Goal: Obtain resource: Download file/media

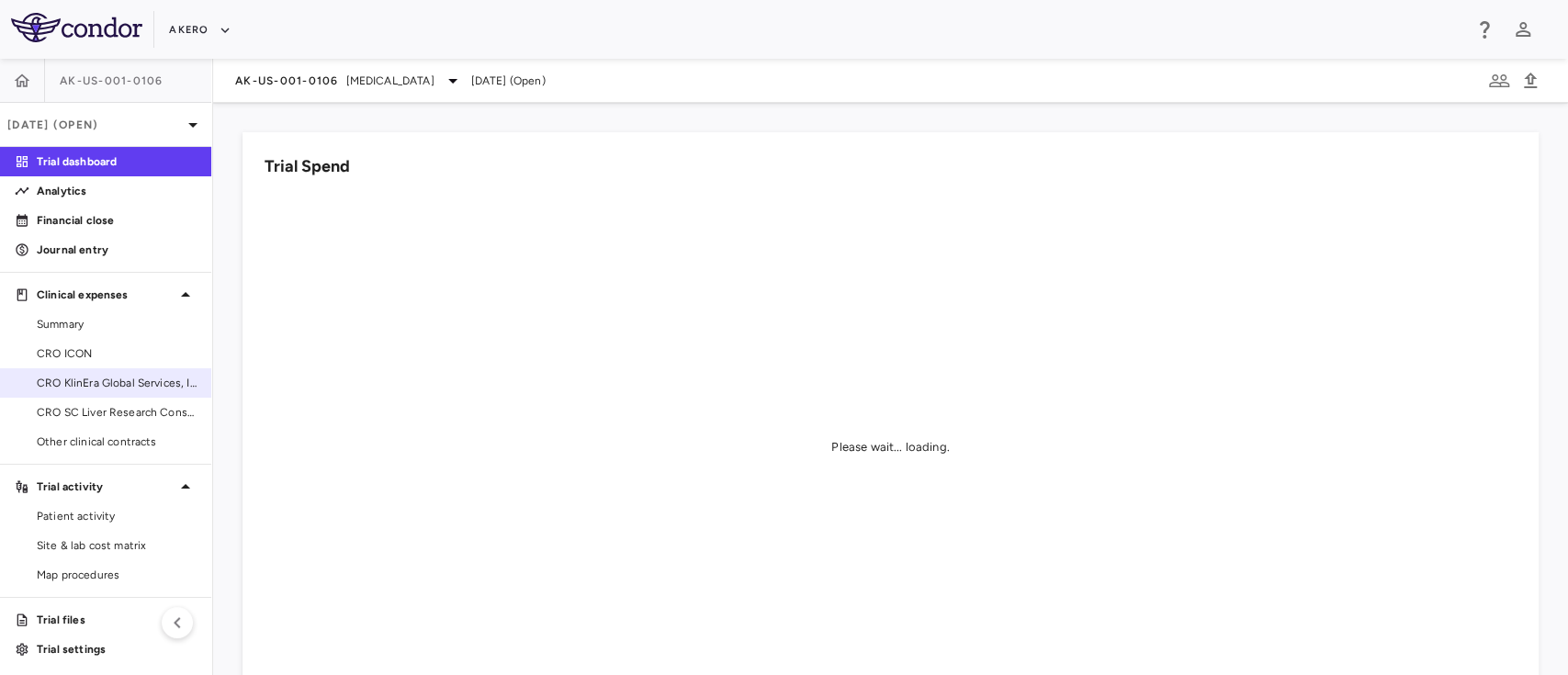
click at [97, 393] on link "CRO KlinEra Global Services, Inc" at bounding box center [105, 384] width 211 height 28
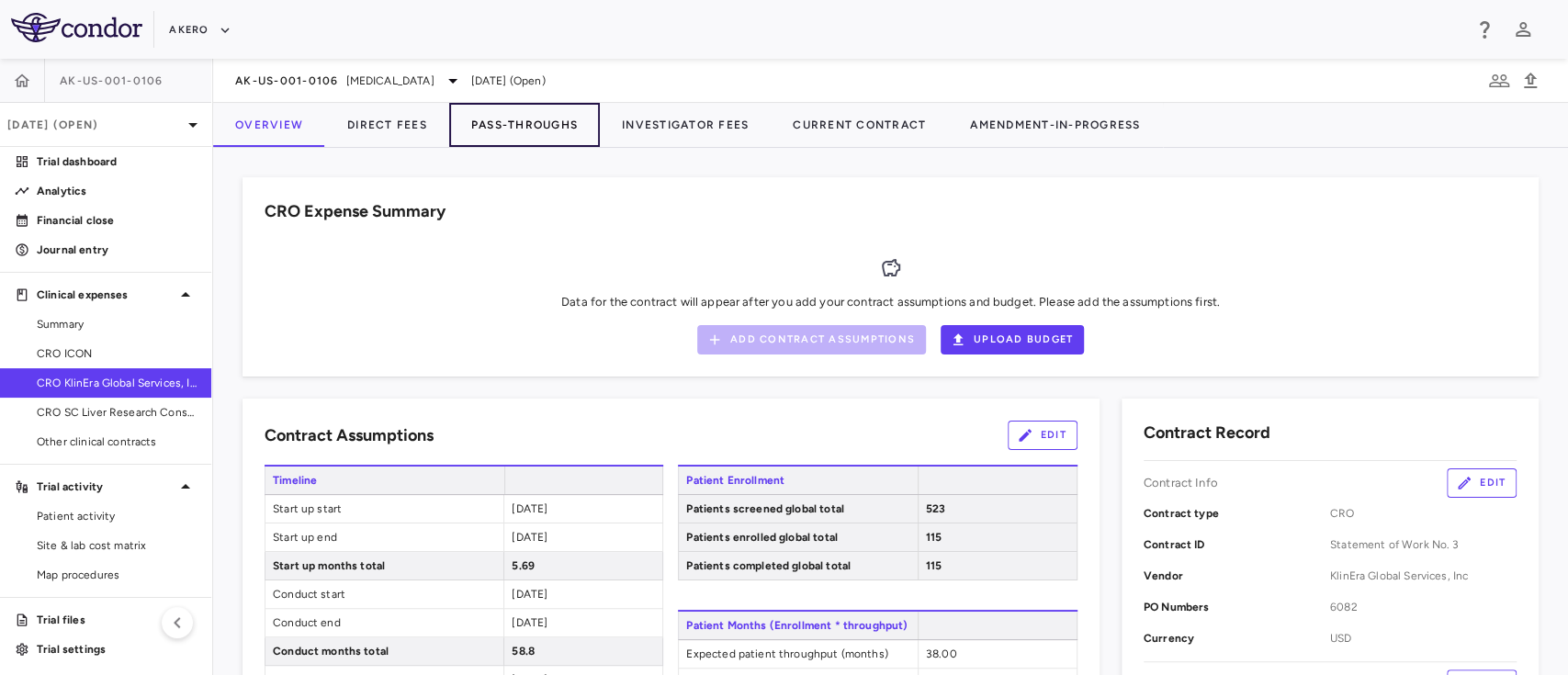
click at [531, 128] on button "Pass-Throughs" at bounding box center [524, 124] width 151 height 44
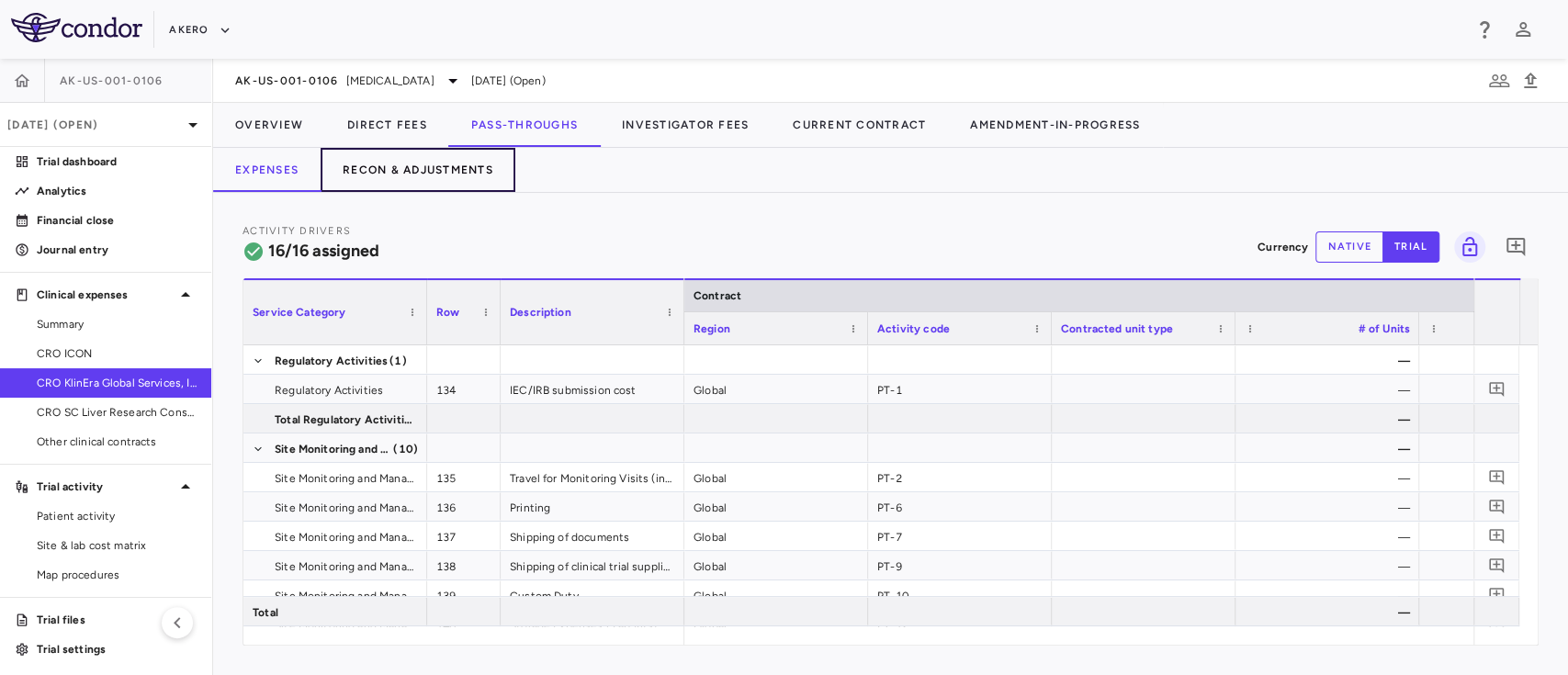
click at [443, 170] on button "Recon & Adjustments" at bounding box center [417, 169] width 195 height 44
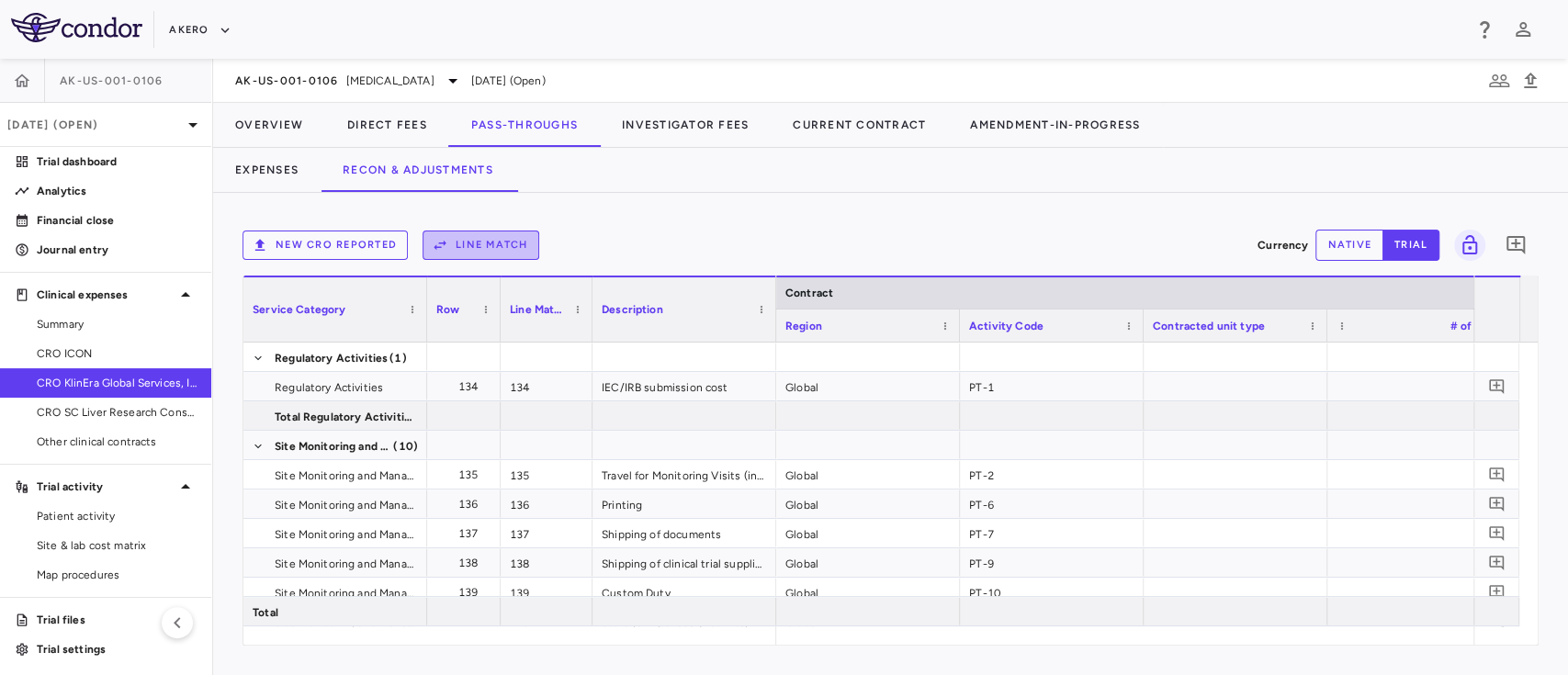
click at [505, 256] on button "Line Match" at bounding box center [480, 246] width 116 height 30
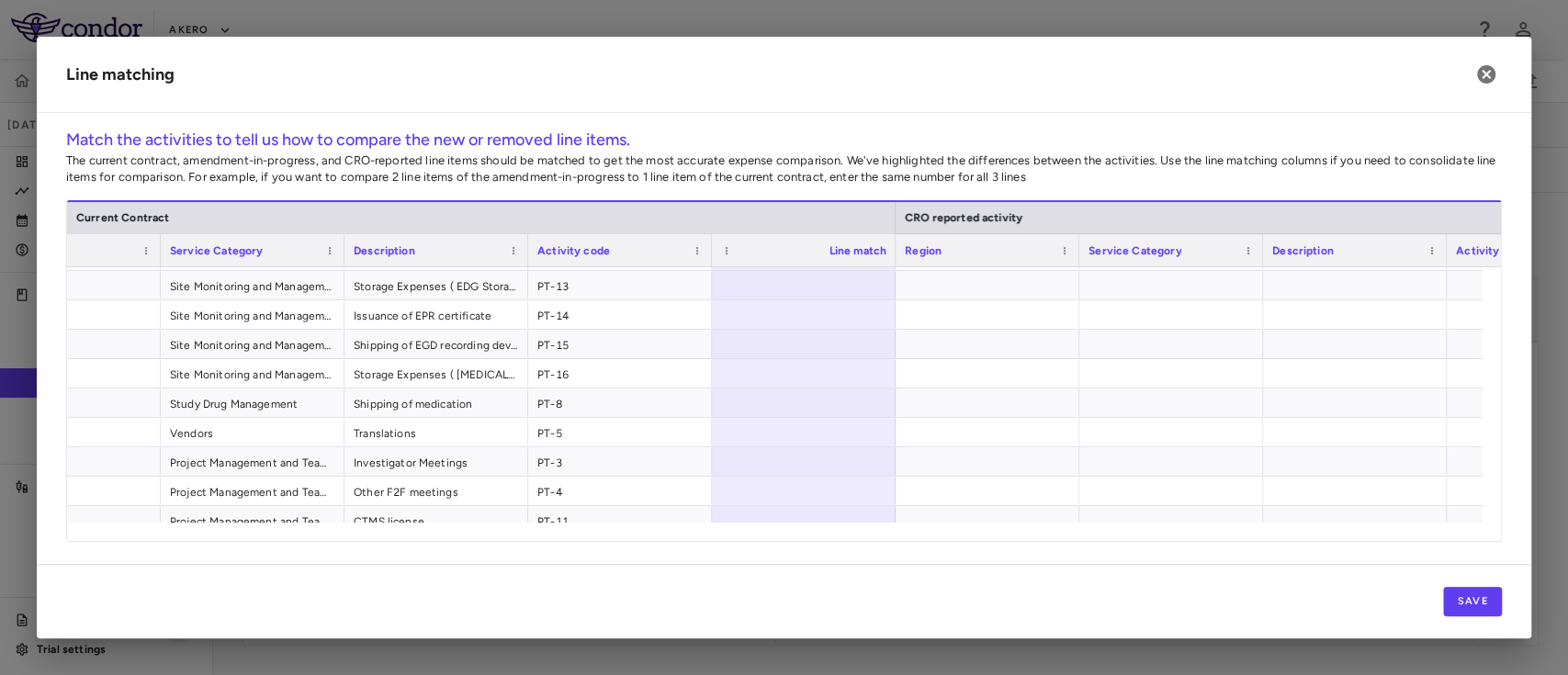
scroll to position [213, 0]
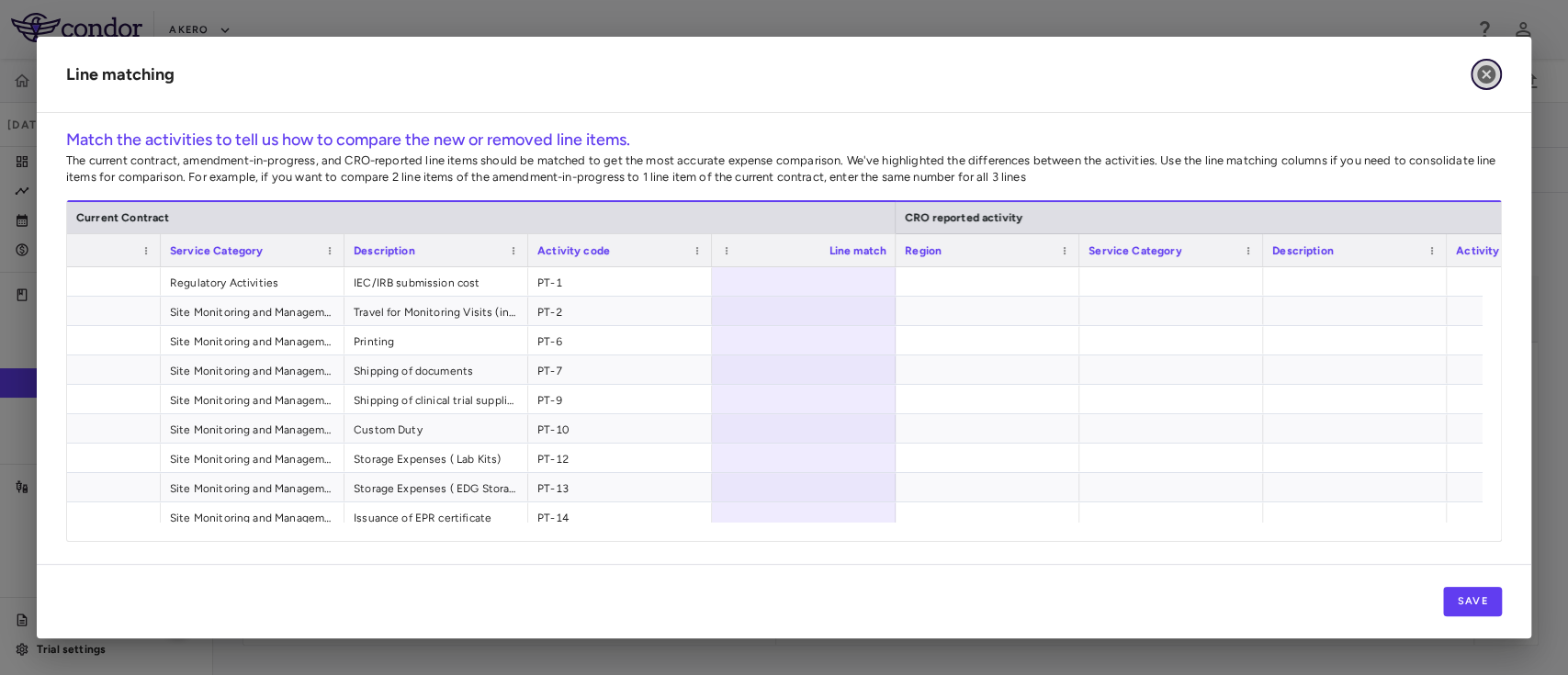
click at [1480, 77] on icon "button" at bounding box center [1486, 74] width 19 height 19
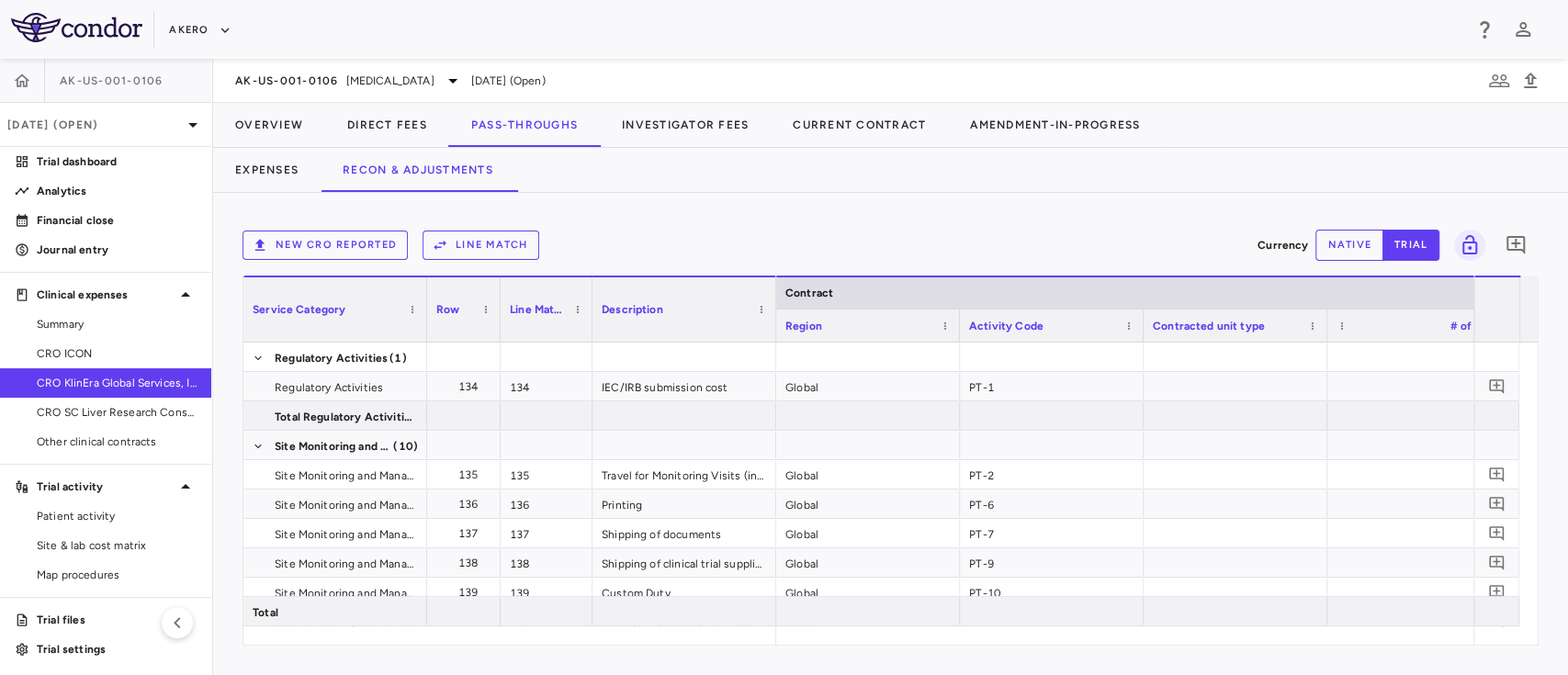
click at [489, 249] on button "Line Match" at bounding box center [480, 246] width 116 height 30
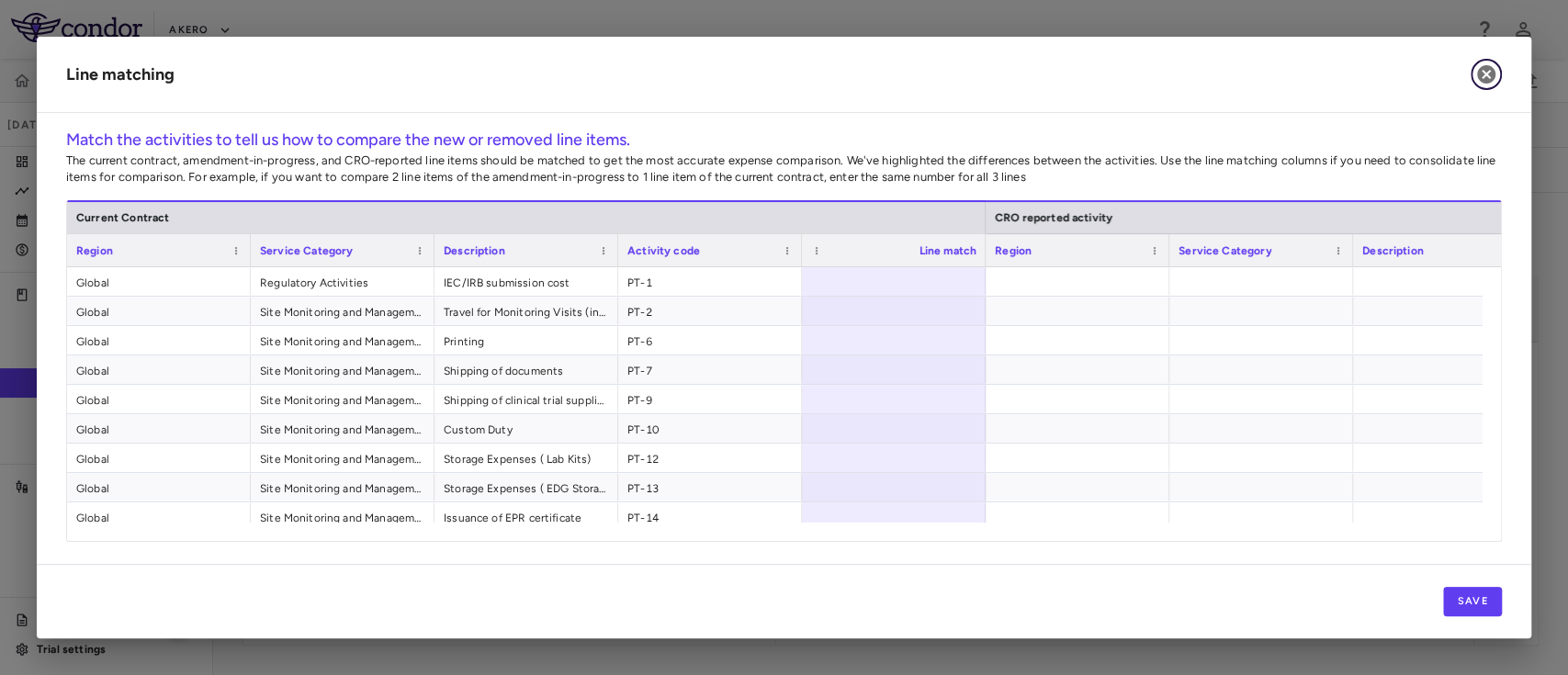
click at [1491, 70] on icon "button" at bounding box center [1486, 74] width 19 height 19
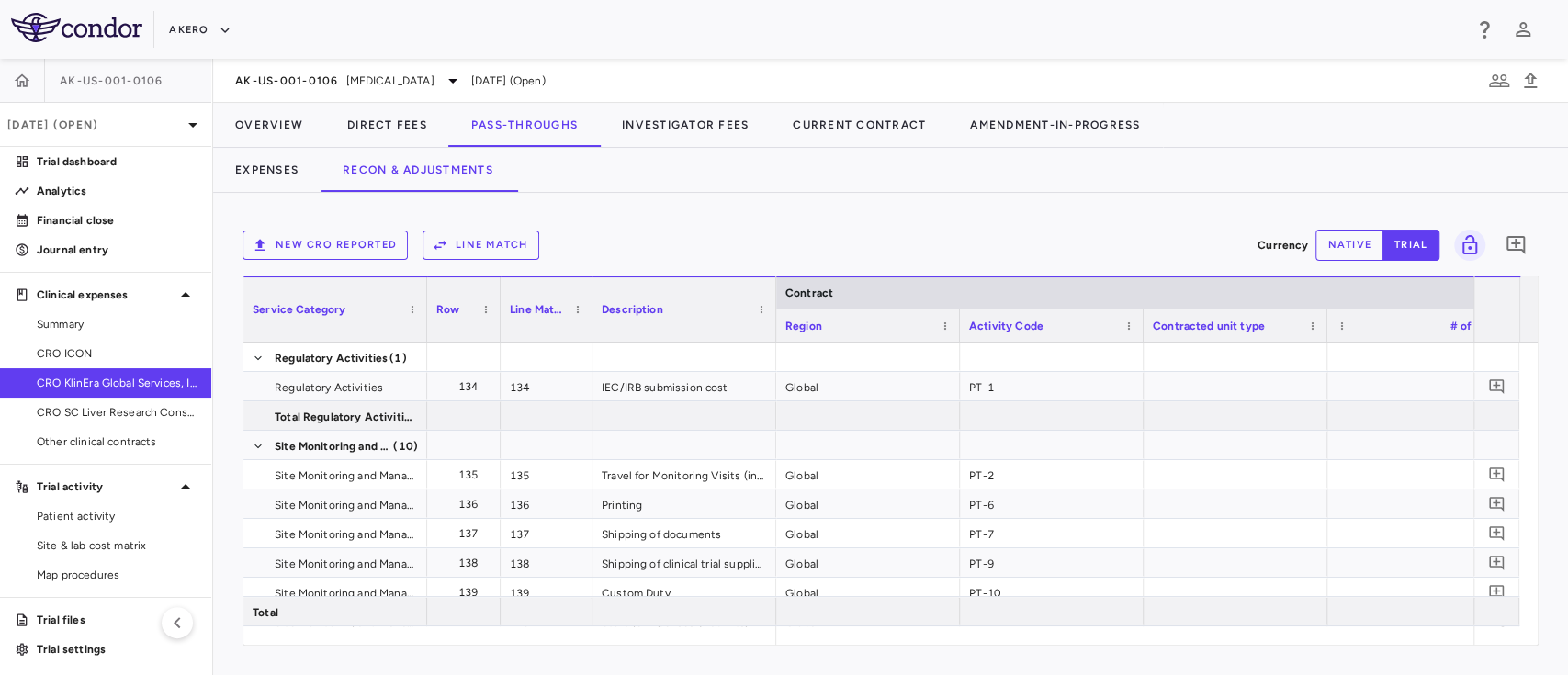
click at [345, 236] on button "New CRO reported" at bounding box center [325, 246] width 166 height 30
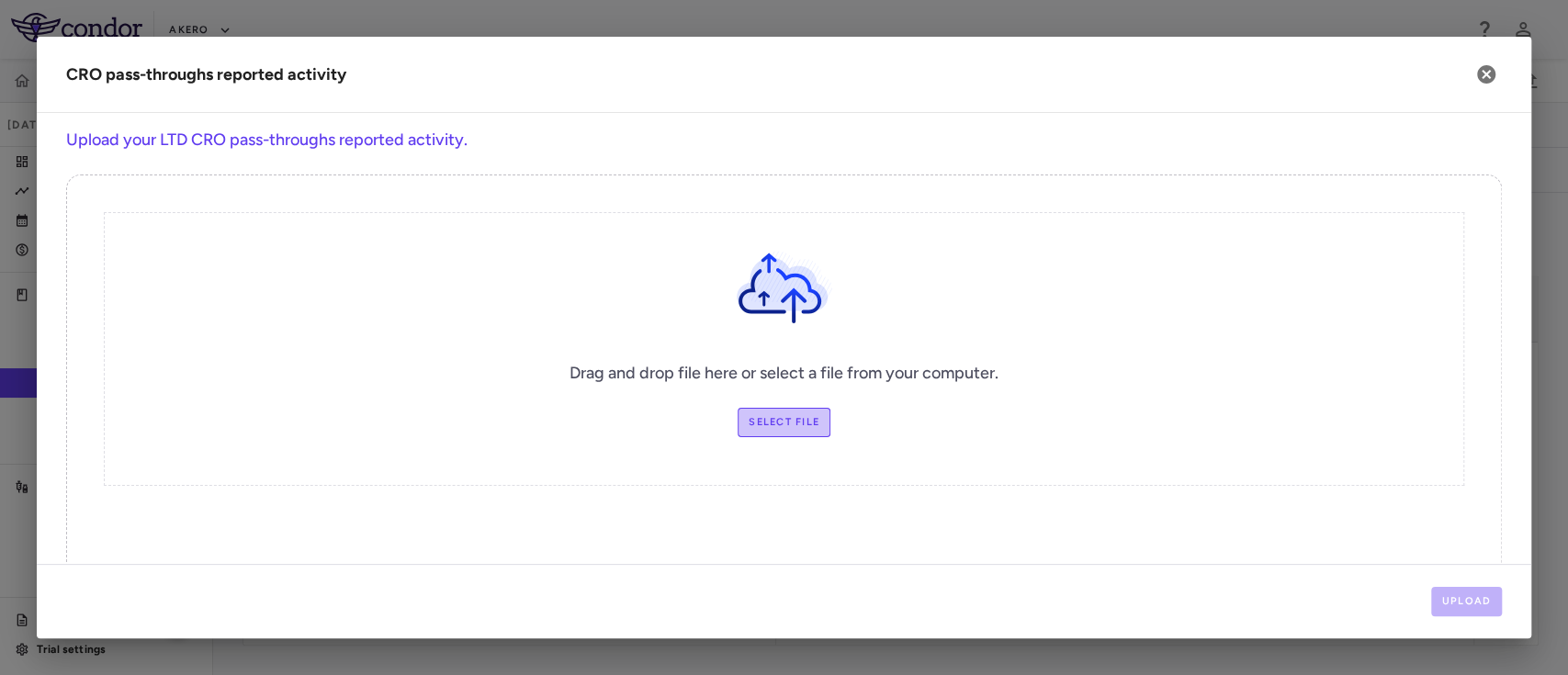
click at [768, 435] on label "Select file" at bounding box center [784, 423] width 93 height 30
click at [0, 0] on input "Select file" at bounding box center [0, 0] width 0 height 0
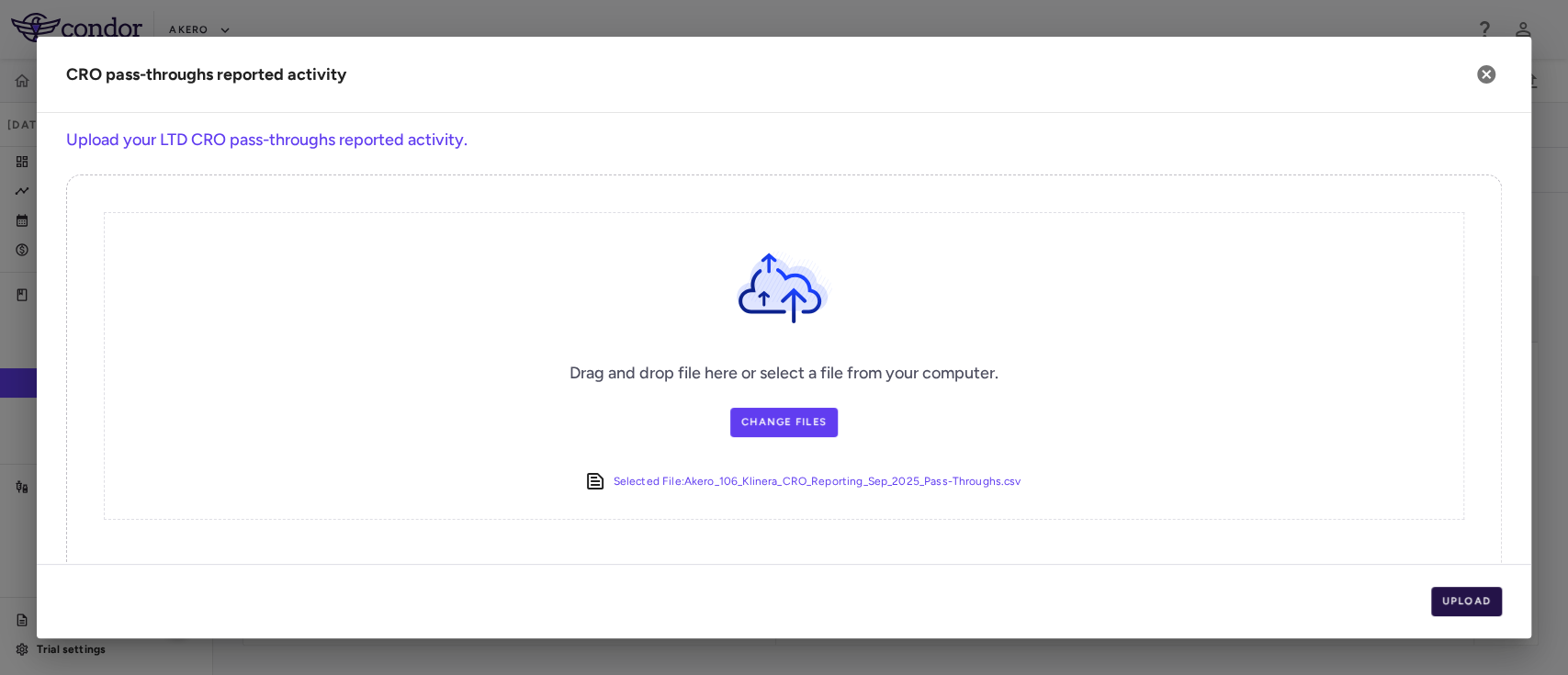
click at [1449, 591] on button "Upload" at bounding box center [1467, 601] width 72 height 30
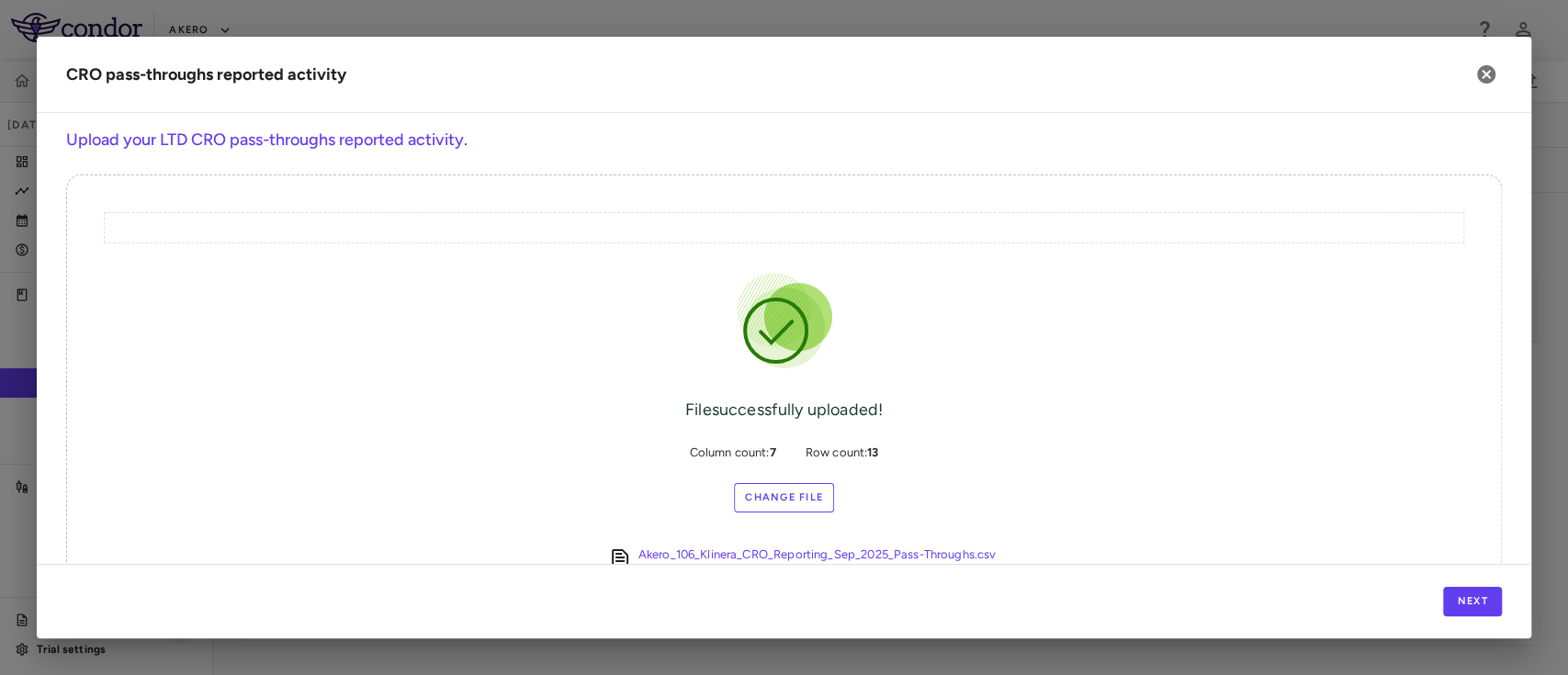
scroll to position [46, 0]
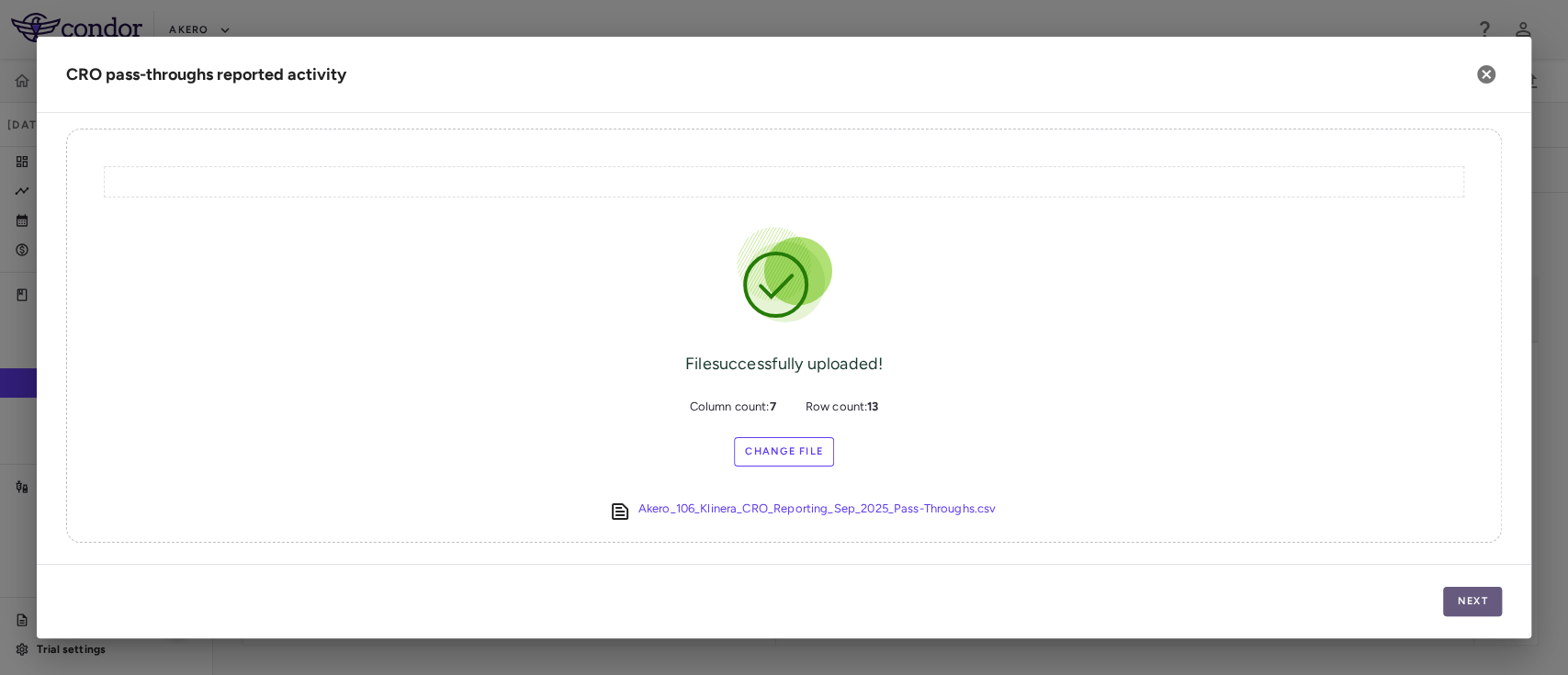
click at [1482, 600] on button "Next" at bounding box center [1472, 601] width 59 height 30
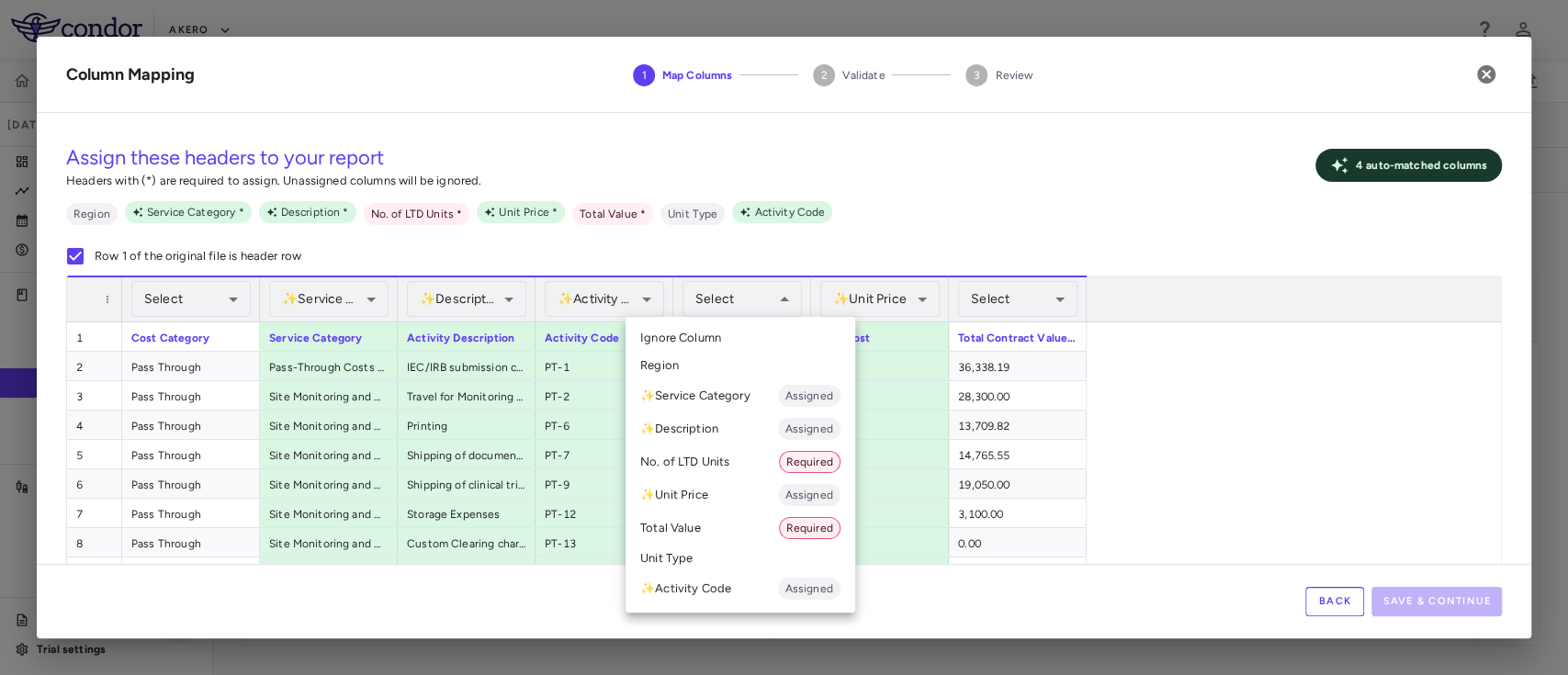
click at [1084, 224] on div at bounding box center [784, 337] width 1568 height 675
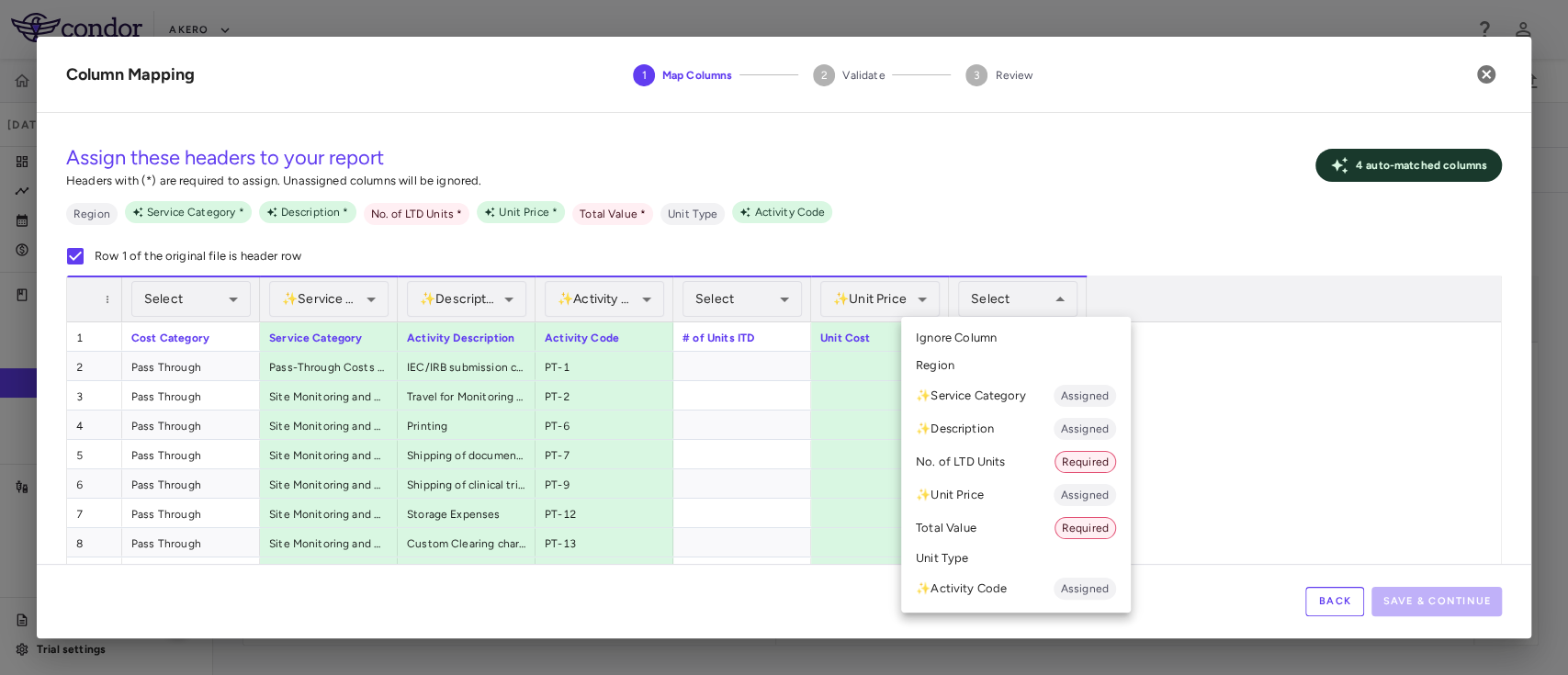
click at [971, 522] on li "Total Value Required" at bounding box center [1016, 528] width 230 height 34
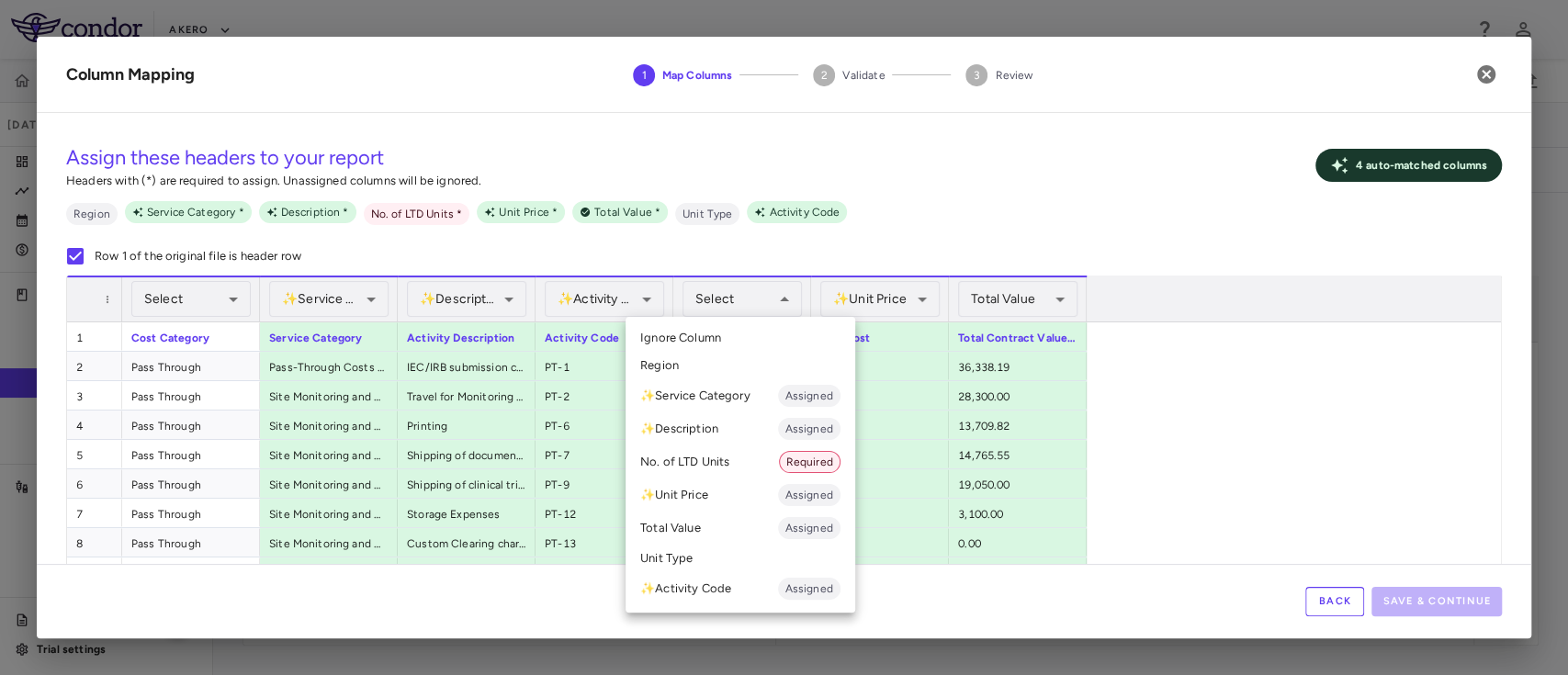
click at [729, 471] on li "No. of LTD Units Required" at bounding box center [740, 462] width 230 height 34
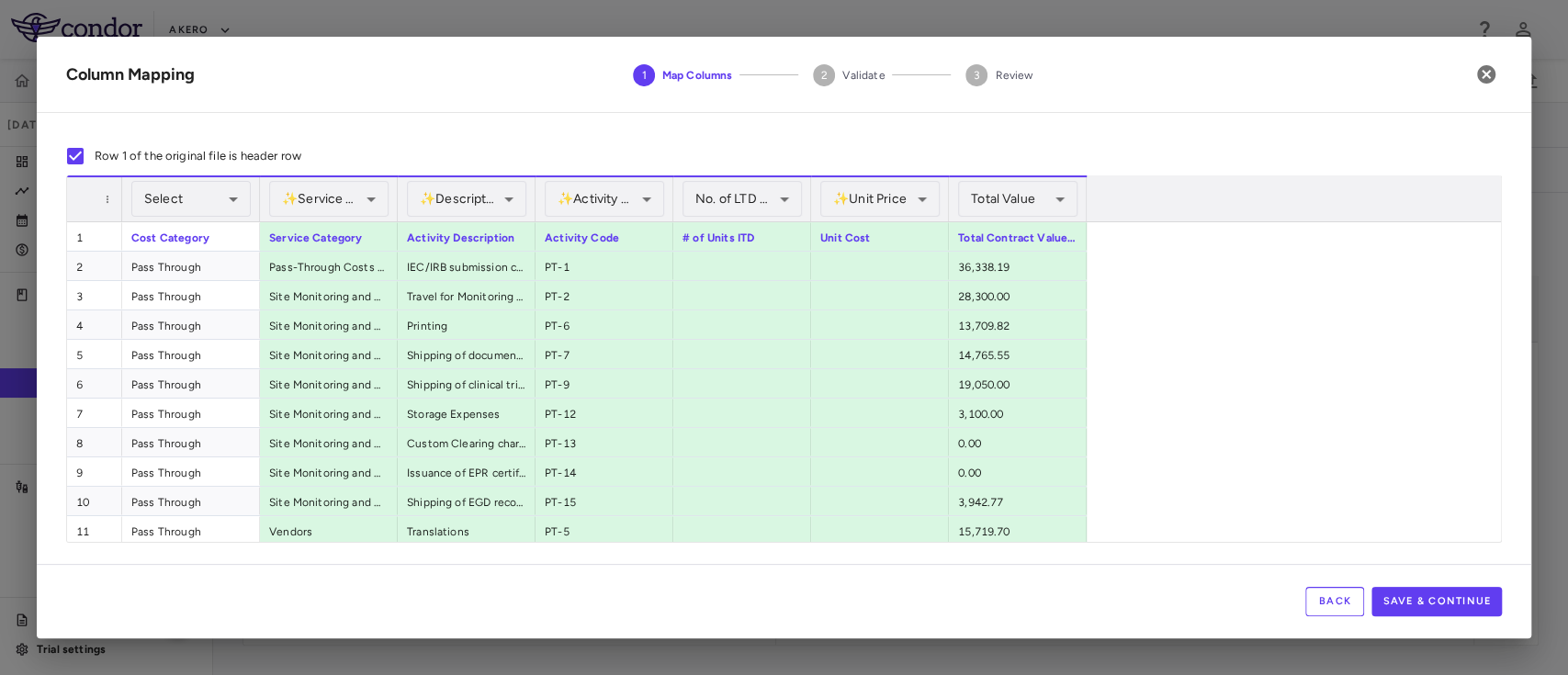
scroll to position [0, 0]
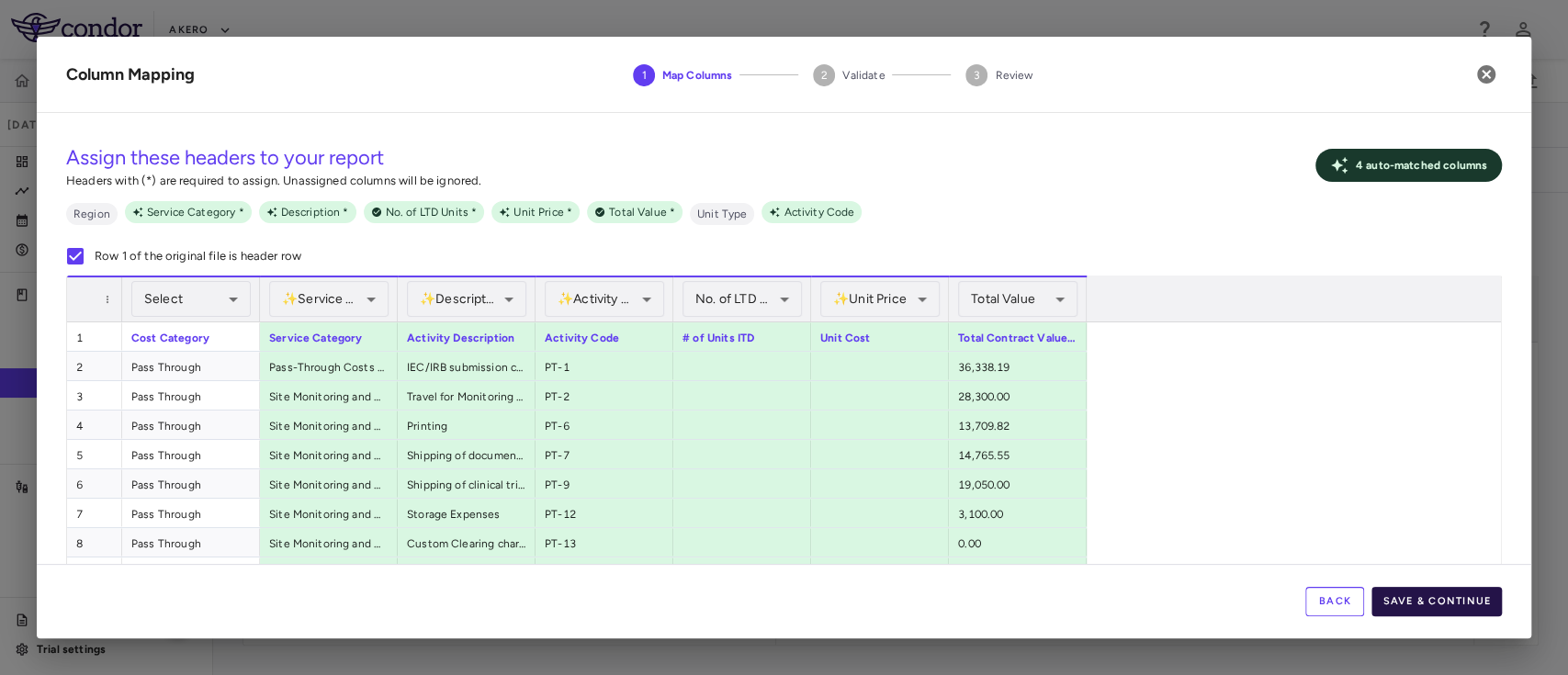
click at [1437, 602] on button "Save & Continue" at bounding box center [1437, 601] width 130 height 30
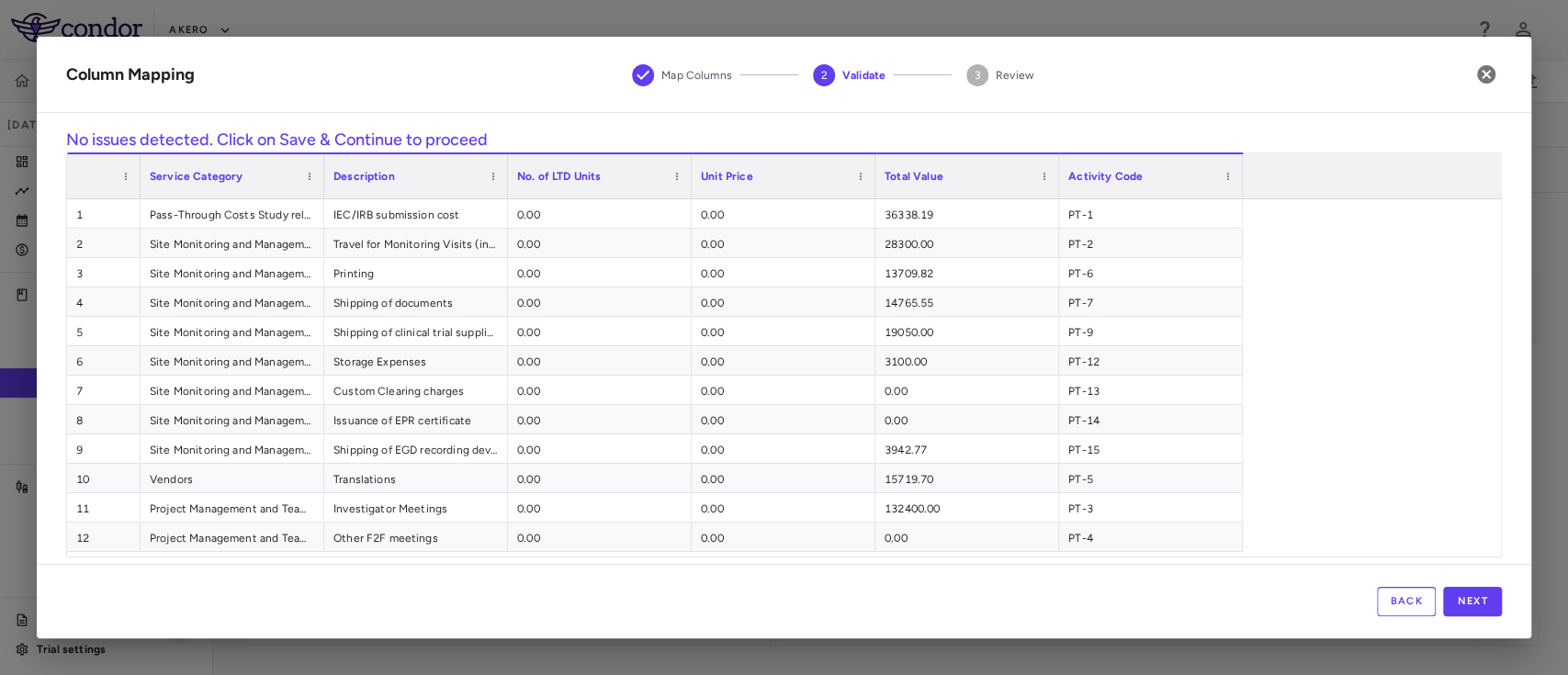
scroll to position [15, 0]
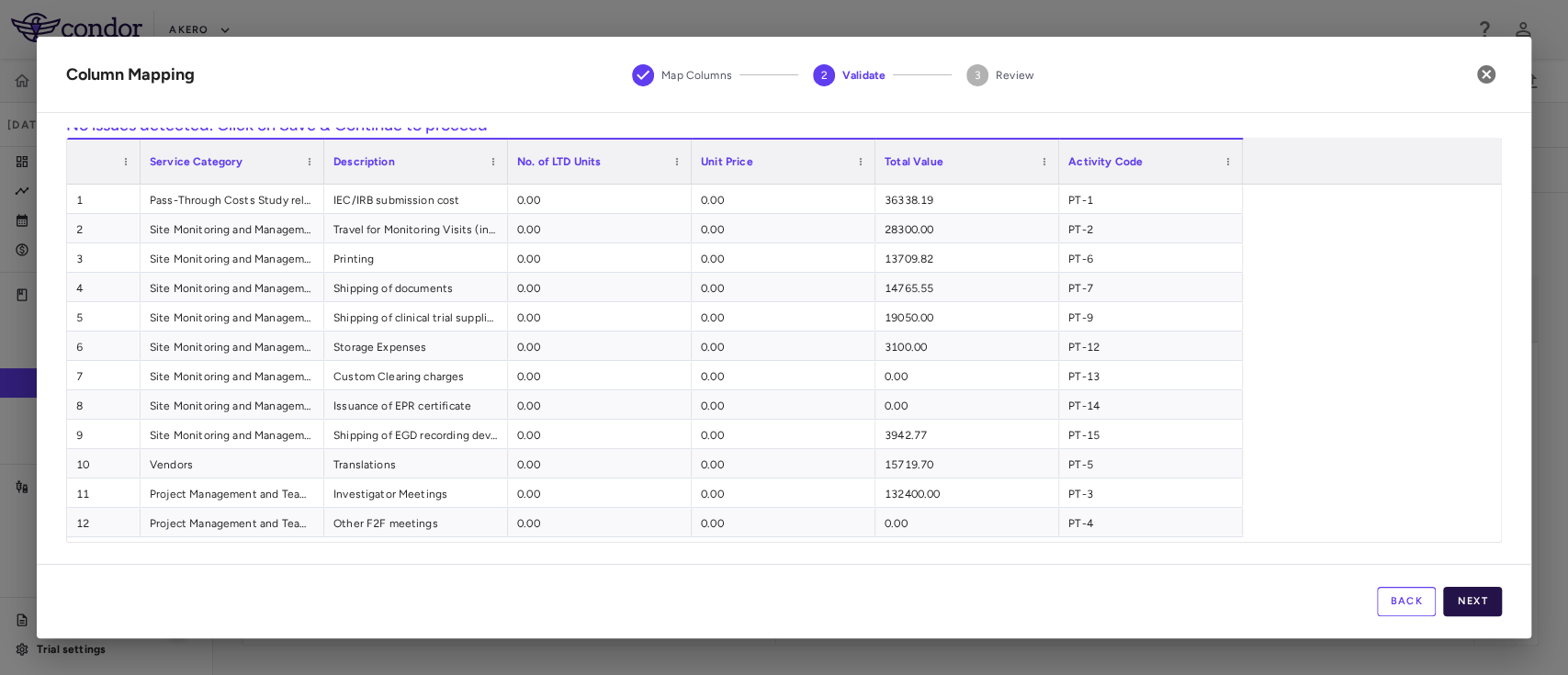
click at [1484, 599] on button "Next" at bounding box center [1472, 601] width 59 height 30
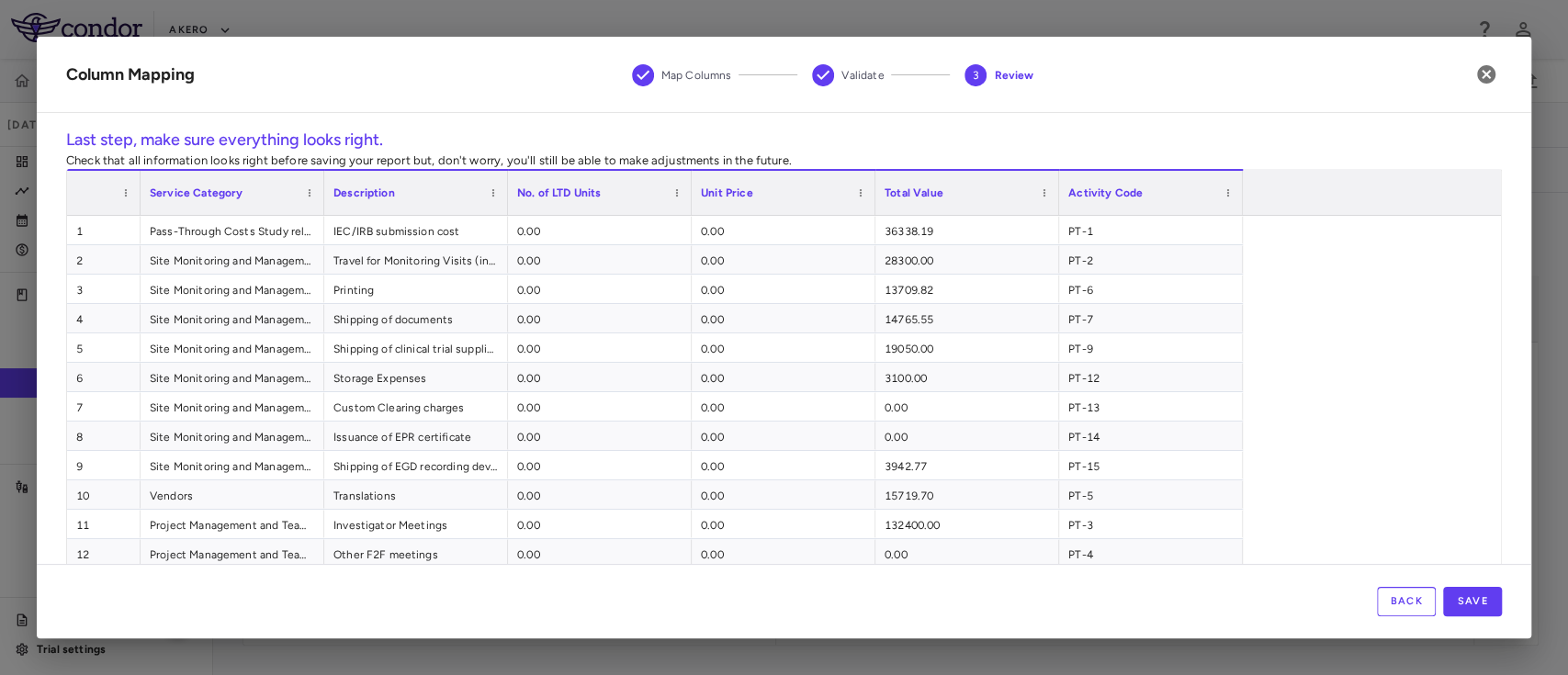
scroll to position [32, 0]
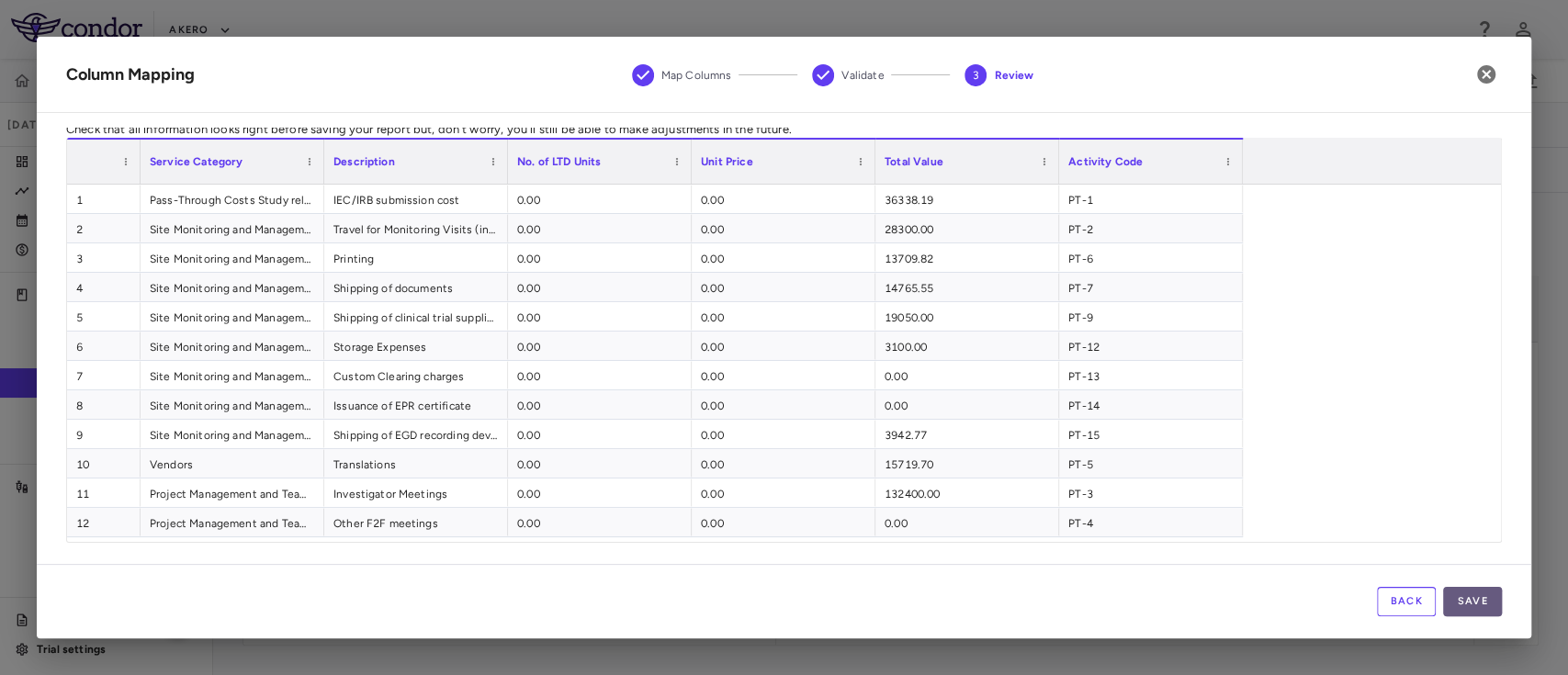
click at [1482, 600] on button "Save" at bounding box center [1472, 601] width 59 height 30
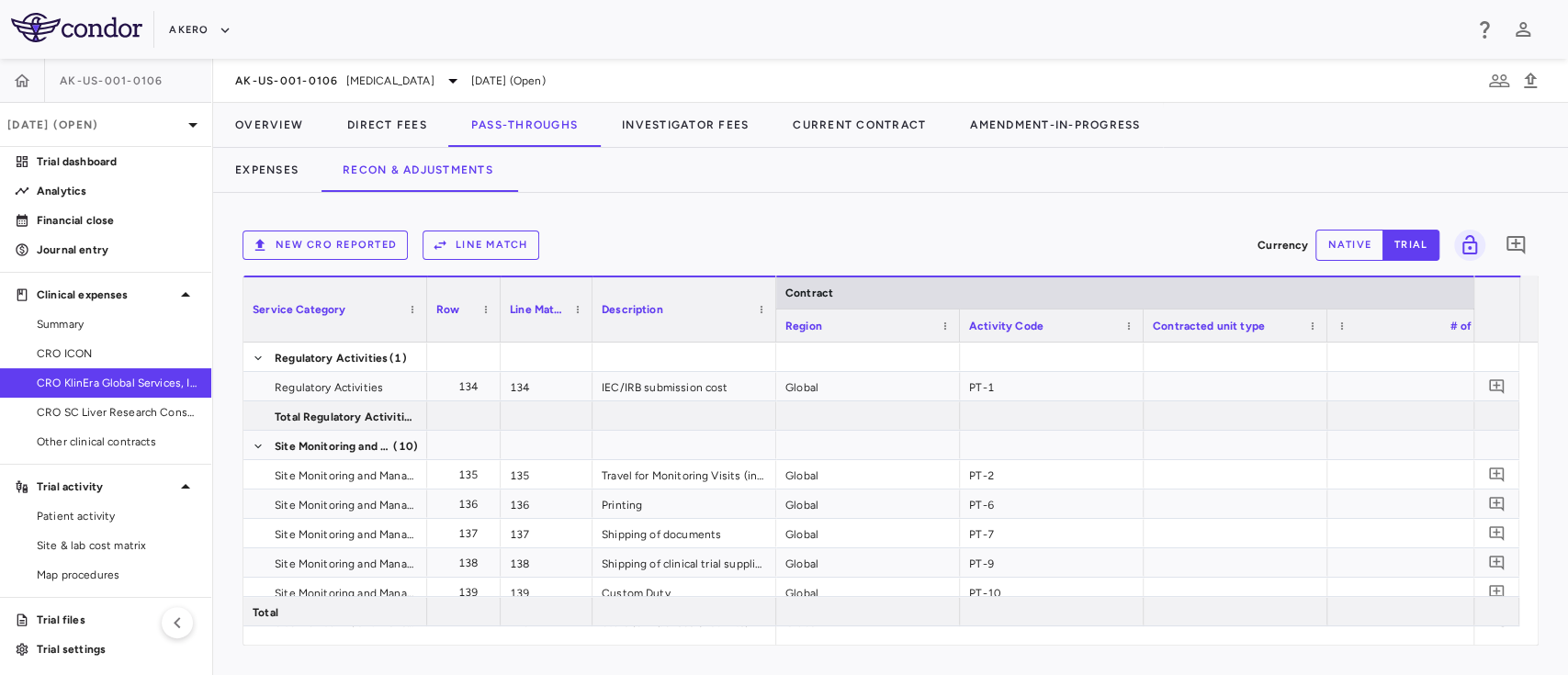
click at [451, 238] on button "Line Match" at bounding box center [480, 246] width 116 height 30
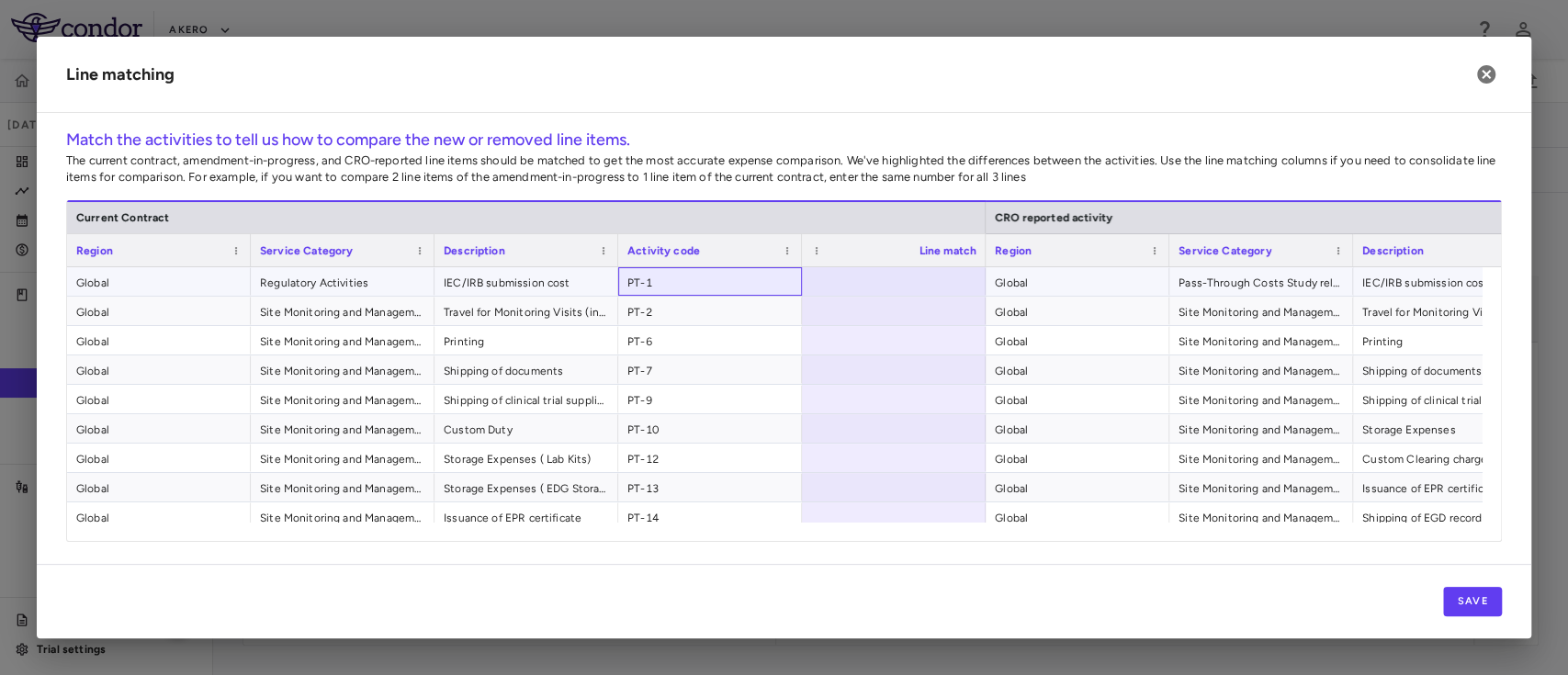
click at [701, 288] on span "PT-1" at bounding box center [710, 283] width 166 height 30
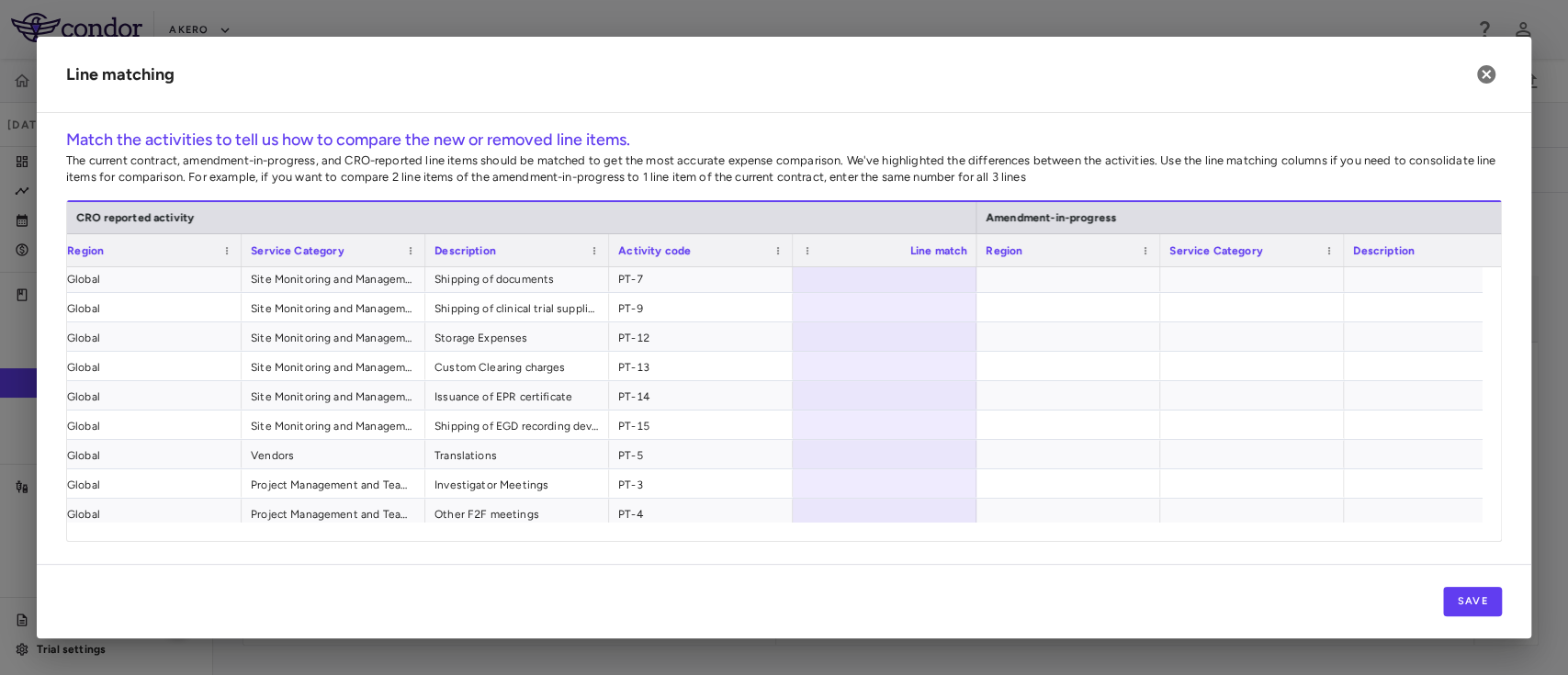
scroll to position [123, 0]
click at [1104, 290] on div at bounding box center [1068, 281] width 183 height 29
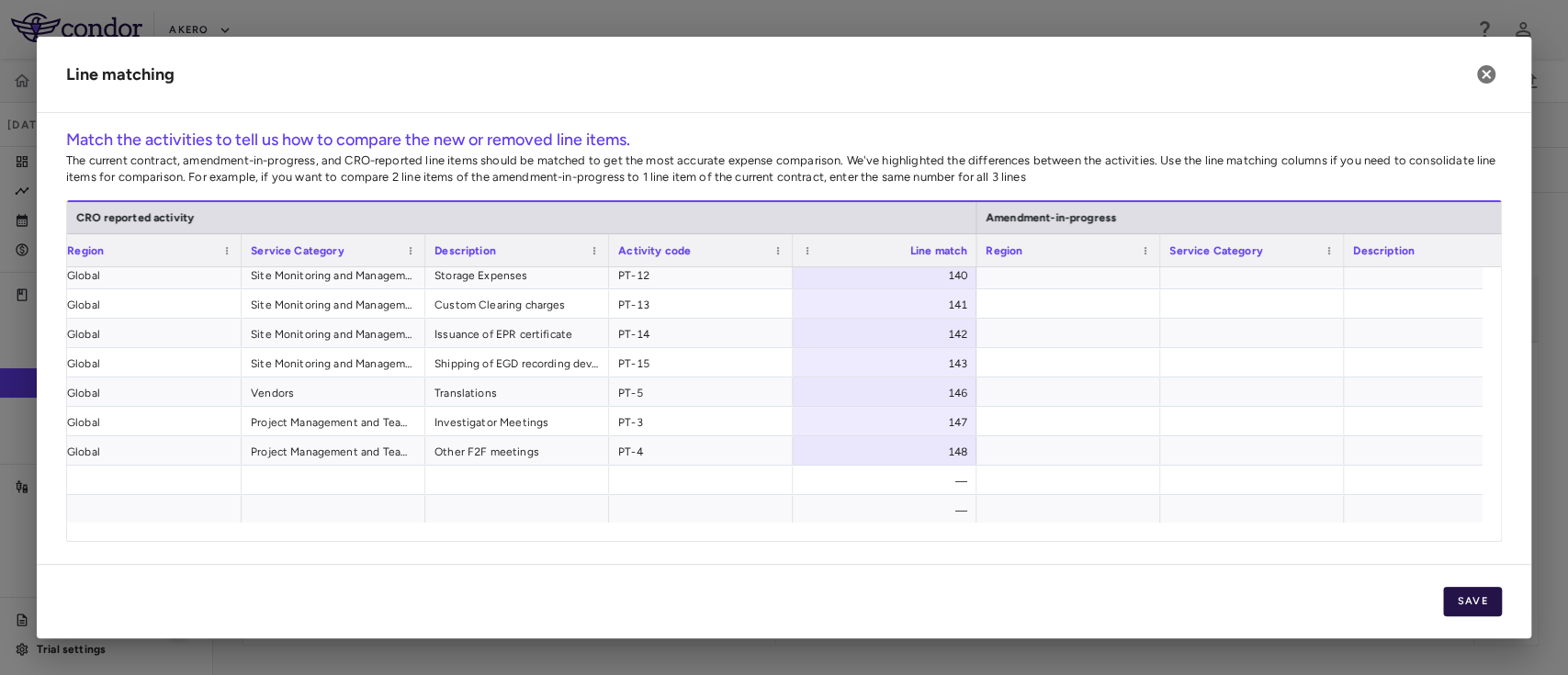
click at [1472, 589] on button "Save" at bounding box center [1472, 601] width 59 height 30
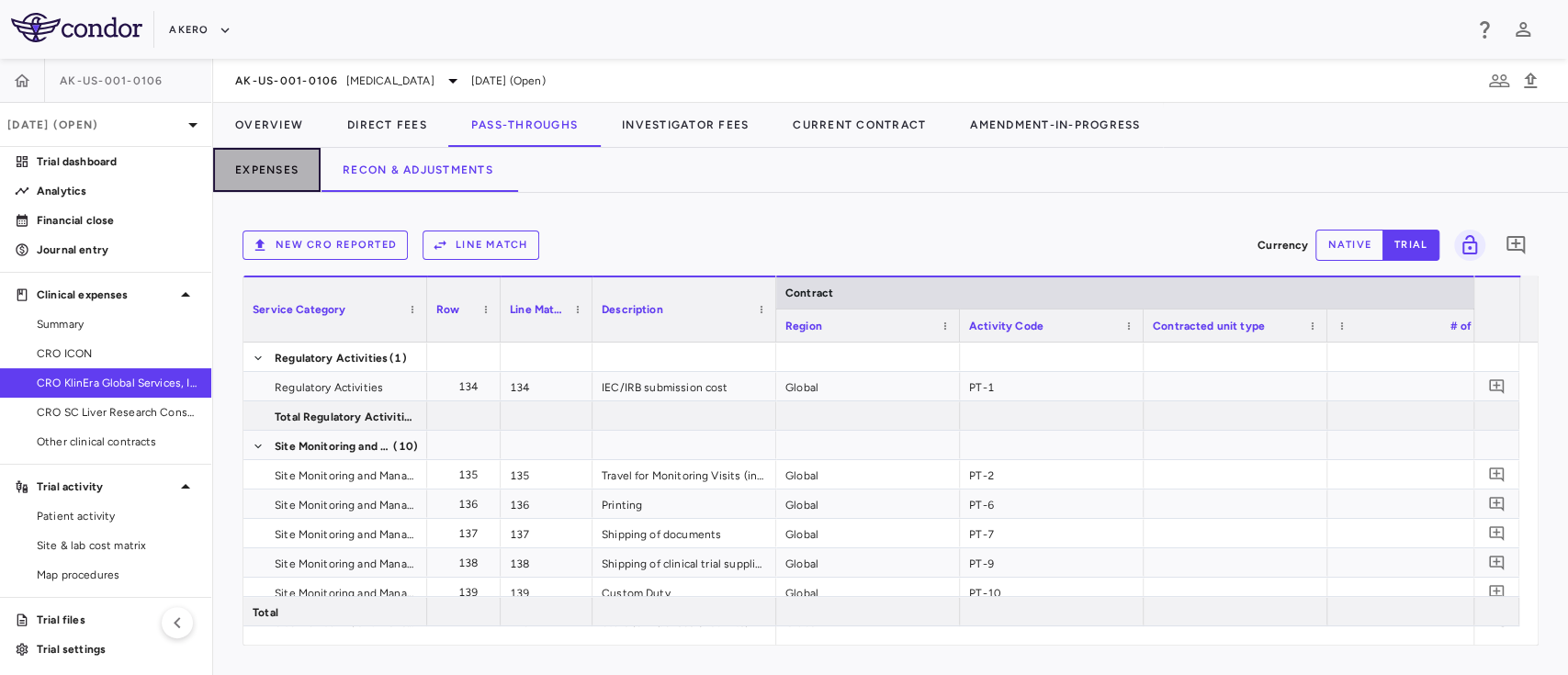
click at [261, 175] on button "Expenses" at bounding box center [266, 169] width 107 height 44
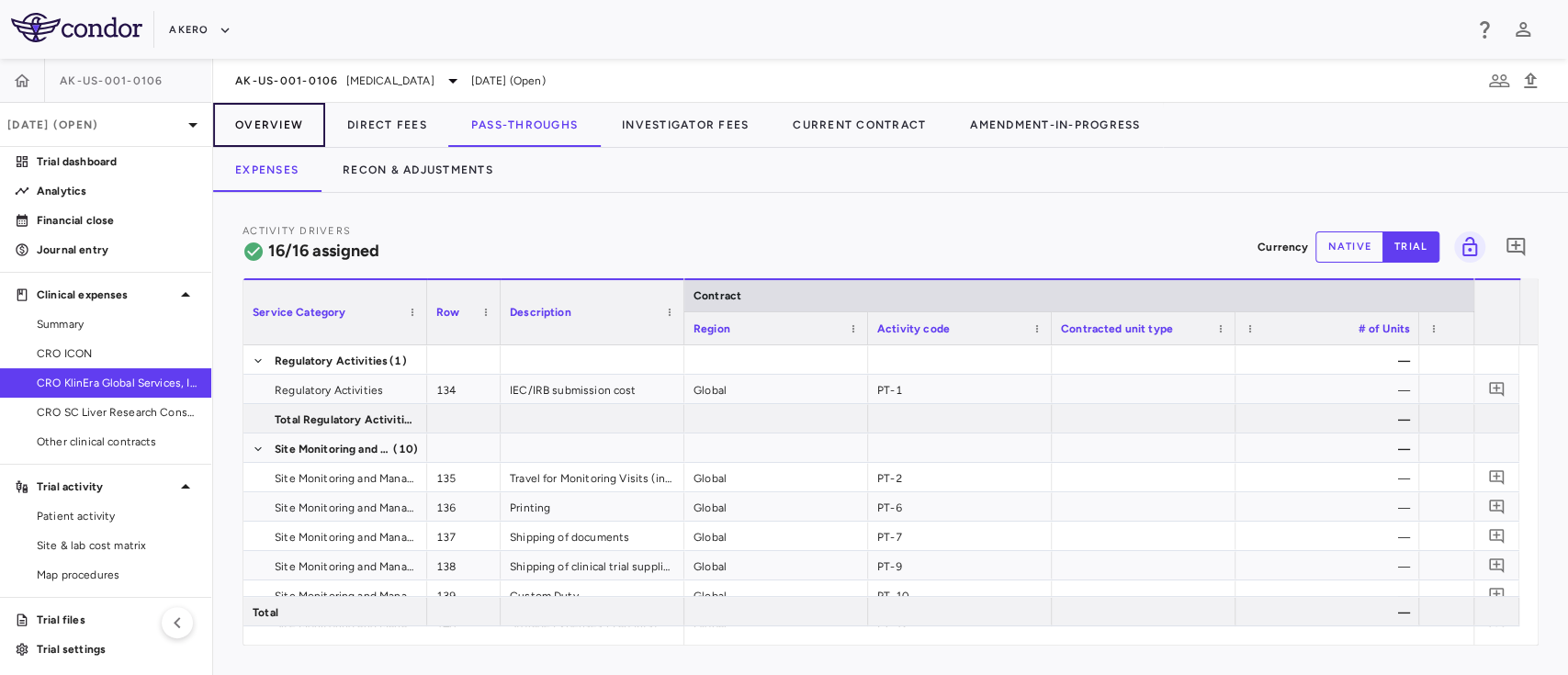
click at [277, 115] on button "Overview" at bounding box center [269, 124] width 112 height 44
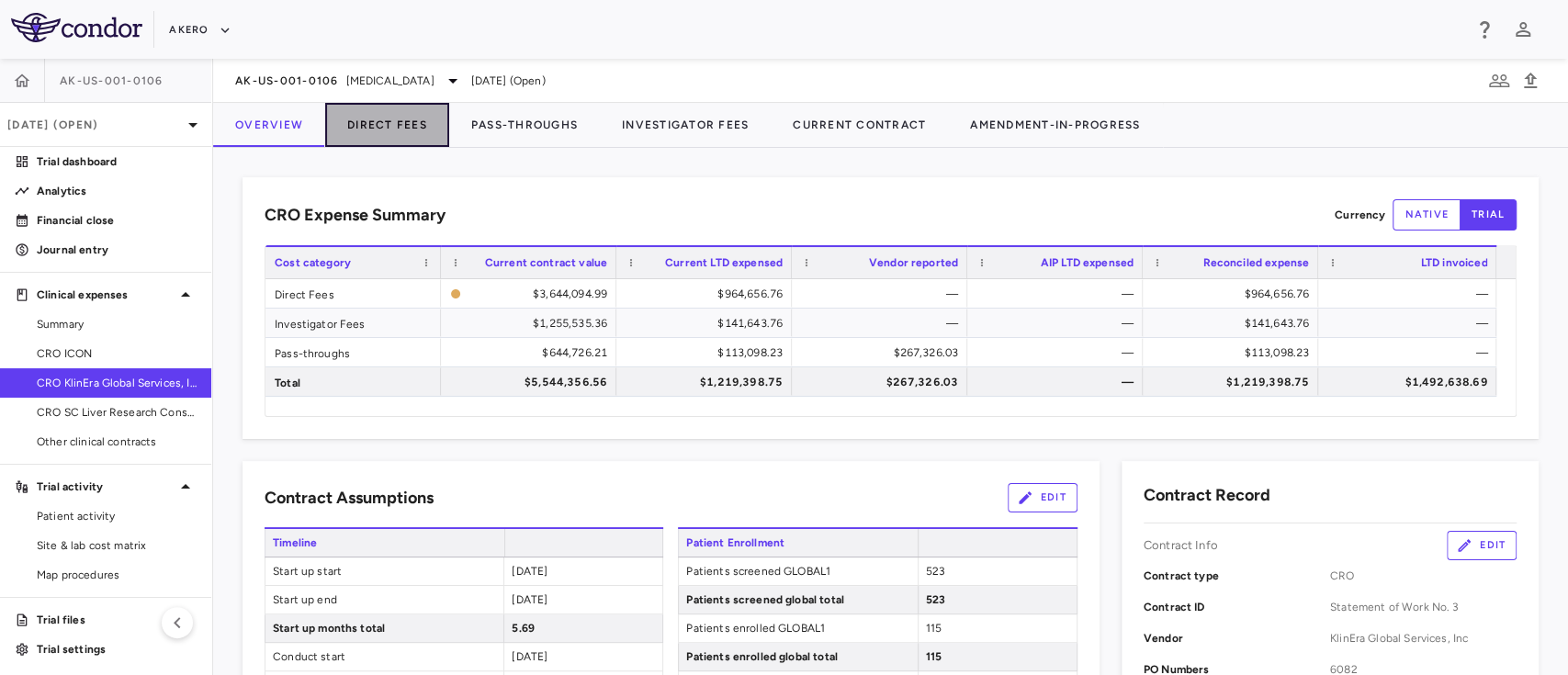
click at [376, 122] on button "Direct Fees" at bounding box center [386, 124] width 124 height 44
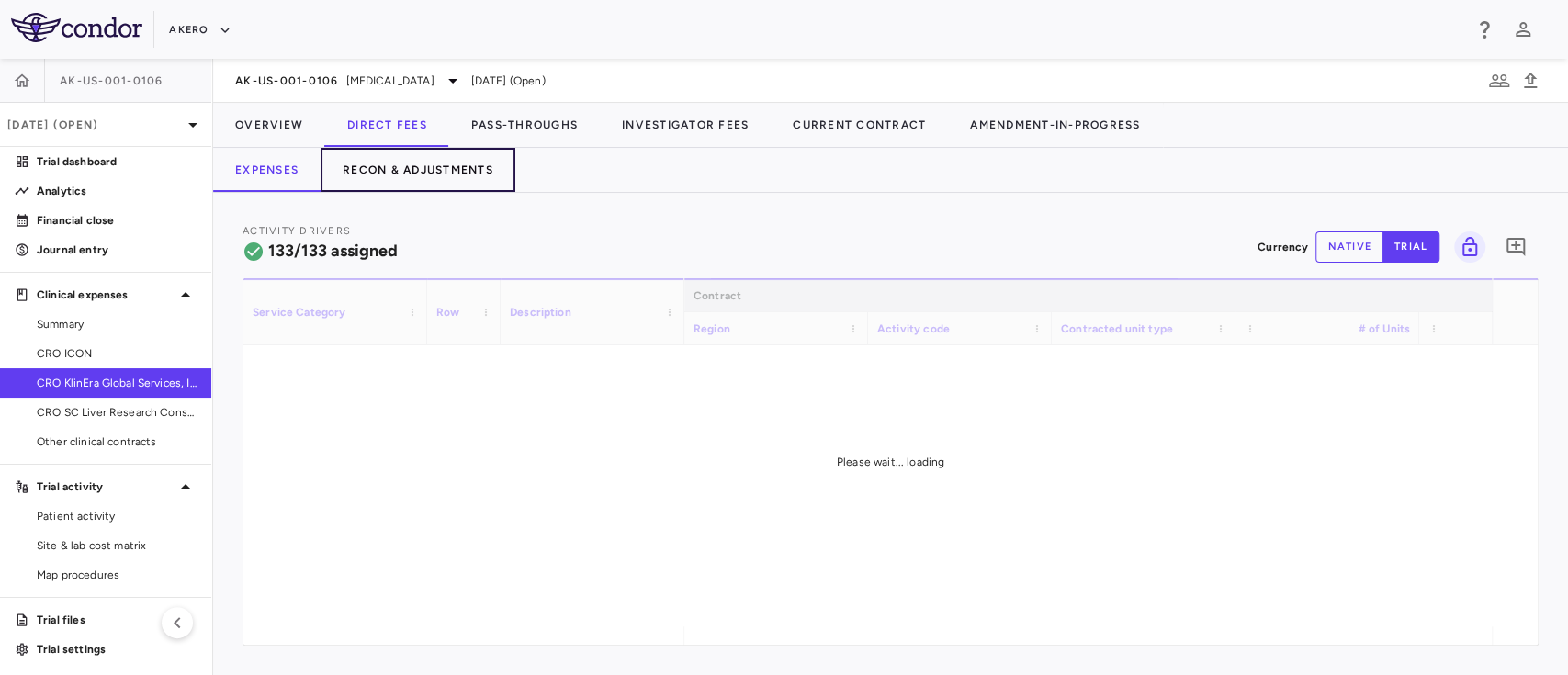
click at [420, 170] on button "Recon & Adjustments" at bounding box center [417, 169] width 195 height 44
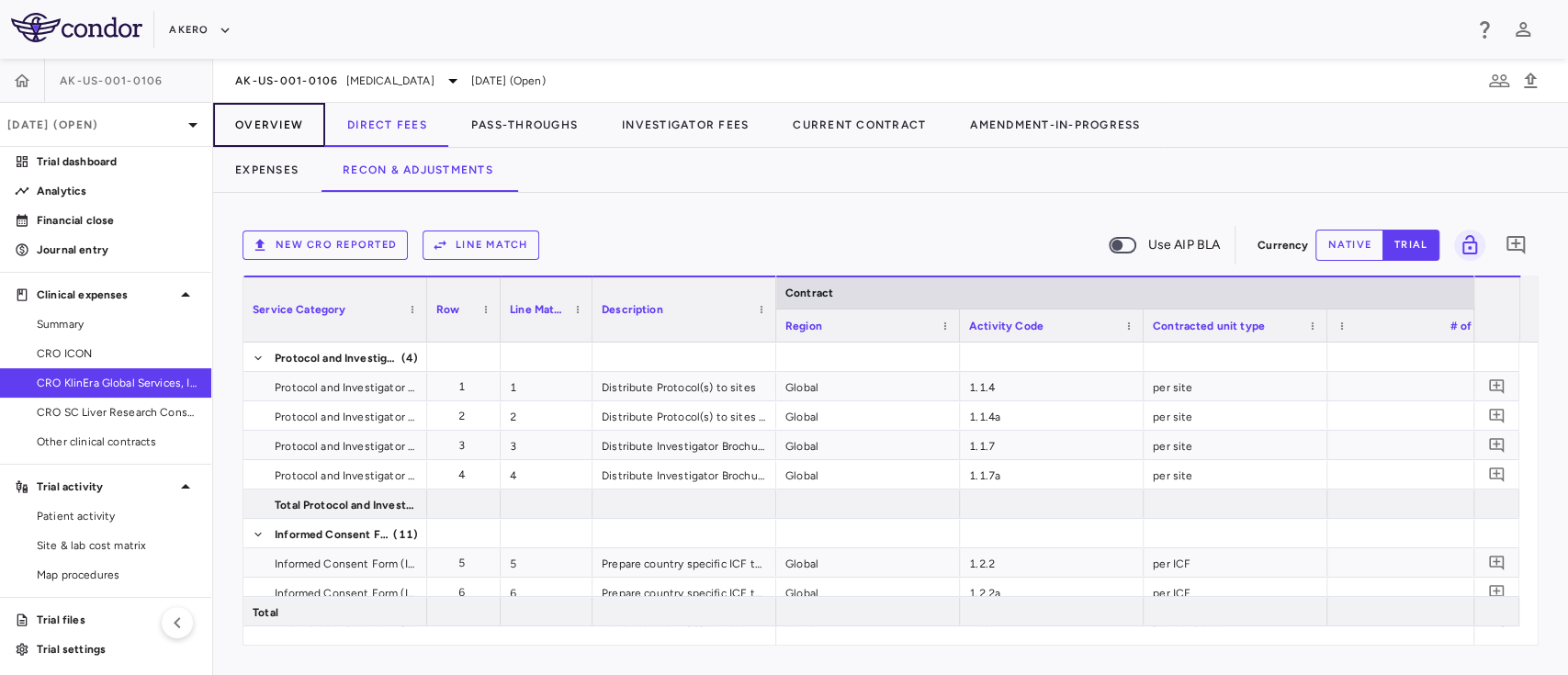
click at [259, 122] on button "Overview" at bounding box center [269, 124] width 112 height 44
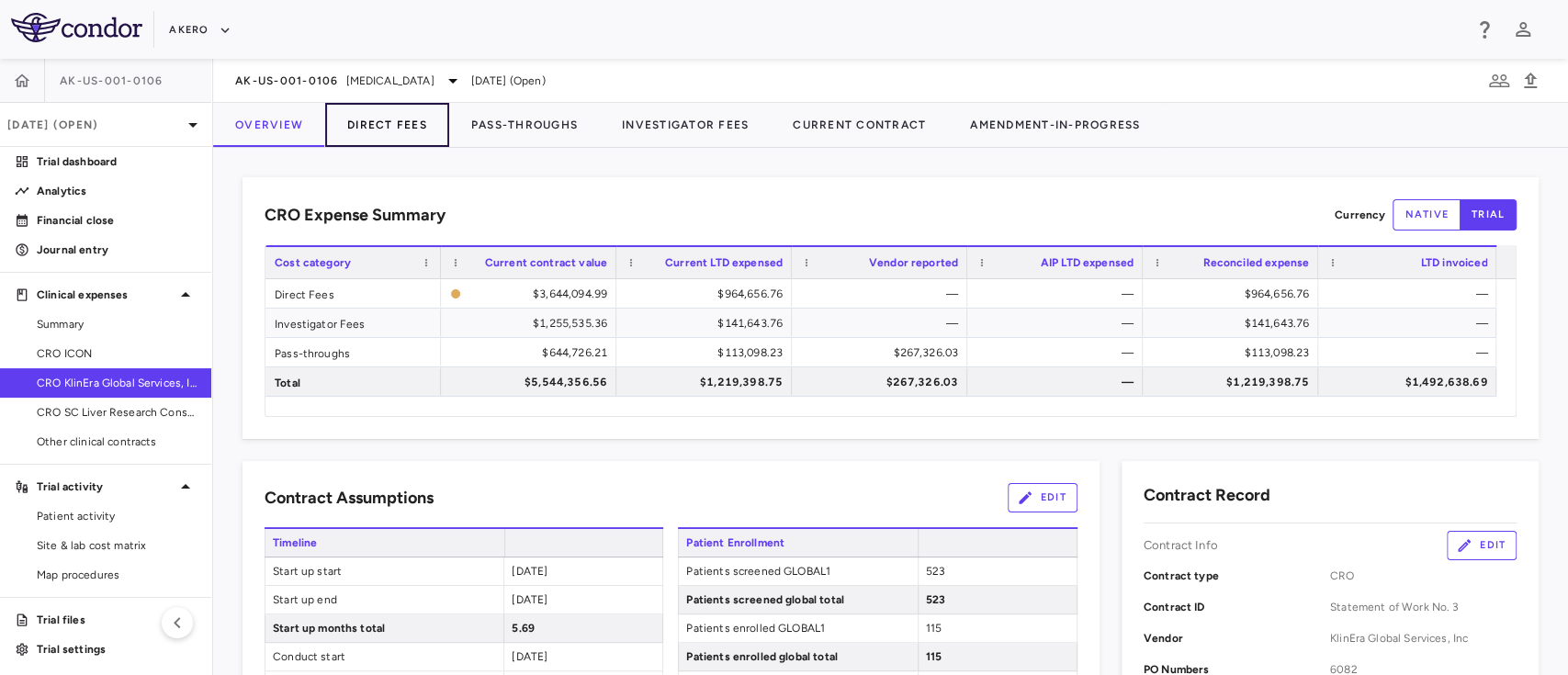
click at [397, 120] on button "Direct Fees" at bounding box center [386, 124] width 124 height 44
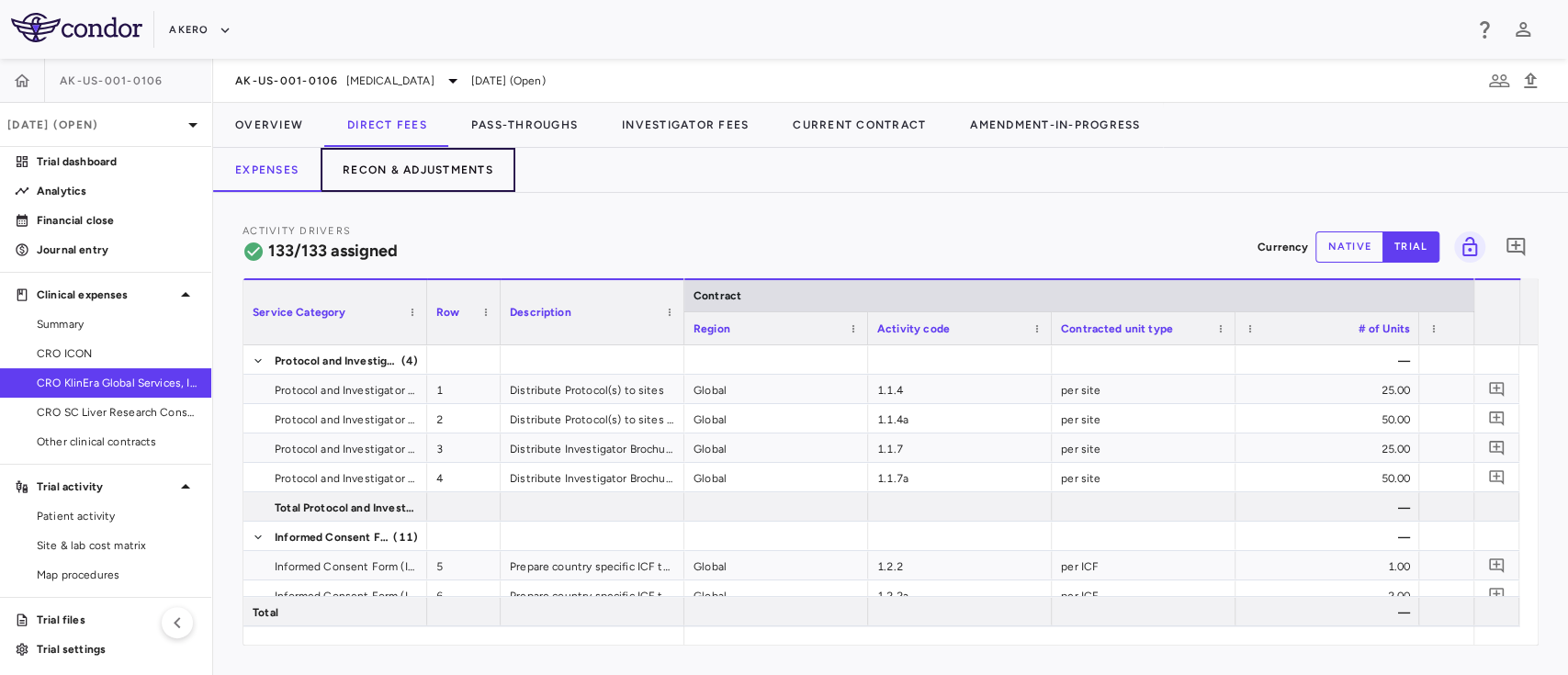
click at [412, 166] on button "Recon & Adjustments" at bounding box center [417, 169] width 195 height 44
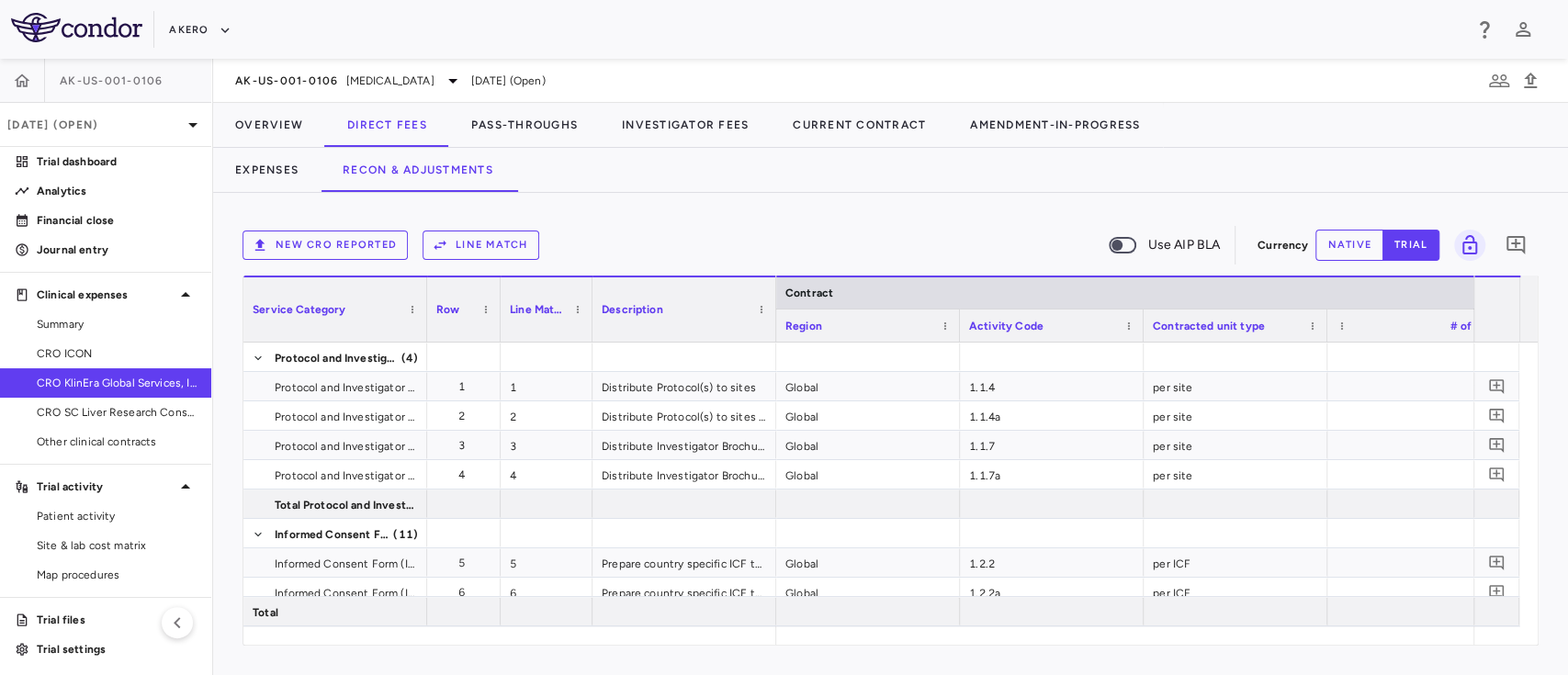
click at [353, 238] on button "New CRO reported" at bounding box center [325, 246] width 166 height 30
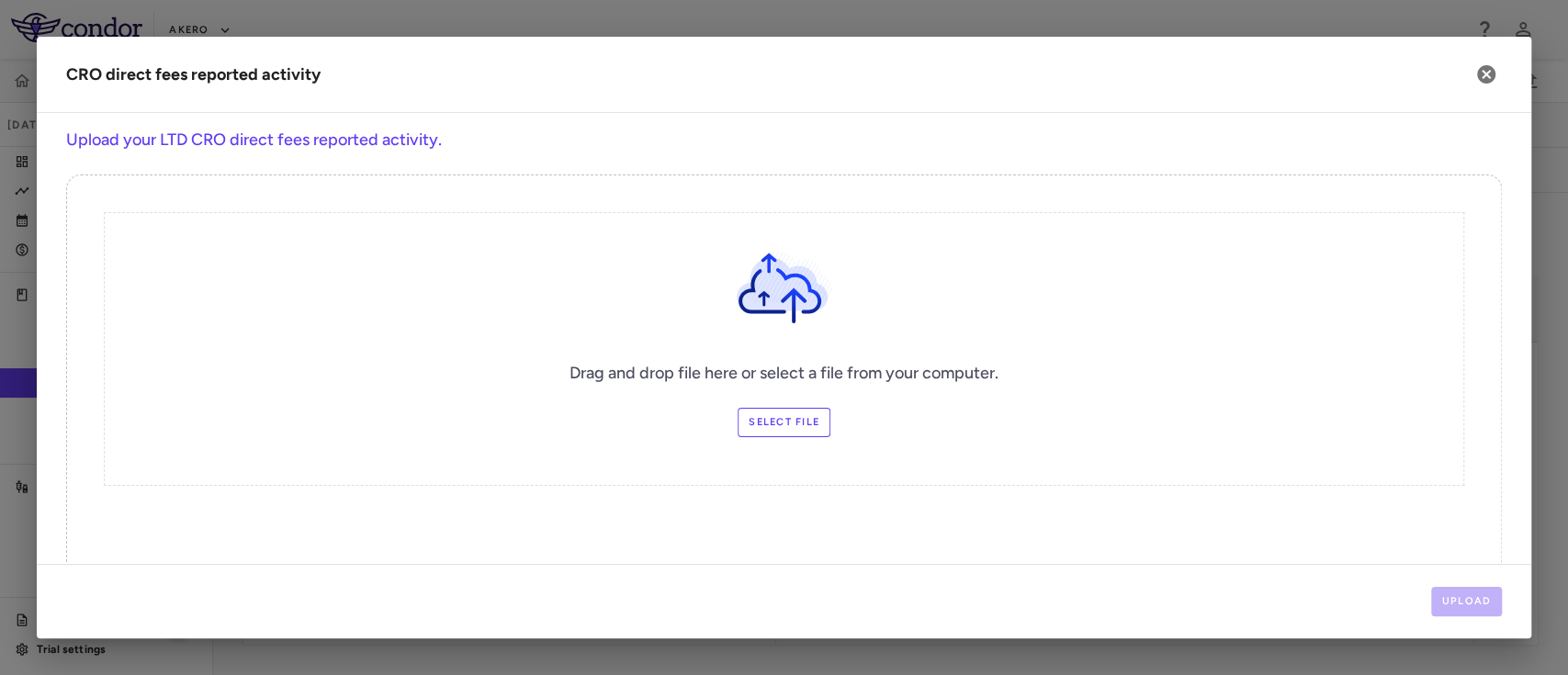
click at [795, 415] on label "Select file" at bounding box center [784, 423] width 93 height 30
click at [0, 0] on input "Select file" at bounding box center [0, 0] width 0 height 0
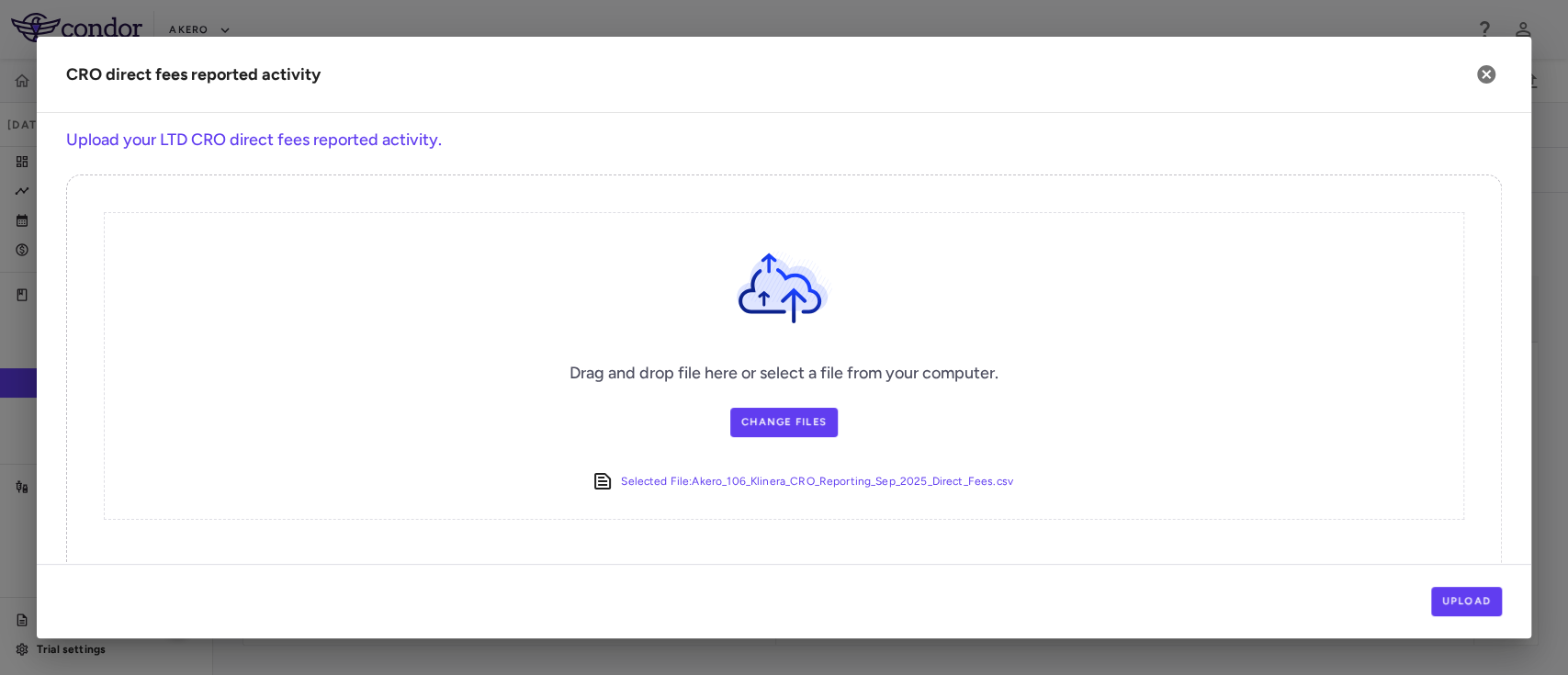
scroll to position [46, 0]
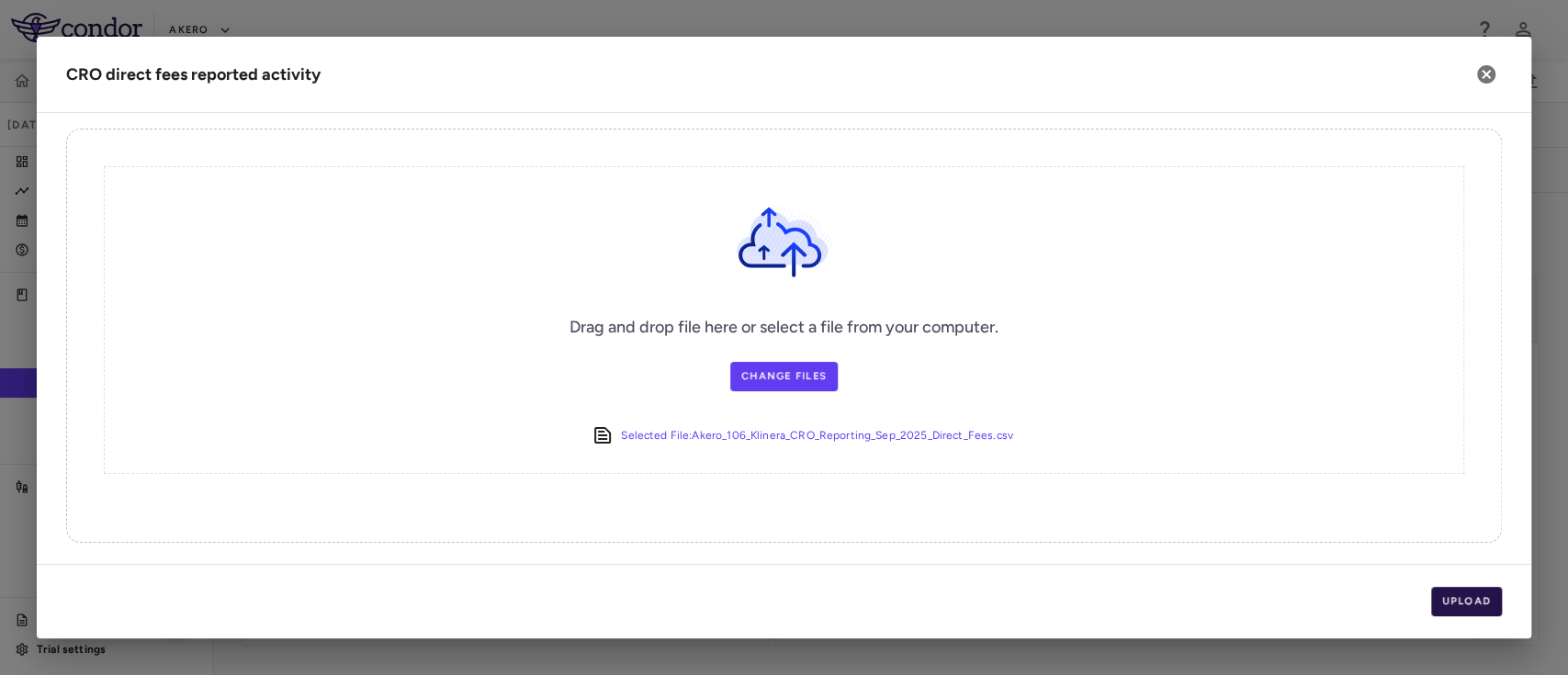
click at [1469, 594] on button "Upload" at bounding box center [1467, 601] width 72 height 30
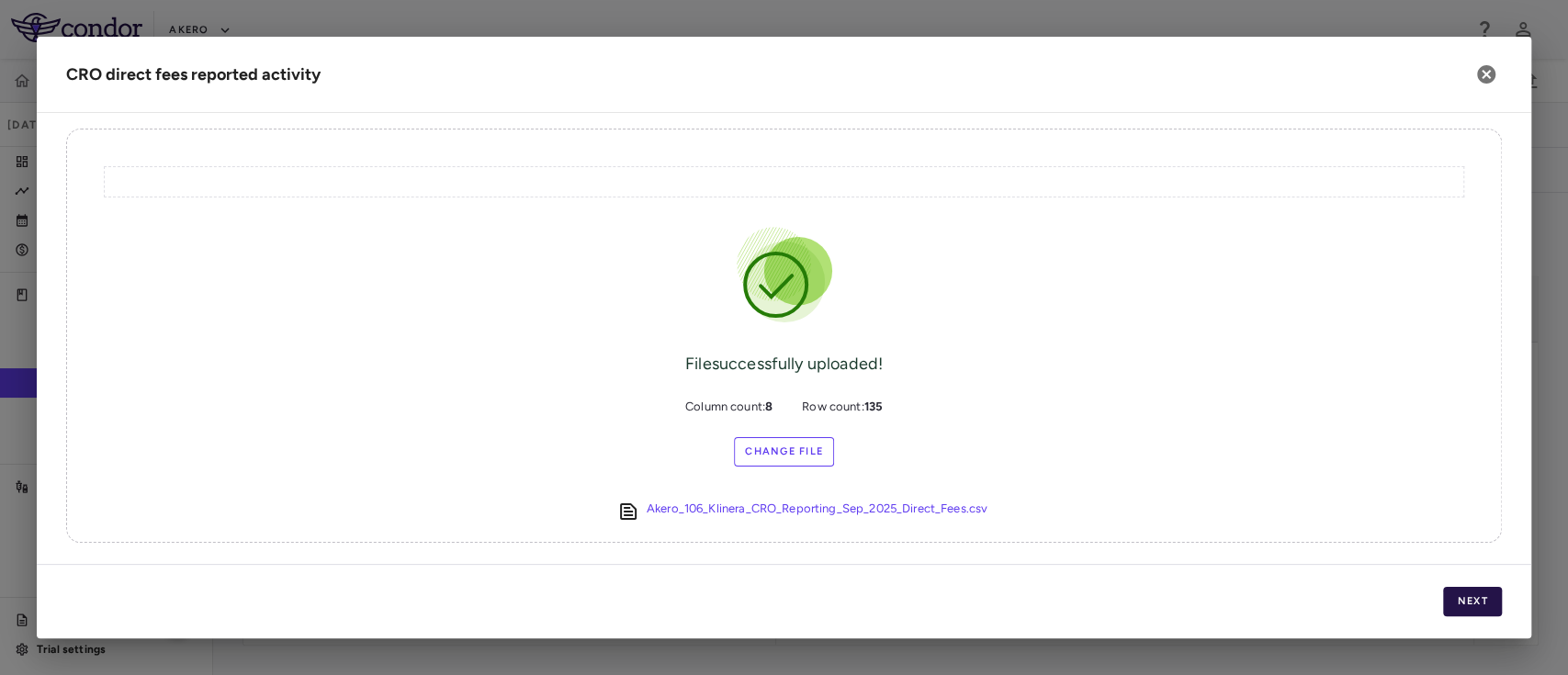
click at [1472, 599] on button "Next" at bounding box center [1472, 601] width 59 height 30
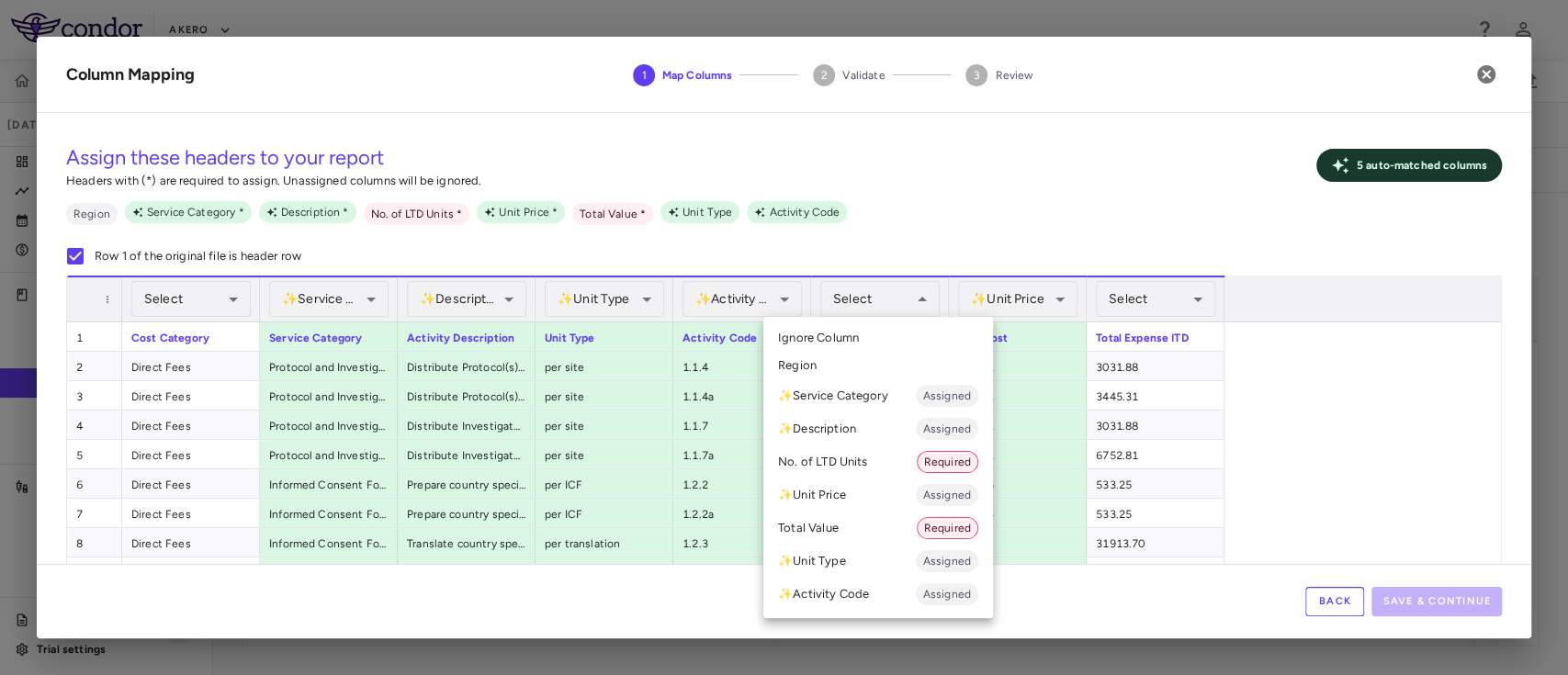
click at [878, 452] on li "No. of LTD Units Required" at bounding box center [878, 462] width 230 height 34
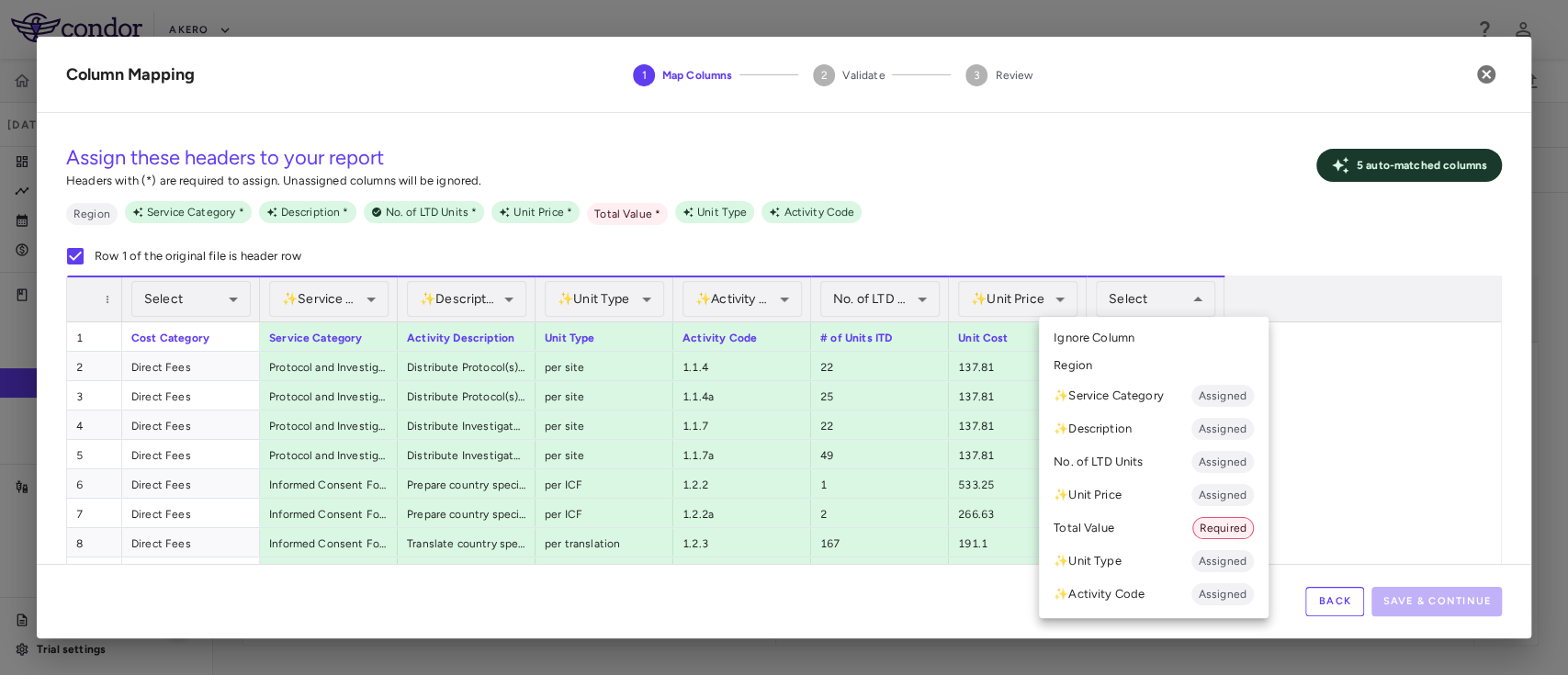
click at [1132, 518] on li "Total Value Required" at bounding box center [1154, 528] width 230 height 34
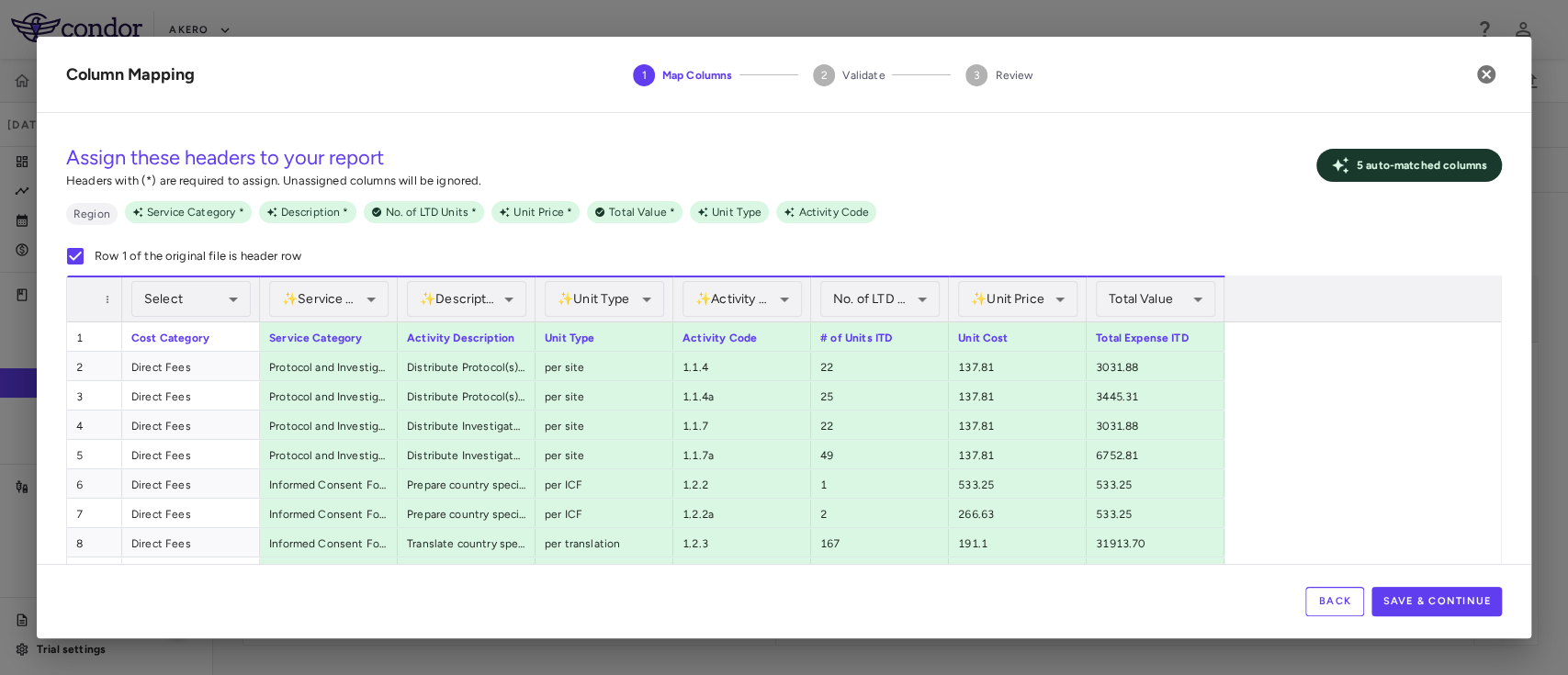
scroll to position [101, 0]
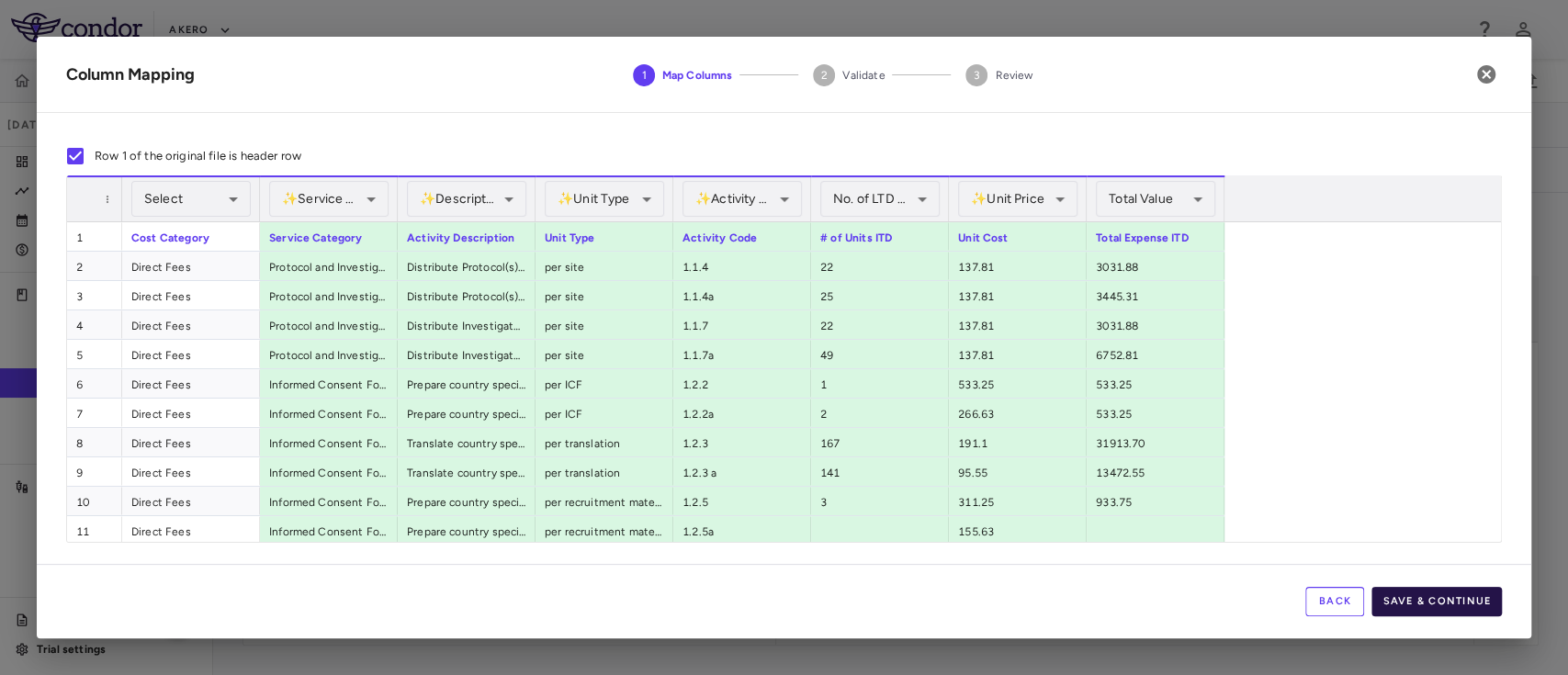
click at [1448, 609] on button "Save & Continue" at bounding box center [1437, 601] width 130 height 30
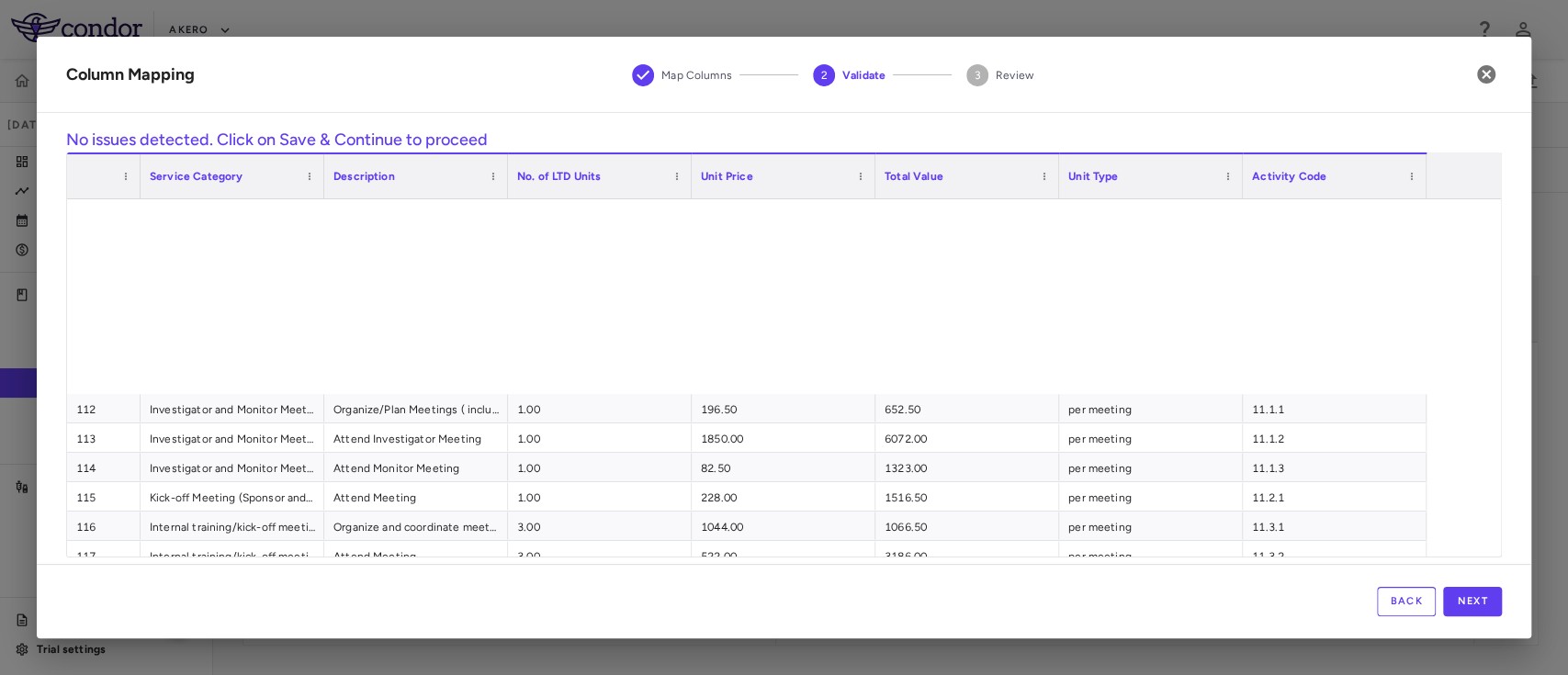
scroll to position [3580, 0]
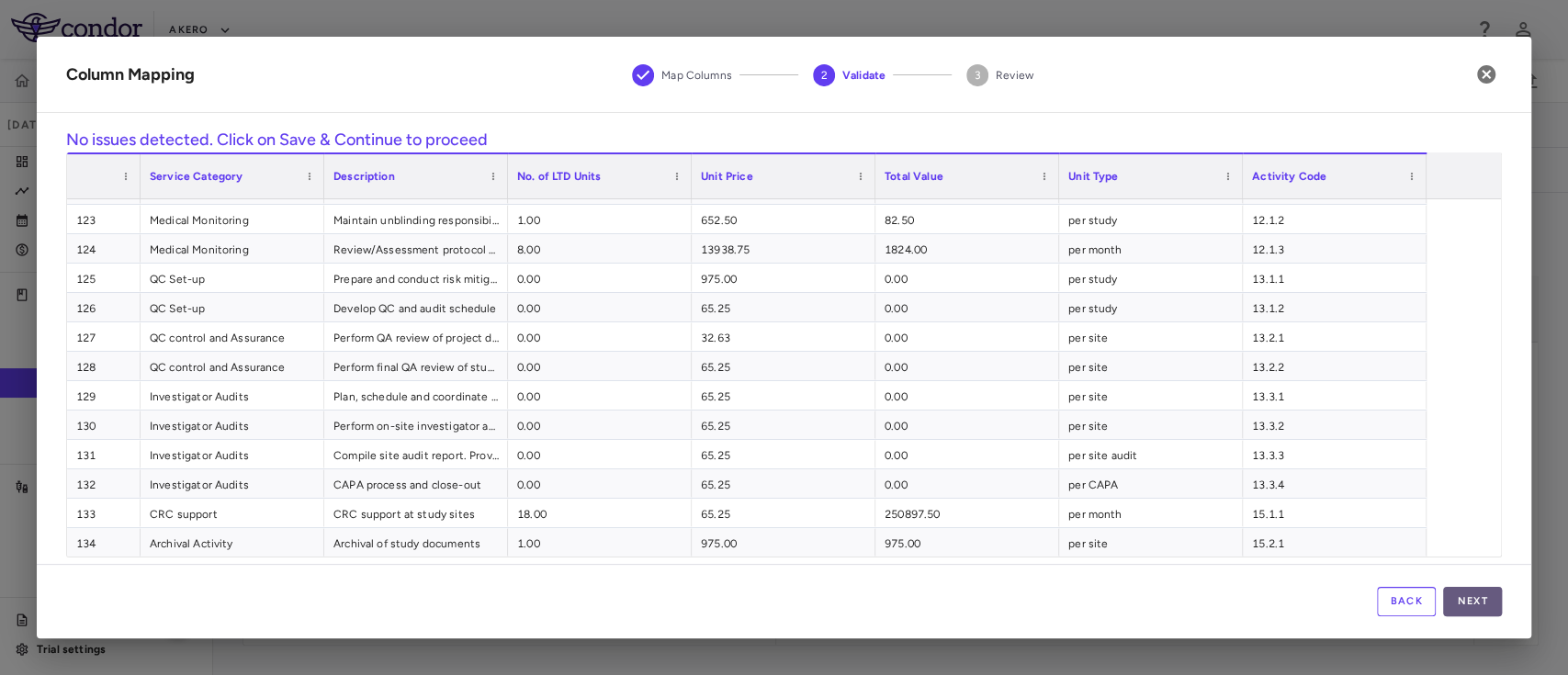
click at [1475, 604] on button "Next" at bounding box center [1472, 601] width 59 height 30
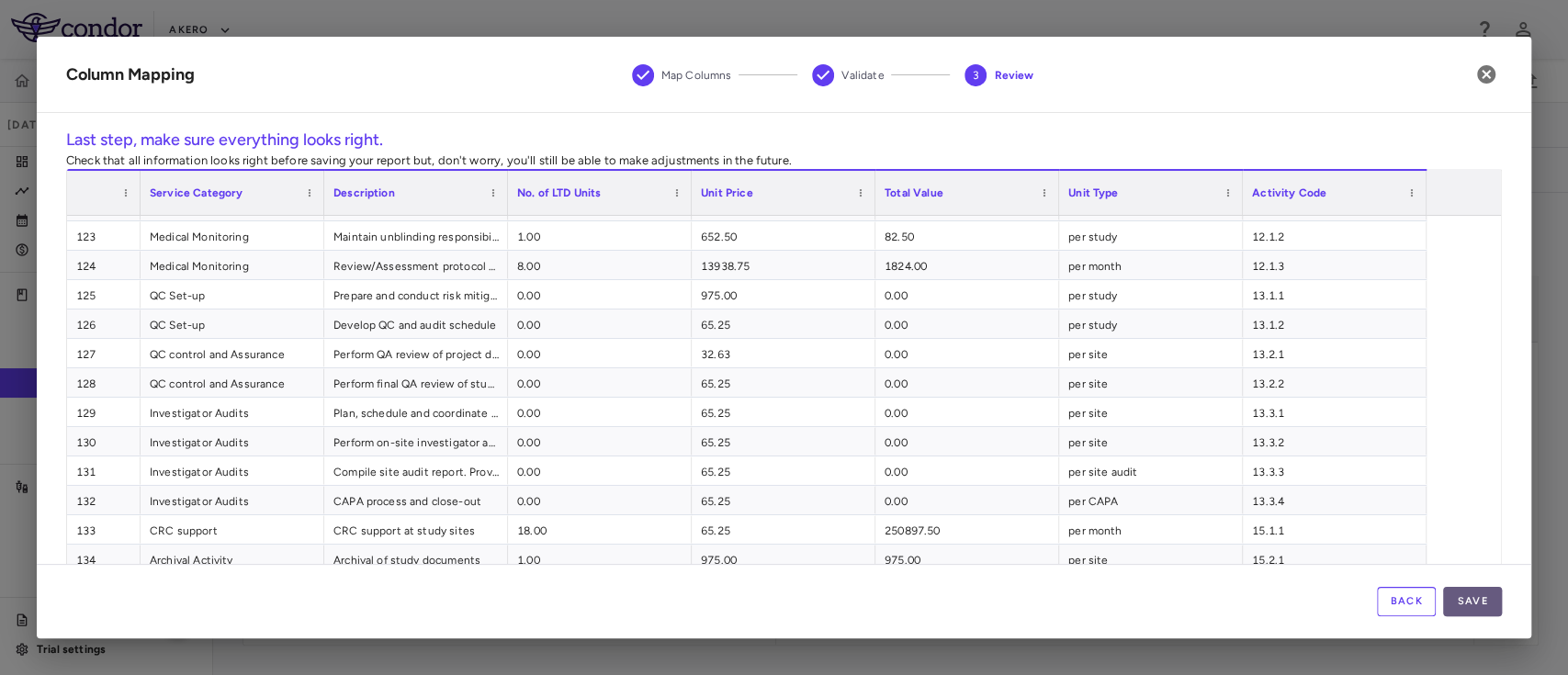
click at [1474, 602] on button "Save" at bounding box center [1472, 601] width 59 height 30
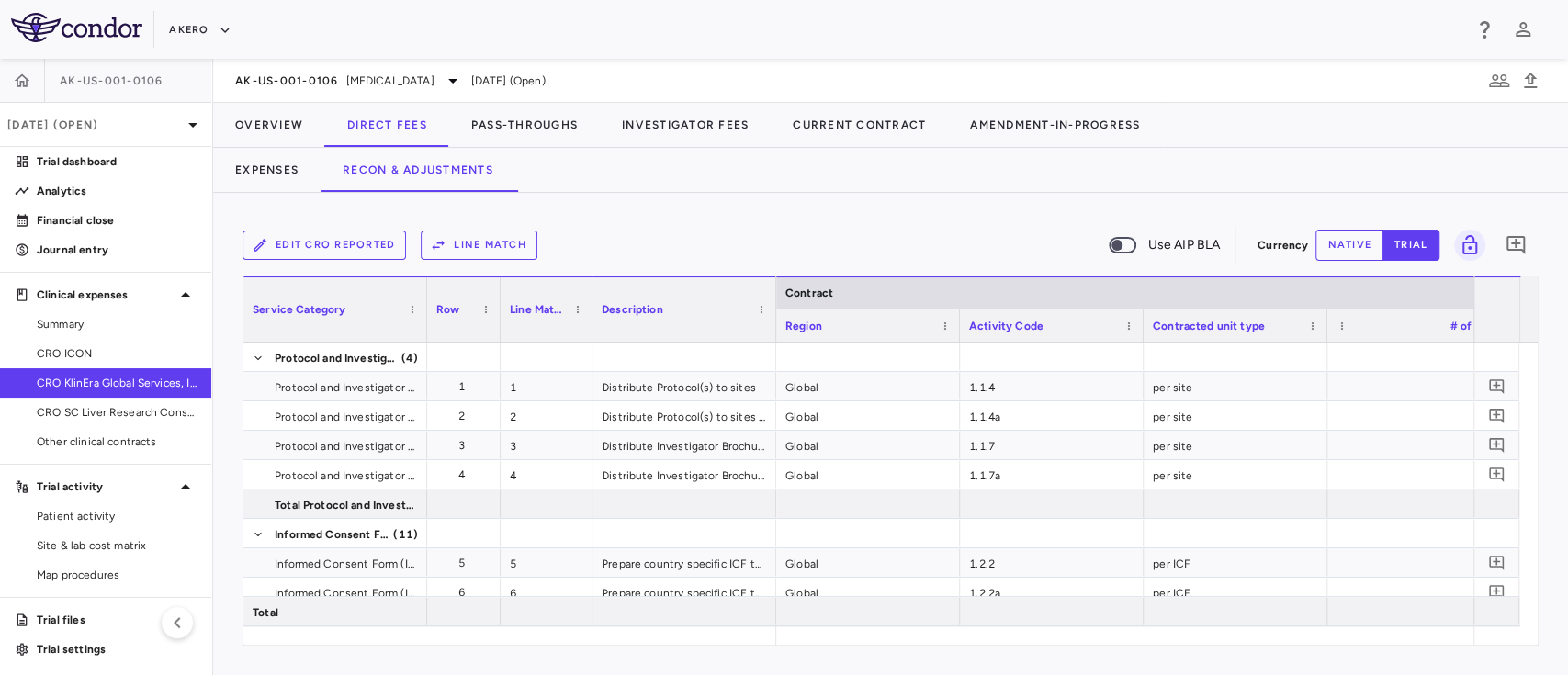
click at [500, 258] on button "Line Match" at bounding box center [479, 246] width 116 height 30
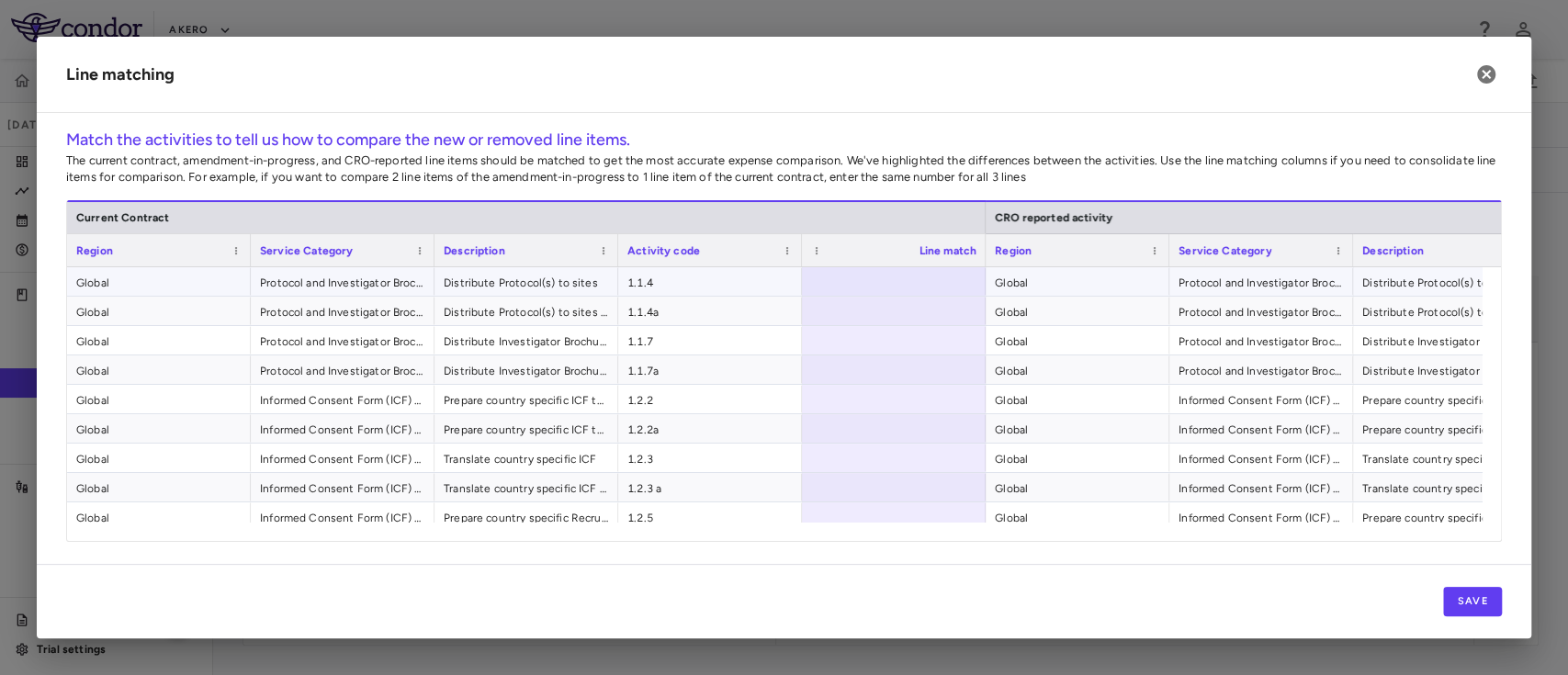
click at [729, 283] on span "1.1.4" at bounding box center [710, 283] width 166 height 30
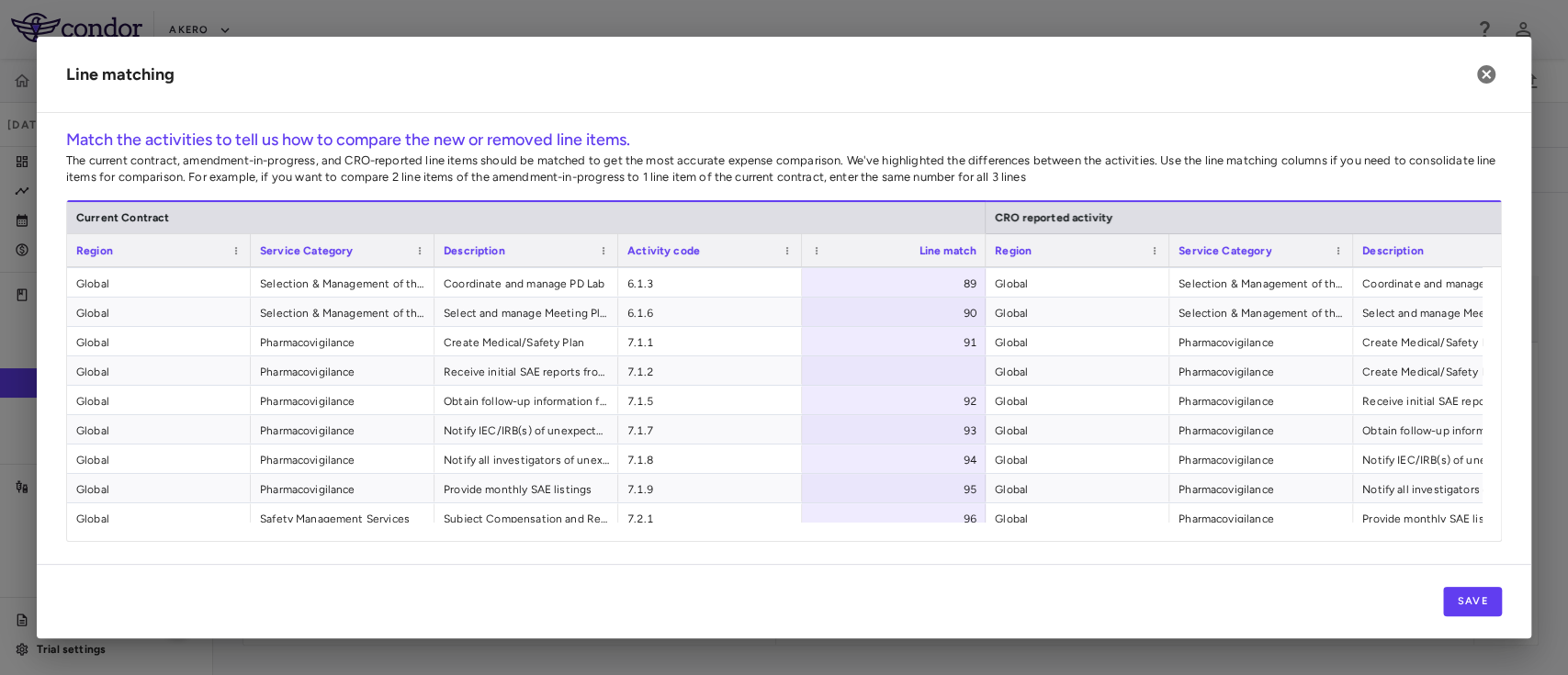
scroll to position [2616, 0]
click at [1496, 69] on icon "button" at bounding box center [1486, 74] width 22 height 22
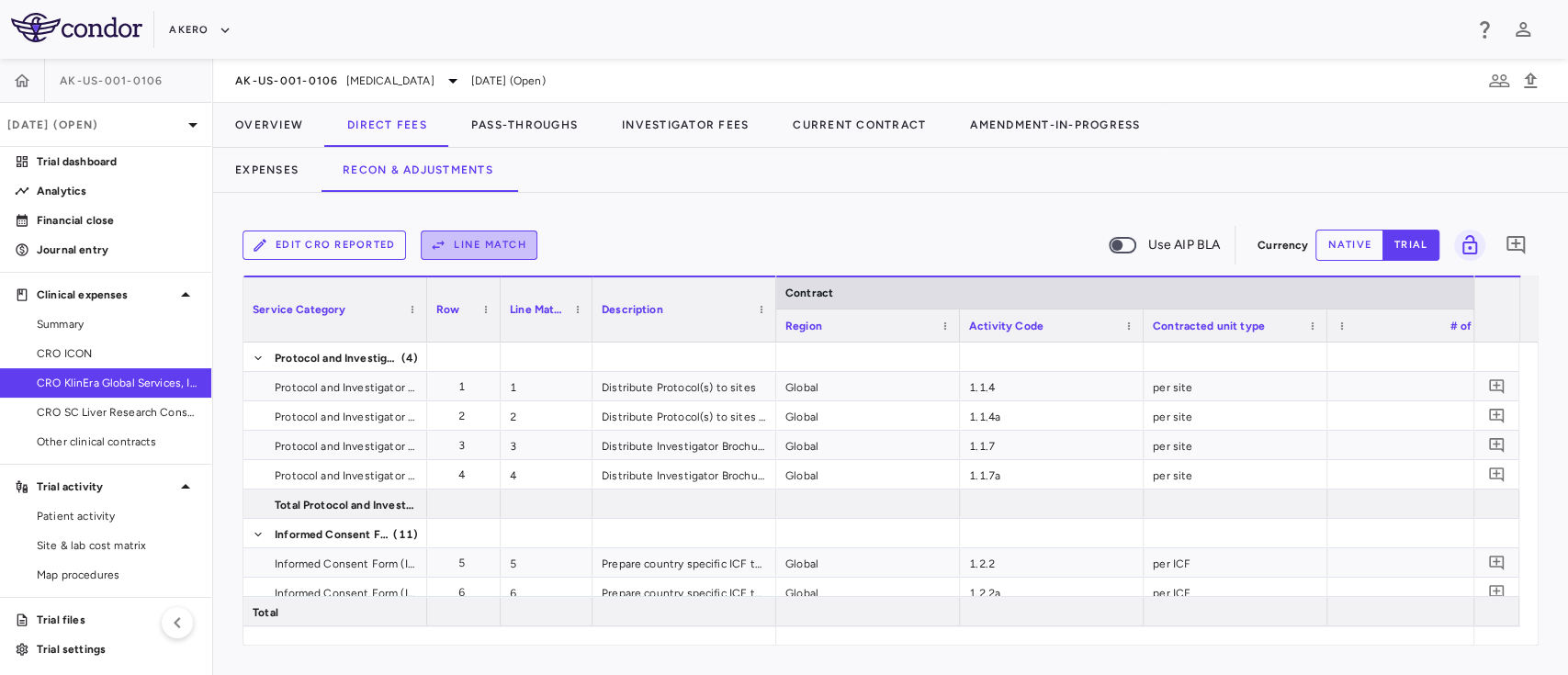
click at [470, 249] on button "Line Match" at bounding box center [479, 246] width 116 height 30
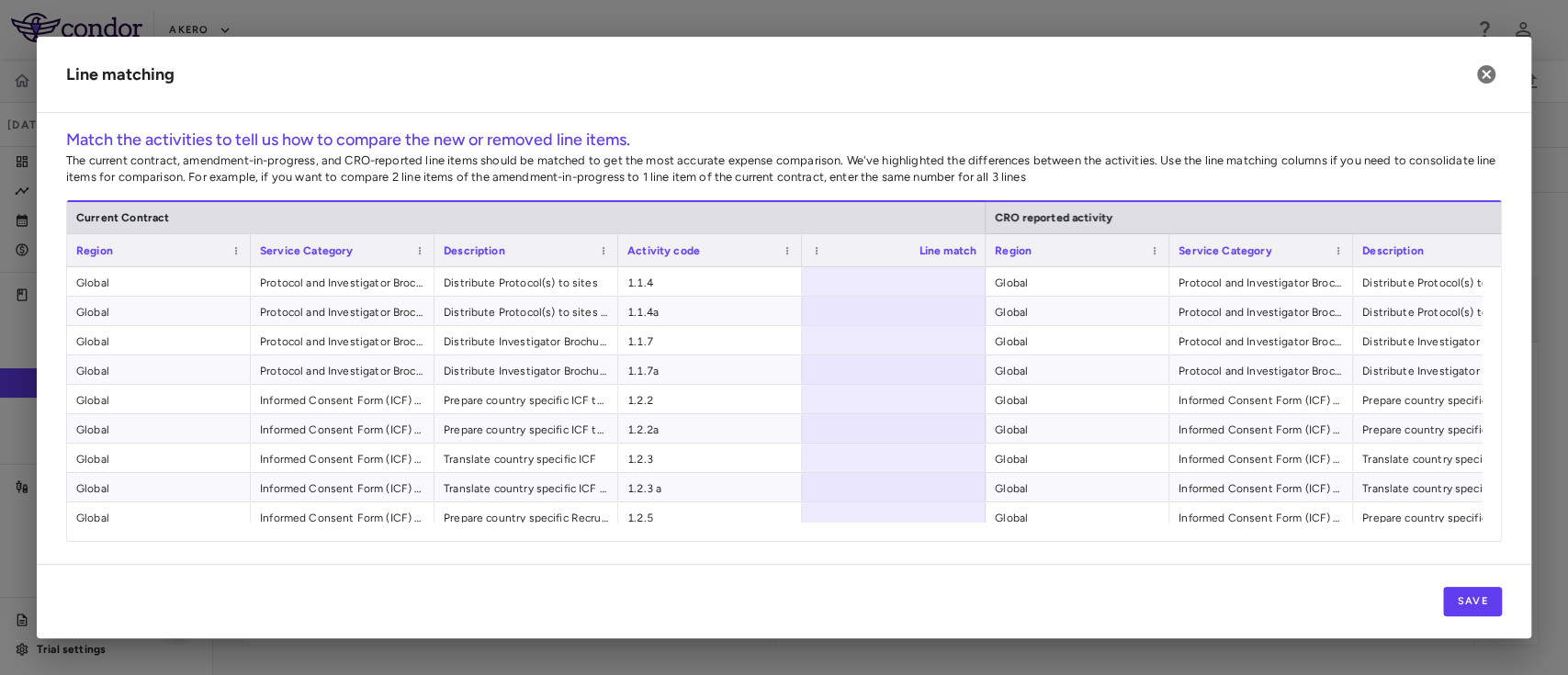
scroll to position [0, 416]
click at [654, 281] on span "1.1.4" at bounding box center [710, 283] width 166 height 30
click at [568, 287] on span "Distribute Protocol(s) to sites" at bounding box center [526, 283] width 166 height 30
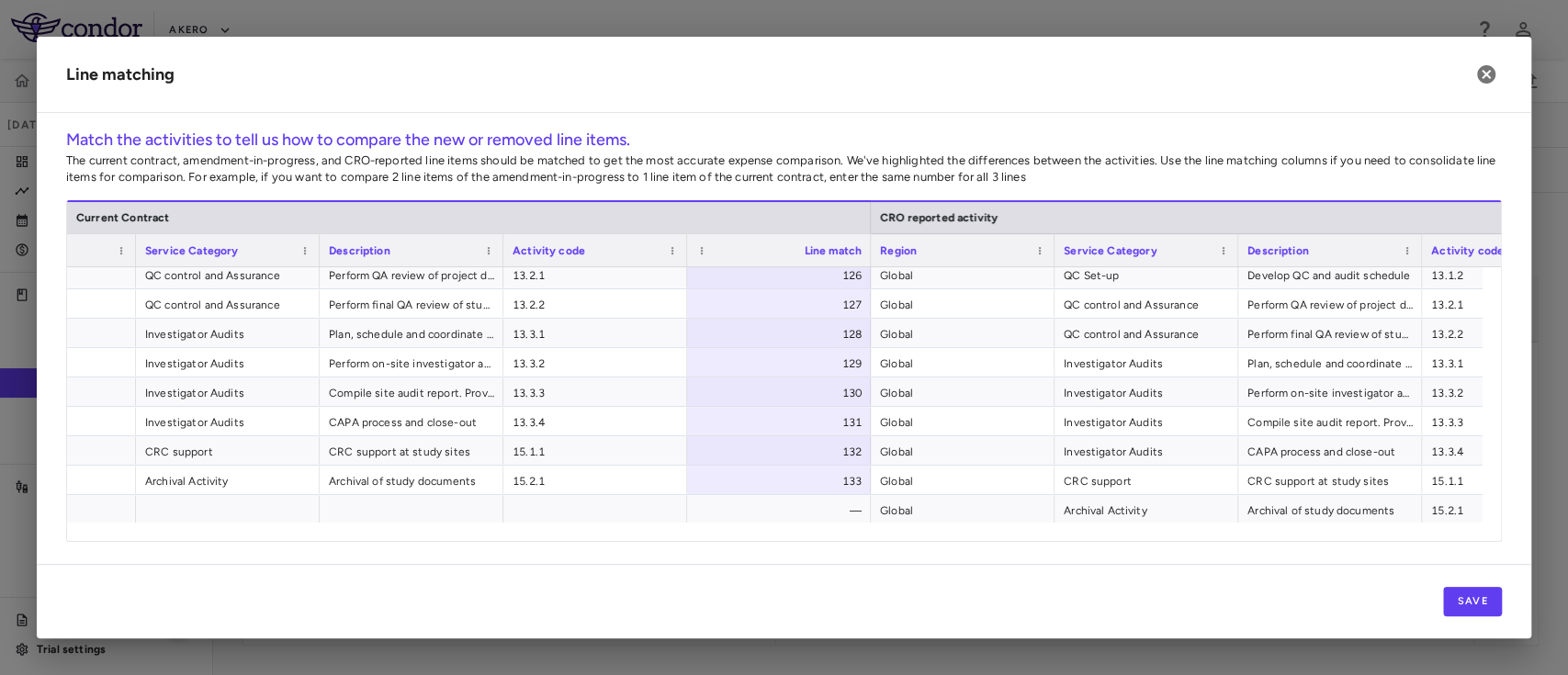
scroll to position [0, 237]
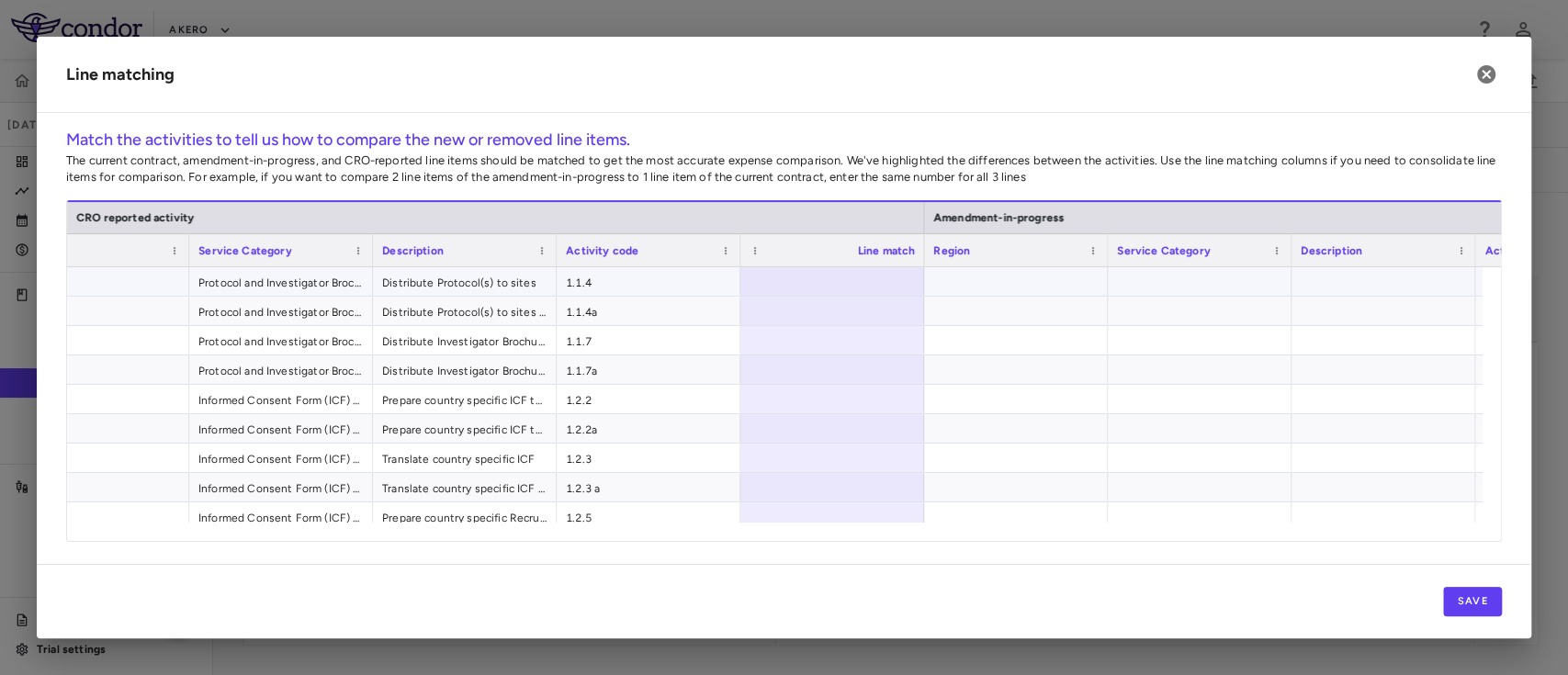
click at [992, 283] on div at bounding box center [1015, 281] width 183 height 29
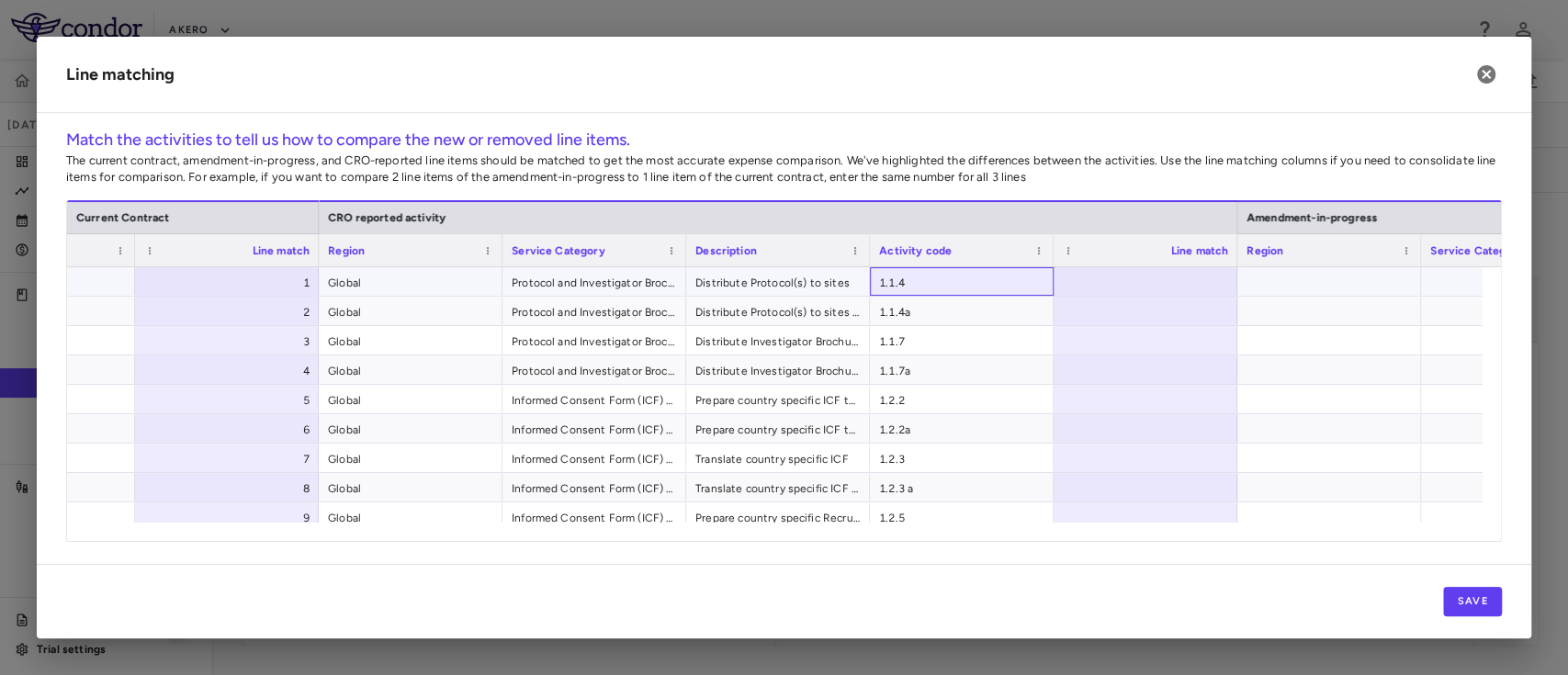
click at [976, 283] on span "1.1.4" at bounding box center [962, 283] width 166 height 30
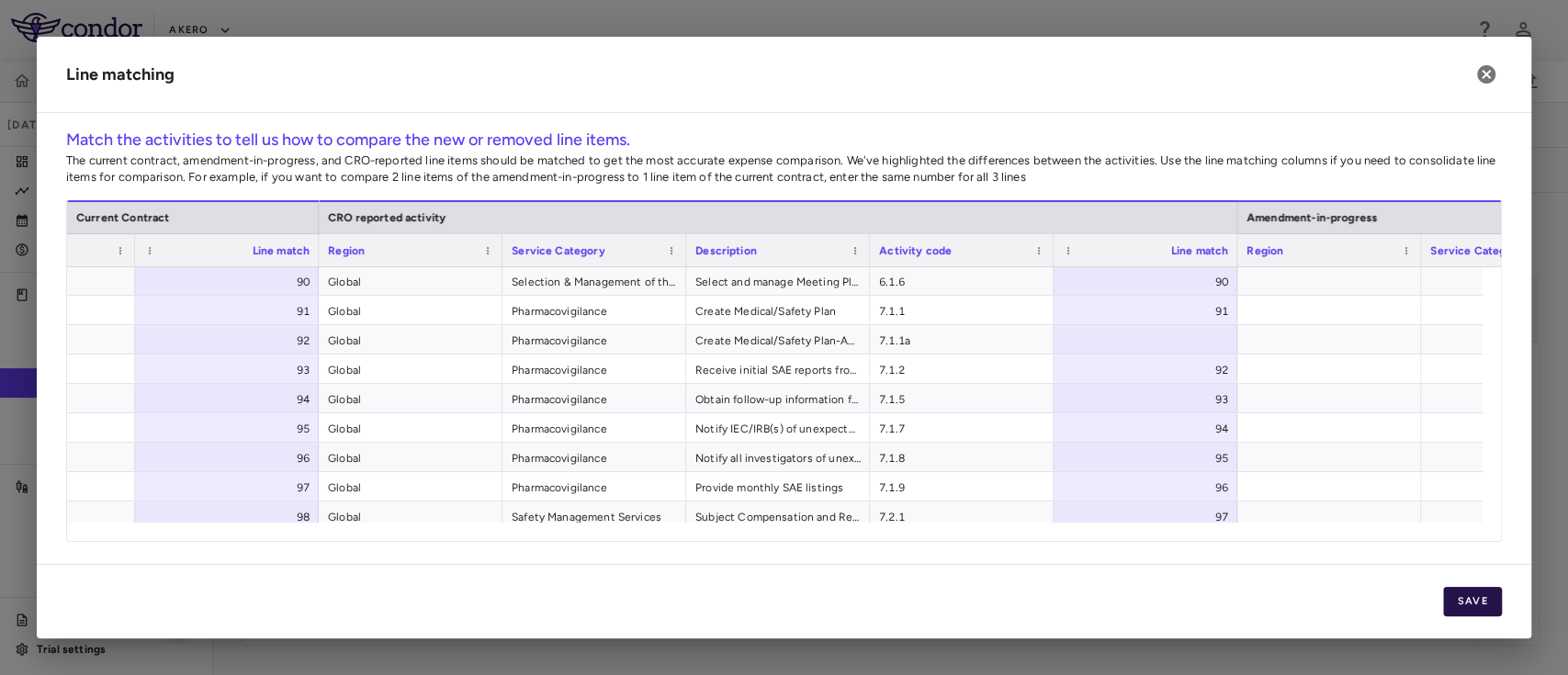
click at [1465, 605] on button "Save" at bounding box center [1472, 601] width 59 height 30
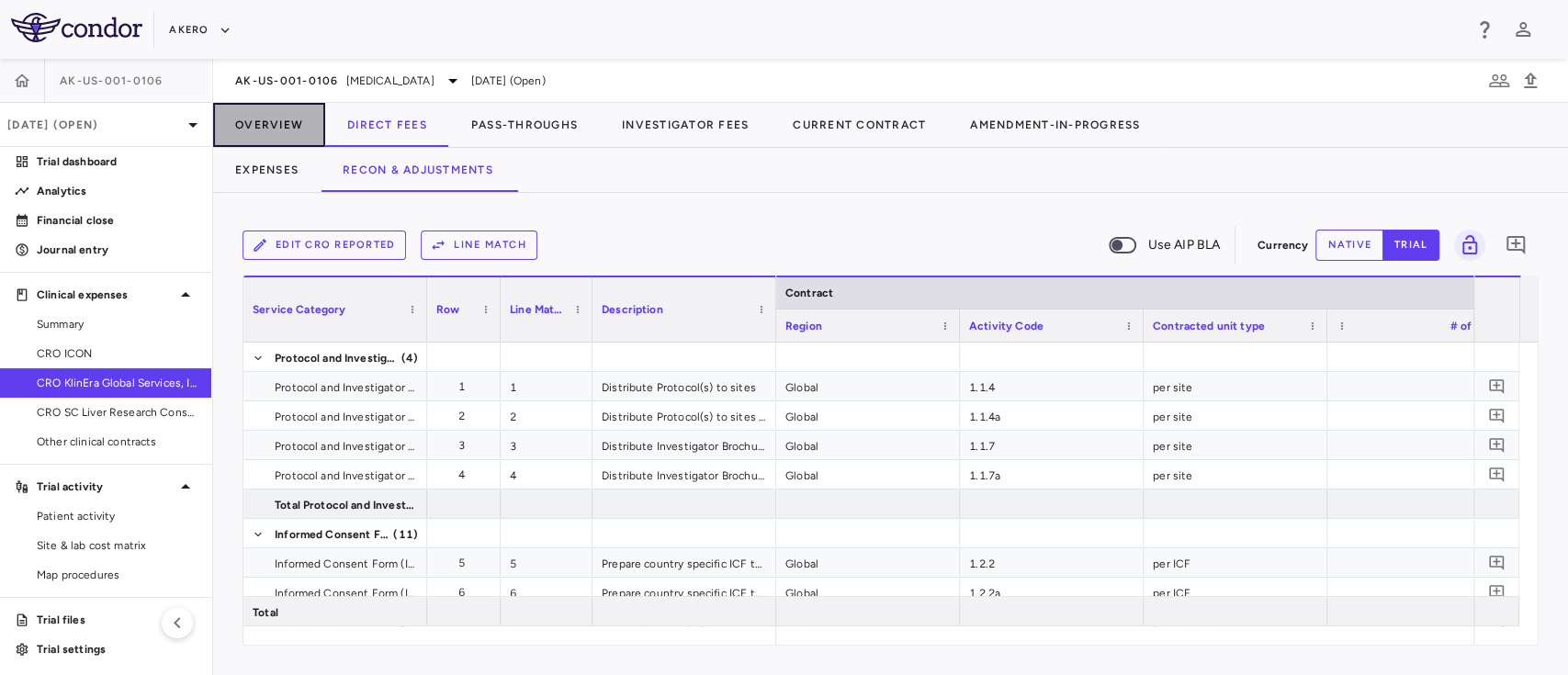
click at [275, 133] on button "Overview" at bounding box center [269, 124] width 112 height 44
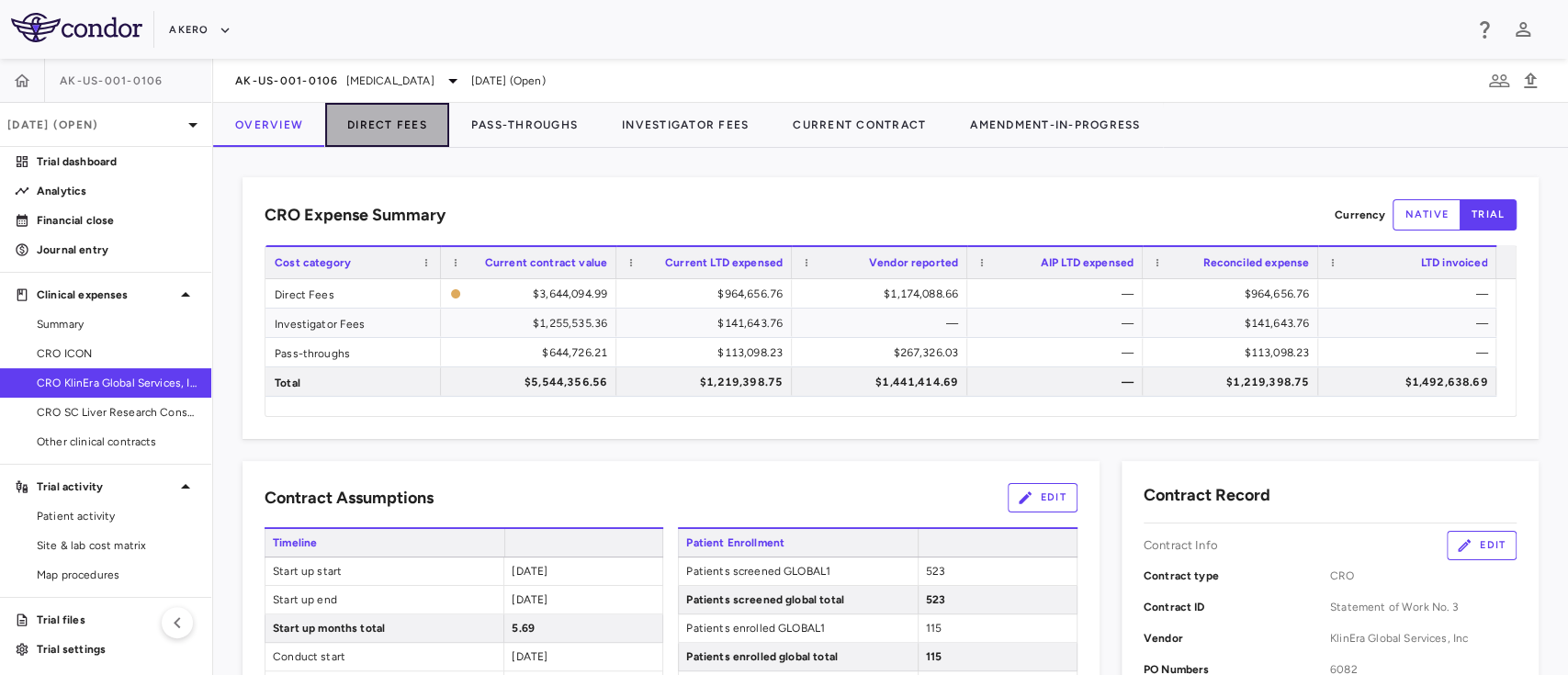
click at [401, 125] on button "Direct Fees" at bounding box center [386, 124] width 124 height 44
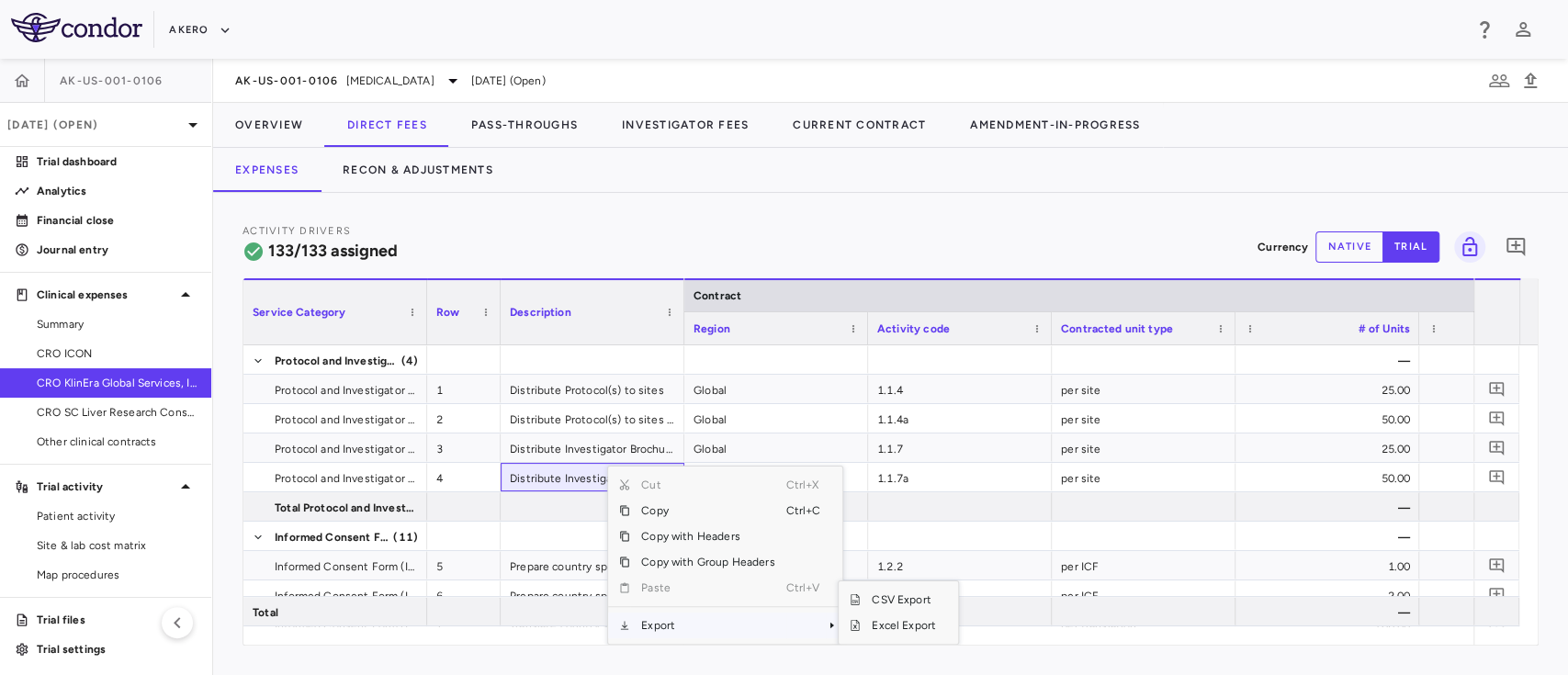
click at [680, 620] on span "Export" at bounding box center [708, 626] width 155 height 26
click at [883, 621] on span "Excel Export" at bounding box center [903, 626] width 87 height 26
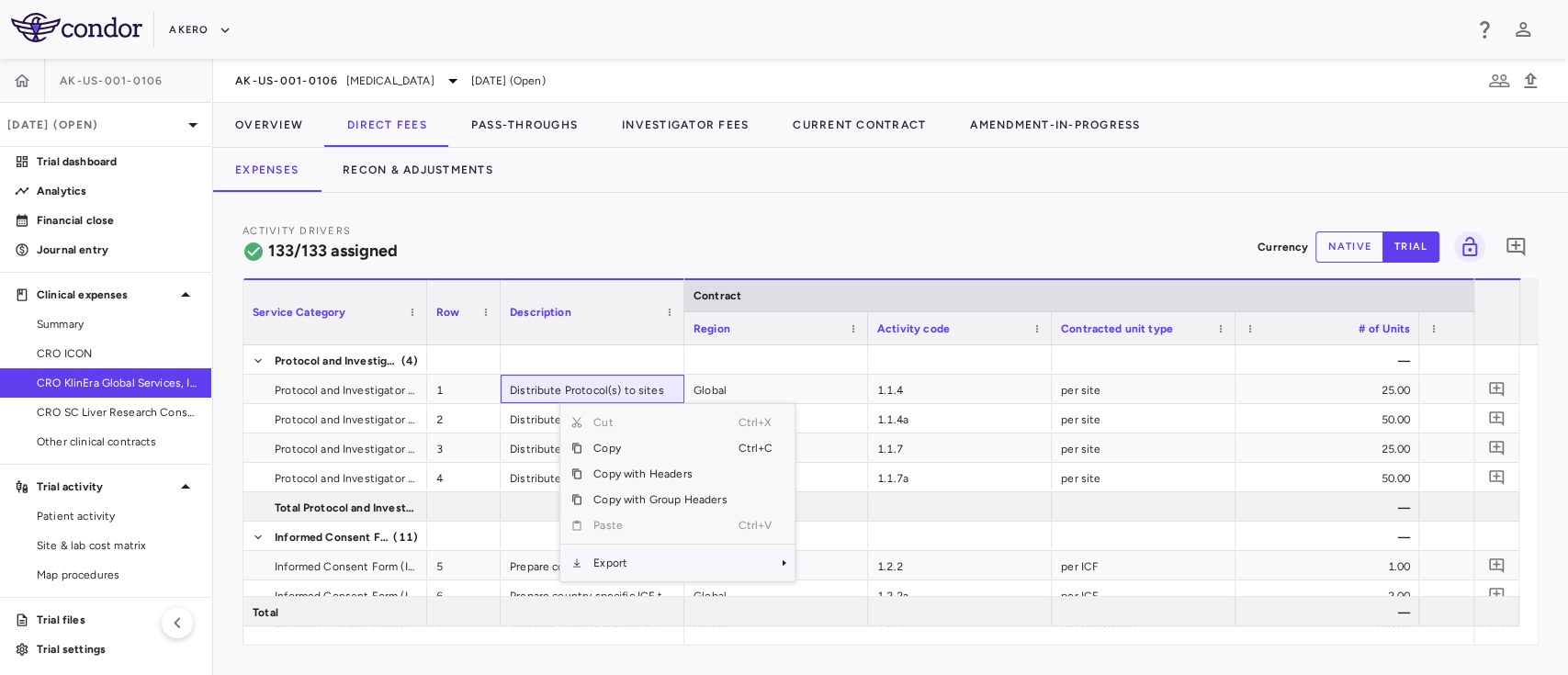
click at [628, 570] on span "Export" at bounding box center [659, 563] width 155 height 26
click at [848, 601] on span "Excel Export" at bounding box center [856, 595] width 87 height 26
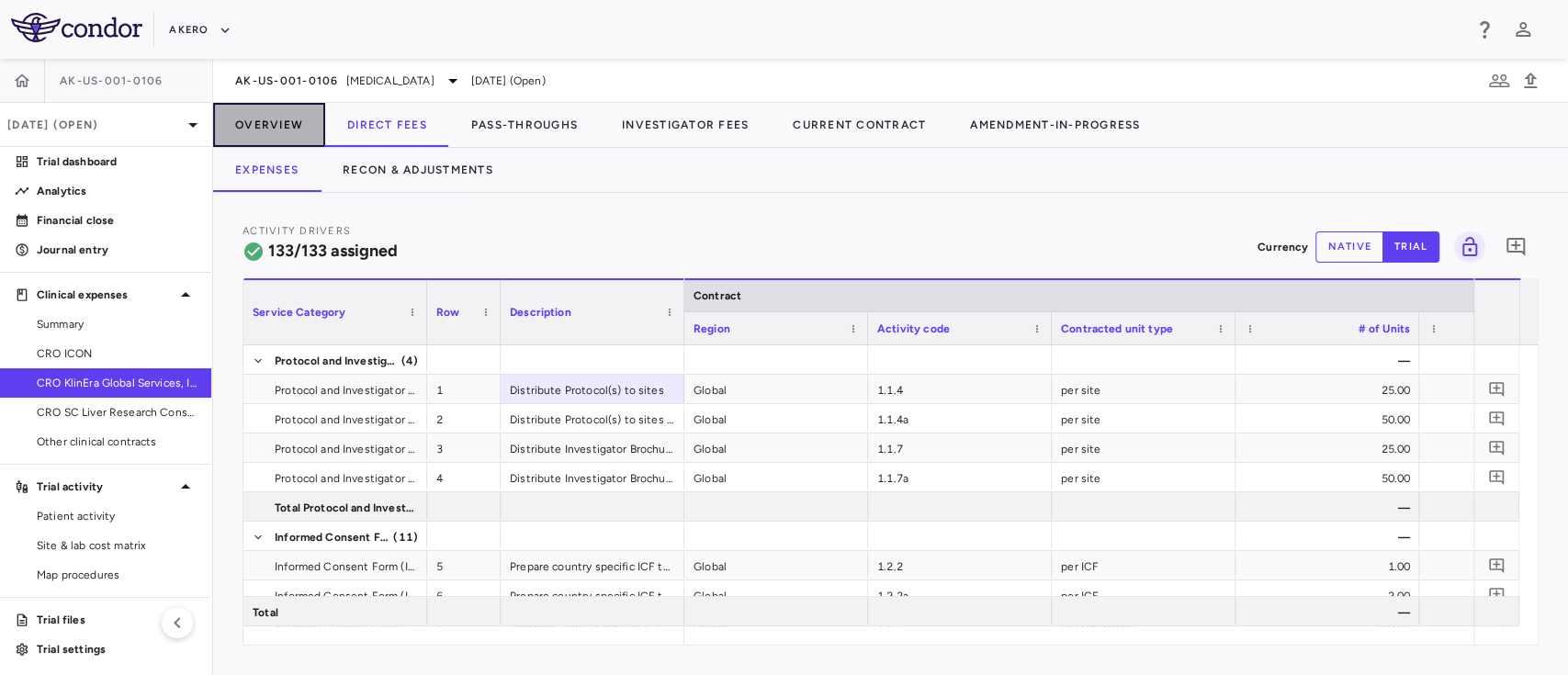
click at [270, 124] on button "Overview" at bounding box center [269, 124] width 112 height 44
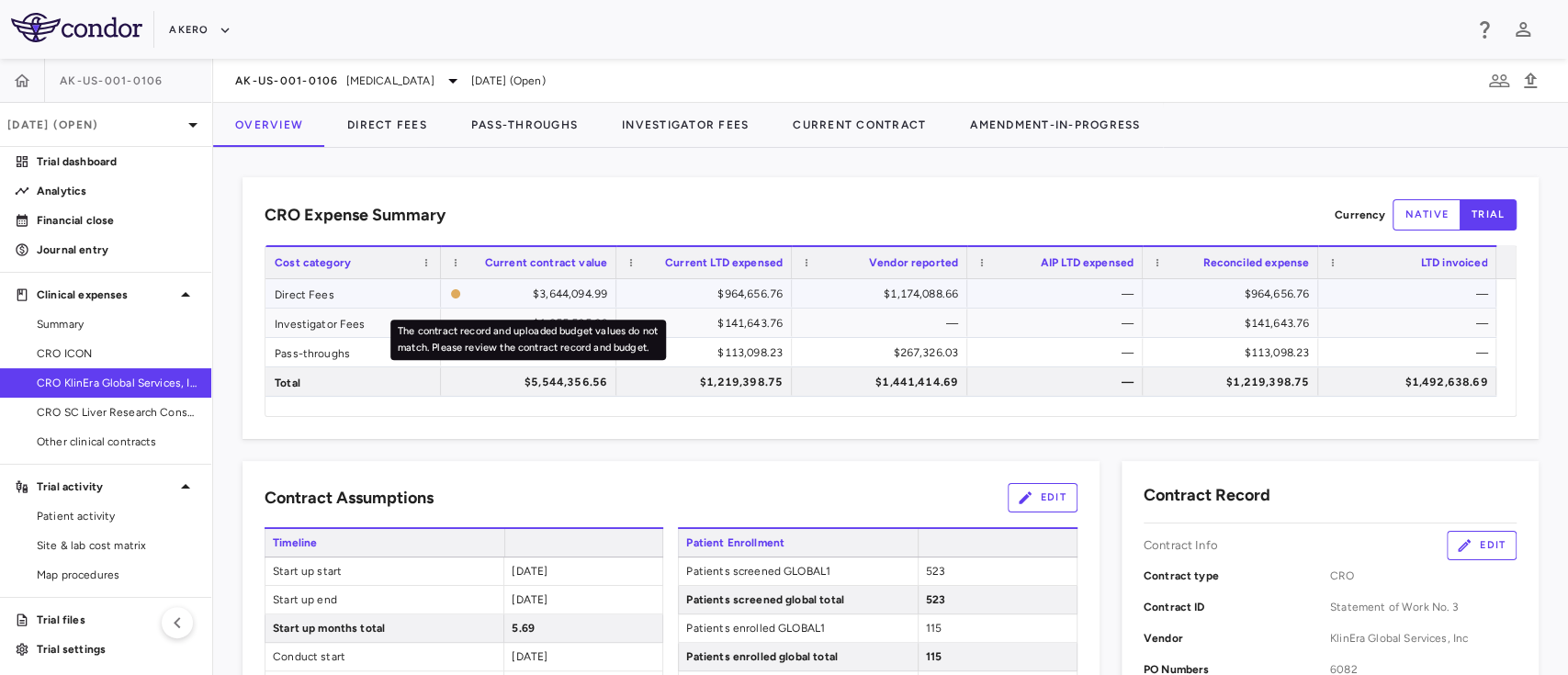
click at [568, 291] on div "$3,644,094.99" at bounding box center [537, 294] width 139 height 30
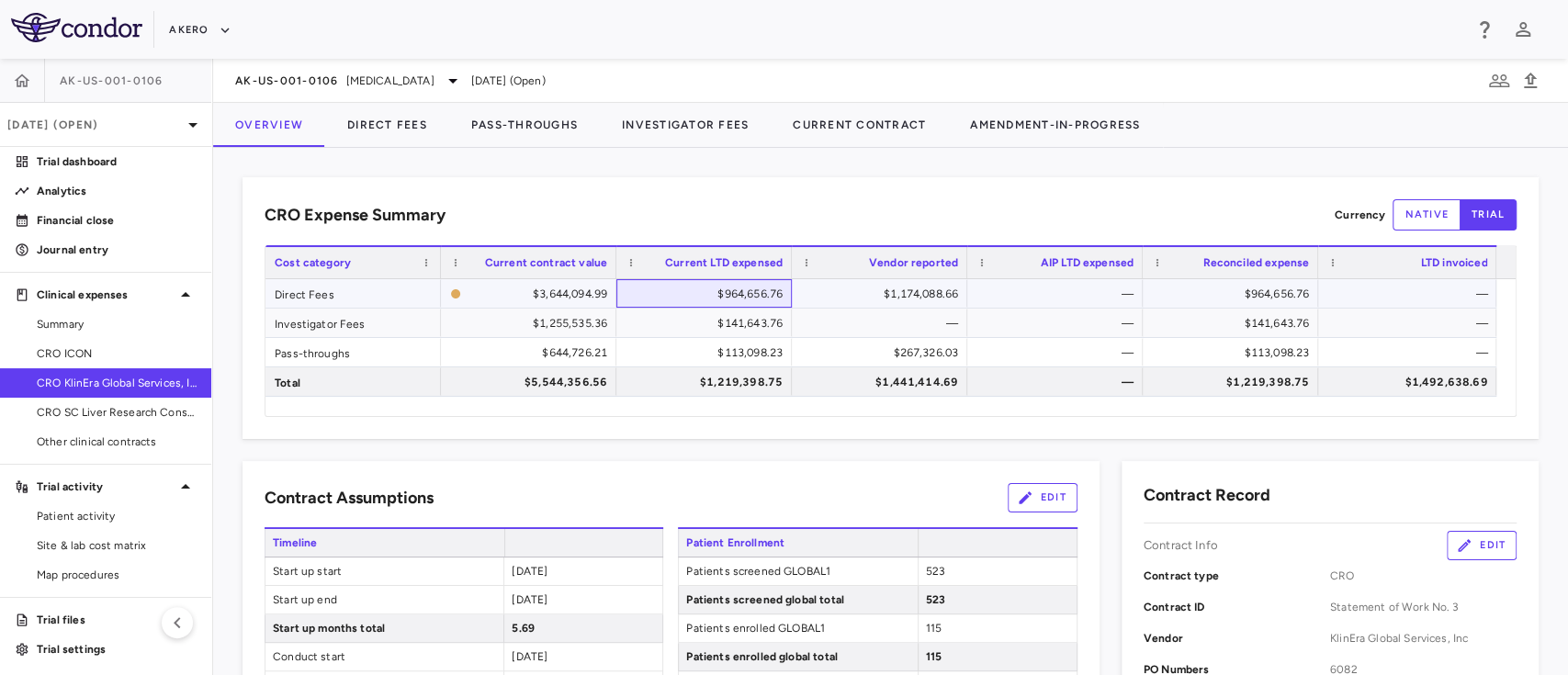
click at [750, 295] on div "$964,656.76" at bounding box center [708, 294] width 150 height 30
click at [401, 122] on button "Direct Fees" at bounding box center [386, 124] width 124 height 44
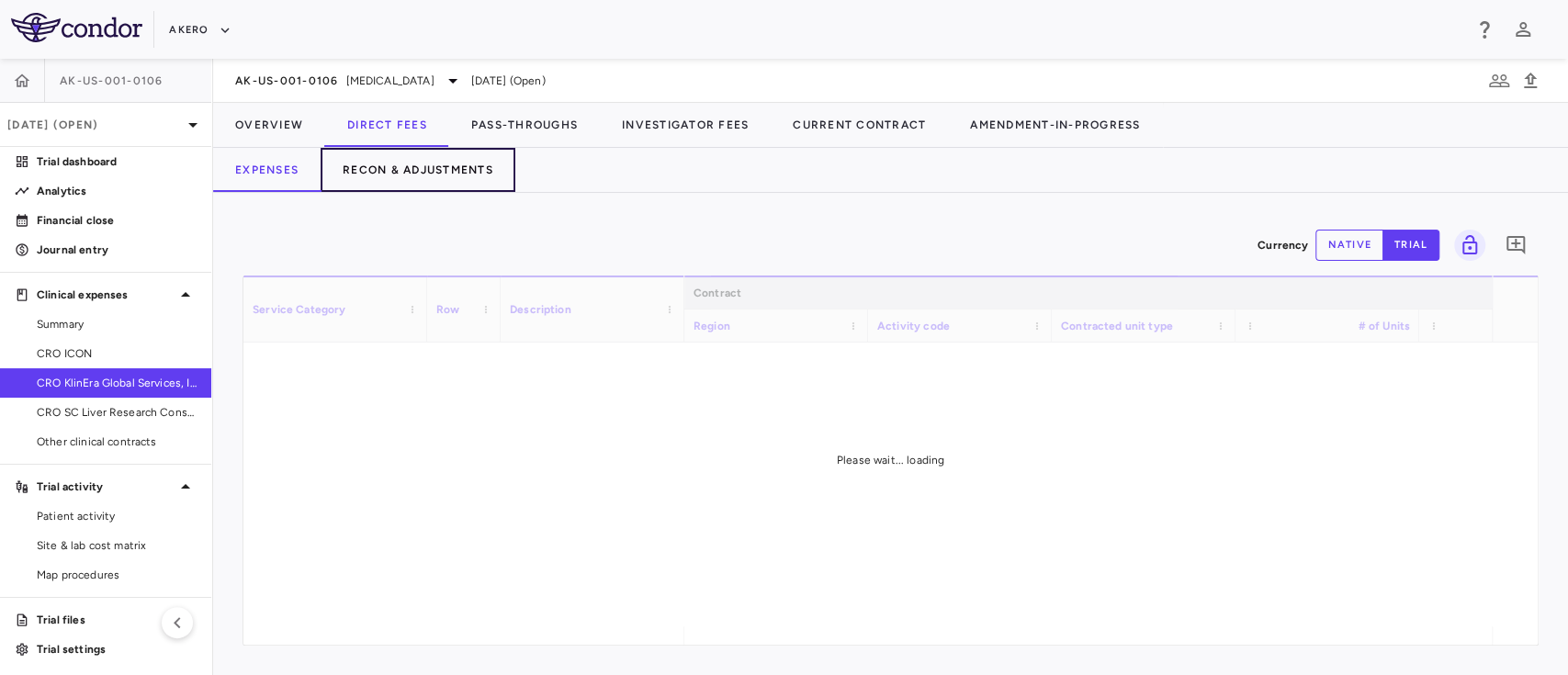
click at [434, 149] on button "Recon & Adjustments" at bounding box center [417, 169] width 195 height 44
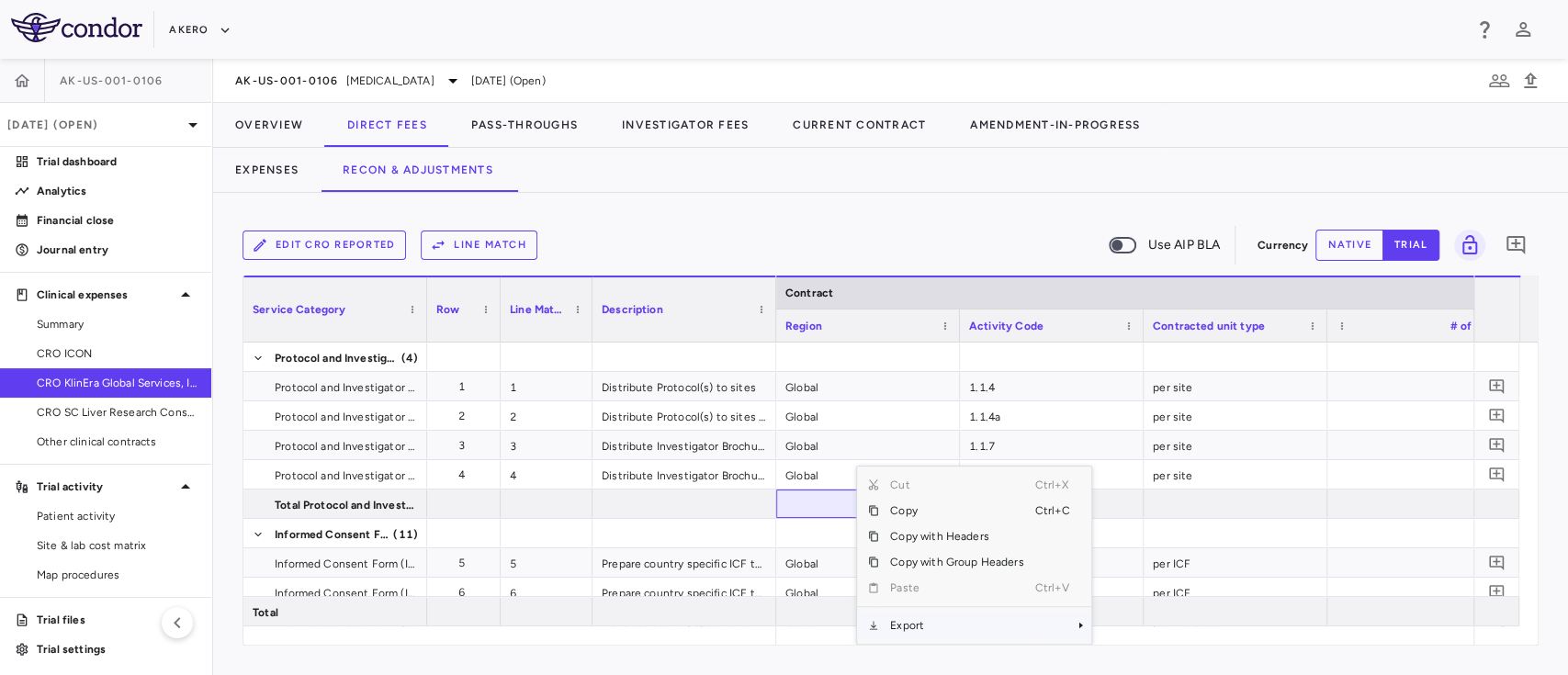
click at [926, 617] on span "Export" at bounding box center [956, 626] width 155 height 26
click at [976, 625] on span "Export" at bounding box center [956, 626] width 155 height 26
click at [1137, 631] on span "Excel Export" at bounding box center [1153, 626] width 87 height 26
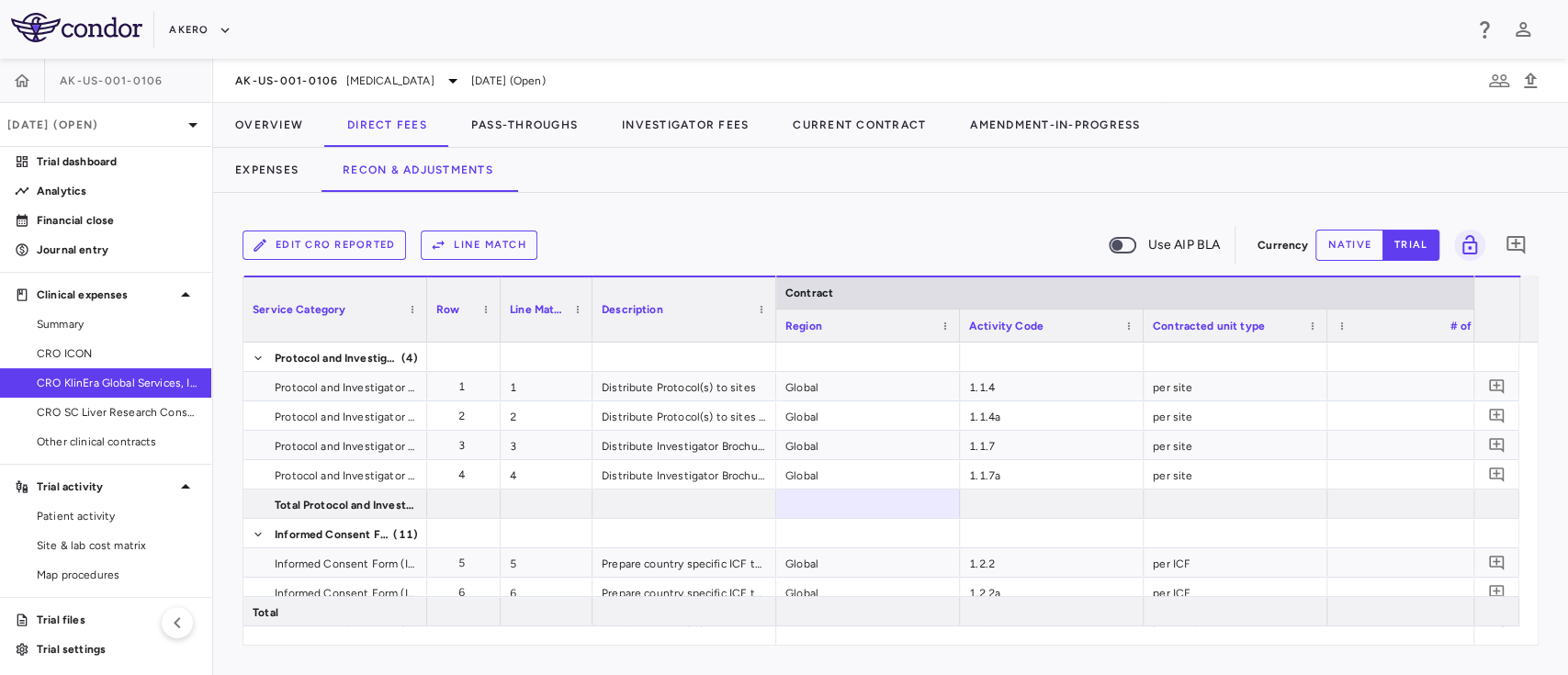
click at [1007, 9] on div "Akero" at bounding box center [784, 29] width 1568 height 59
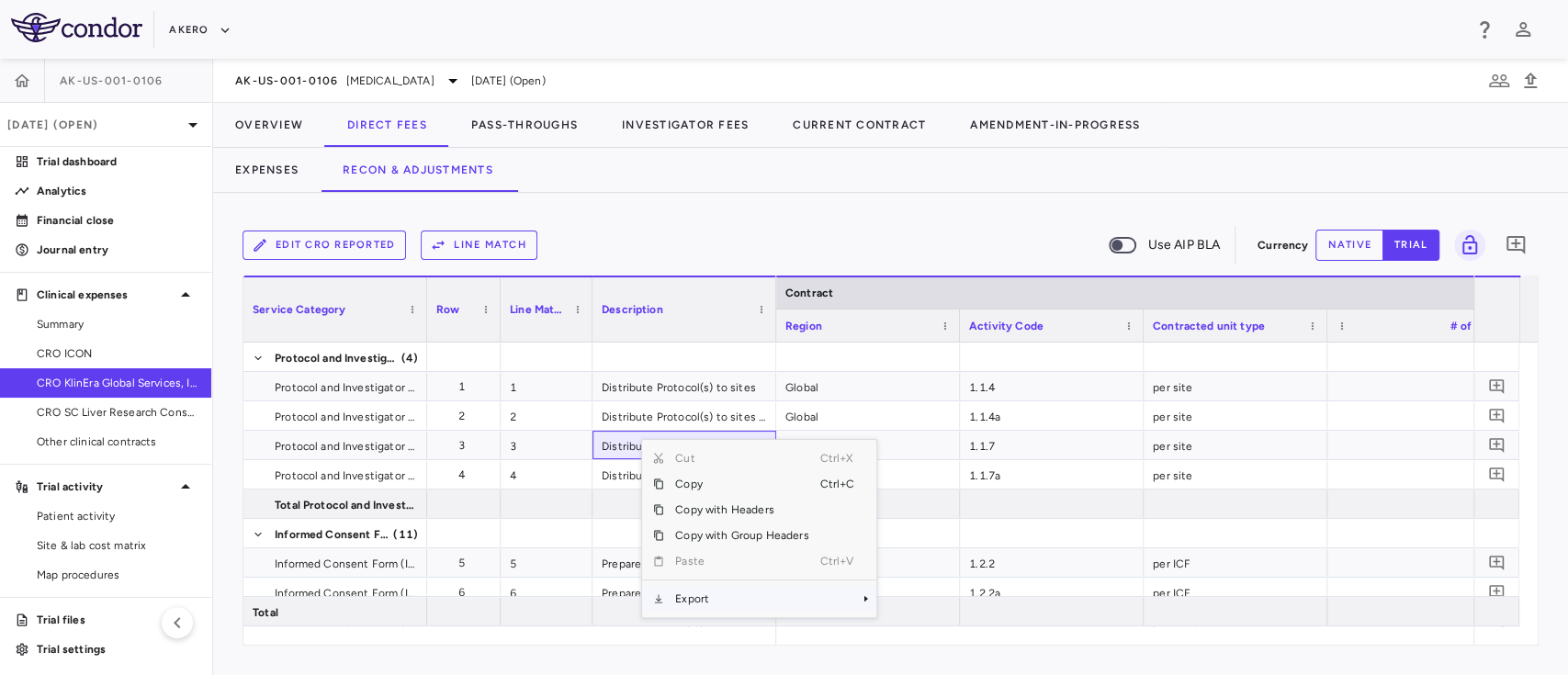
click at [687, 587] on span "Export" at bounding box center [741, 599] width 155 height 26
click at [903, 617] on span "Excel Export" at bounding box center [938, 626] width 87 height 26
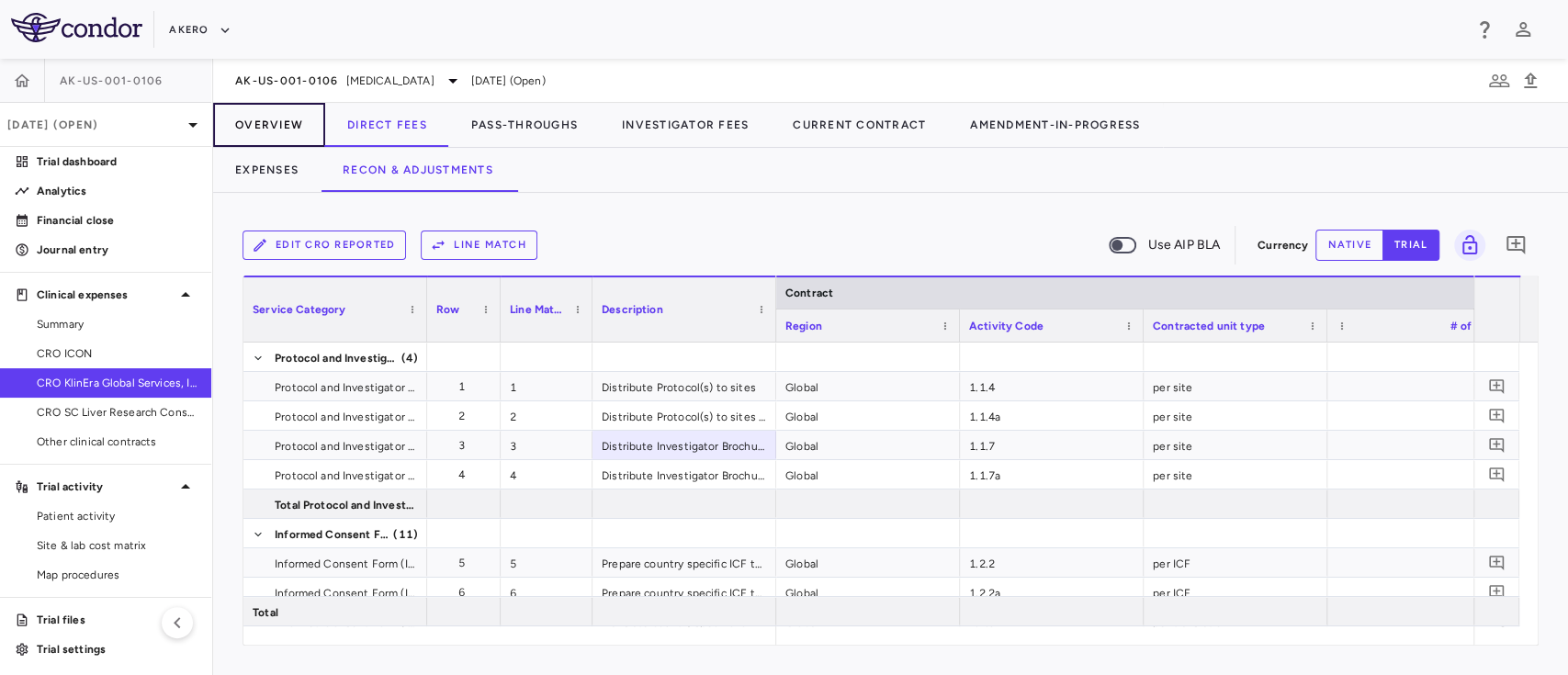
click at [266, 129] on button "Overview" at bounding box center [269, 124] width 112 height 44
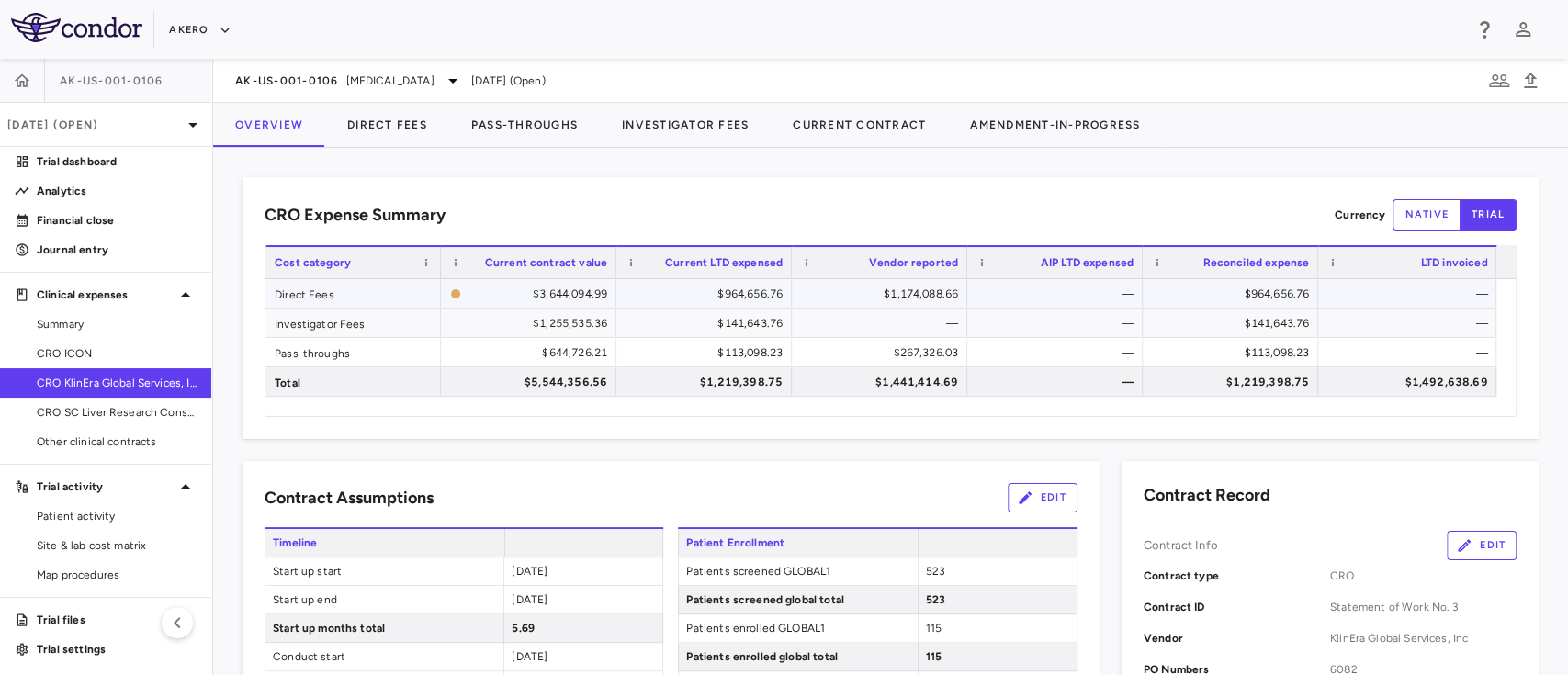
click at [921, 297] on div "$1,174,088.66" at bounding box center [883, 294] width 150 height 30
click at [372, 130] on button "Direct Fees" at bounding box center [386, 124] width 124 height 44
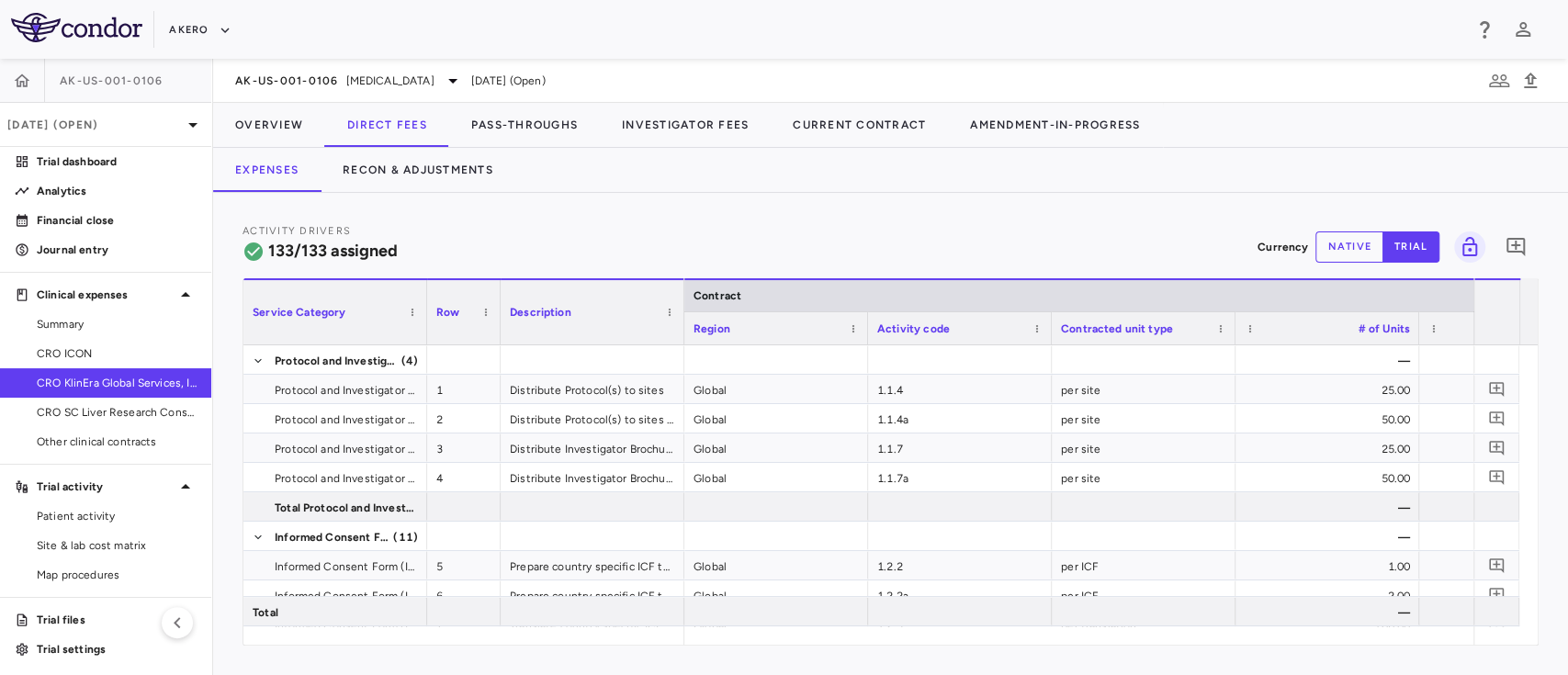
click at [1332, 254] on button "native" at bounding box center [1349, 248] width 68 height 32
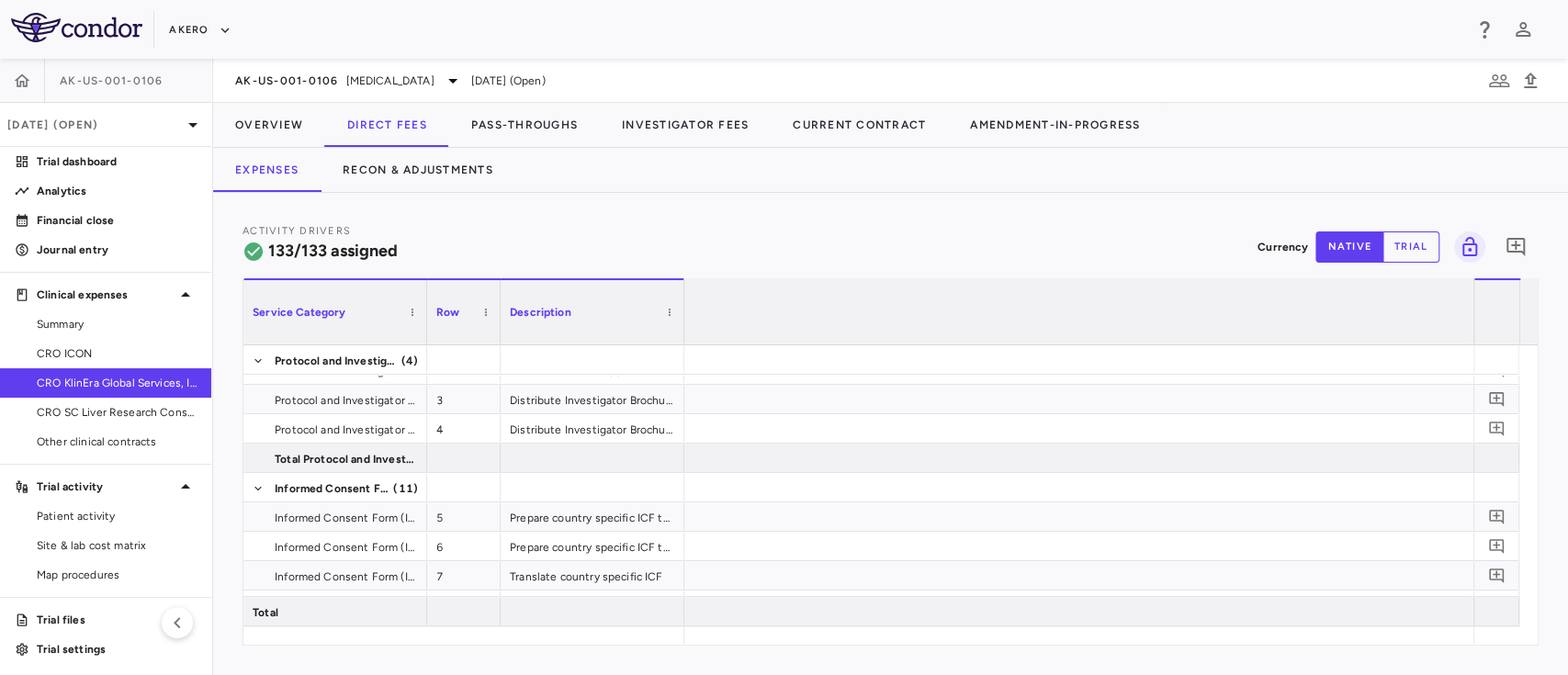
scroll to position [0, 1211]
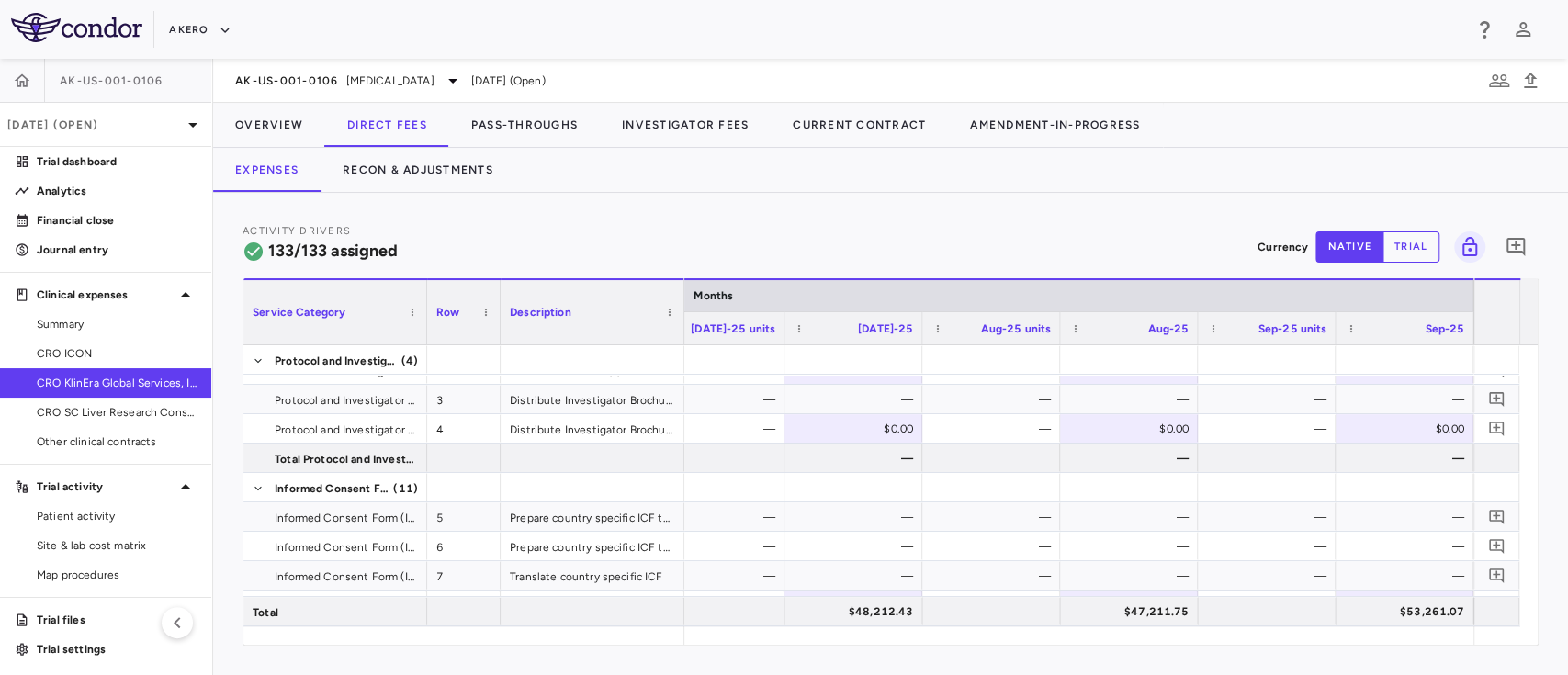
type button "native"
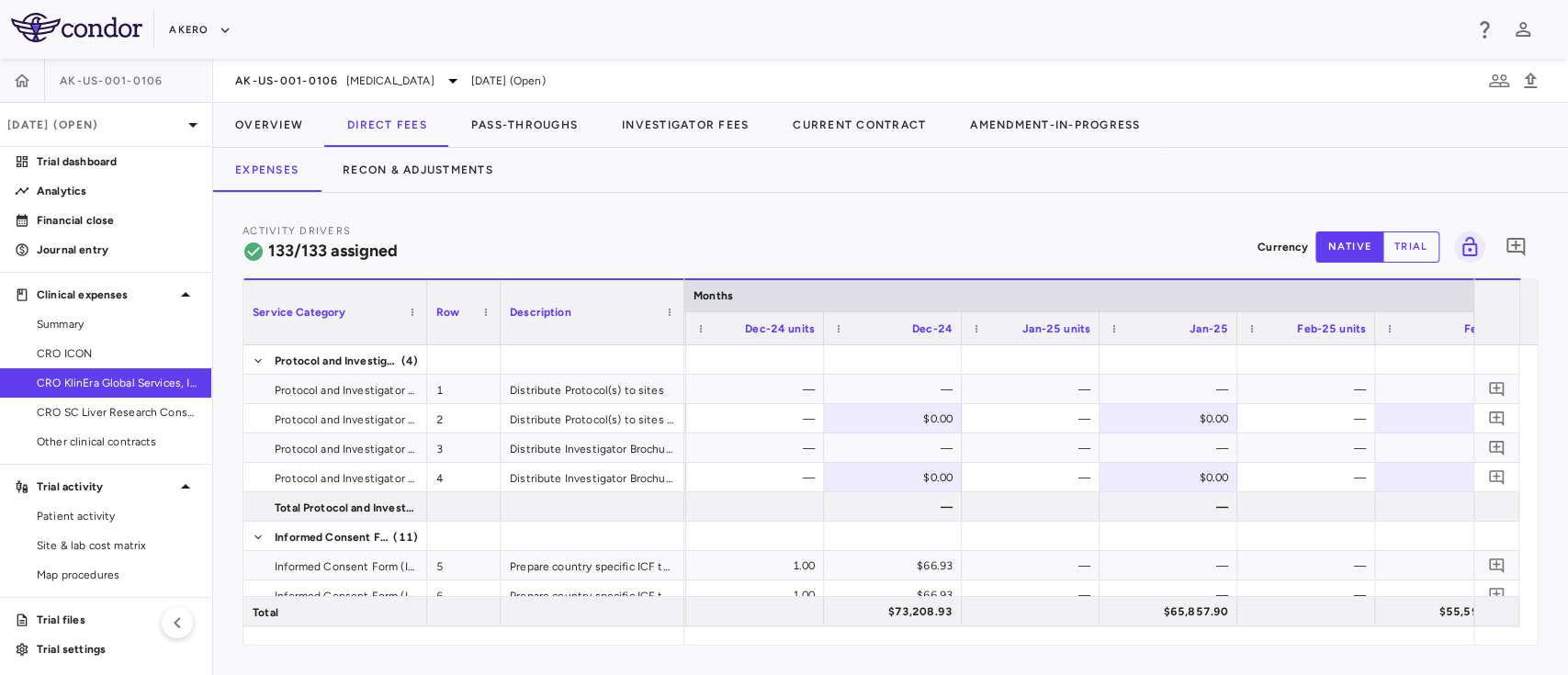
scroll to position [0, 4879]
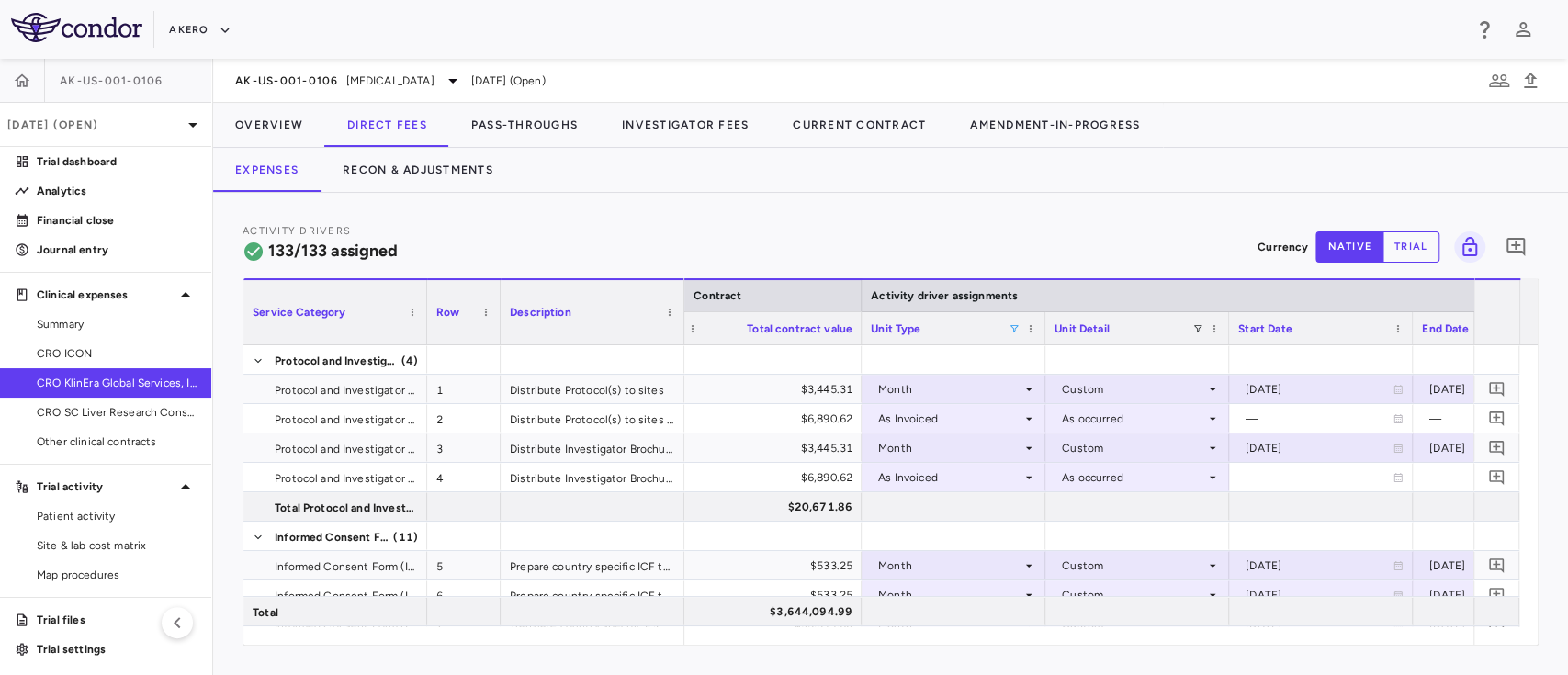
click at [1011, 324] on span at bounding box center [1014, 329] width 11 height 11
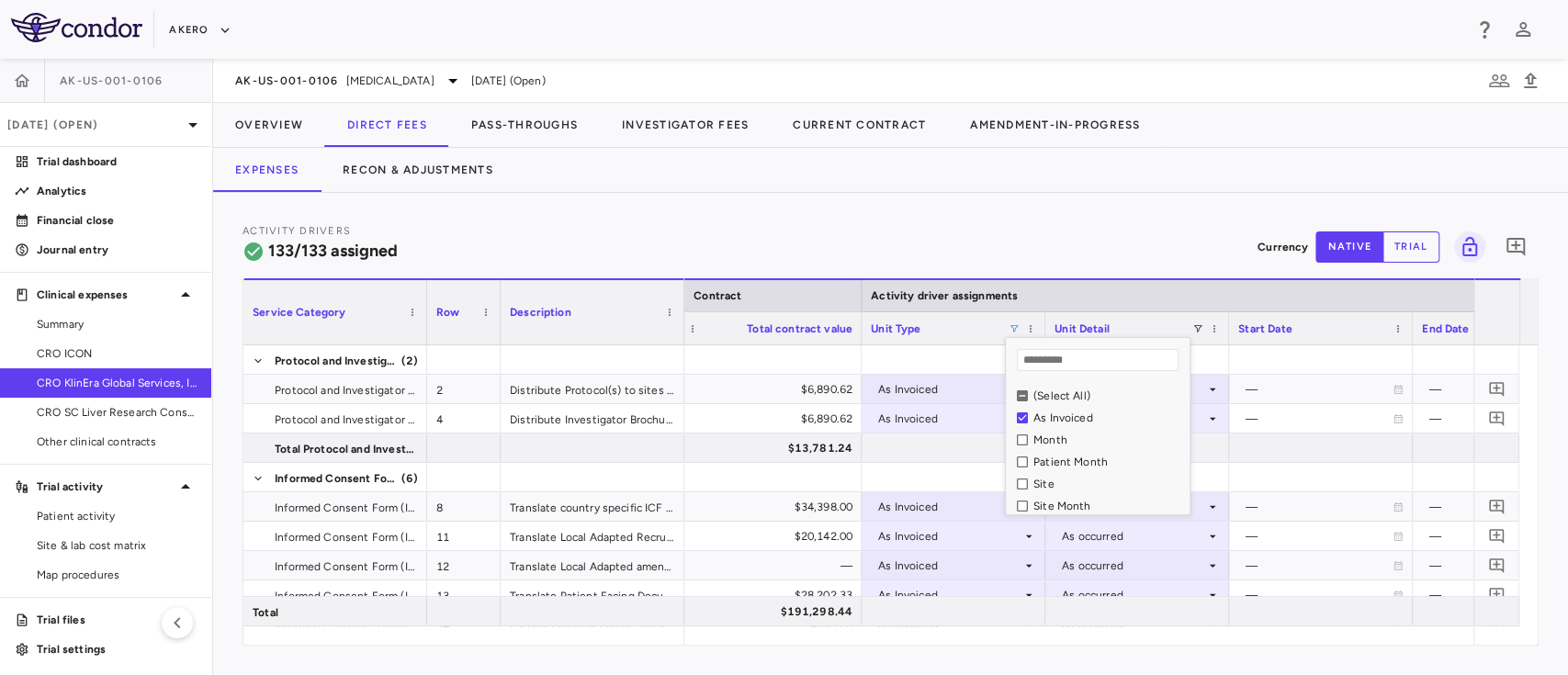
click at [1148, 238] on div "Activity Drivers 133/133 assigned Currency native trial 0" at bounding box center [890, 247] width 1296 height 48
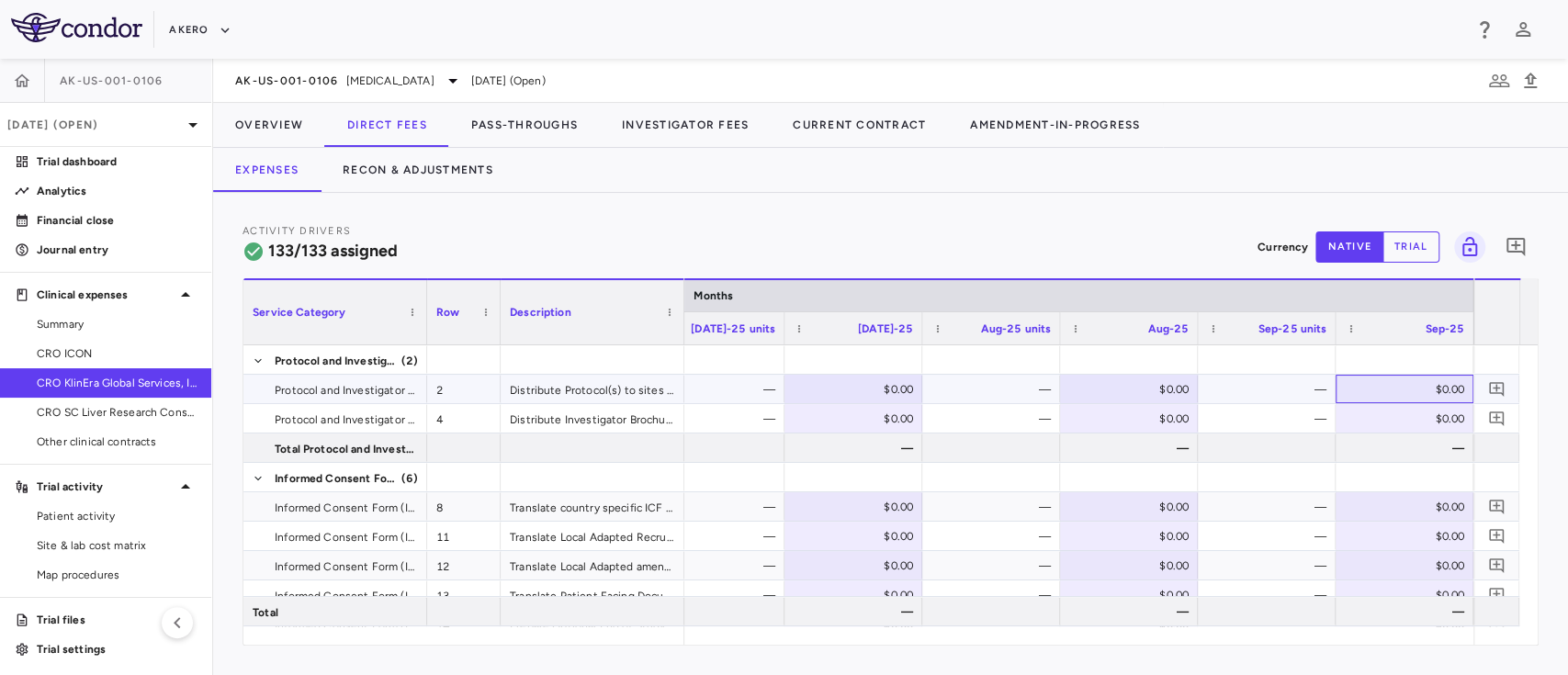
click at [1437, 393] on div "$0.00" at bounding box center [1408, 389] width 112 height 30
type input "****"
click at [1159, 235] on div "Activity Drivers 133/133 assigned Currency native trial 0" at bounding box center [890, 247] width 1296 height 48
click at [1413, 414] on div "$0.00" at bounding box center [1408, 419] width 112 height 30
type input "****"
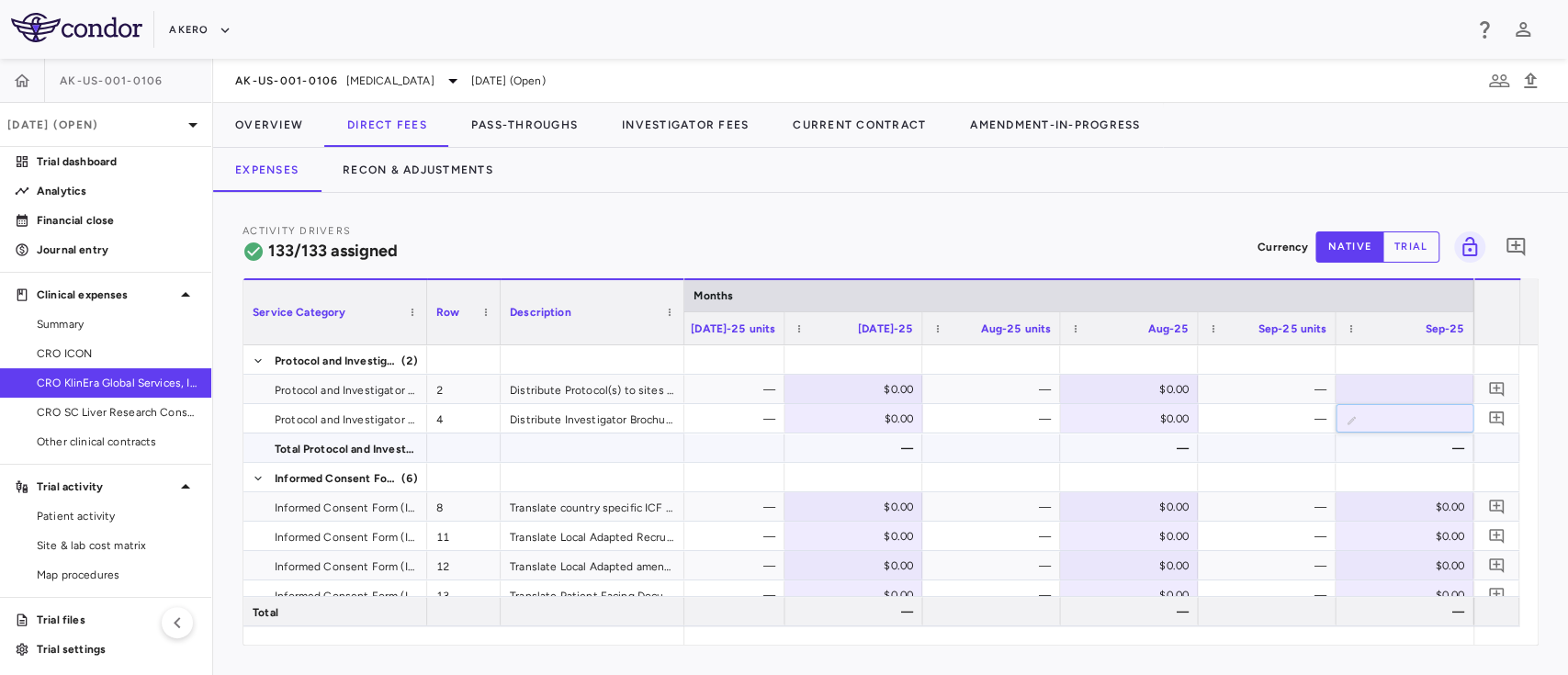
click at [1271, 452] on div at bounding box center [1266, 448] width 119 height 27
click at [1435, 509] on div "$0.00" at bounding box center [1408, 507] width 112 height 30
type input "*****"
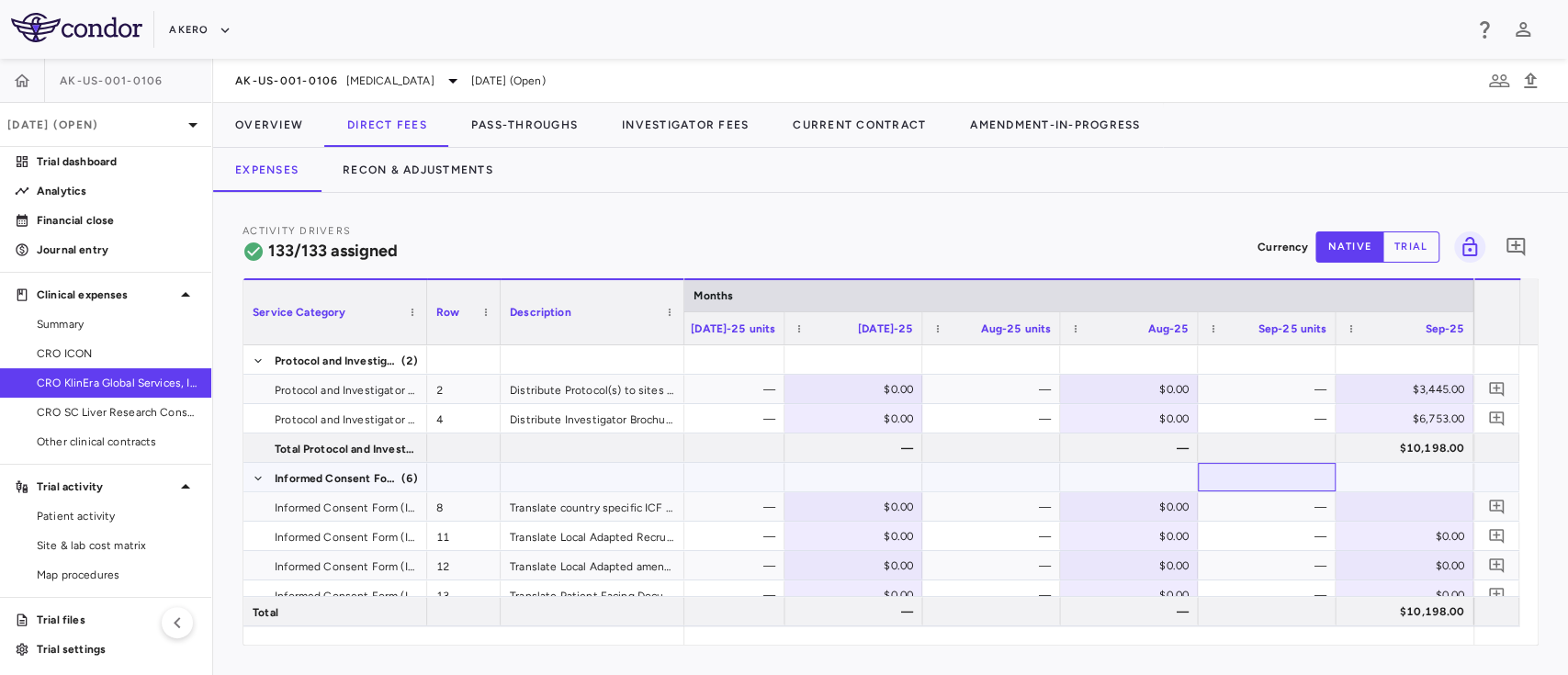
click at [1249, 481] on div at bounding box center [1266, 477] width 119 height 27
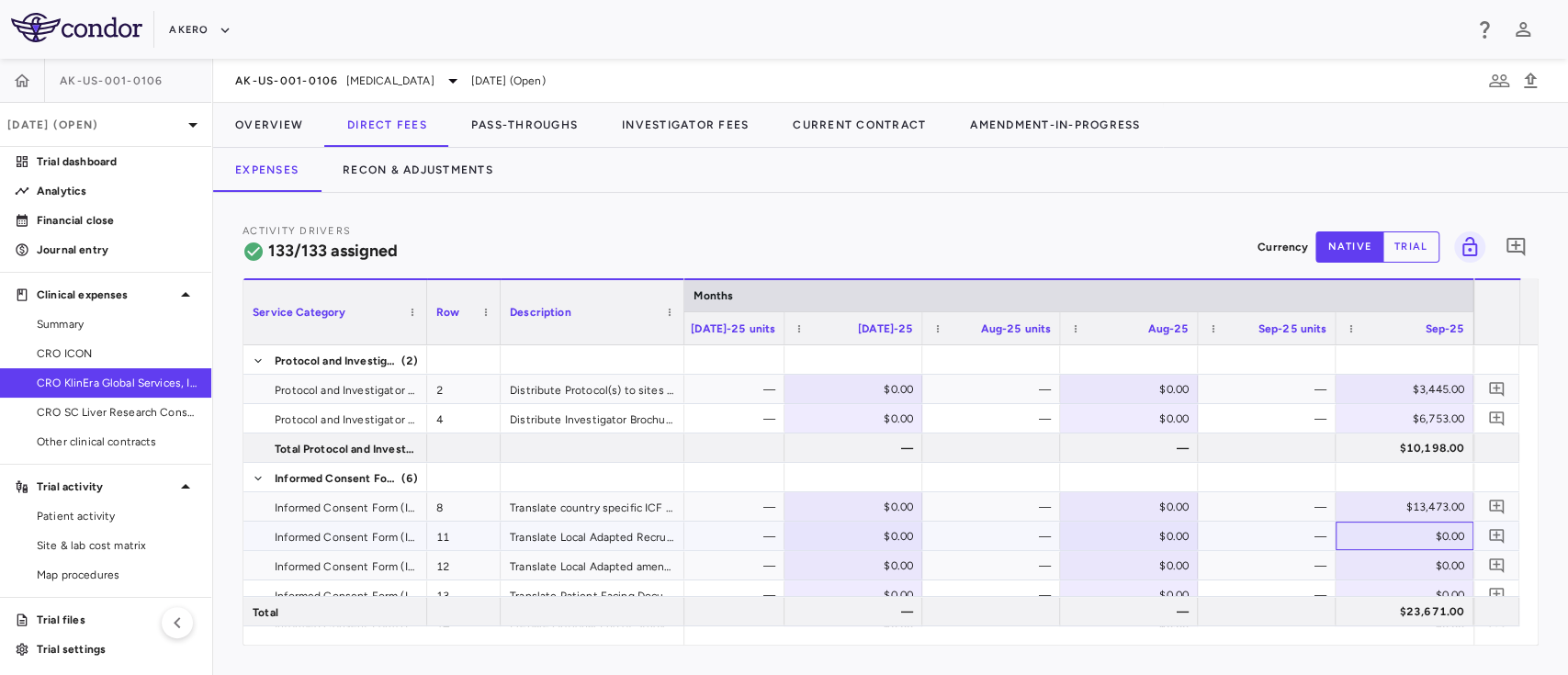
click at [1433, 539] on div "$0.00" at bounding box center [1408, 536] width 112 height 30
type input "****"
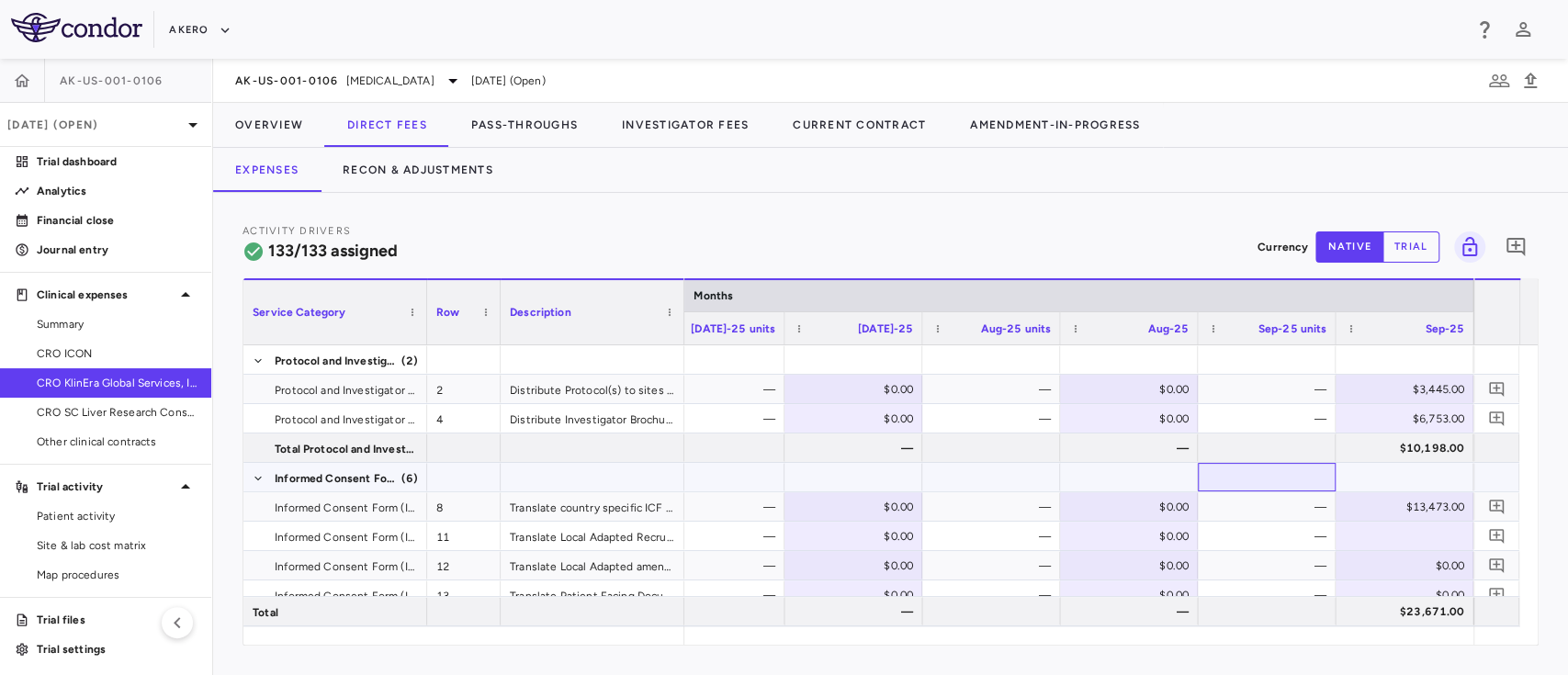
click at [1259, 475] on div at bounding box center [1266, 477] width 119 height 27
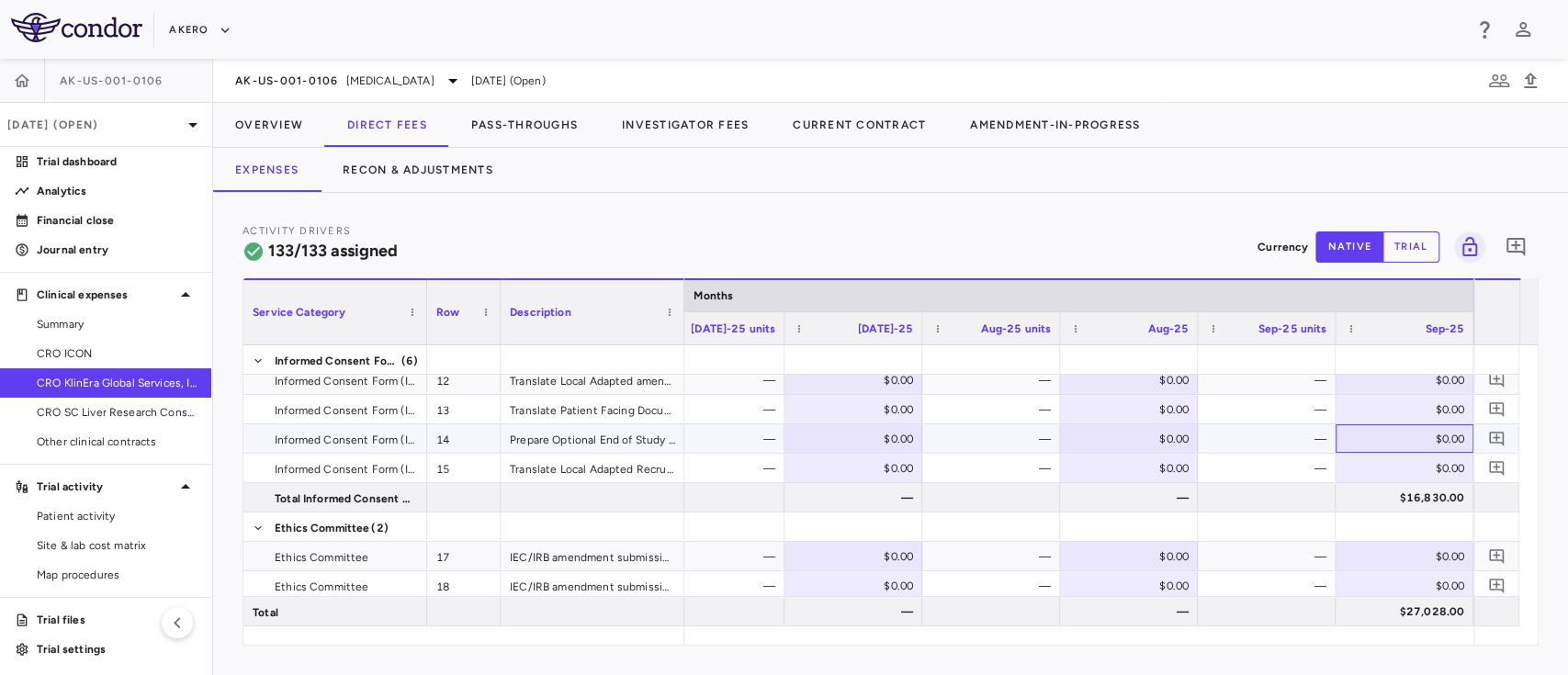
click at [1433, 439] on div "$0.00" at bounding box center [1408, 439] width 112 height 30
type input "***"
click at [1146, 244] on div "Activity Drivers 133/133 assigned Currency native trial 0" at bounding box center [890, 247] width 1296 height 48
click at [1270, 503] on div at bounding box center [1266, 497] width 119 height 27
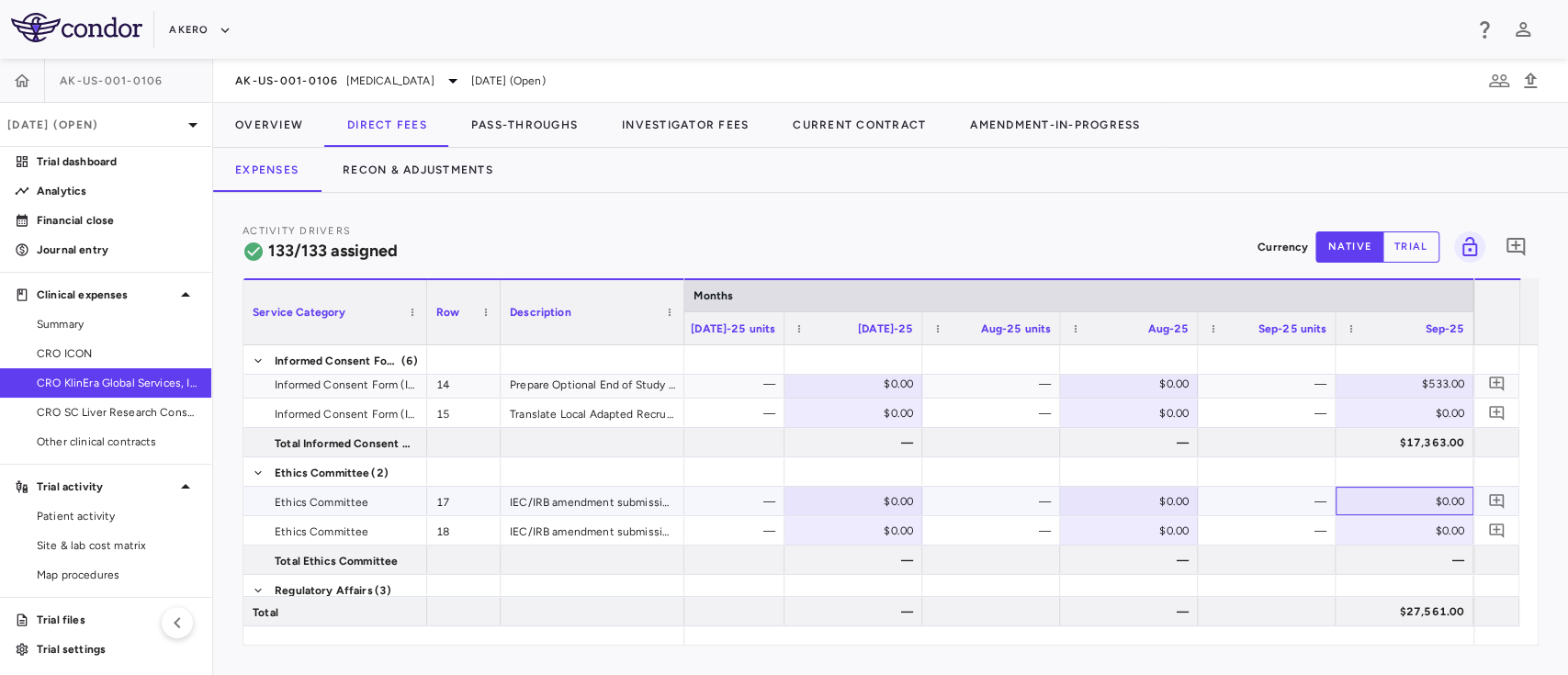
click at [1426, 501] on div "$0.00" at bounding box center [1408, 502] width 112 height 30
click at [1426, 501] on input "number" at bounding box center [1418, 503] width 108 height 31
type input "*****"
click at [1281, 586] on div at bounding box center [1266, 588] width 119 height 27
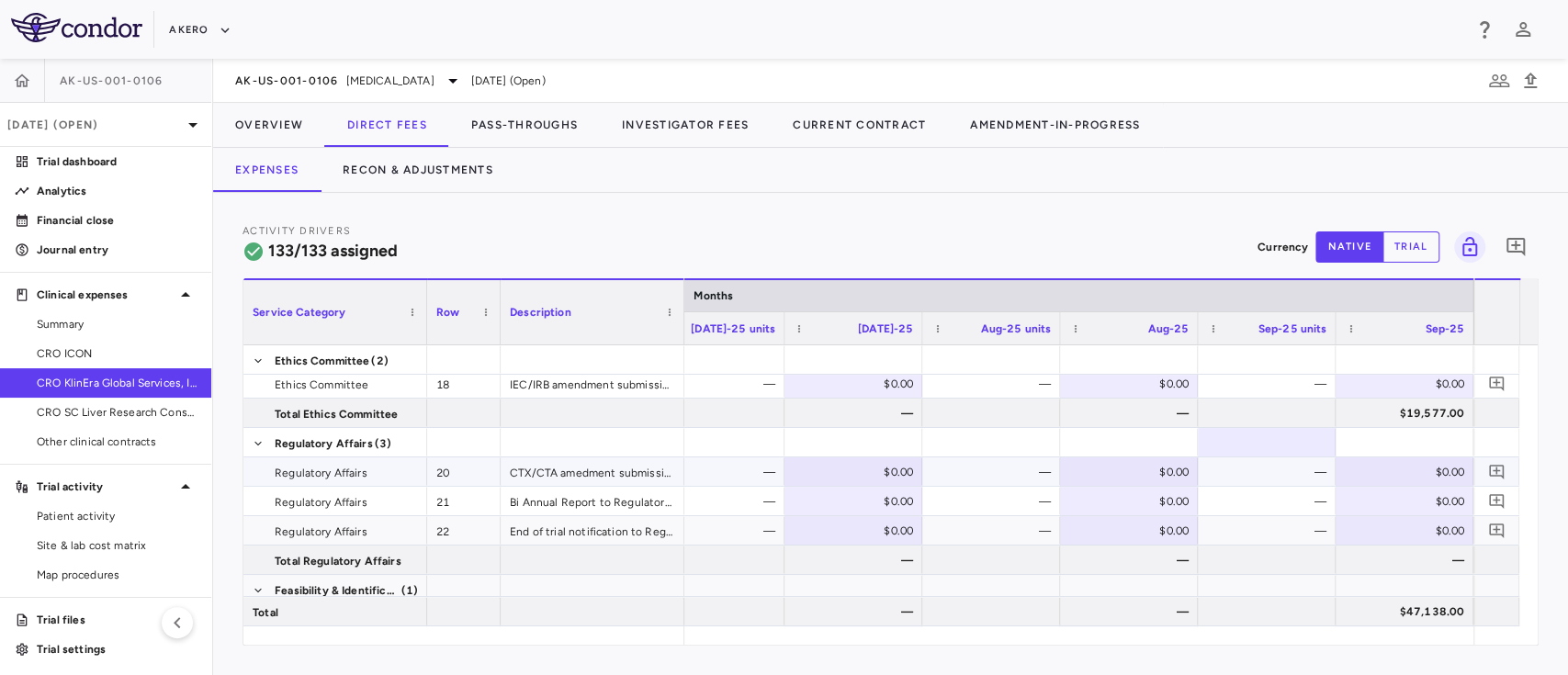
click at [1426, 473] on div "$0.00" at bounding box center [1408, 472] width 112 height 30
click at [1426, 473] on input "number" at bounding box center [1418, 473] width 108 height 31
type input "*****"
click at [1262, 468] on div "—" at bounding box center [1270, 472] width 112 height 30
click at [1427, 499] on div "$0.00" at bounding box center [1408, 502] width 112 height 30
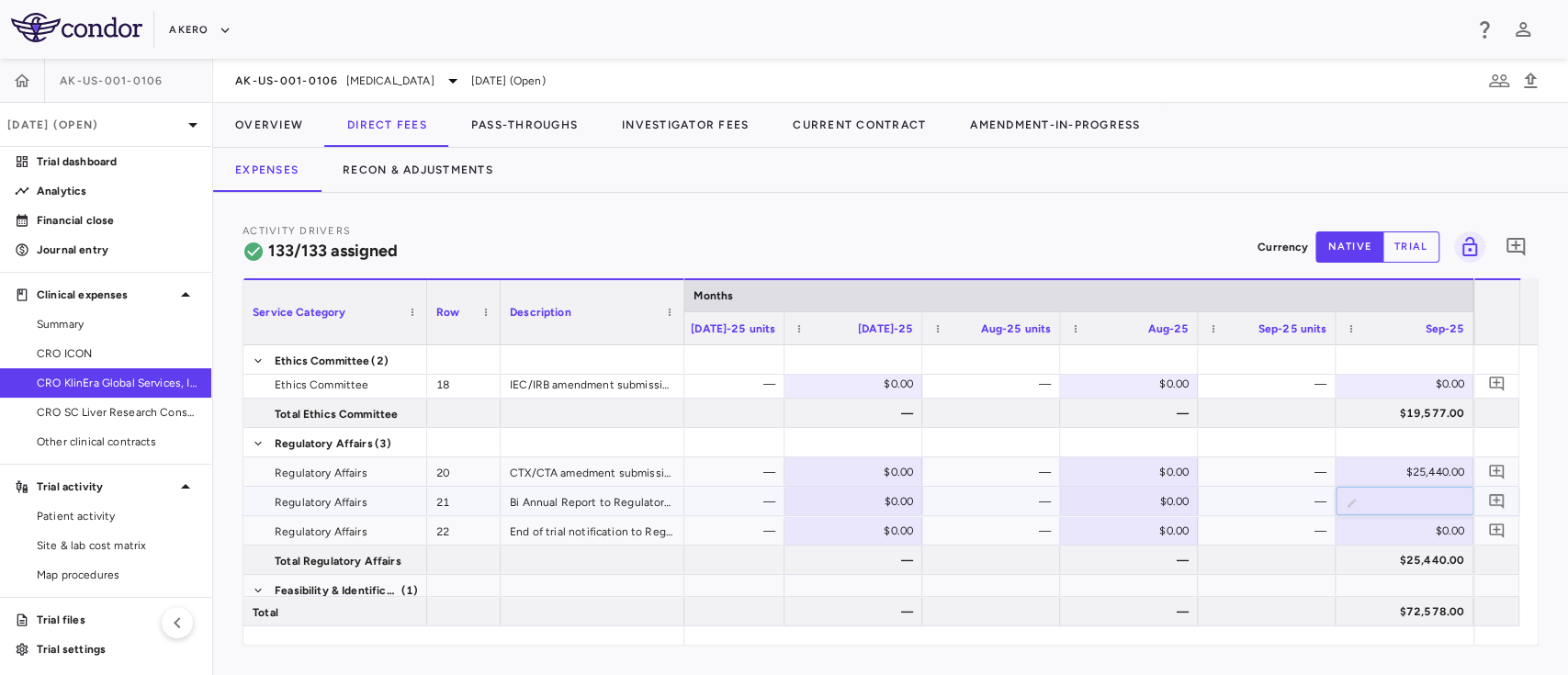
type input "***"
click at [1286, 562] on div at bounding box center [1266, 560] width 119 height 27
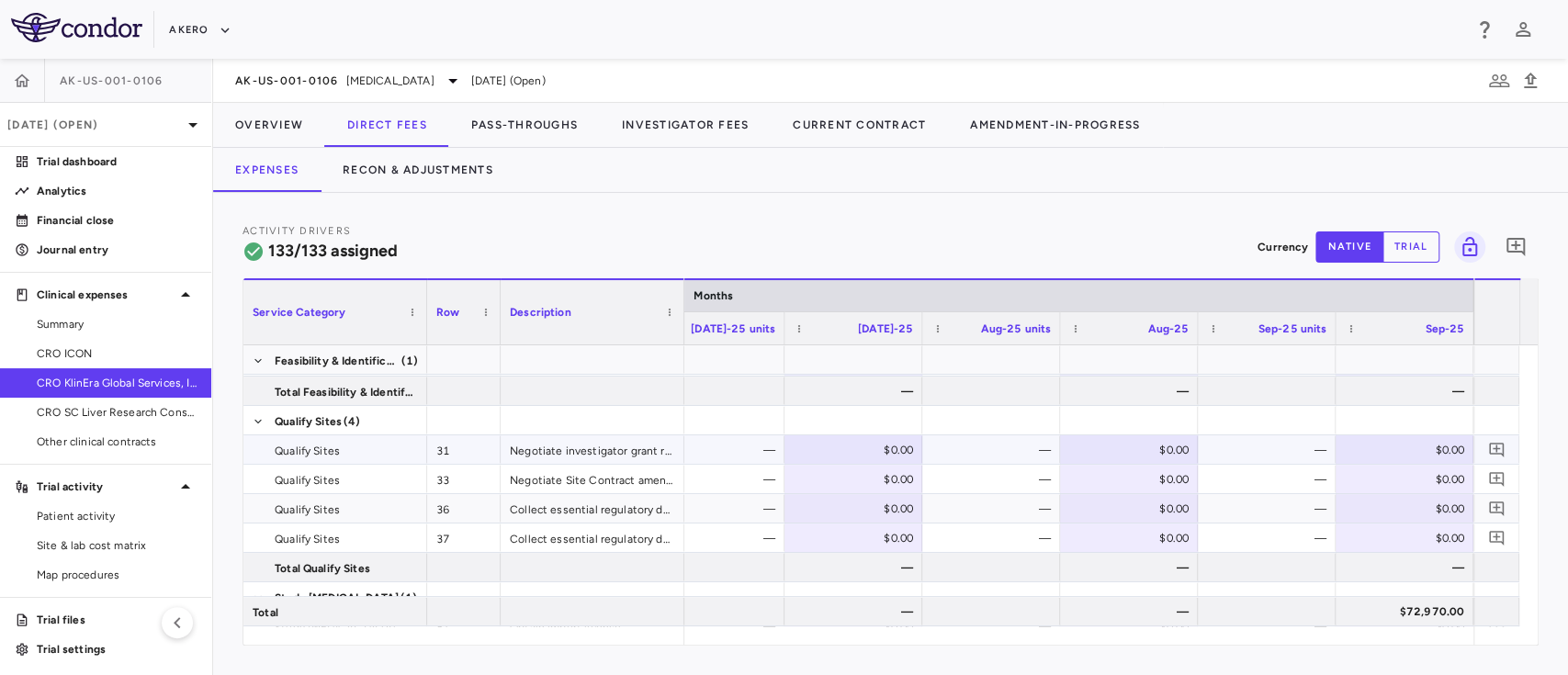
click at [1426, 443] on div "$0.00" at bounding box center [1408, 451] width 112 height 30
click at [1426, 443] on input "number" at bounding box center [1418, 452] width 108 height 31
type input "****"
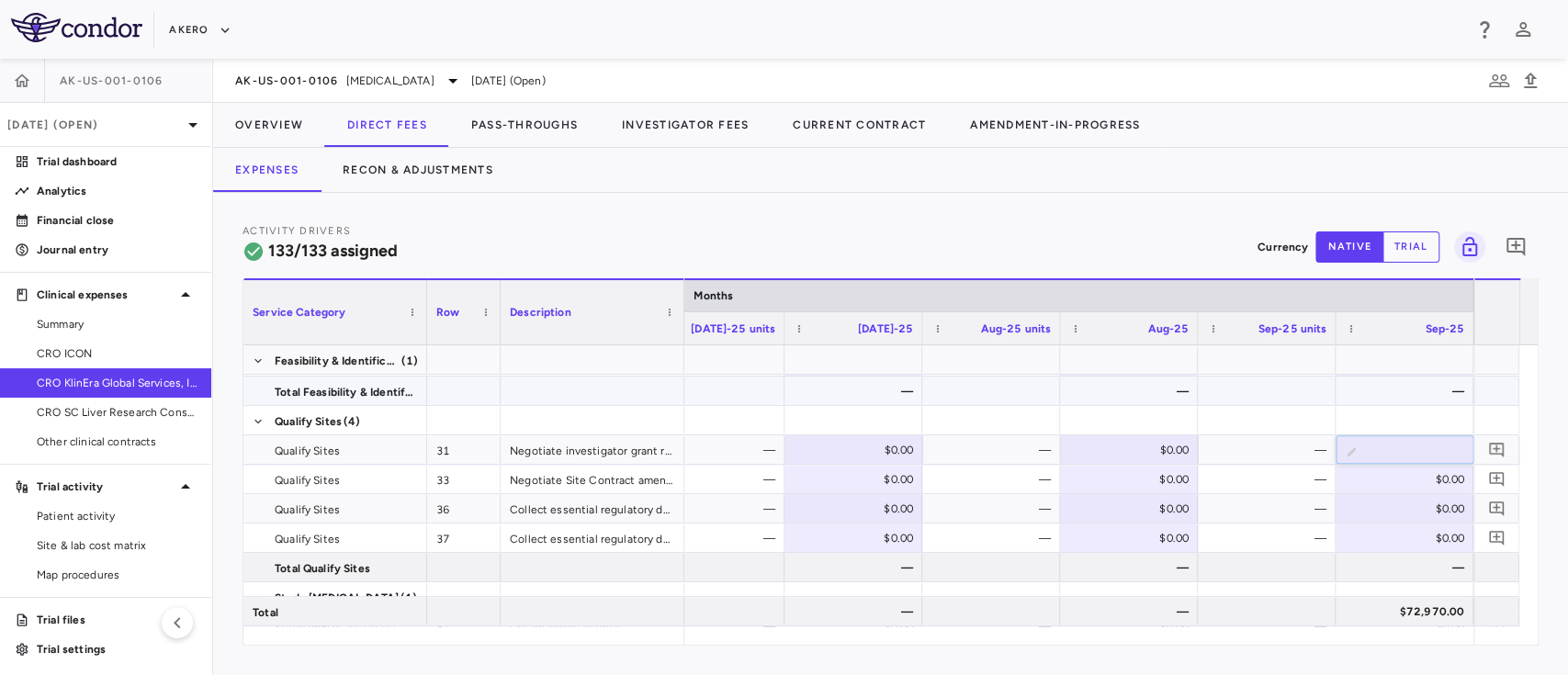
click at [1317, 397] on div at bounding box center [1266, 390] width 119 height 27
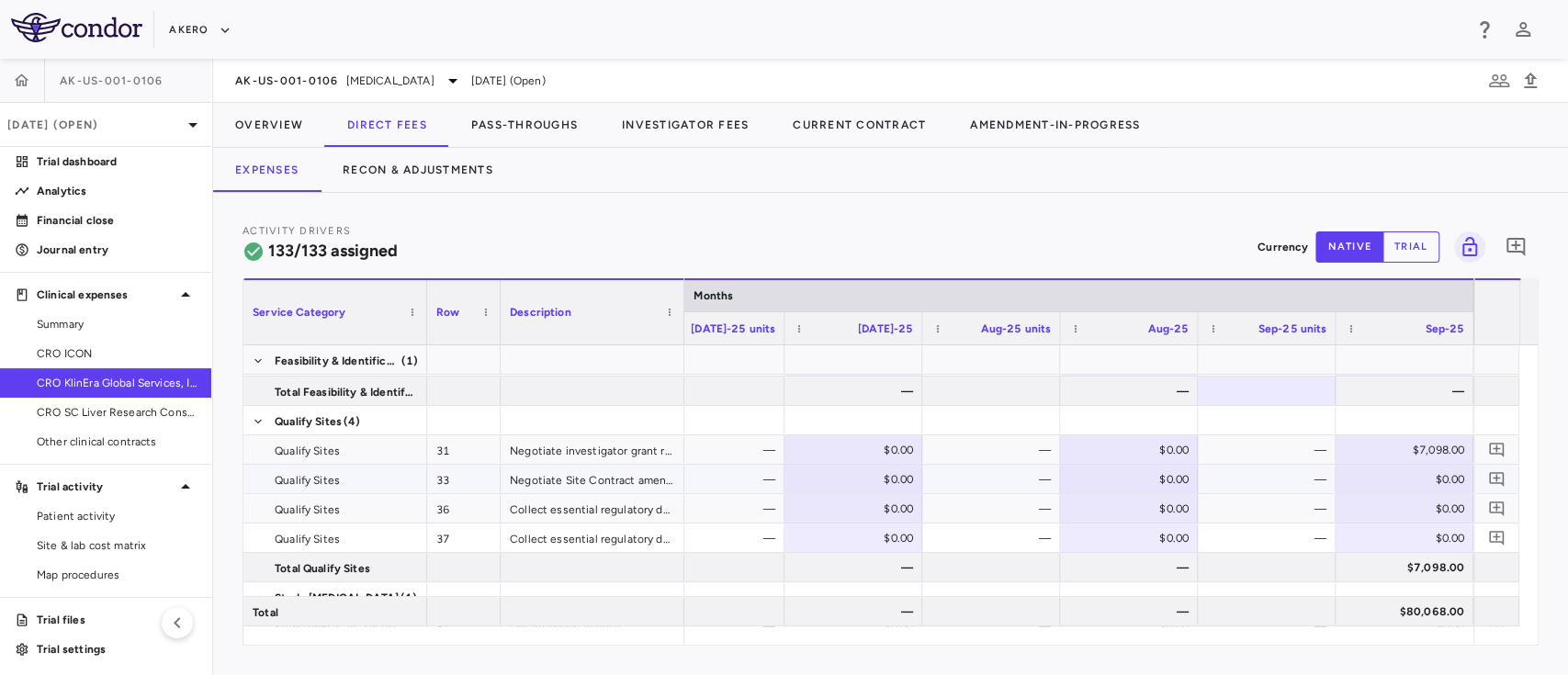
click at [1433, 477] on div "$0.00" at bounding box center [1408, 479] width 112 height 30
click at [1433, 477] on input "number" at bounding box center [1418, 480] width 108 height 31
type input "****"
click at [1303, 586] on div at bounding box center [1266, 596] width 119 height 27
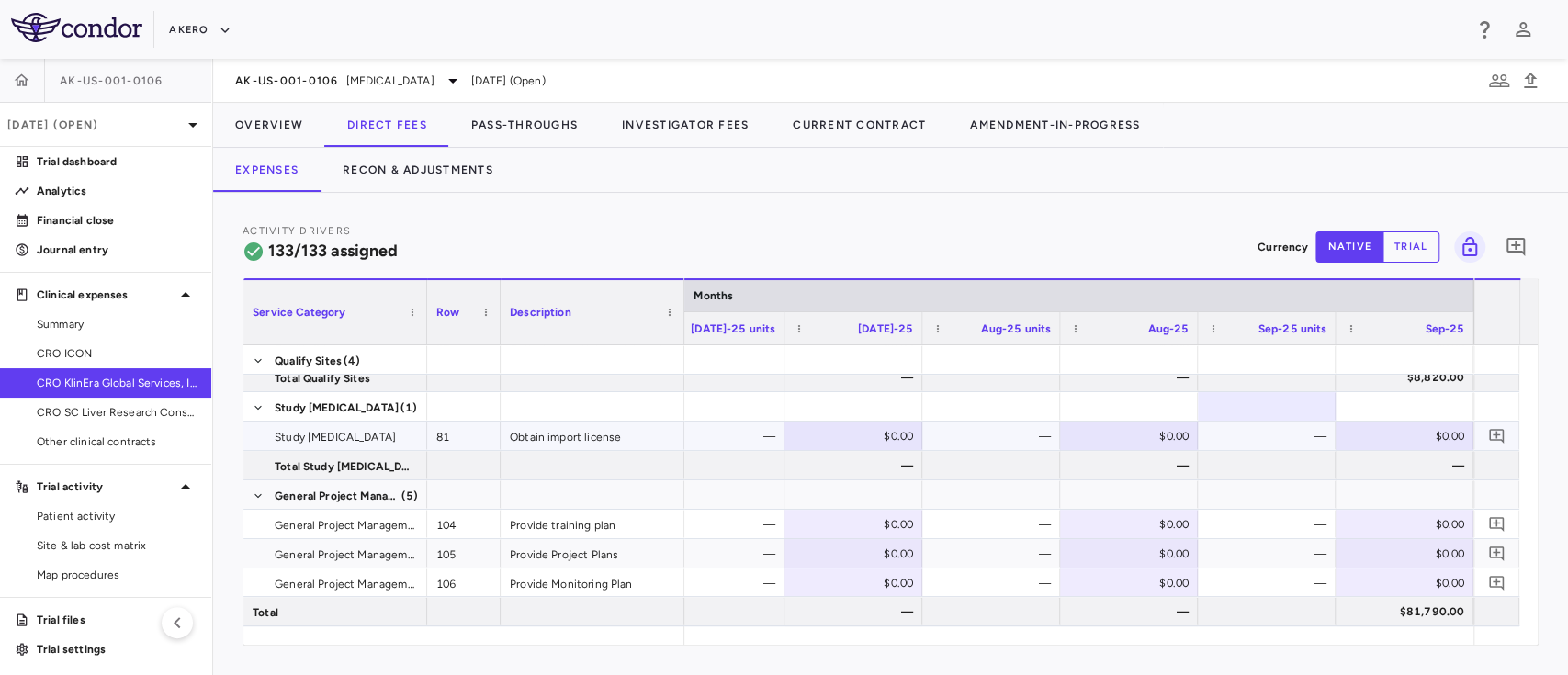
click at [1423, 443] on div "$0.00" at bounding box center [1408, 437] width 112 height 30
click at [1423, 443] on input "number" at bounding box center [1418, 438] width 108 height 31
type input "****"
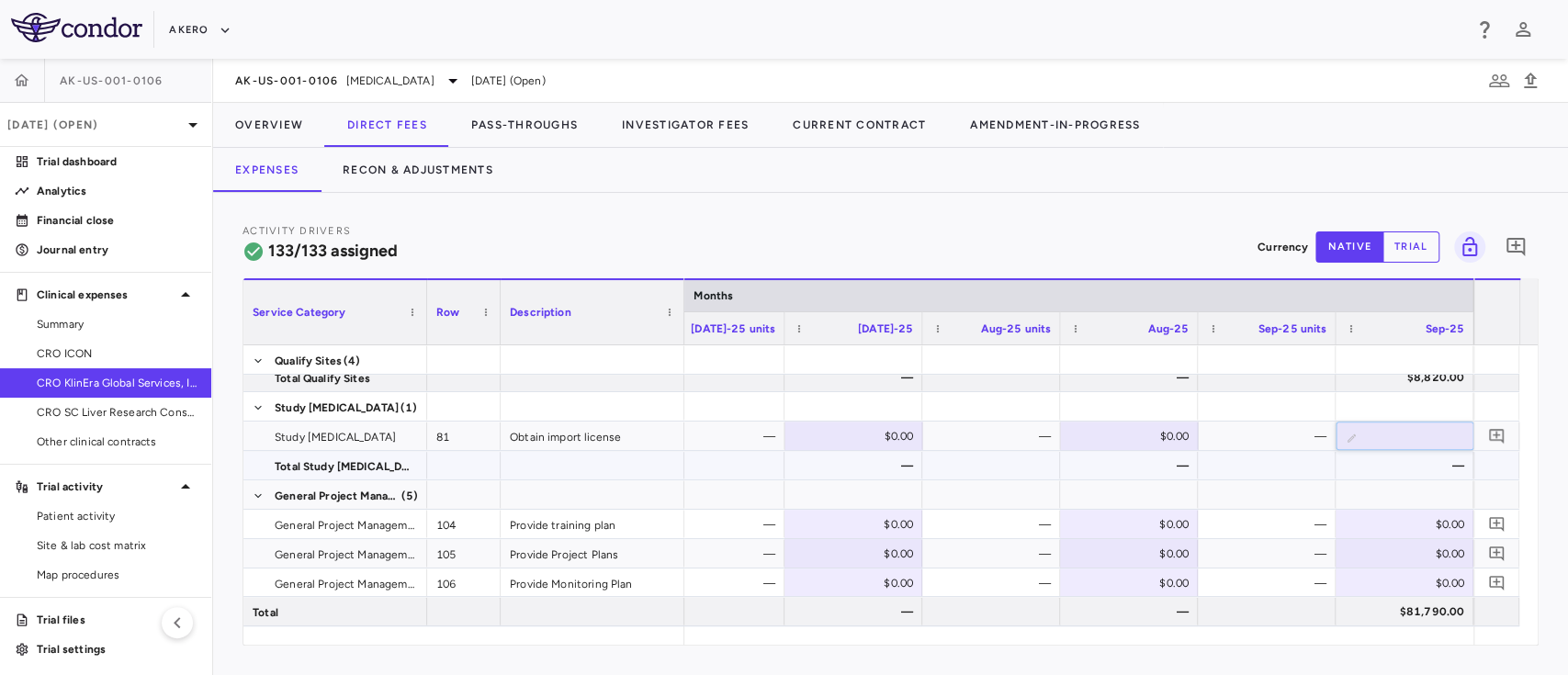
click at [1345, 472] on div "—" at bounding box center [1404, 465] width 119 height 27
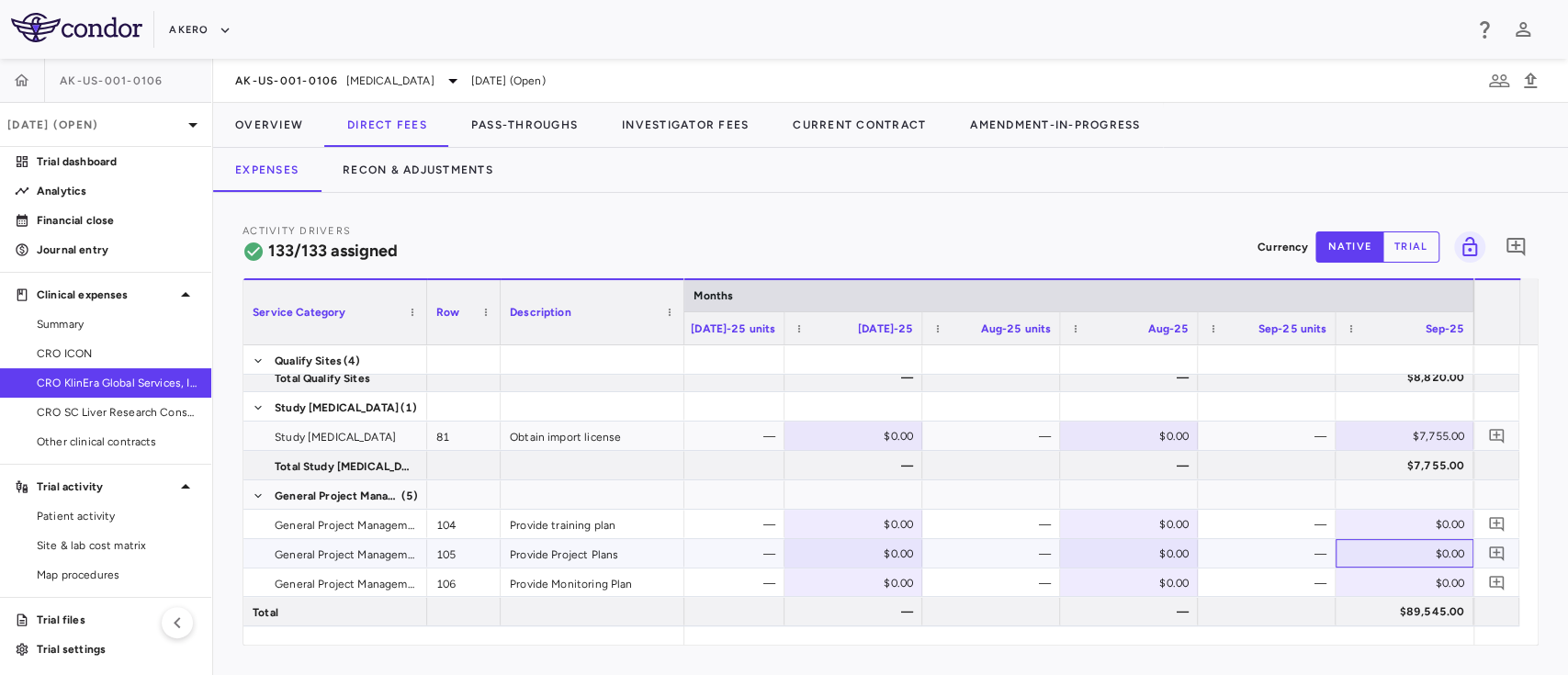
click at [1429, 549] on div "$0.00" at bounding box center [1408, 554] width 112 height 30
paste input "***"
type input "***"
click at [1273, 591] on div "—" at bounding box center [1270, 584] width 112 height 30
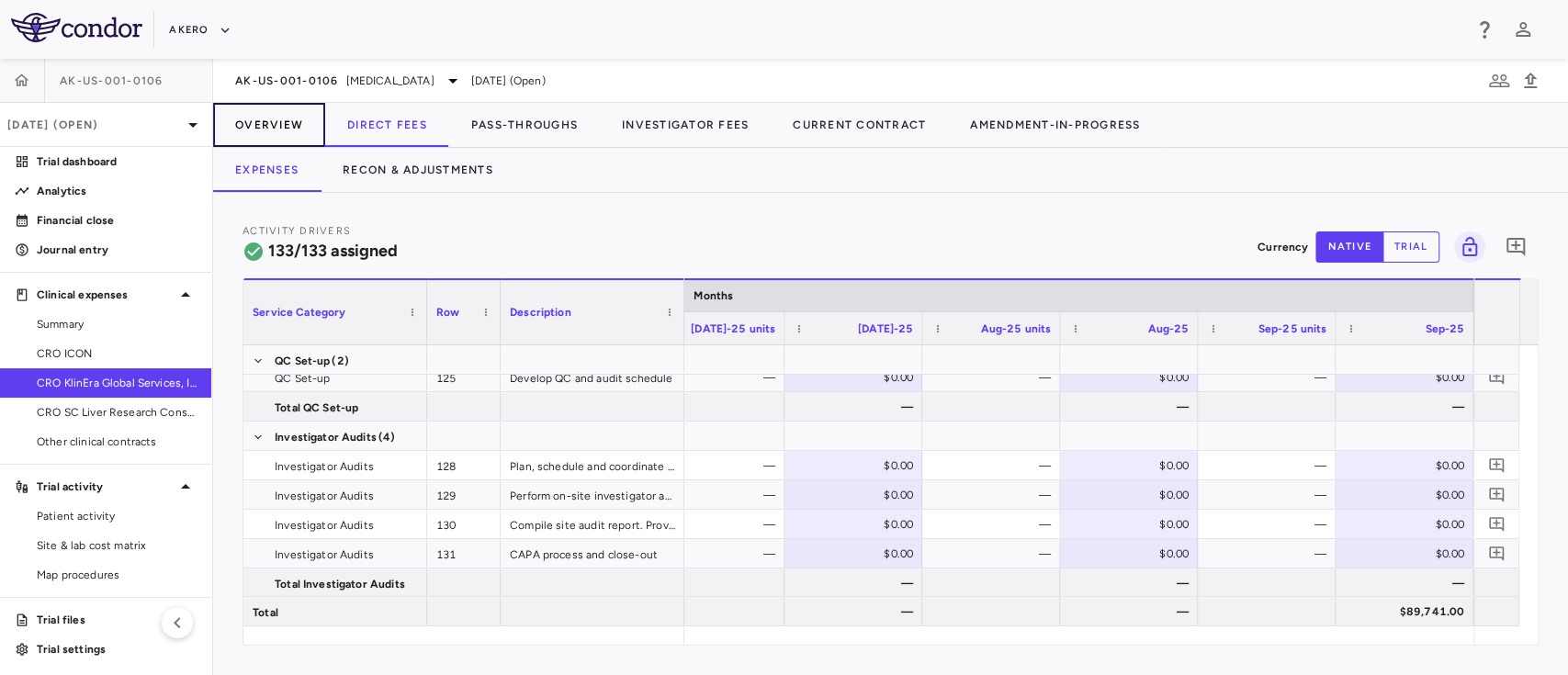
click at [272, 128] on button "Overview" at bounding box center [269, 124] width 112 height 44
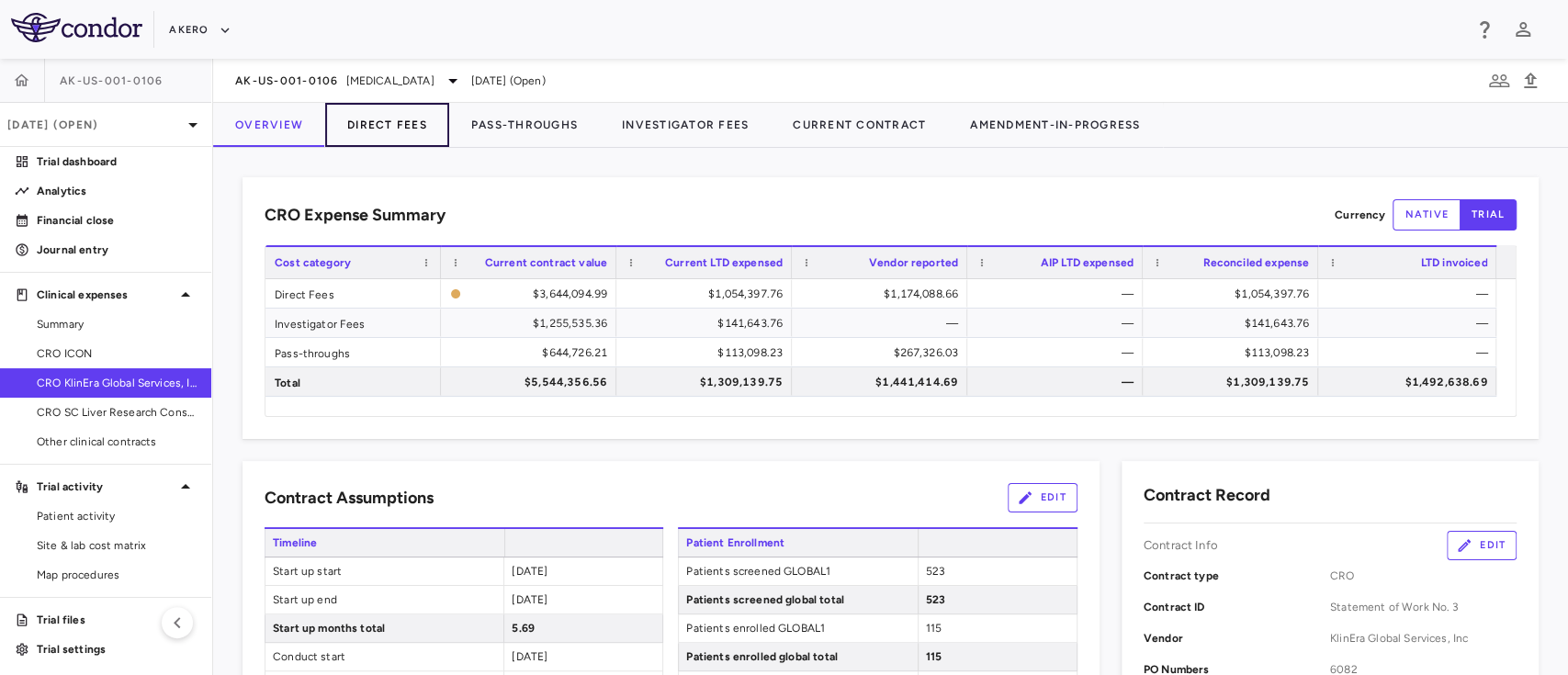
click at [389, 128] on button "Direct Fees" at bounding box center [386, 124] width 124 height 44
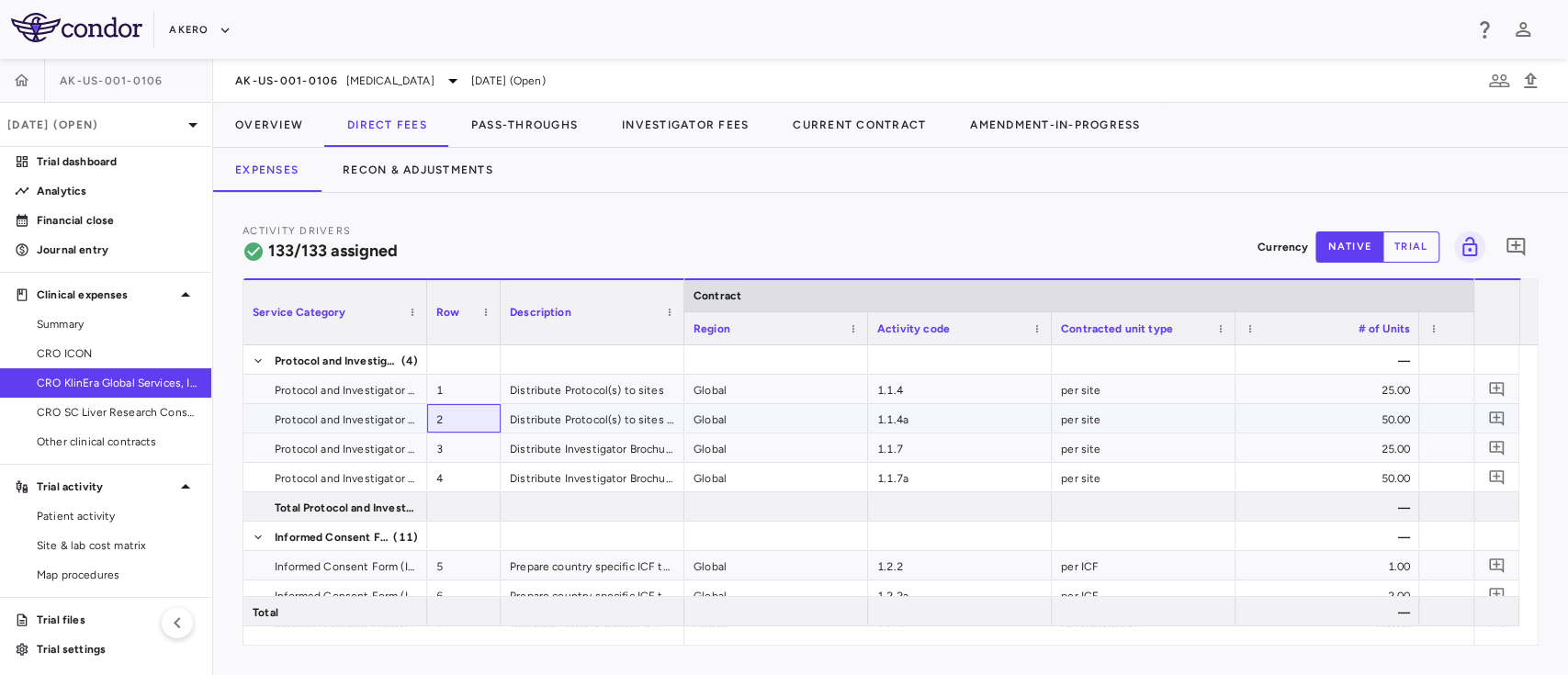
click at [466, 407] on div "2" at bounding box center [464, 418] width 74 height 29
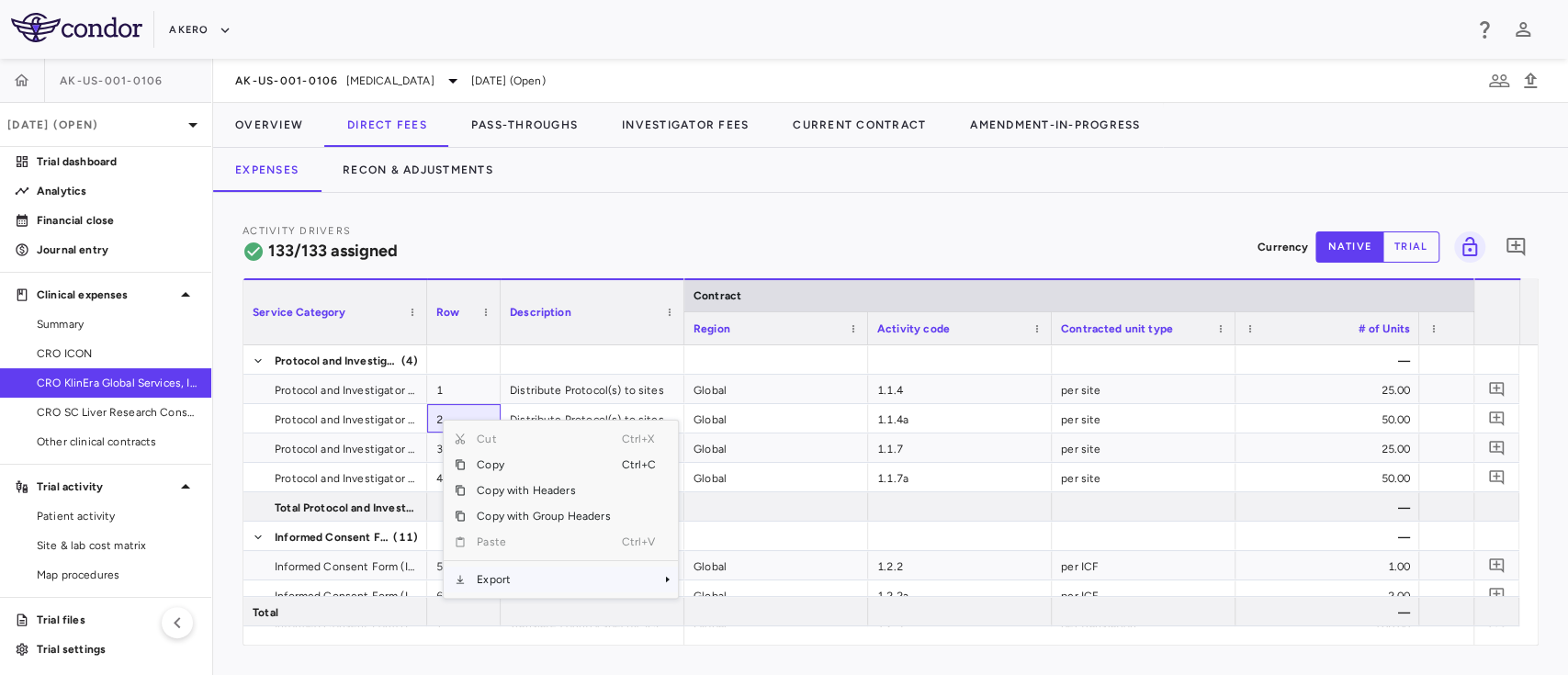
click at [520, 577] on span "Export" at bounding box center [543, 580] width 155 height 26
click at [719, 615] on span "Excel Export" at bounding box center [739, 612] width 87 height 26
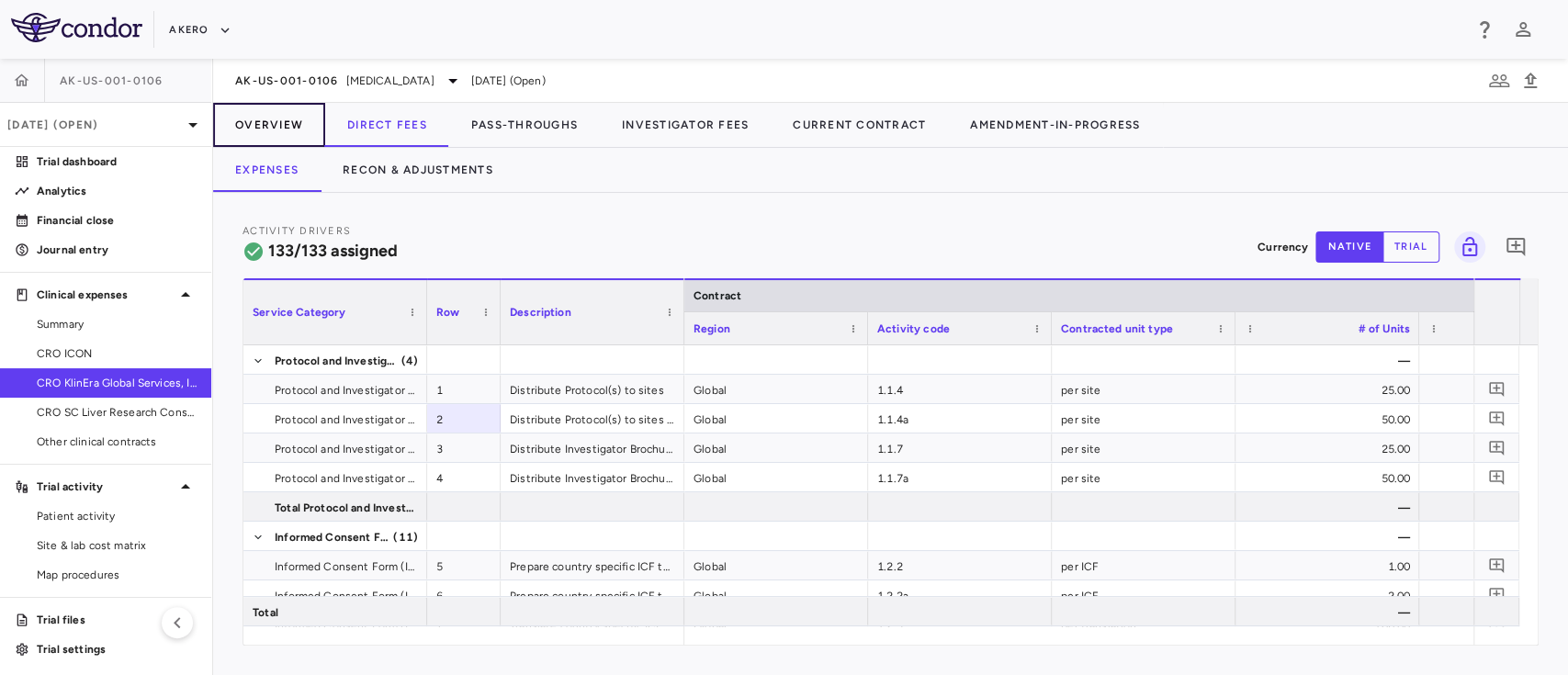
click at [278, 123] on button "Overview" at bounding box center [269, 124] width 112 height 44
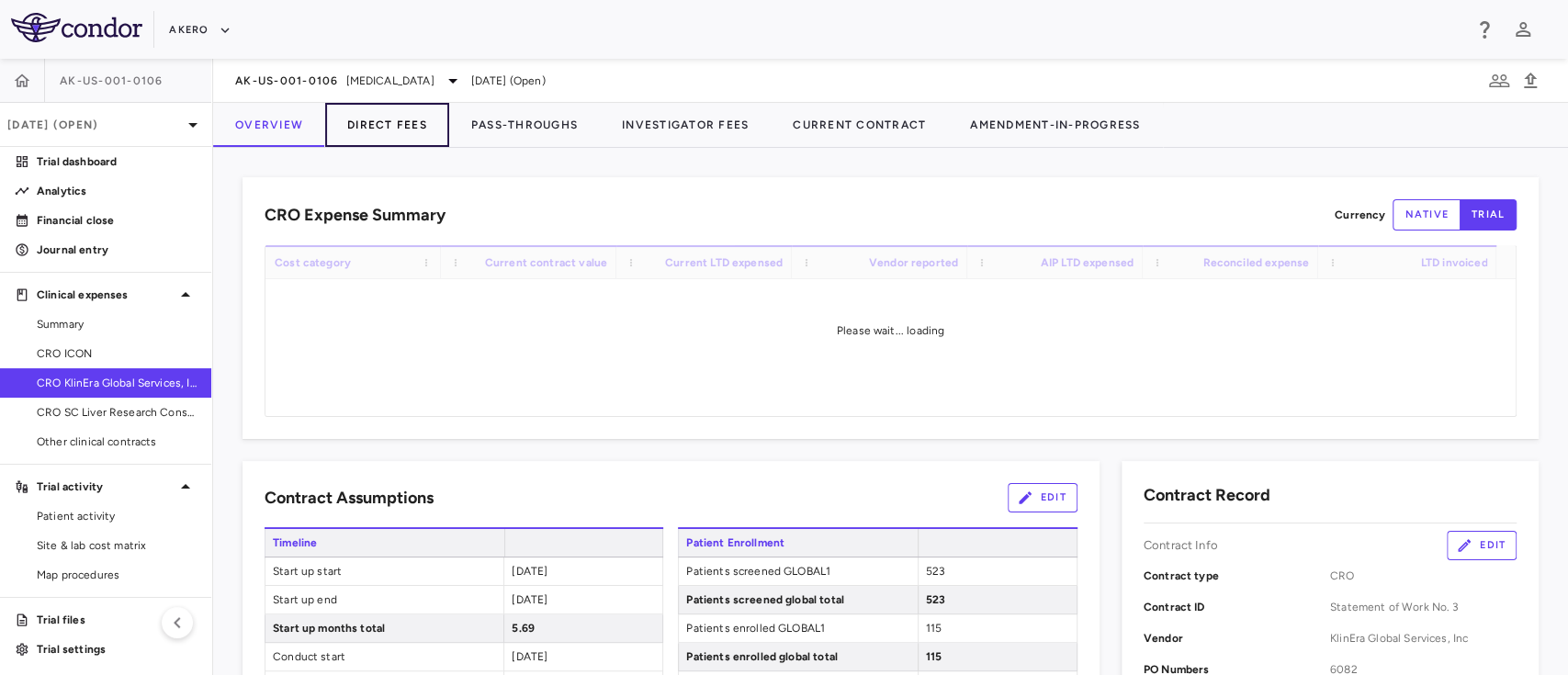
click at [382, 128] on button "Direct Fees" at bounding box center [386, 124] width 124 height 44
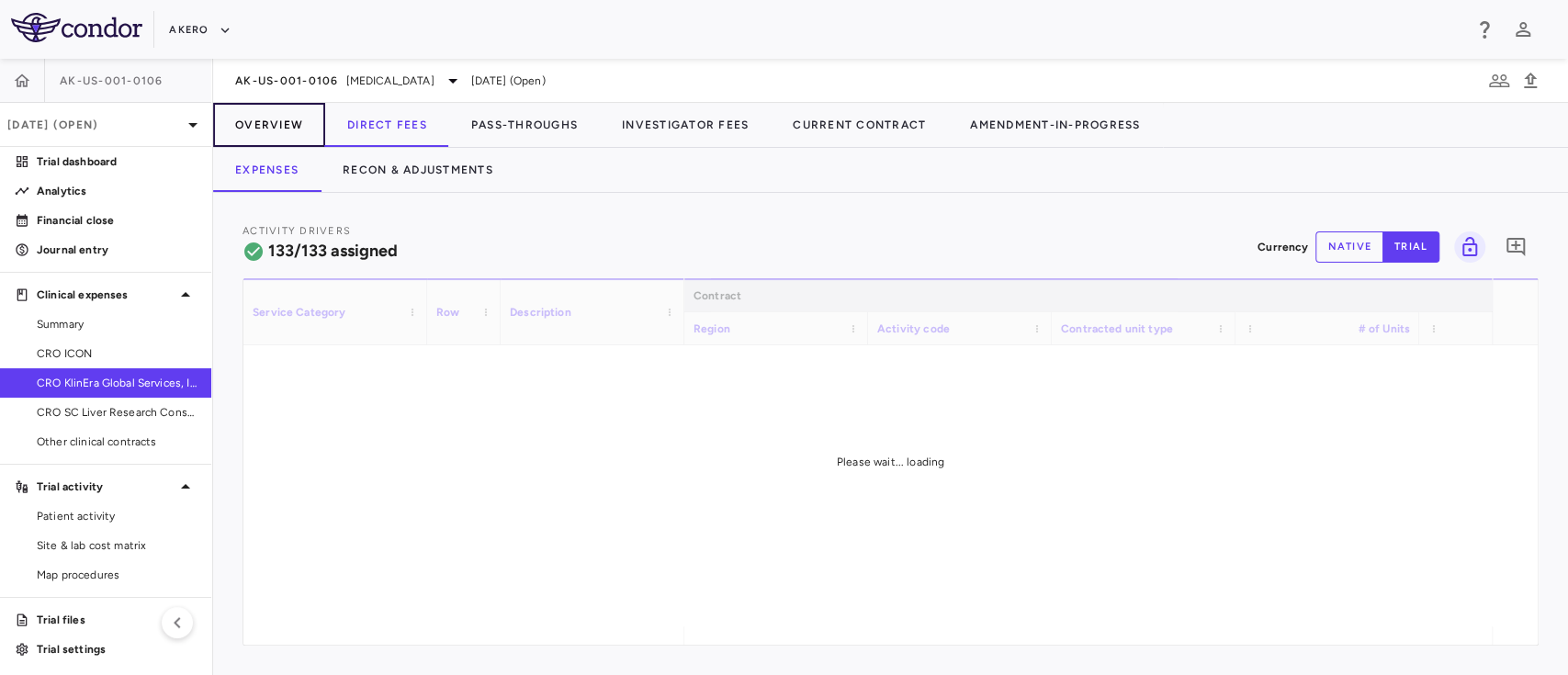
click at [296, 133] on button "Overview" at bounding box center [269, 124] width 112 height 44
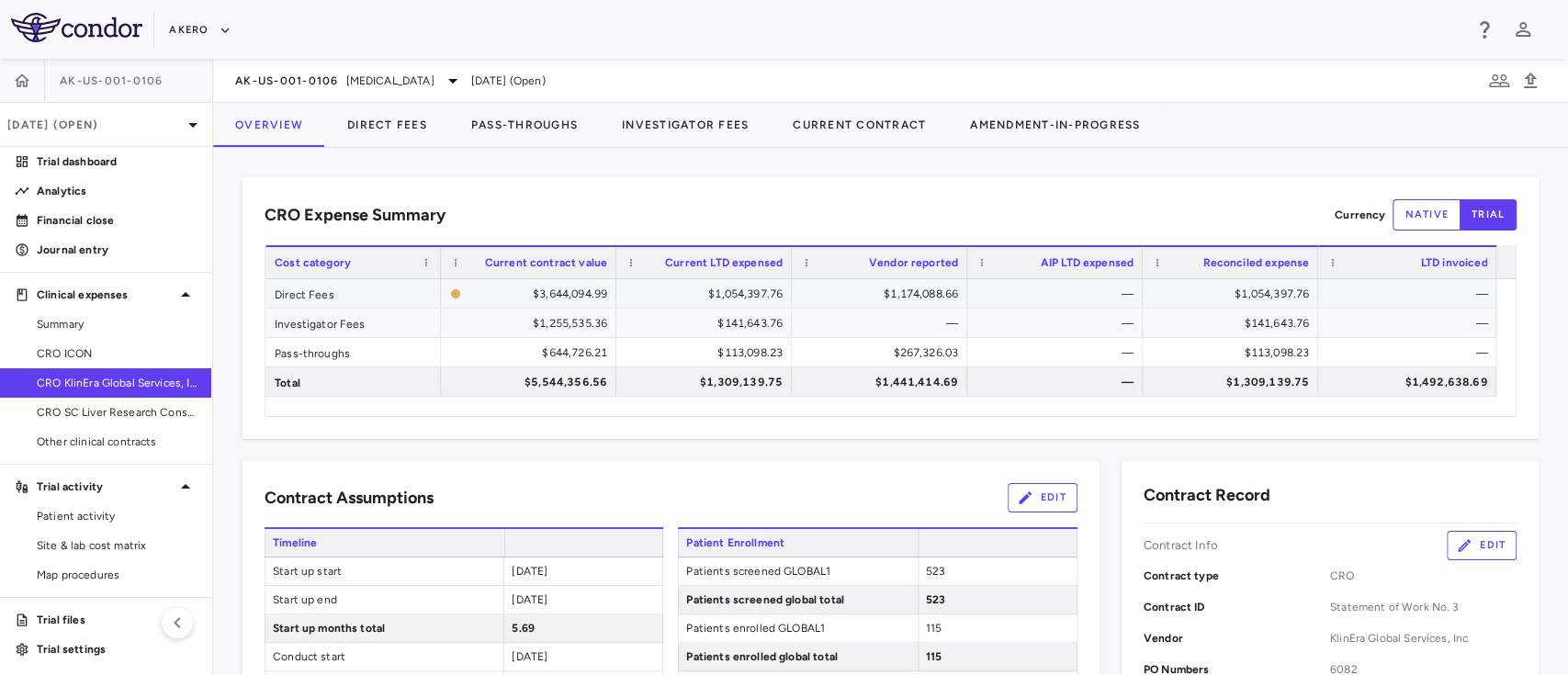
click at [764, 302] on div "$1,054,397.76" at bounding box center [708, 294] width 150 height 30
click at [242, 84] on span "AK-US-001-0106" at bounding box center [287, 81] width 103 height 15
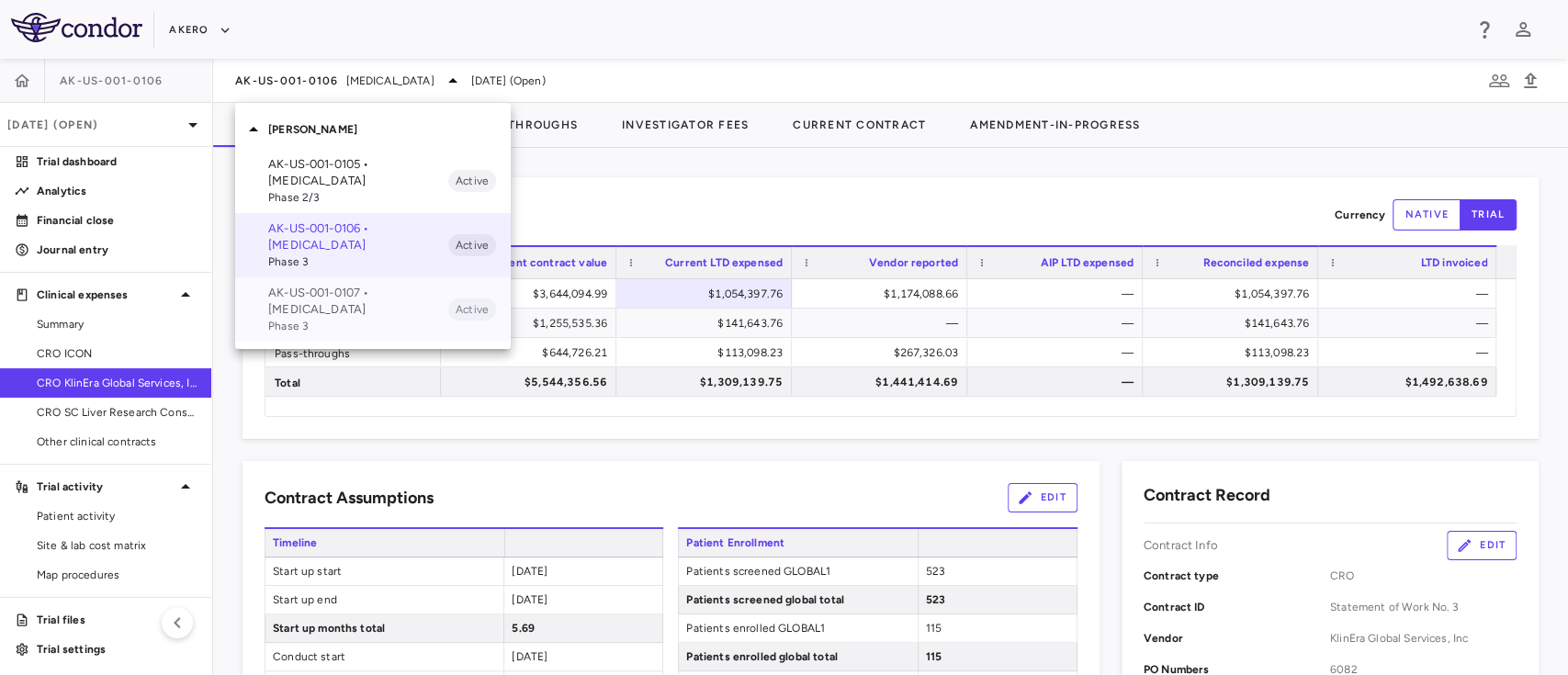
click at [286, 322] on span "Phase 3" at bounding box center [358, 326] width 180 height 17
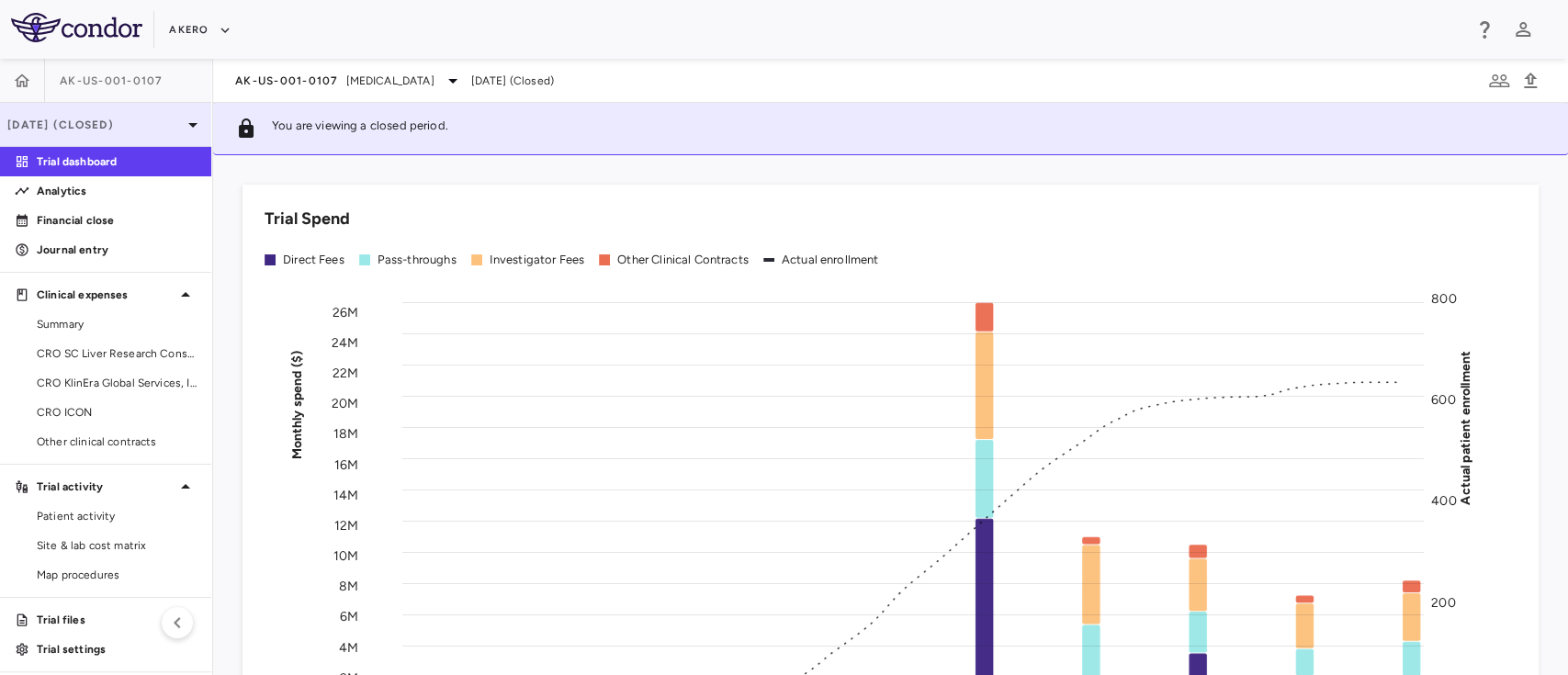
click at [82, 128] on p "Jun 2025 (Closed)" at bounding box center [94, 125] width 174 height 17
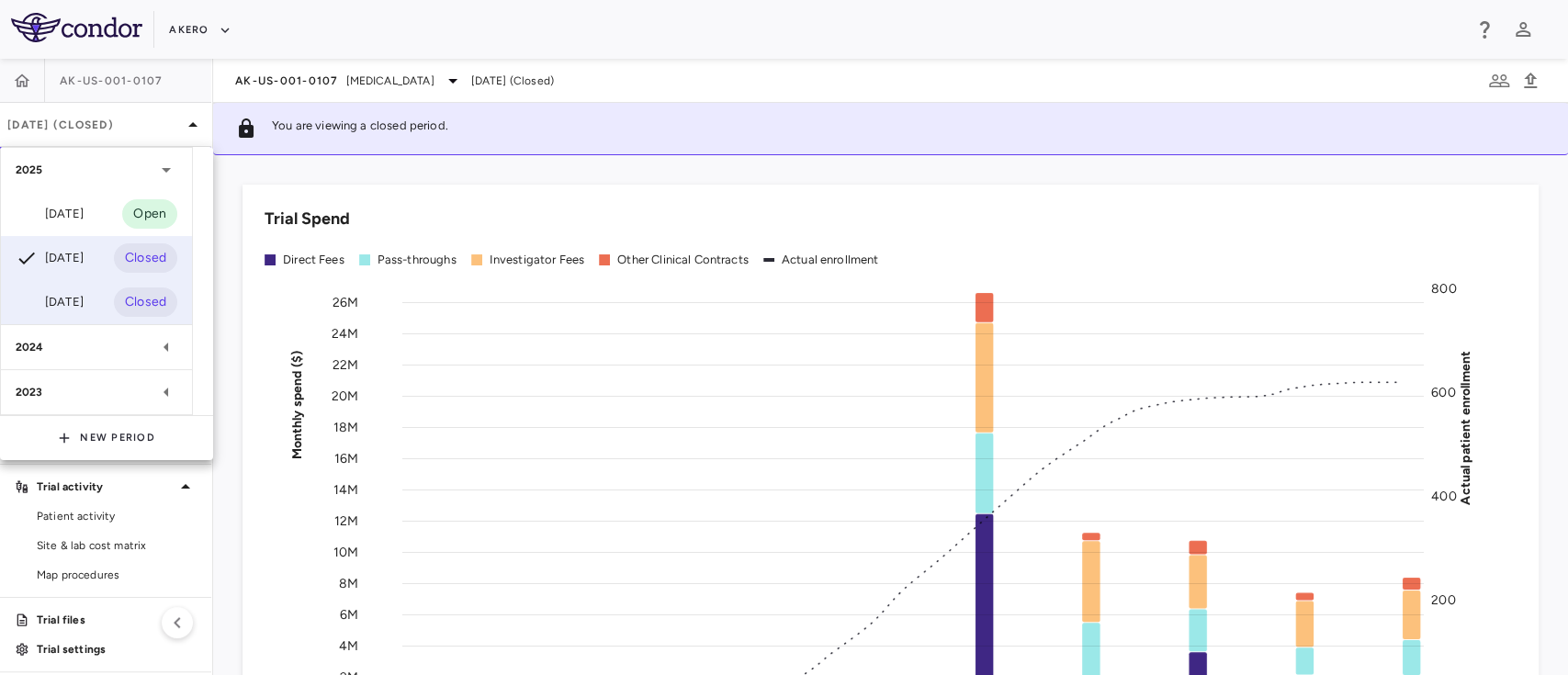
click at [44, 280] on div "Mar 2025 Closed" at bounding box center [96, 302] width 191 height 44
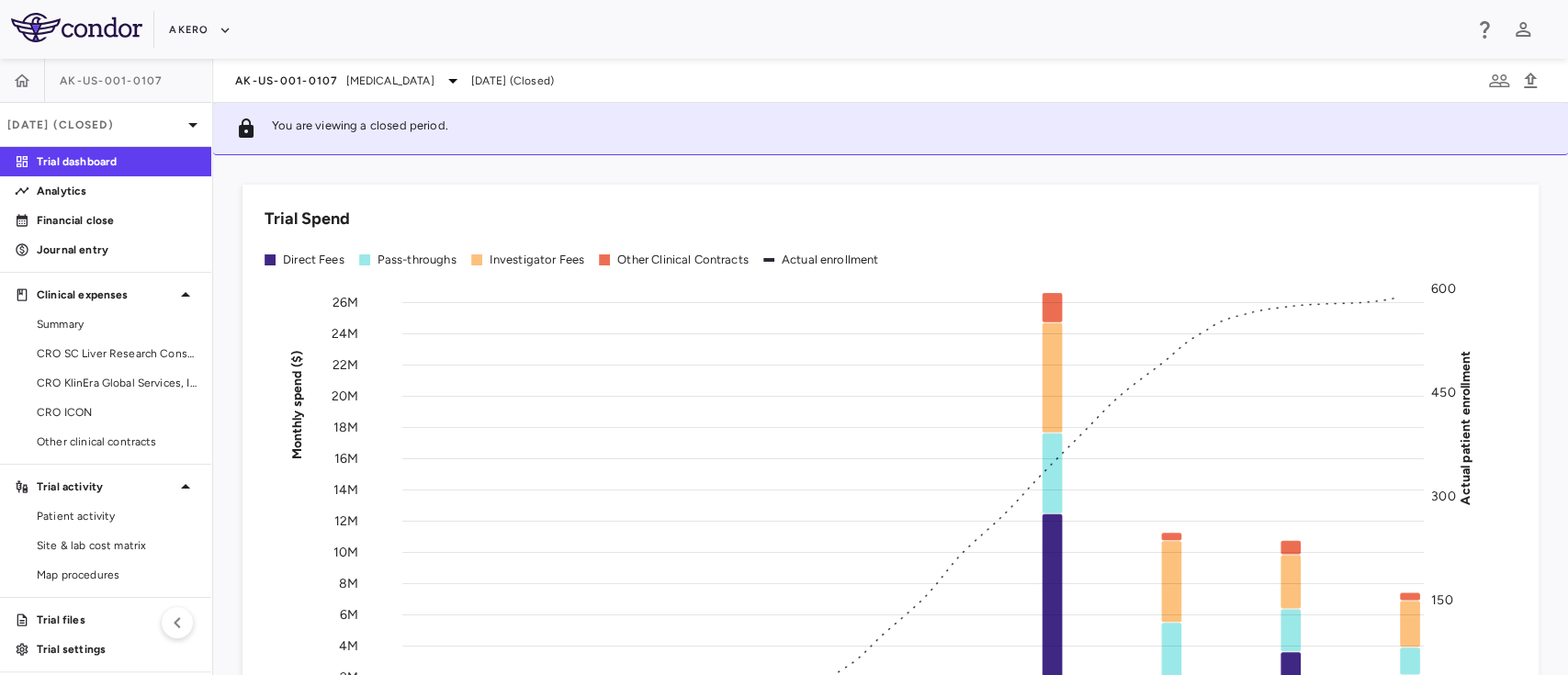
scroll to position [223, 0]
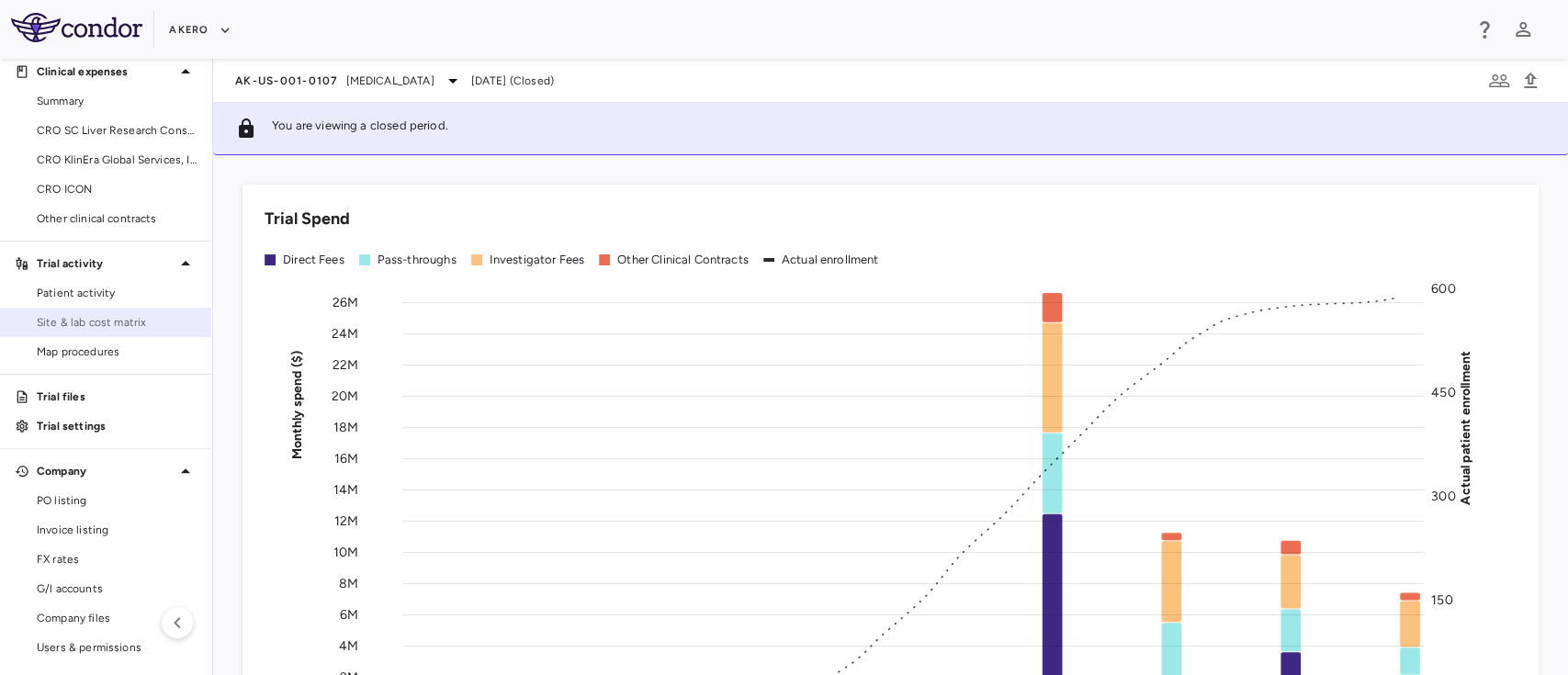
click at [108, 332] on link "Site & lab cost matrix" at bounding box center [105, 322] width 211 height 28
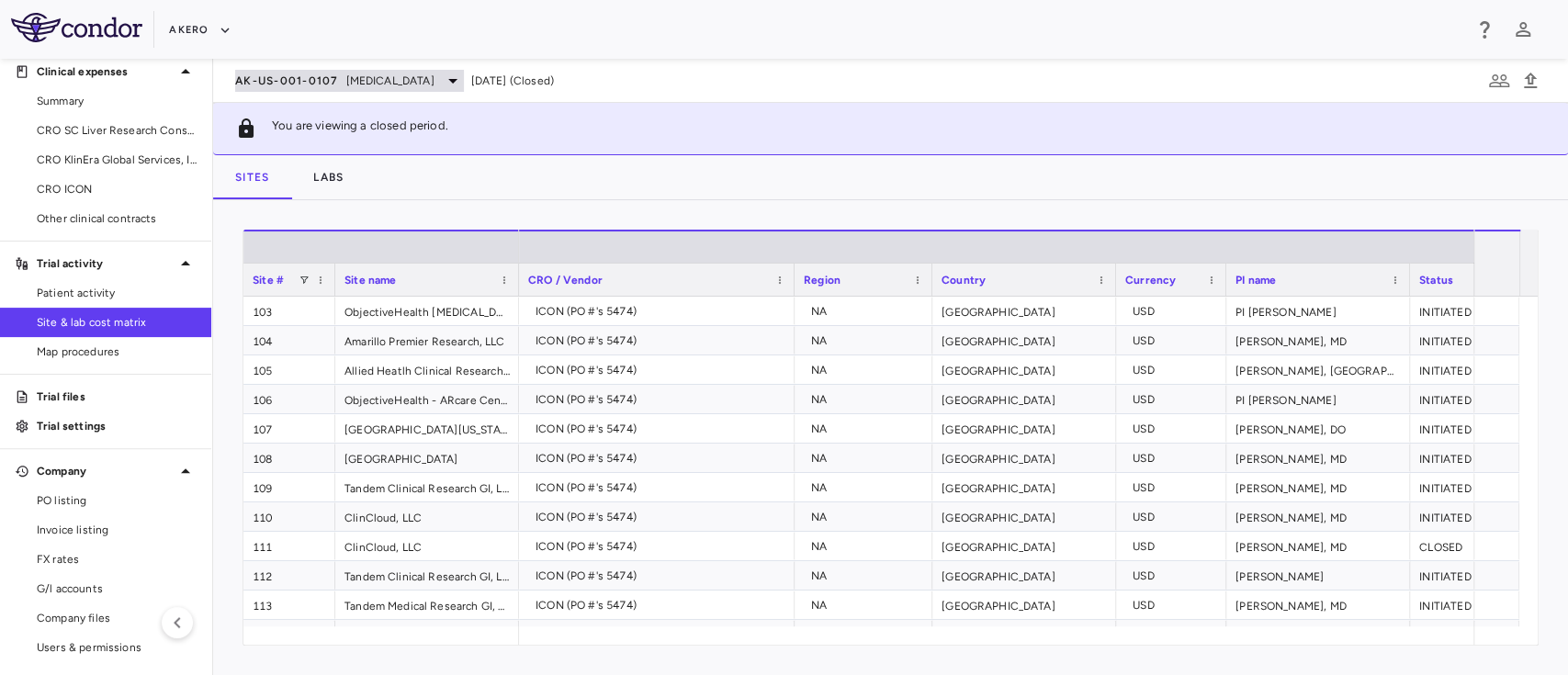
click at [418, 88] on span "[MEDICAL_DATA]" at bounding box center [390, 81] width 88 height 17
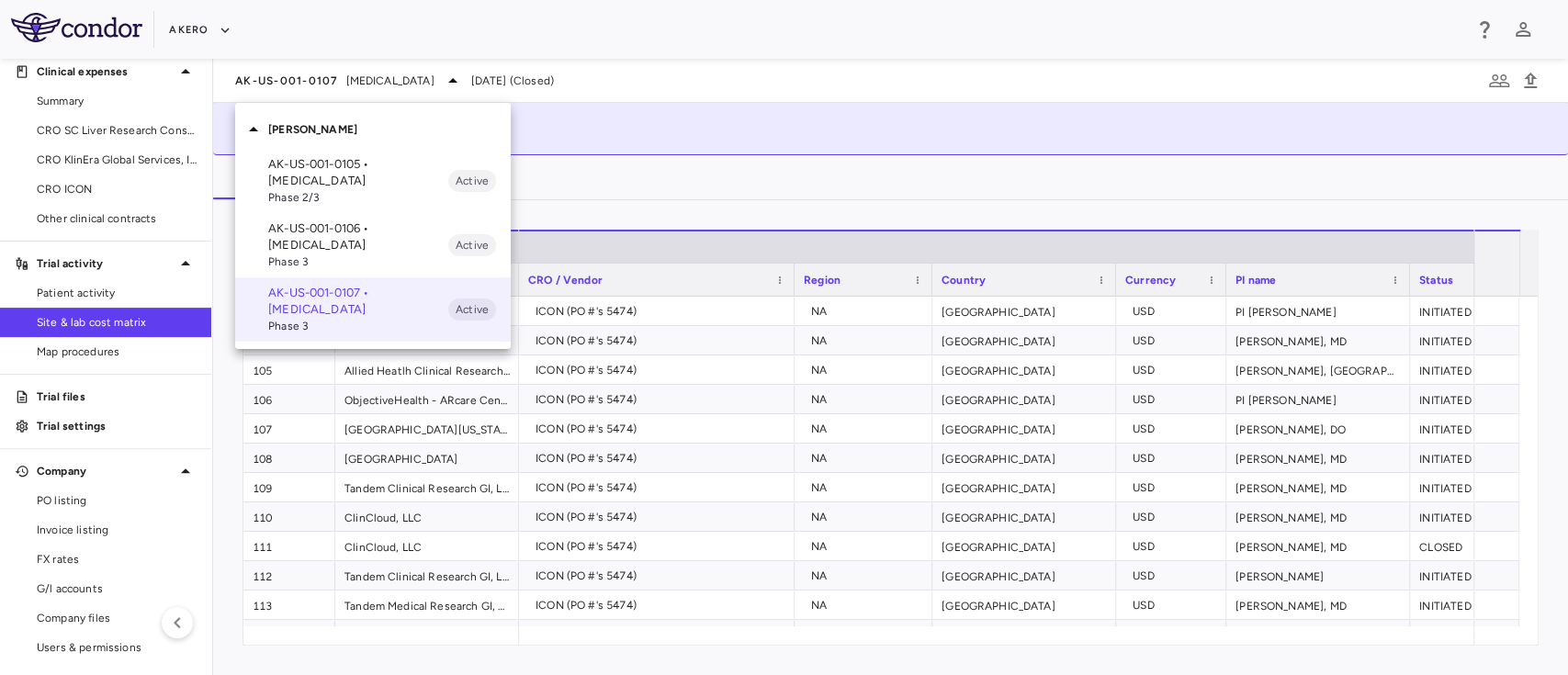
click at [129, 96] on div at bounding box center [784, 337] width 1568 height 675
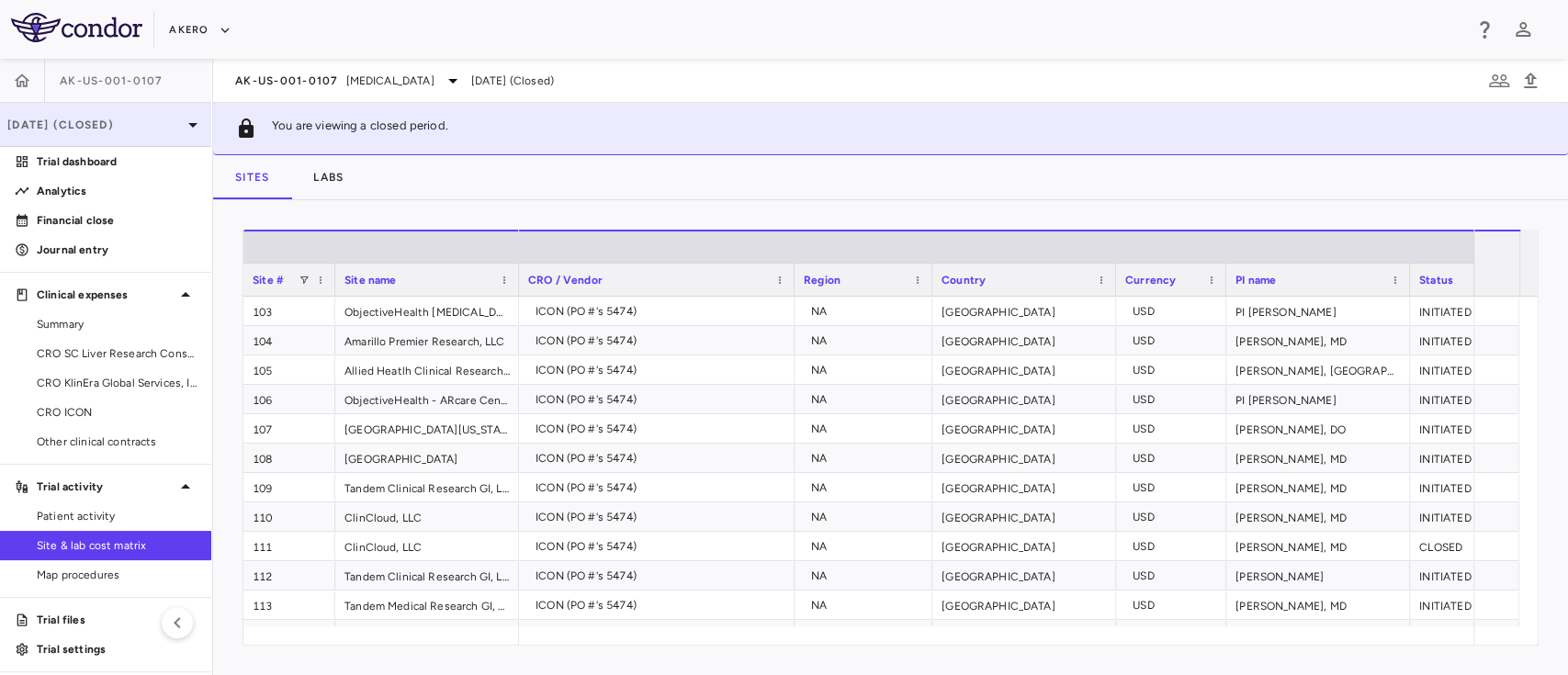
click at [113, 128] on p "Mar 2025 (Closed)" at bounding box center [94, 125] width 174 height 17
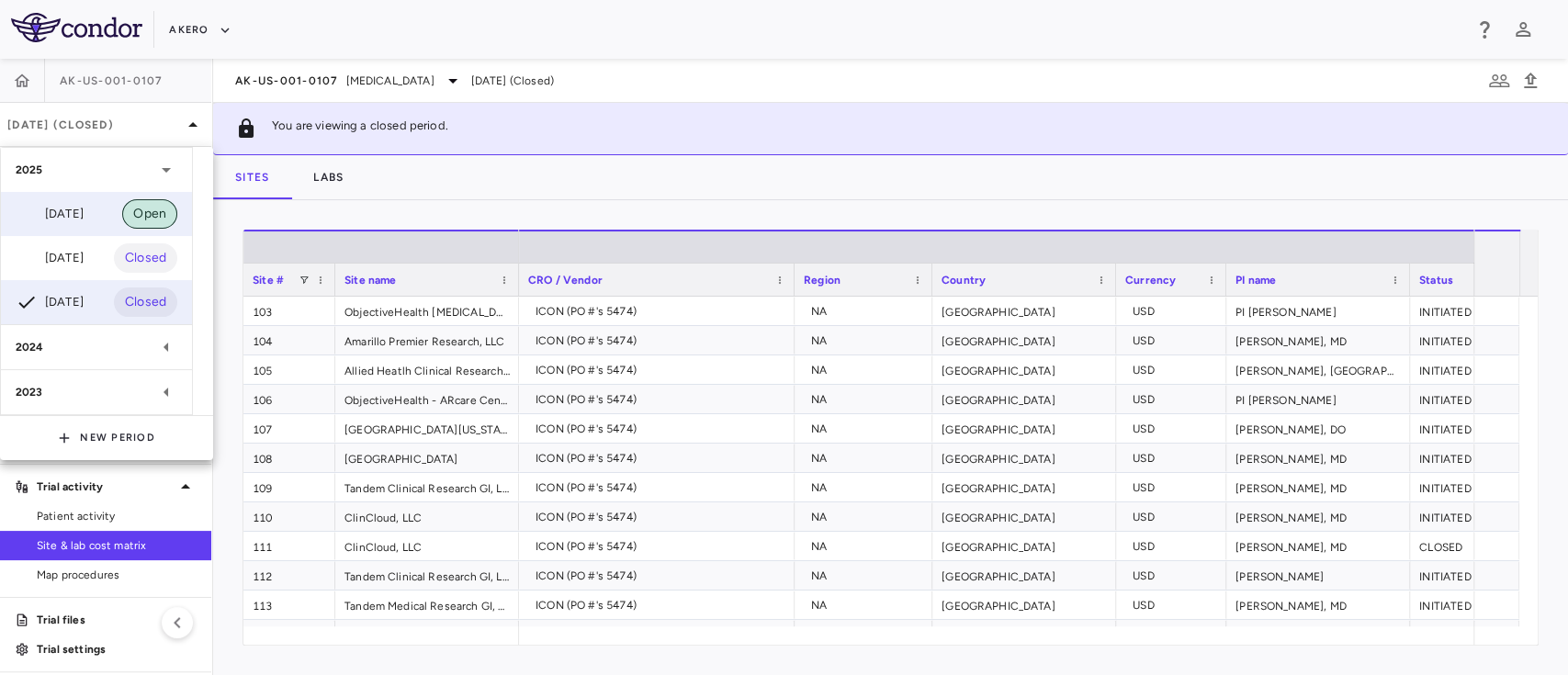
click at [124, 215] on span "Open" at bounding box center [149, 214] width 55 height 20
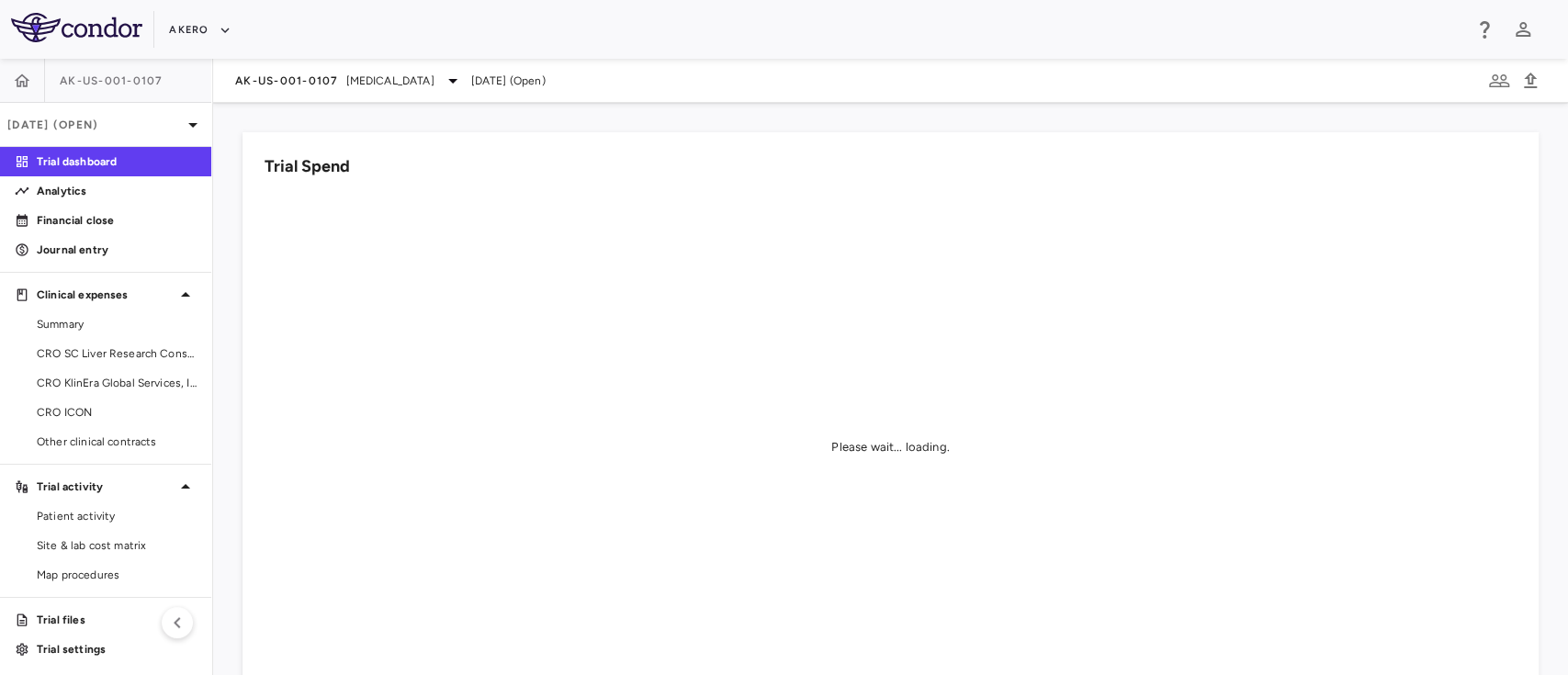
scroll to position [3, 0]
click at [96, 387] on link "CRO KlinEra Global Services, Inc." at bounding box center [105, 381] width 211 height 28
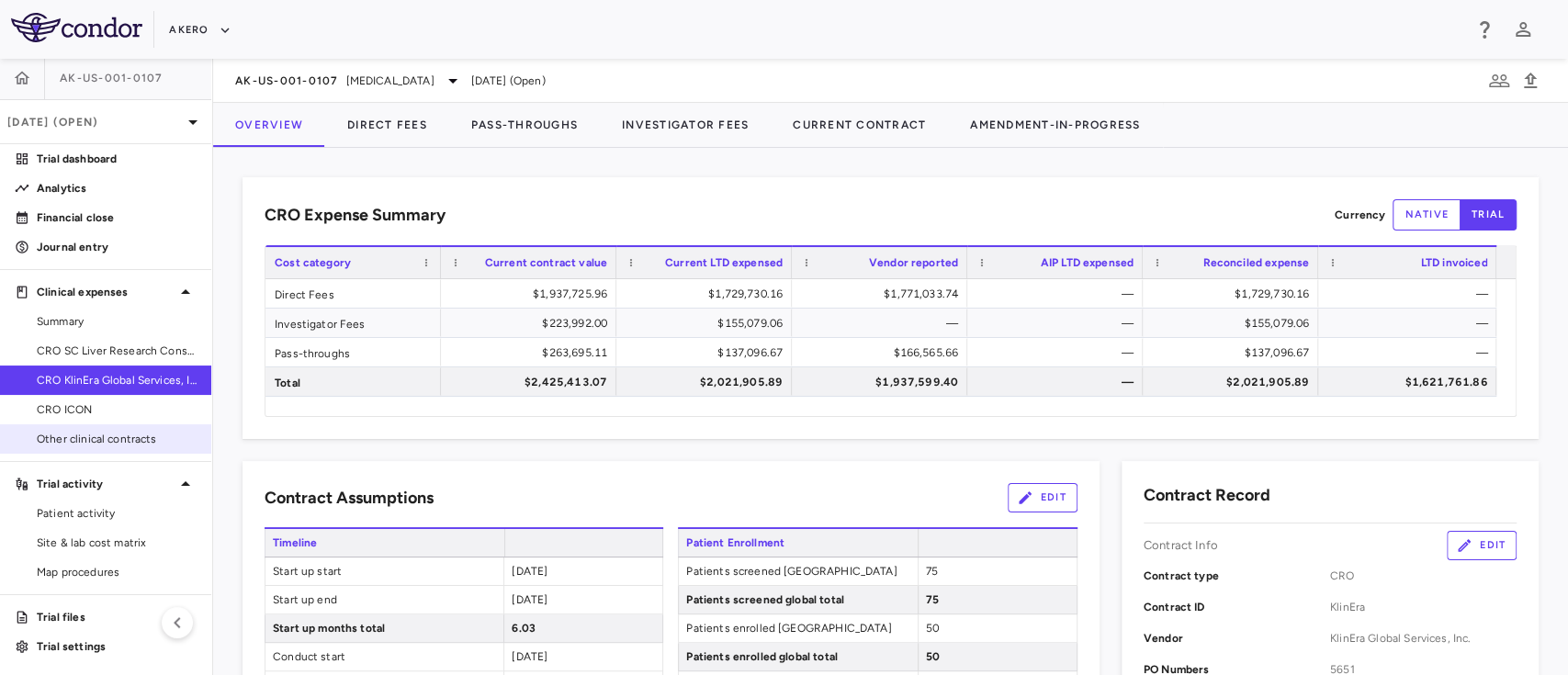
click at [104, 436] on span "Other clinical contracts" at bounding box center [116, 439] width 160 height 17
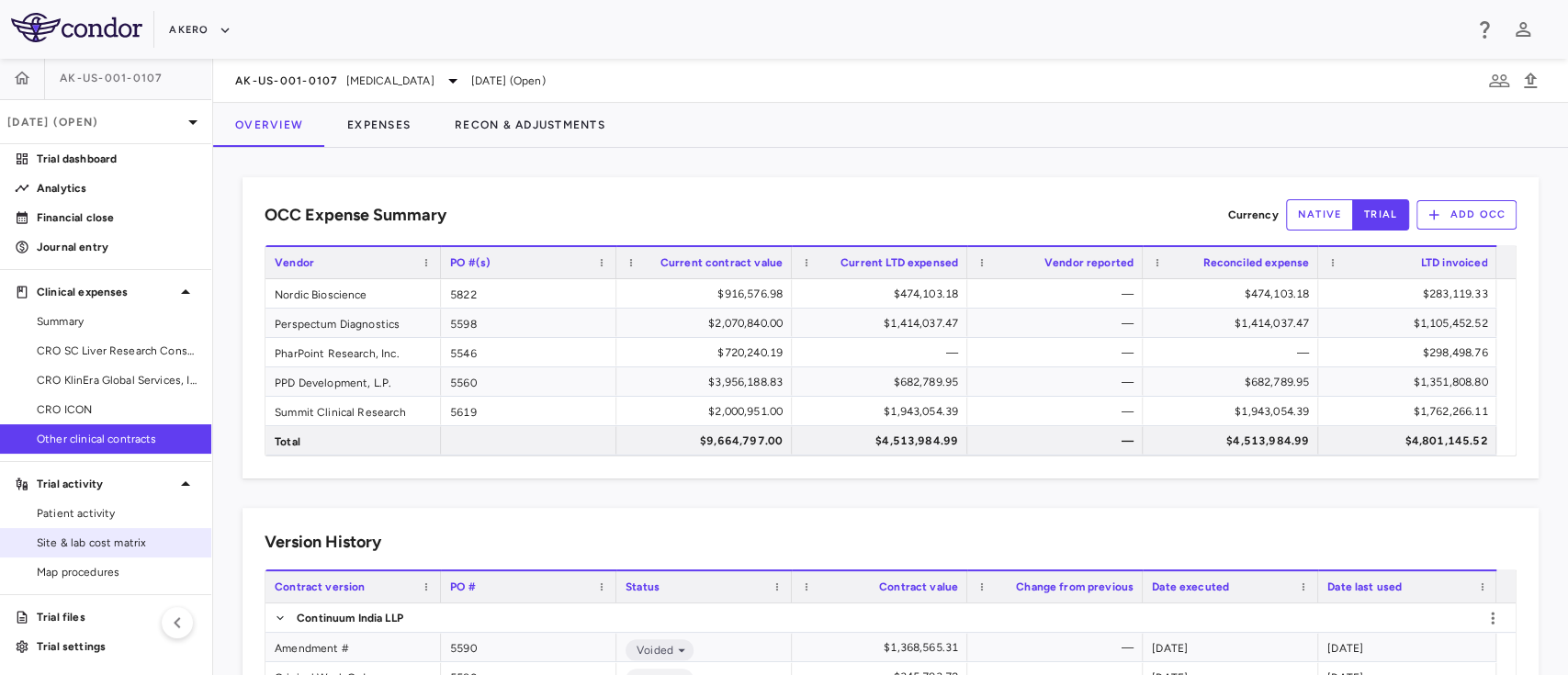
click at [74, 548] on span "Site & lab cost matrix" at bounding box center [116, 543] width 160 height 17
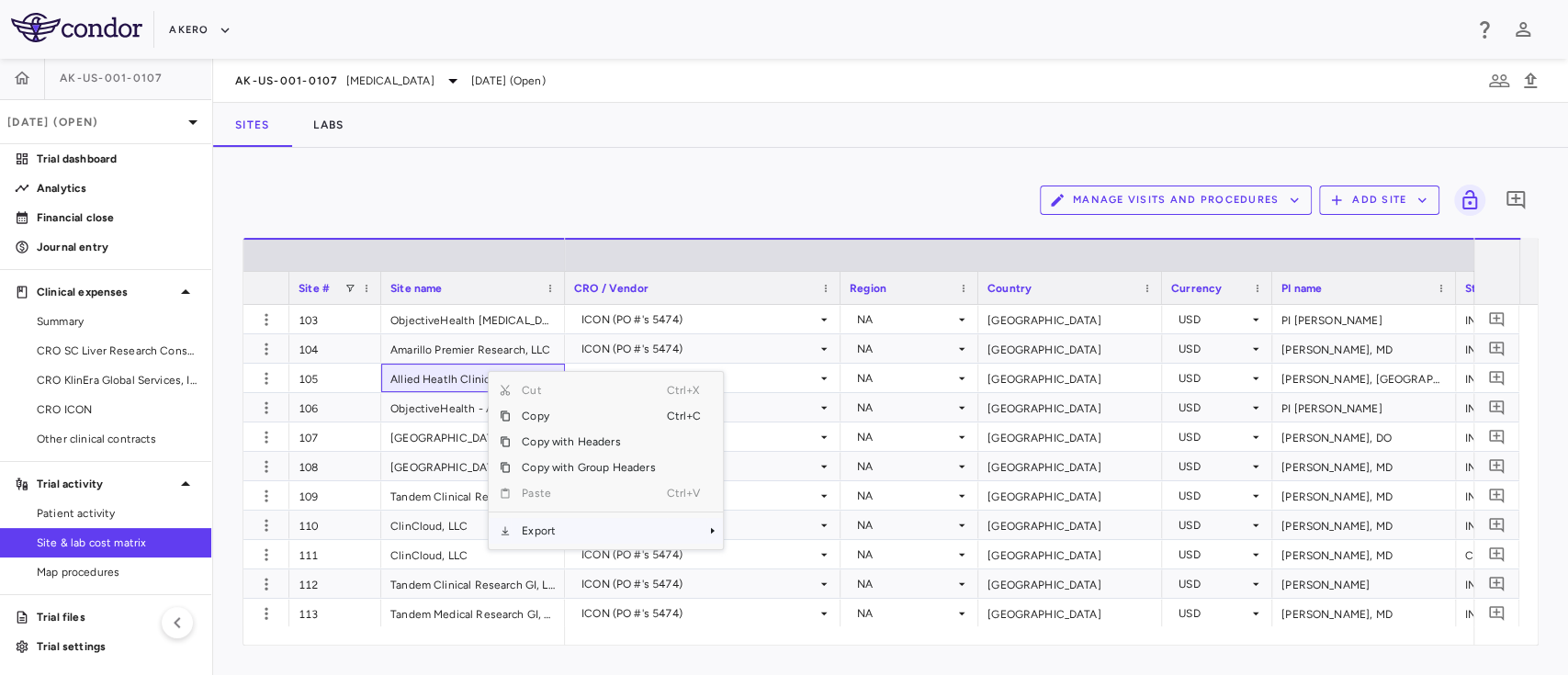
click at [597, 539] on span "Export" at bounding box center [588, 531] width 155 height 26
click at [778, 557] on span "Excel Export" at bounding box center [784, 563] width 87 height 26
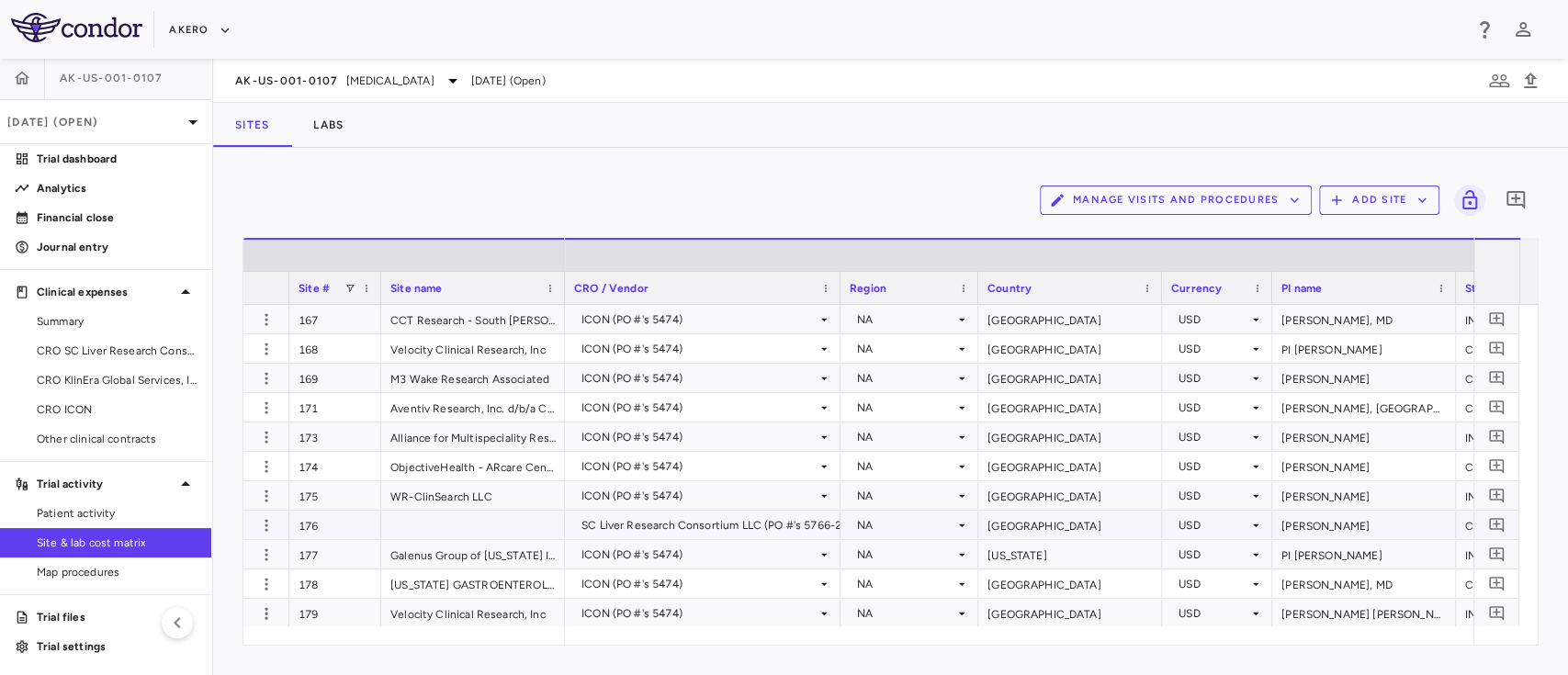
click at [463, 520] on div at bounding box center [472, 524] width 183 height 29
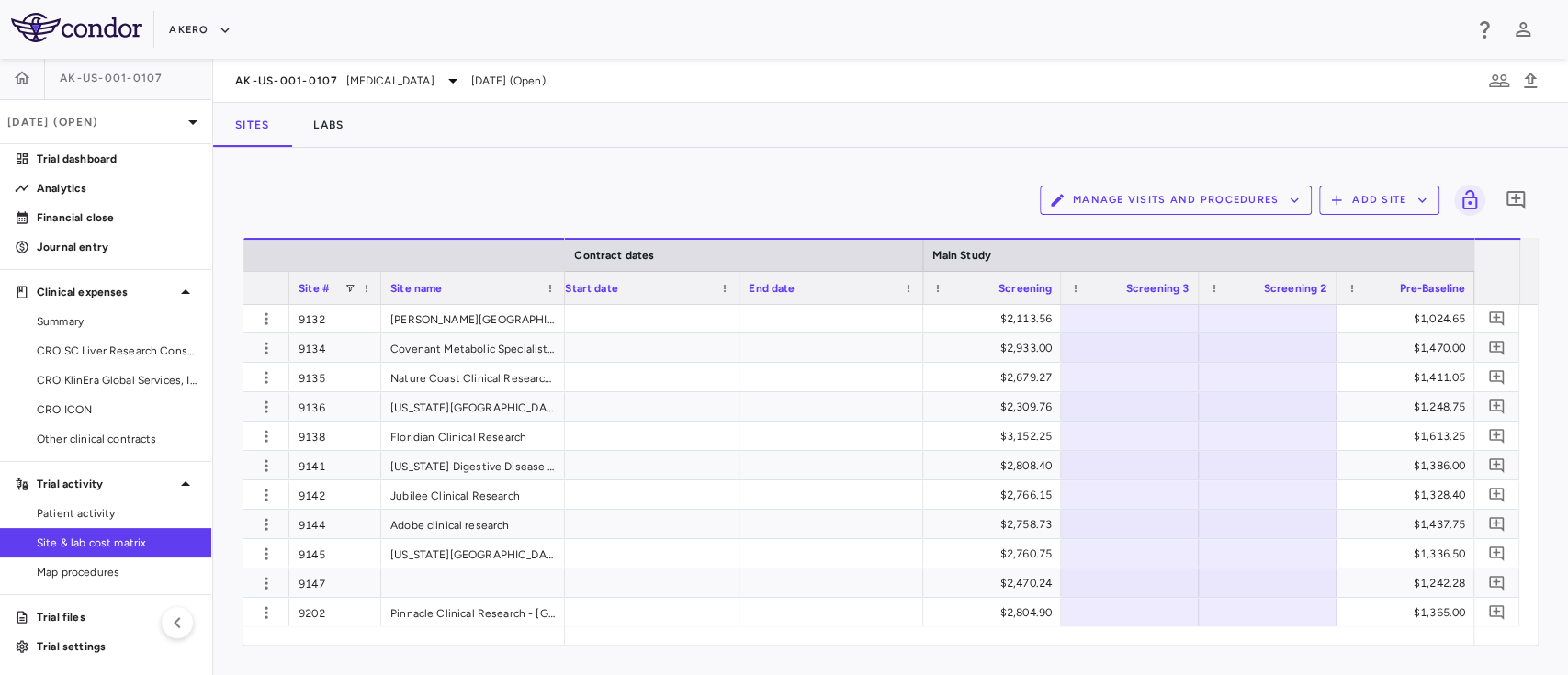
scroll to position [5231, 0]
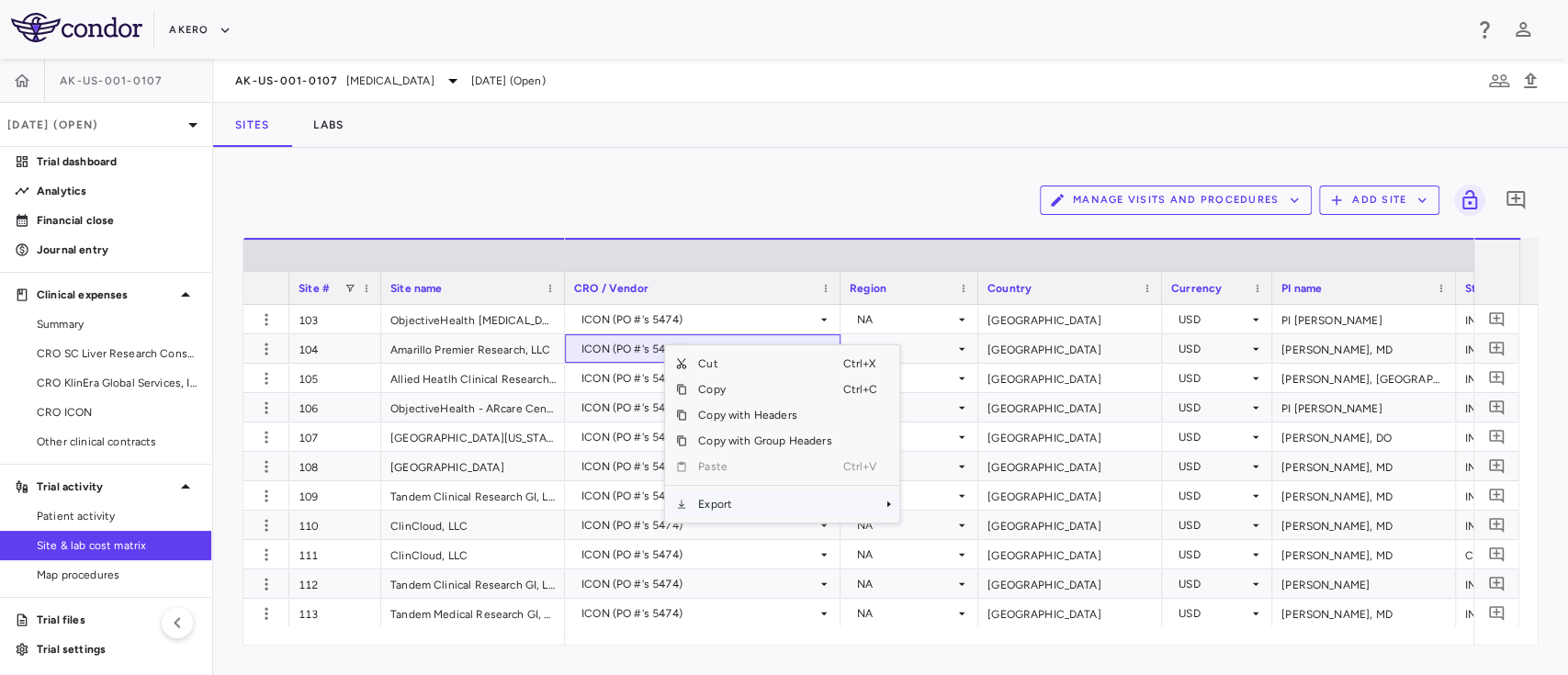
click at [731, 496] on span "Export" at bounding box center [764, 505] width 155 height 26
click at [965, 534] on span "Excel Export" at bounding box center [960, 536] width 87 height 26
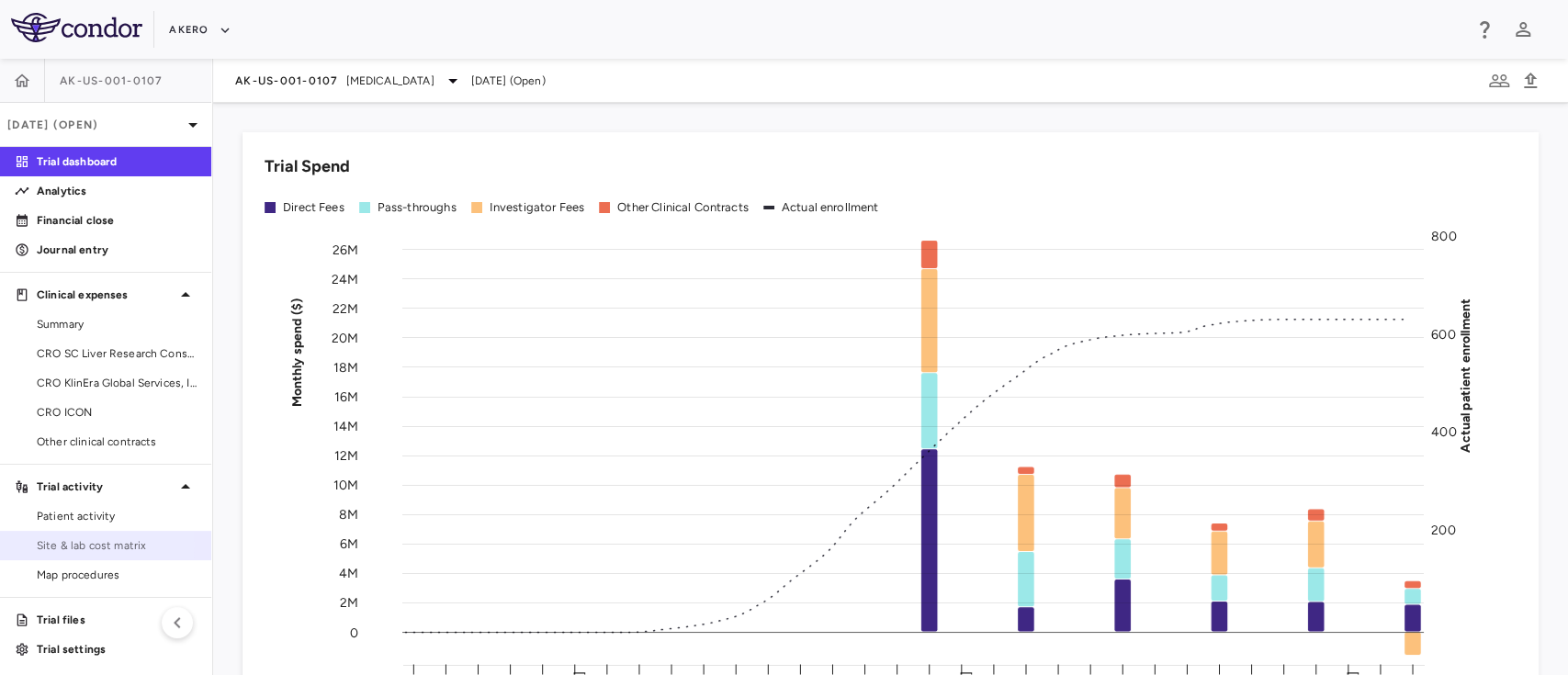
click at [74, 545] on span "Site & lab cost matrix" at bounding box center [116, 546] width 160 height 17
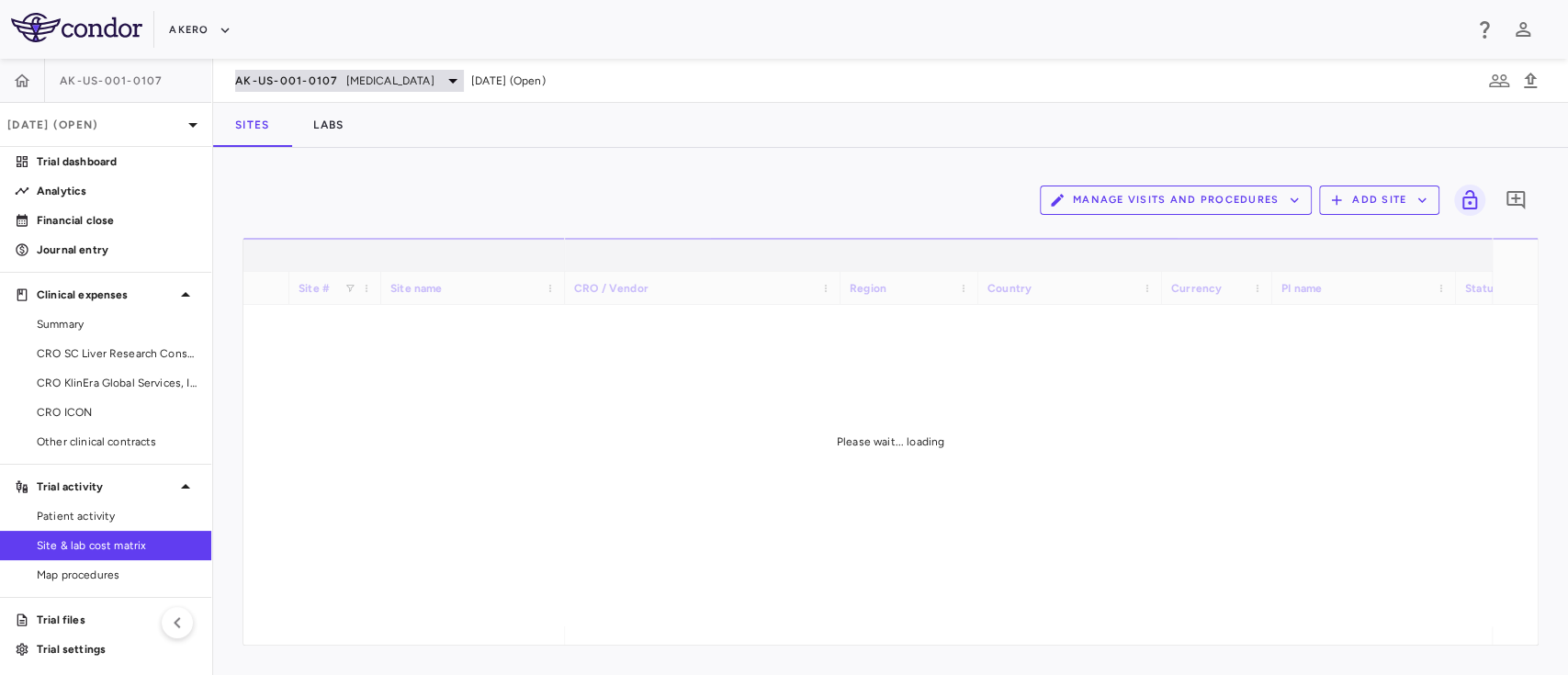
click at [331, 82] on span "AK-US-001-0107" at bounding box center [287, 81] width 103 height 15
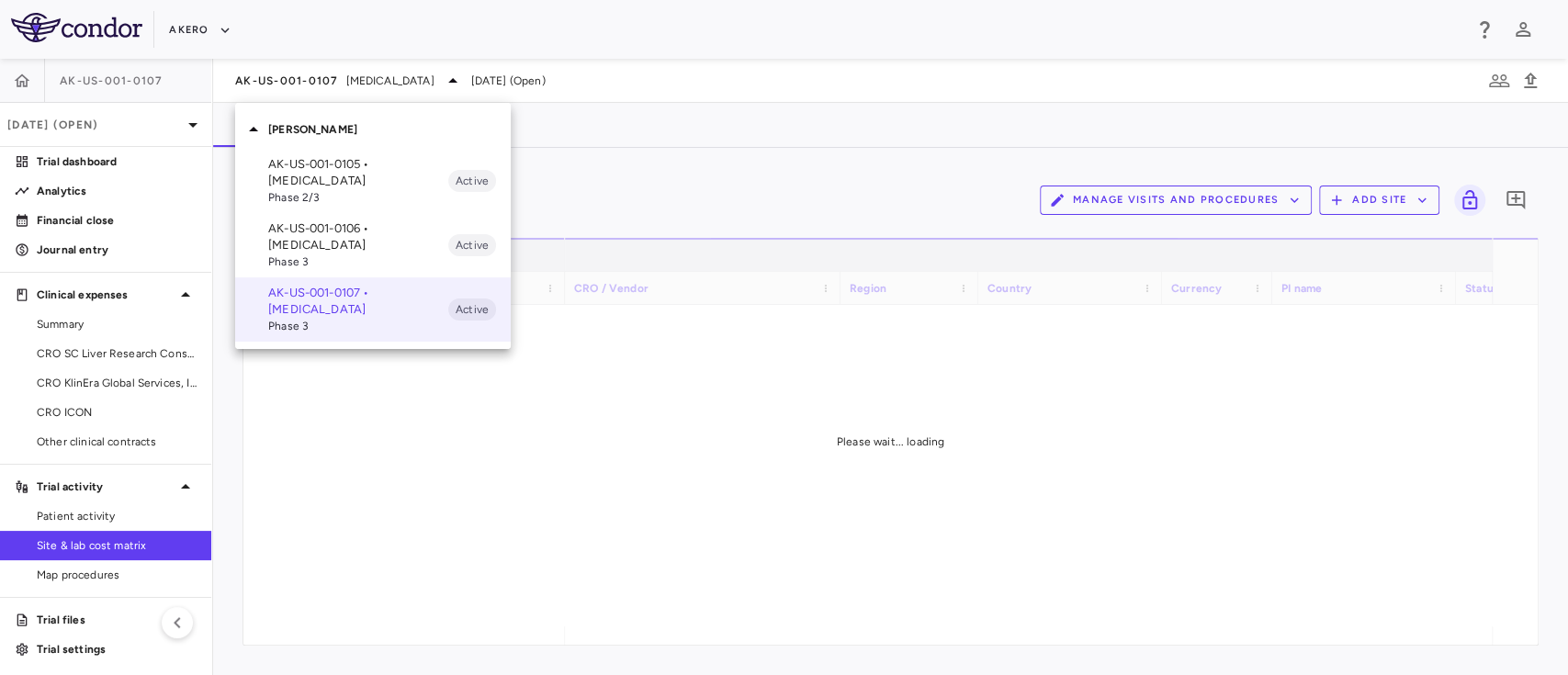
click at [301, 226] on p "AK-US-001-0106 • [MEDICAL_DATA]" at bounding box center [358, 237] width 180 height 34
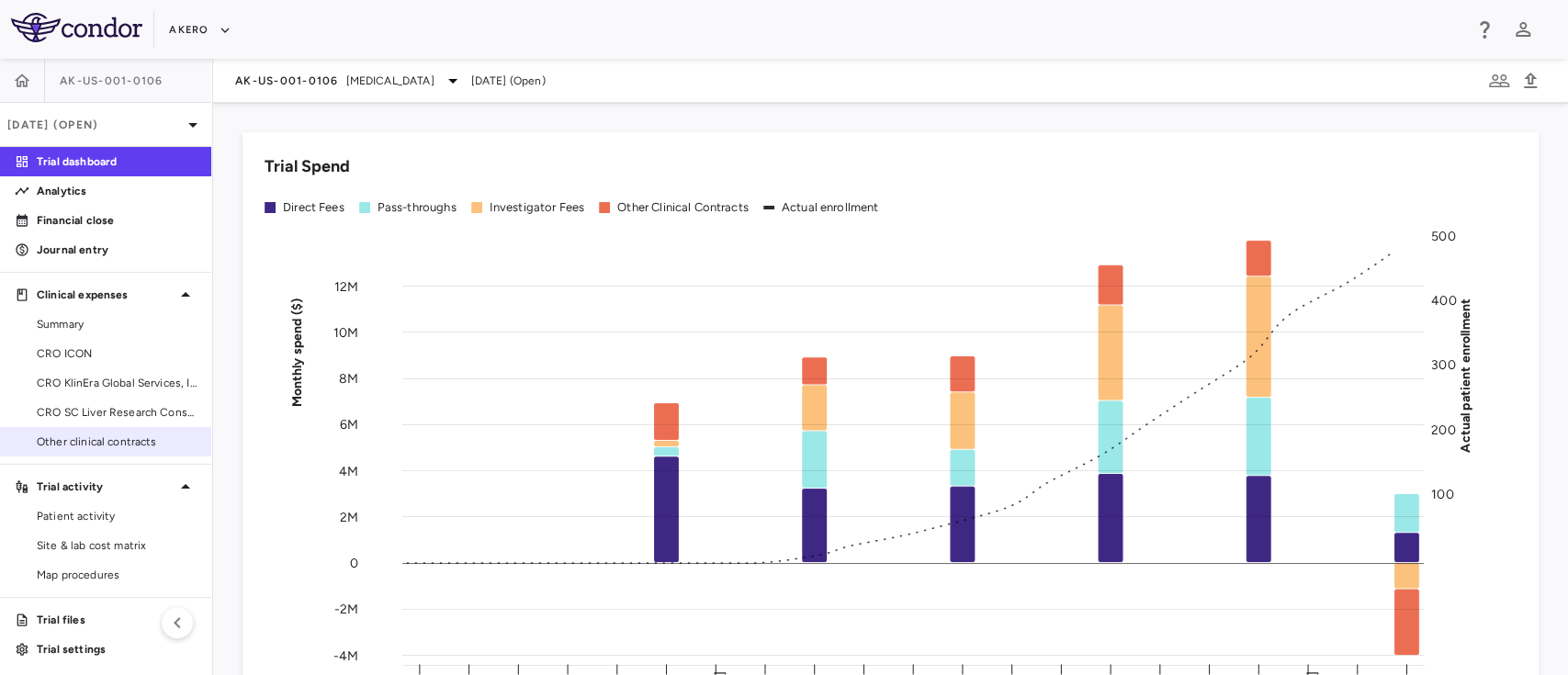
click at [88, 443] on span "Other clinical contracts" at bounding box center [116, 442] width 160 height 17
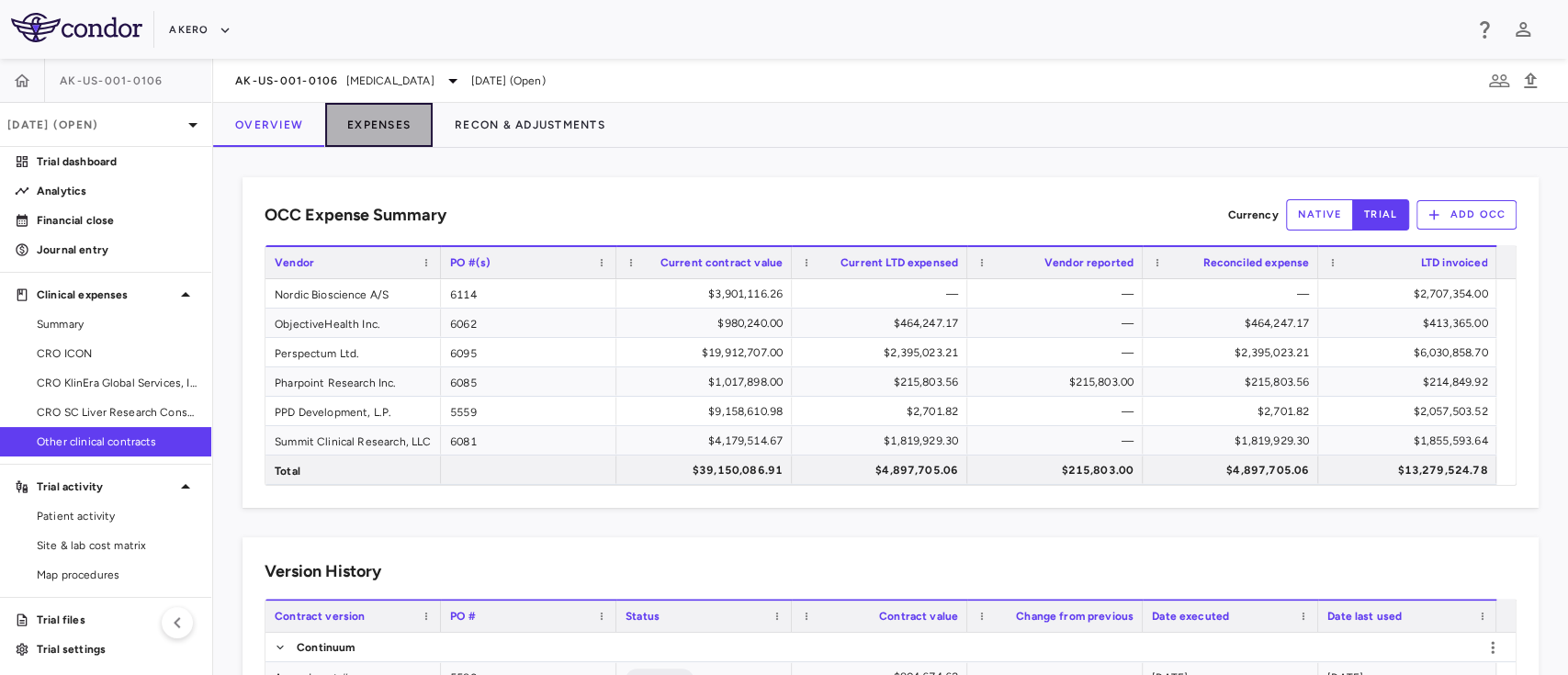
click at [360, 110] on button "Expenses" at bounding box center [378, 124] width 107 height 44
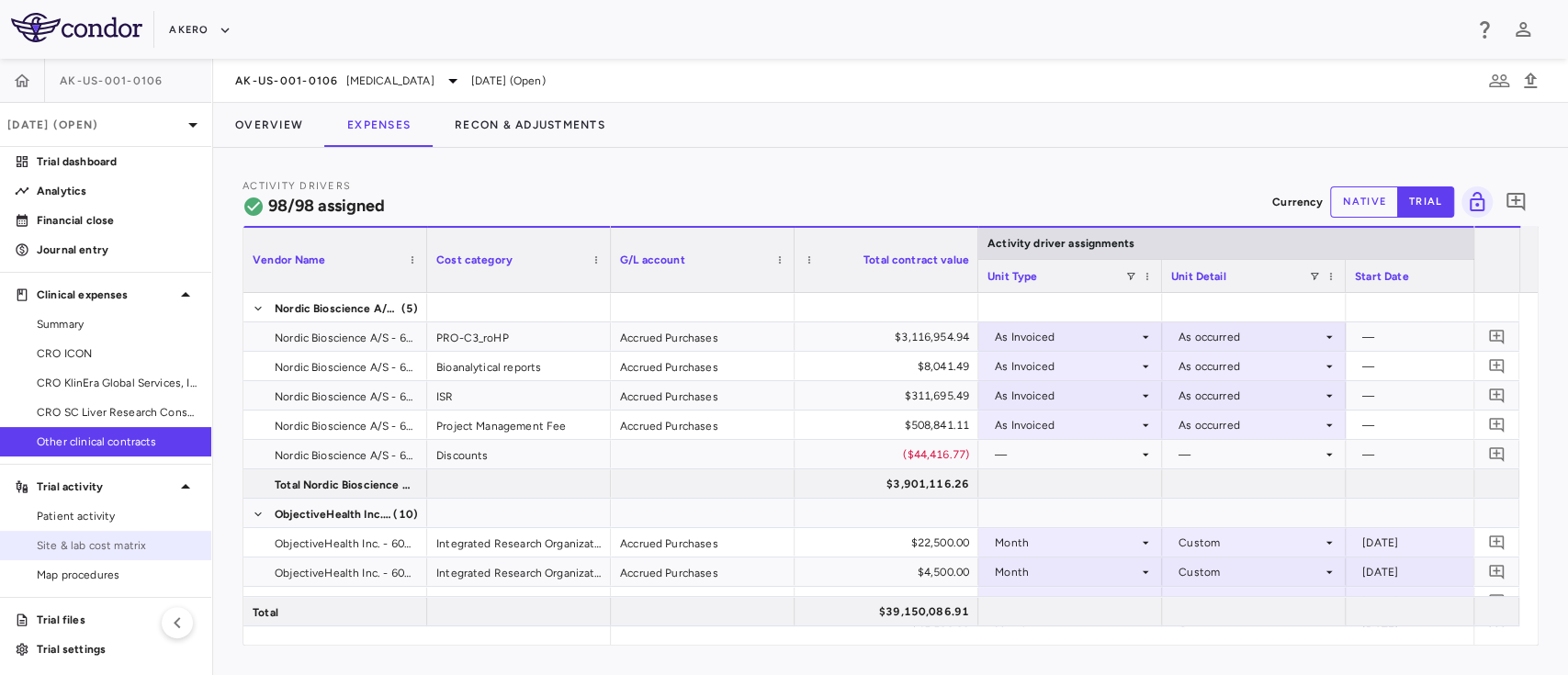
click at [105, 545] on span "Site & lab cost matrix" at bounding box center [116, 546] width 160 height 17
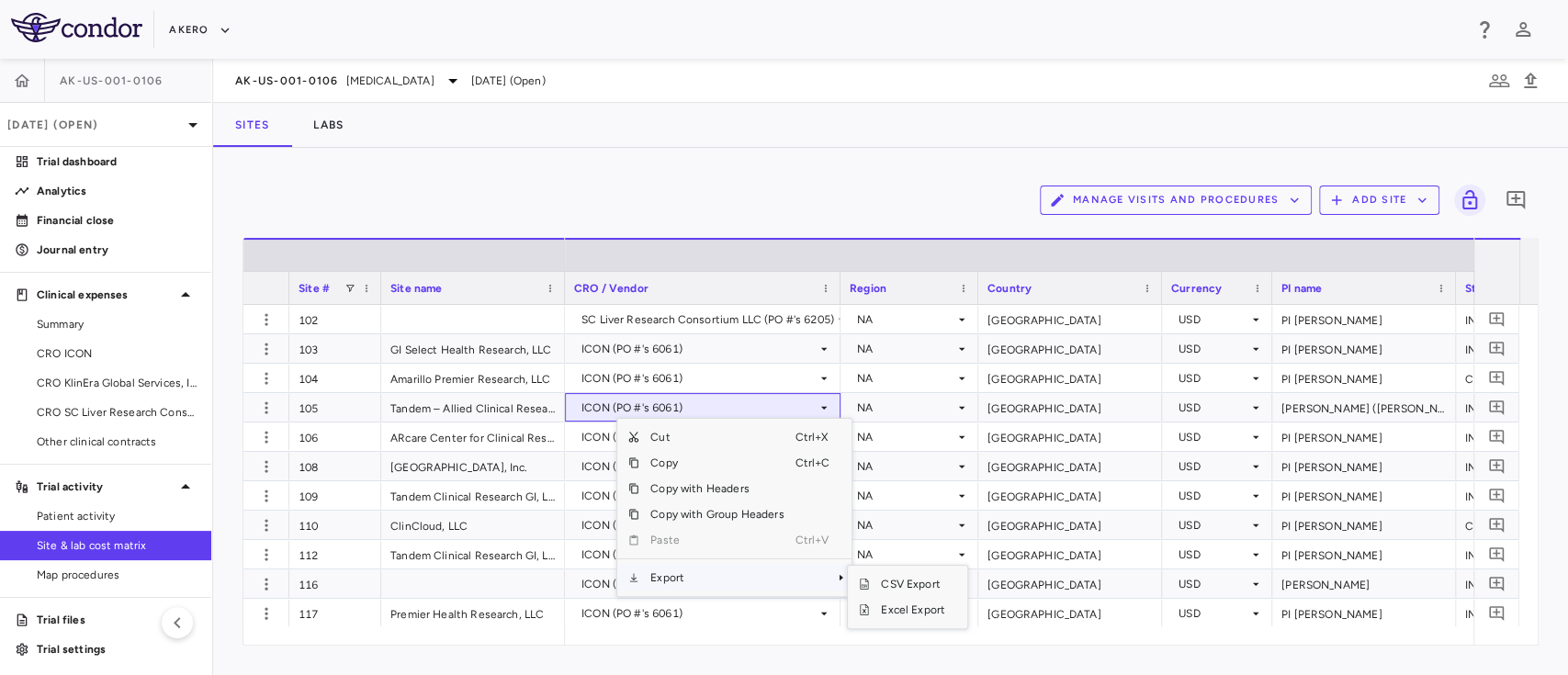
click at [685, 583] on span "Export" at bounding box center [717, 578] width 155 height 26
click at [940, 611] on span "Excel Export" at bounding box center [912, 610] width 87 height 26
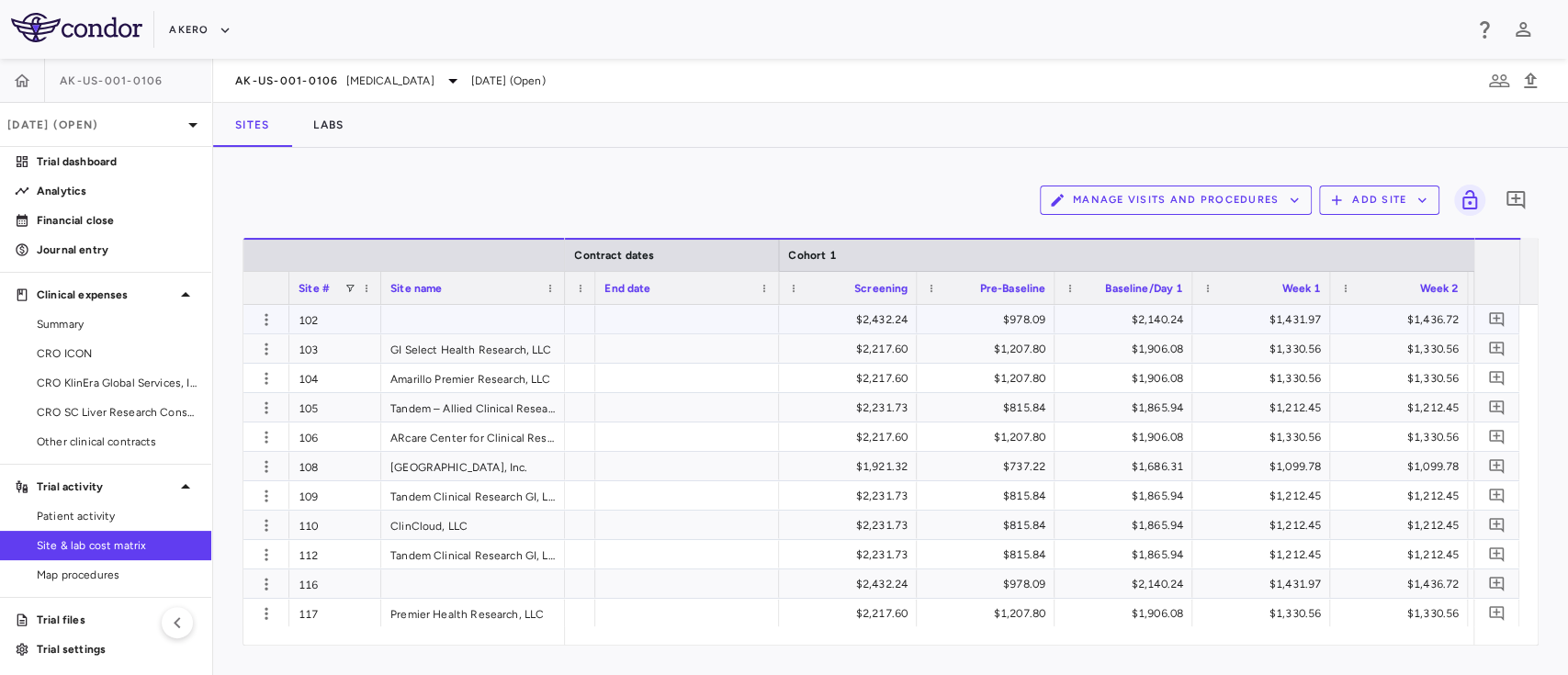
click at [661, 323] on div at bounding box center [686, 318] width 183 height 29
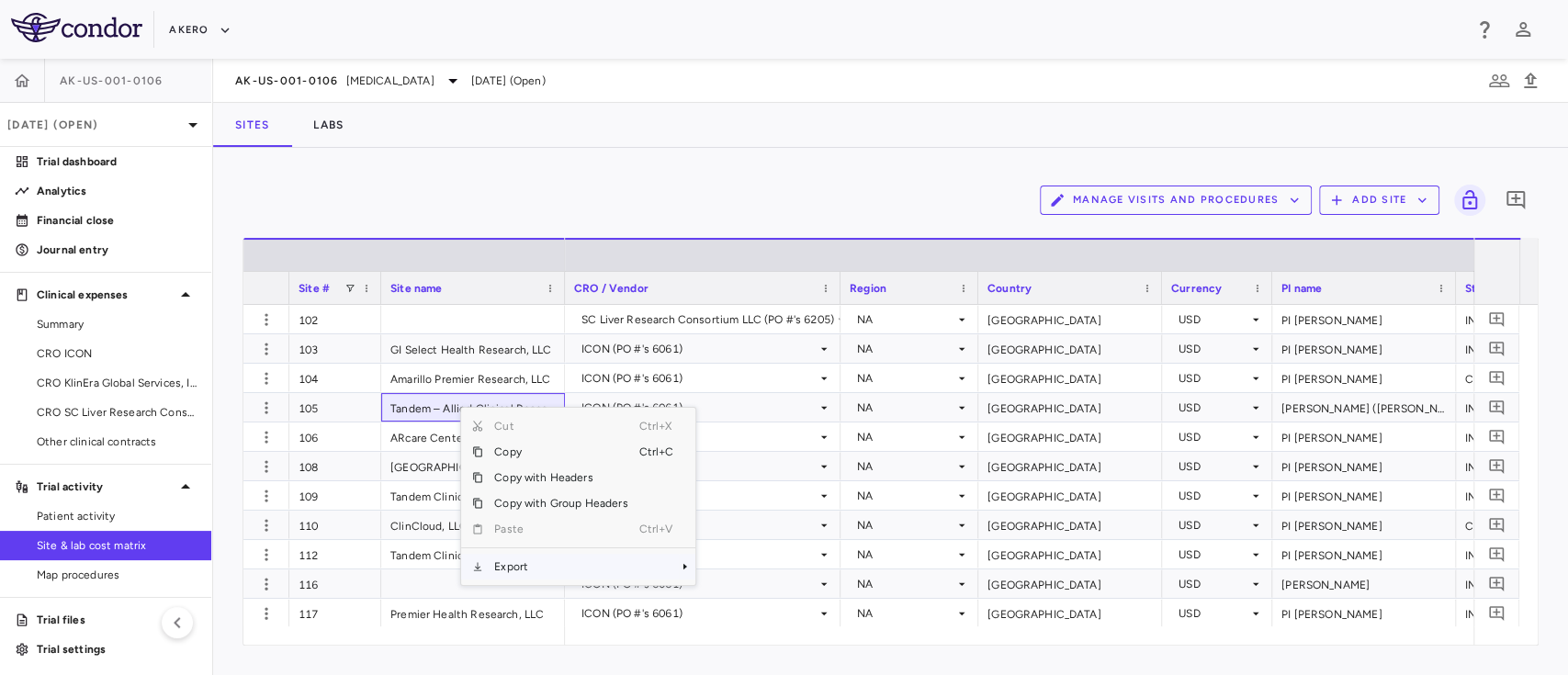
click at [548, 560] on span "Export" at bounding box center [561, 567] width 155 height 26
click at [739, 595] on span "Excel Export" at bounding box center [756, 599] width 87 height 26
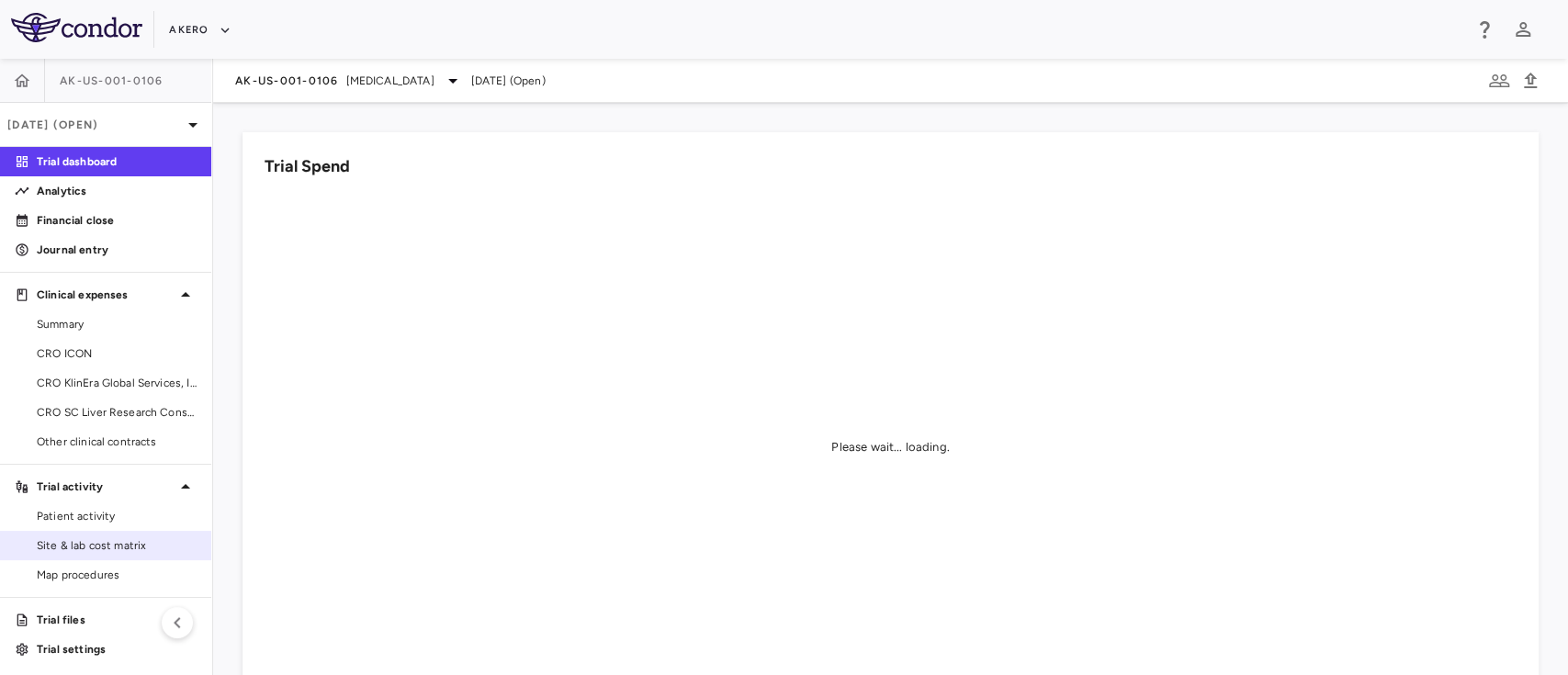
click at [90, 545] on span "Site & lab cost matrix" at bounding box center [116, 546] width 160 height 17
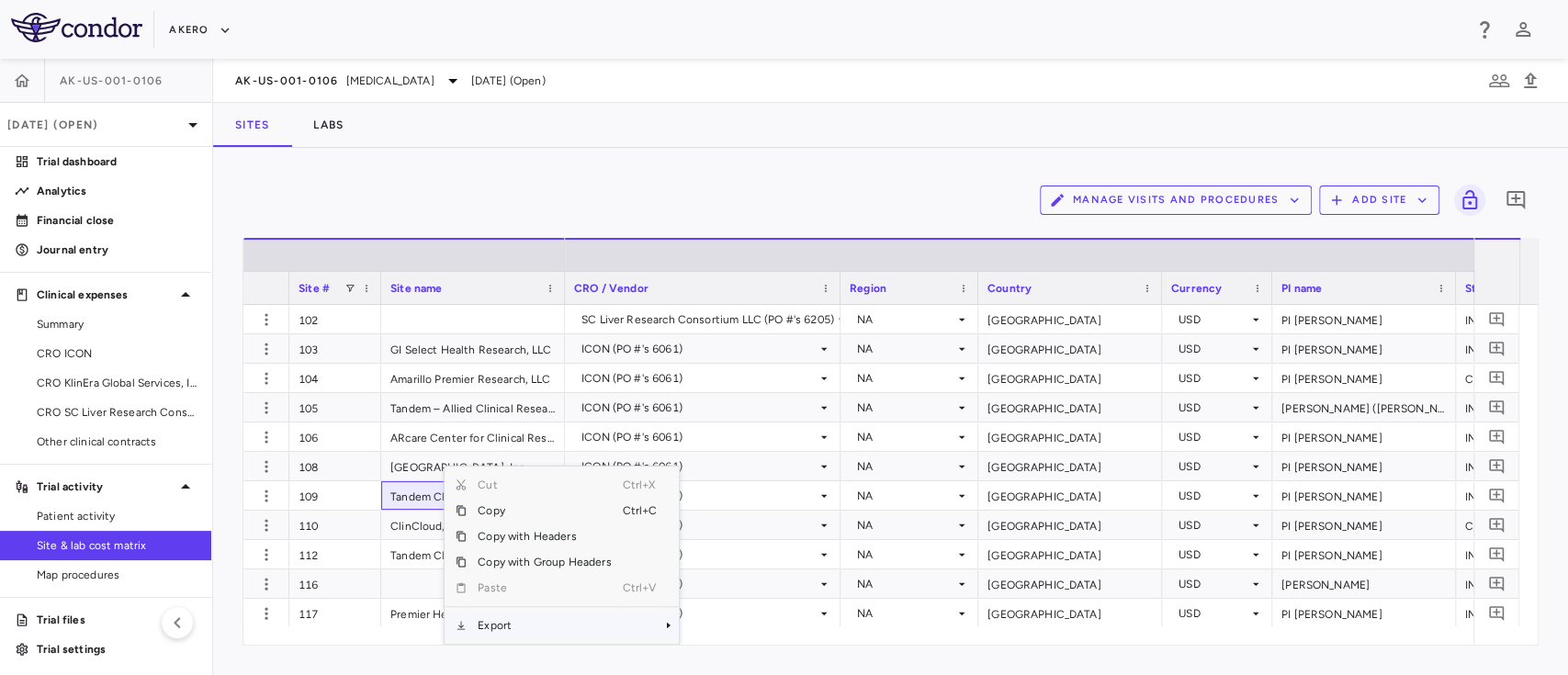
click at [492, 628] on span "Export" at bounding box center [544, 626] width 155 height 26
click at [727, 629] on span "Excel Export" at bounding box center [740, 626] width 87 height 26
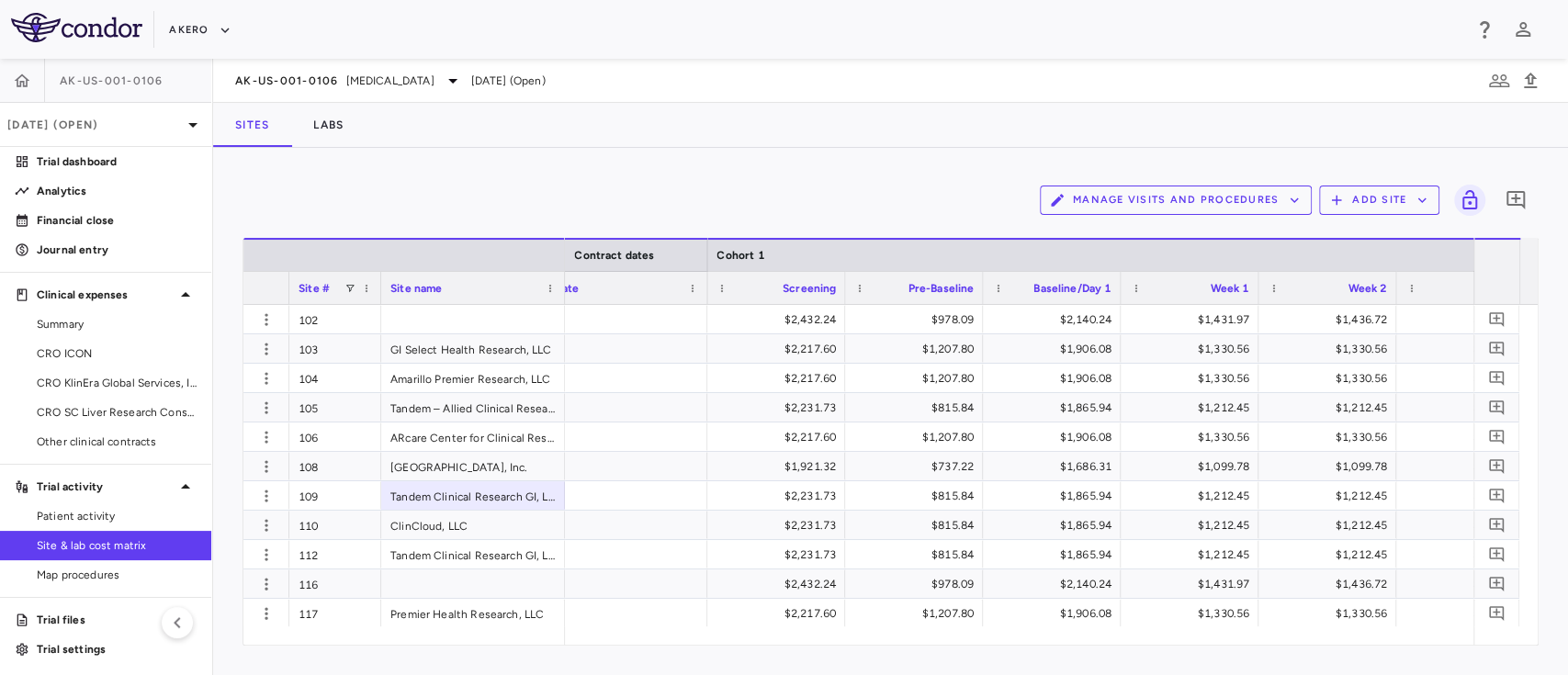
scroll to position [0, 1932]
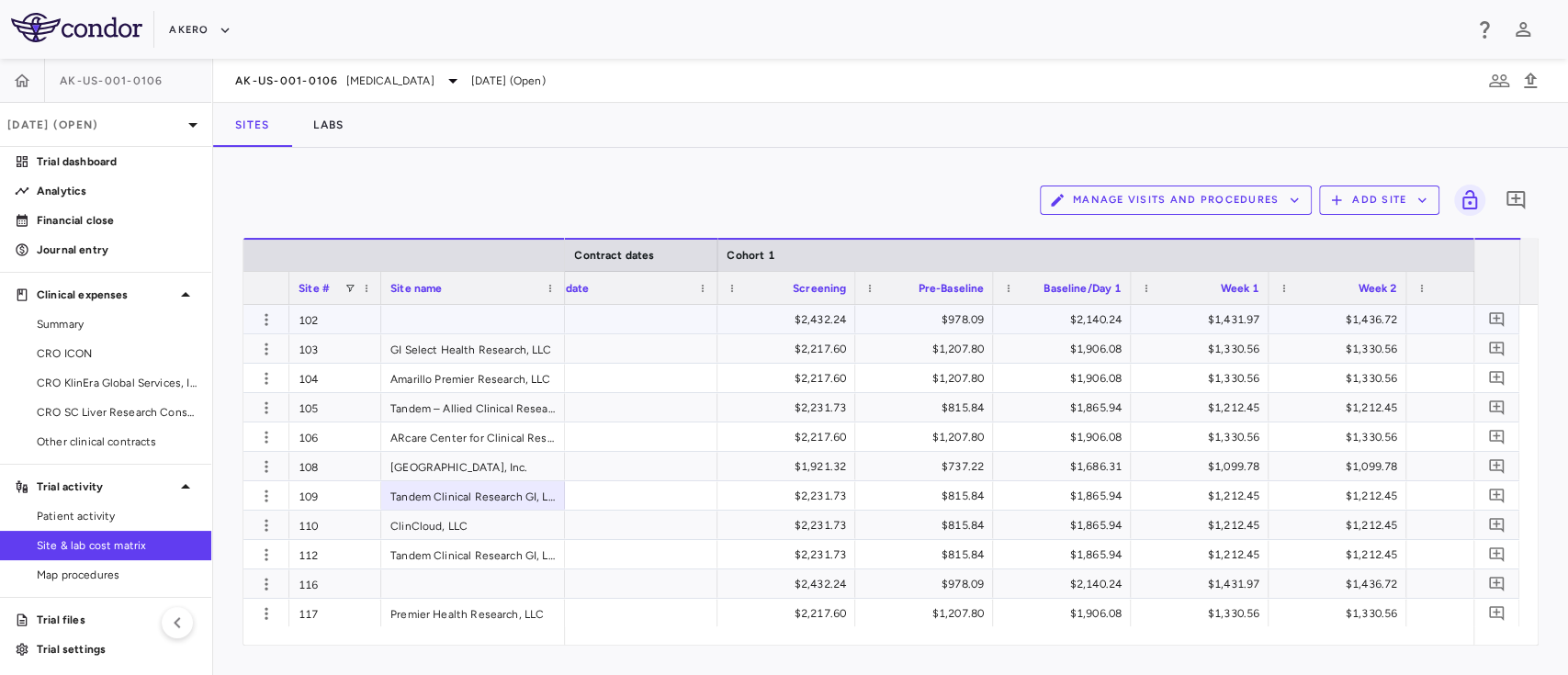
click at [649, 319] on div at bounding box center [625, 318] width 183 height 29
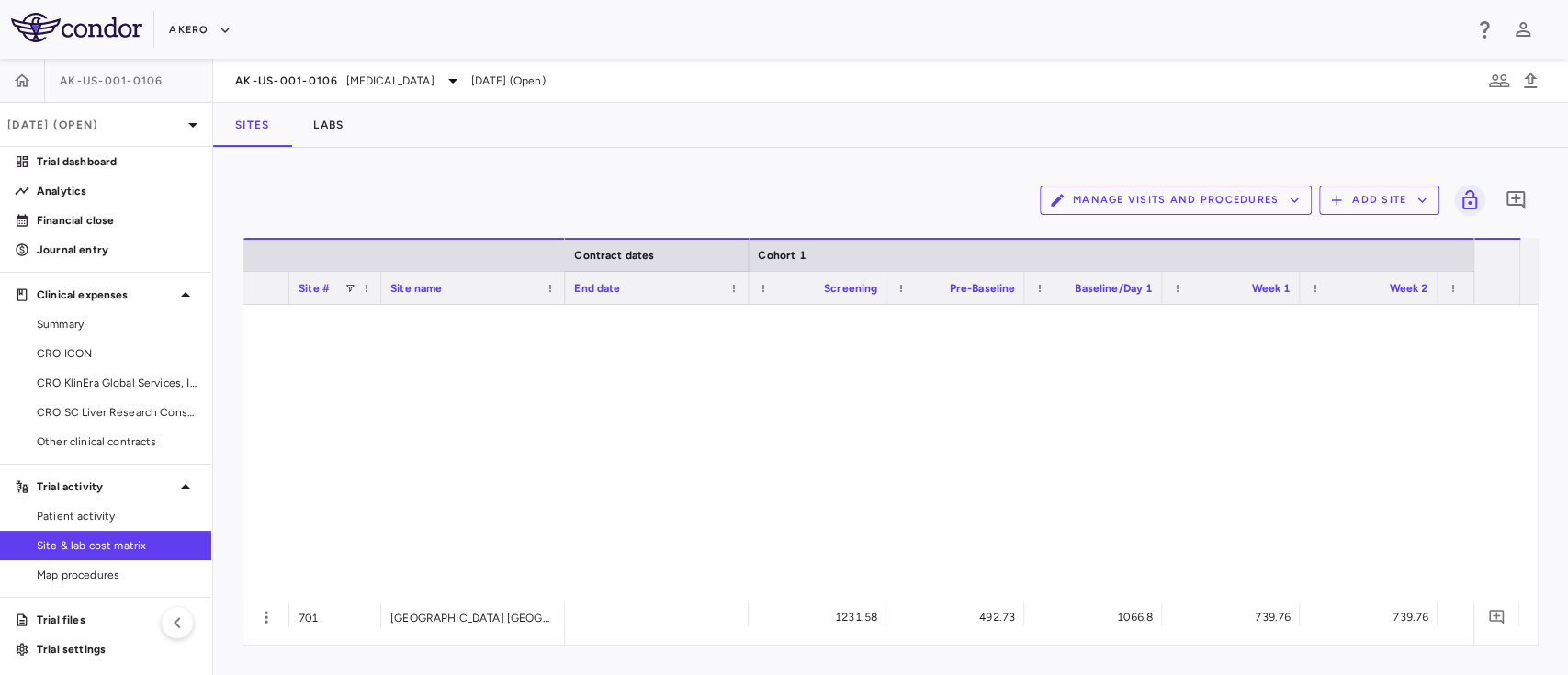
scroll to position [4715, 0]
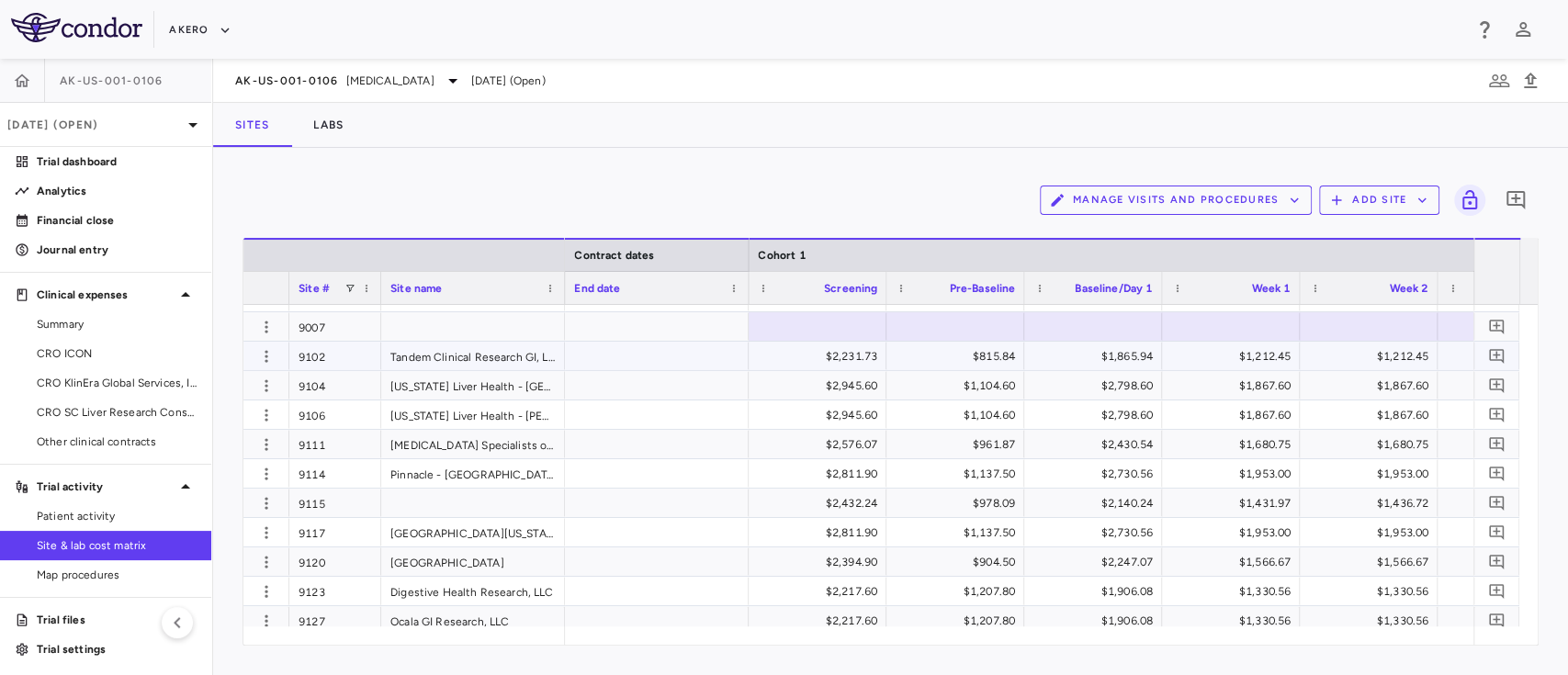
click at [625, 357] on div at bounding box center [656, 356] width 183 height 29
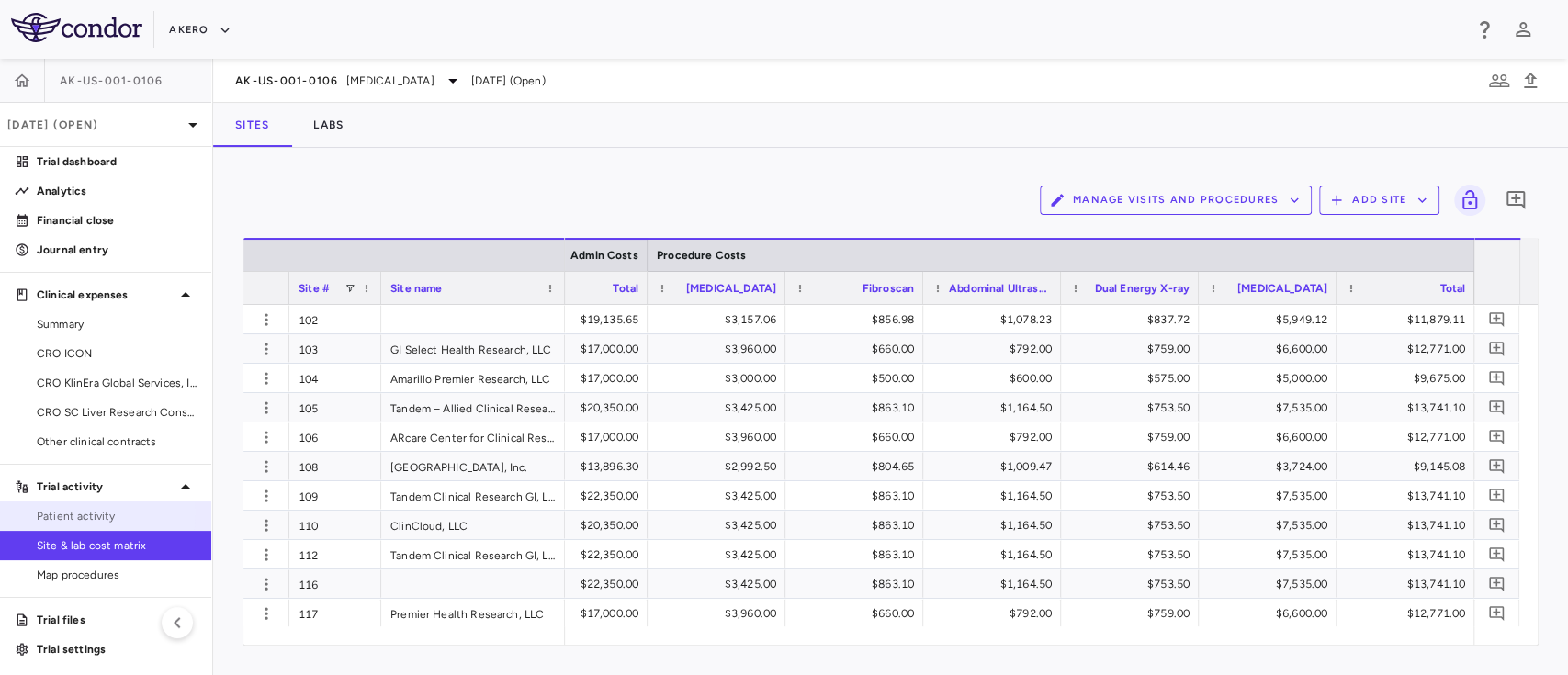
click at [78, 512] on span "Patient activity" at bounding box center [116, 516] width 160 height 17
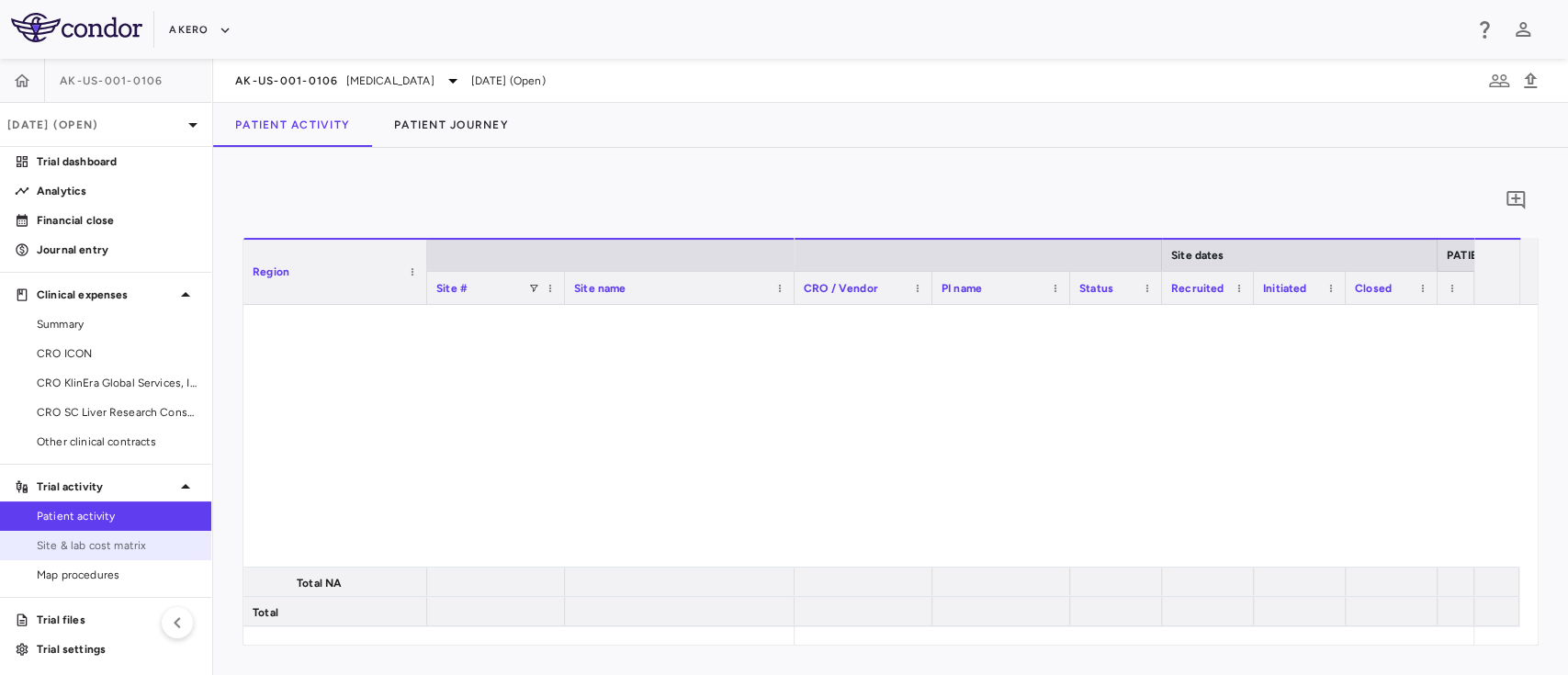
click at [74, 533] on link "Site & lab cost matrix" at bounding box center [105, 546] width 211 height 28
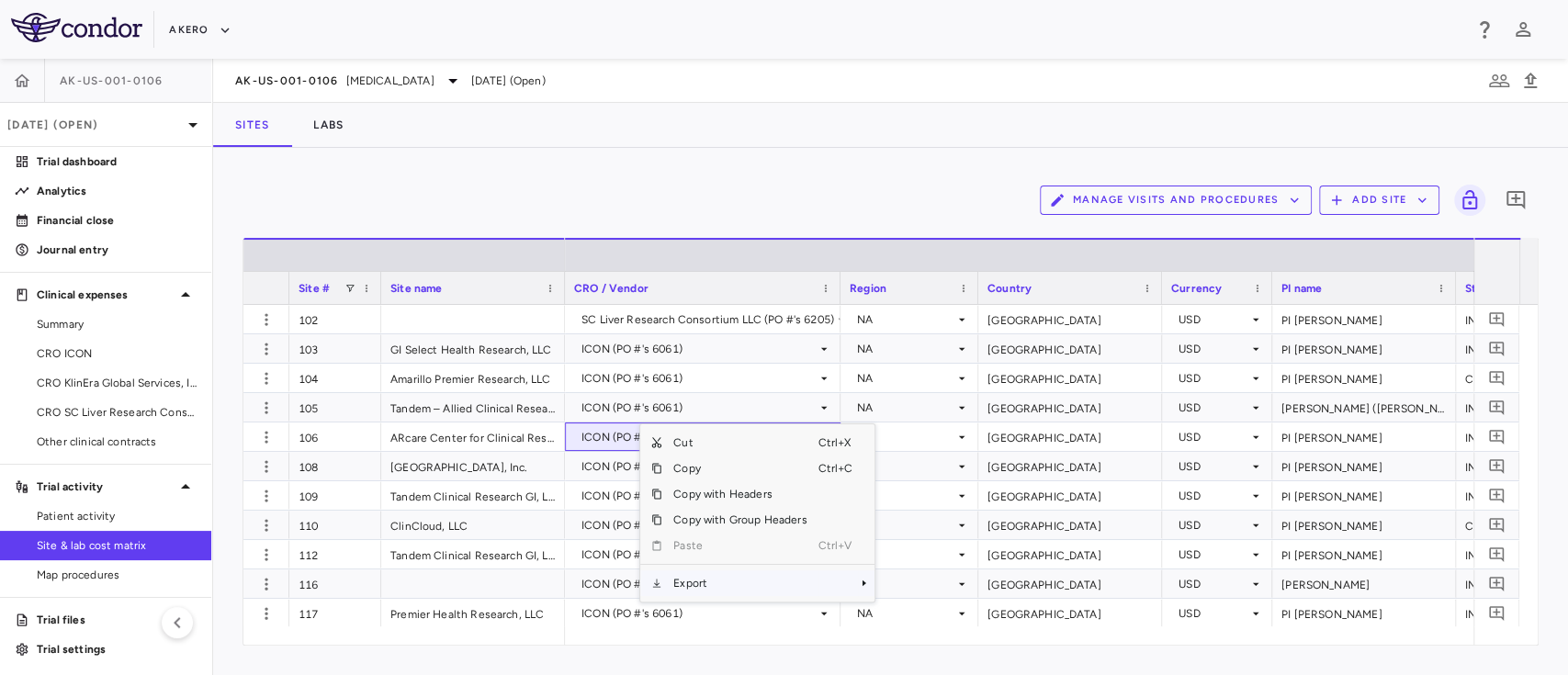
click at [707, 576] on span "Export" at bounding box center [739, 584] width 155 height 26
click at [935, 610] on span "Excel Export" at bounding box center [936, 615] width 87 height 26
